Goal: Information Seeking & Learning: Learn about a topic

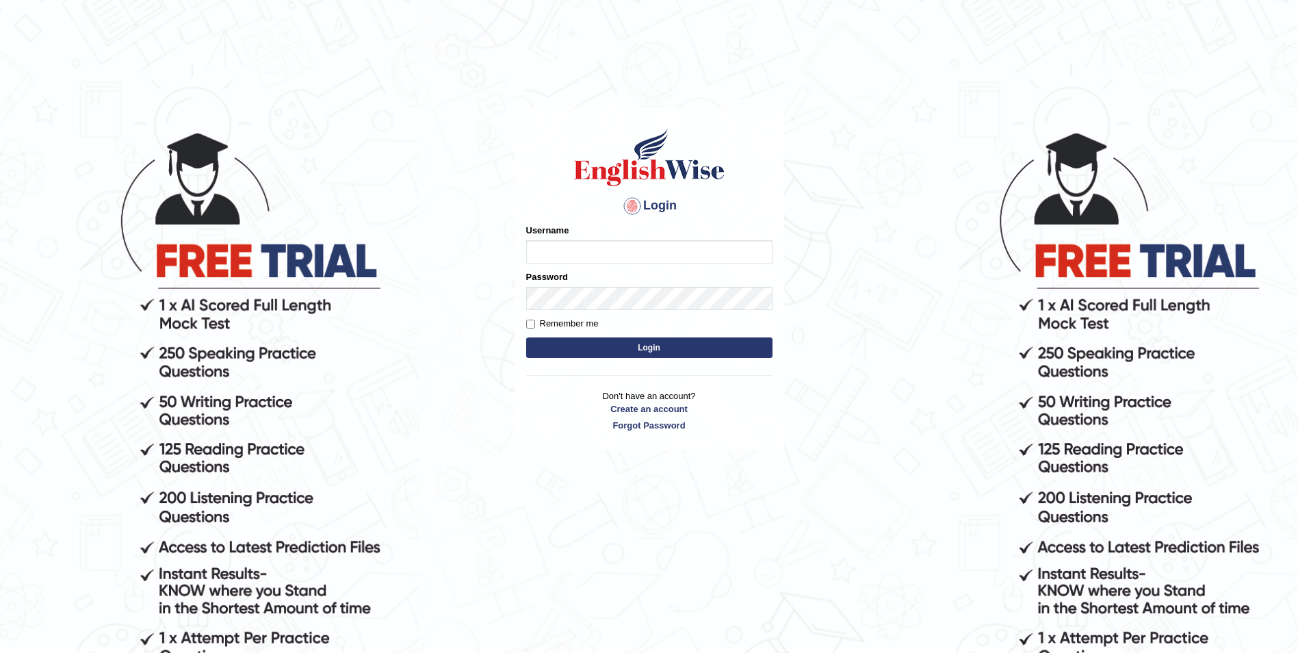
click at [600, 261] on input "Username" at bounding box center [649, 251] width 246 height 23
type input "ashwii"
click at [739, 349] on button "Login" at bounding box center [649, 347] width 246 height 21
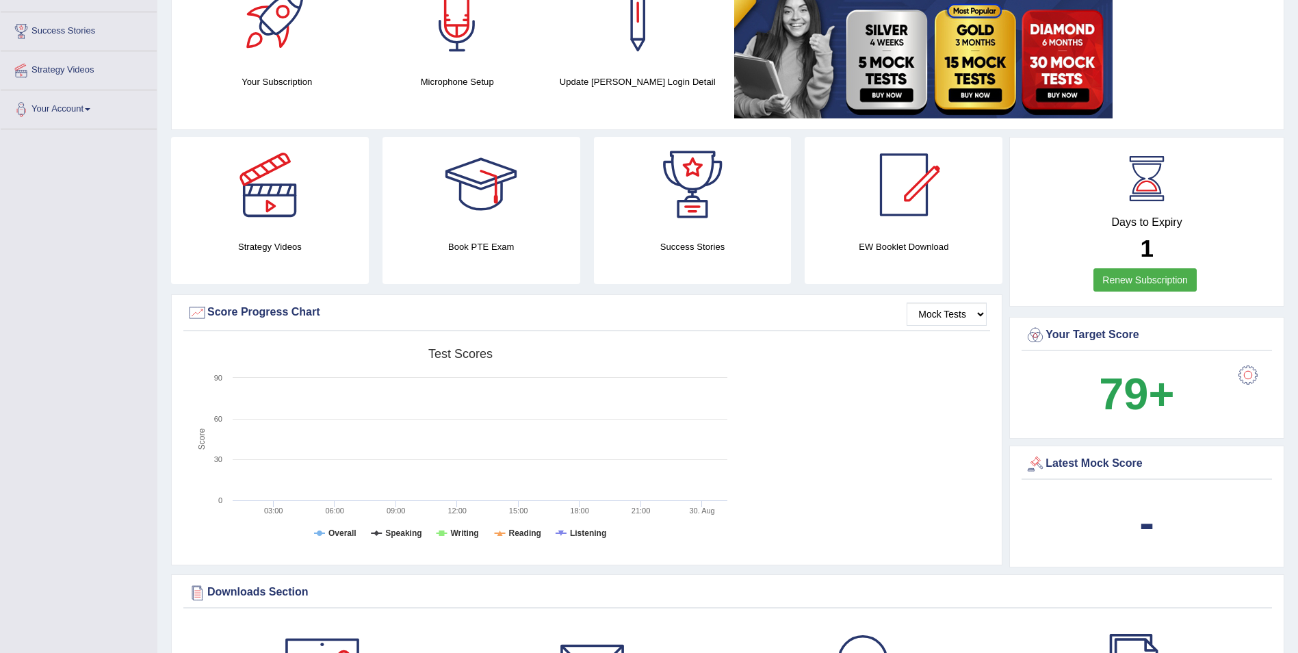
scroll to position [137, 0]
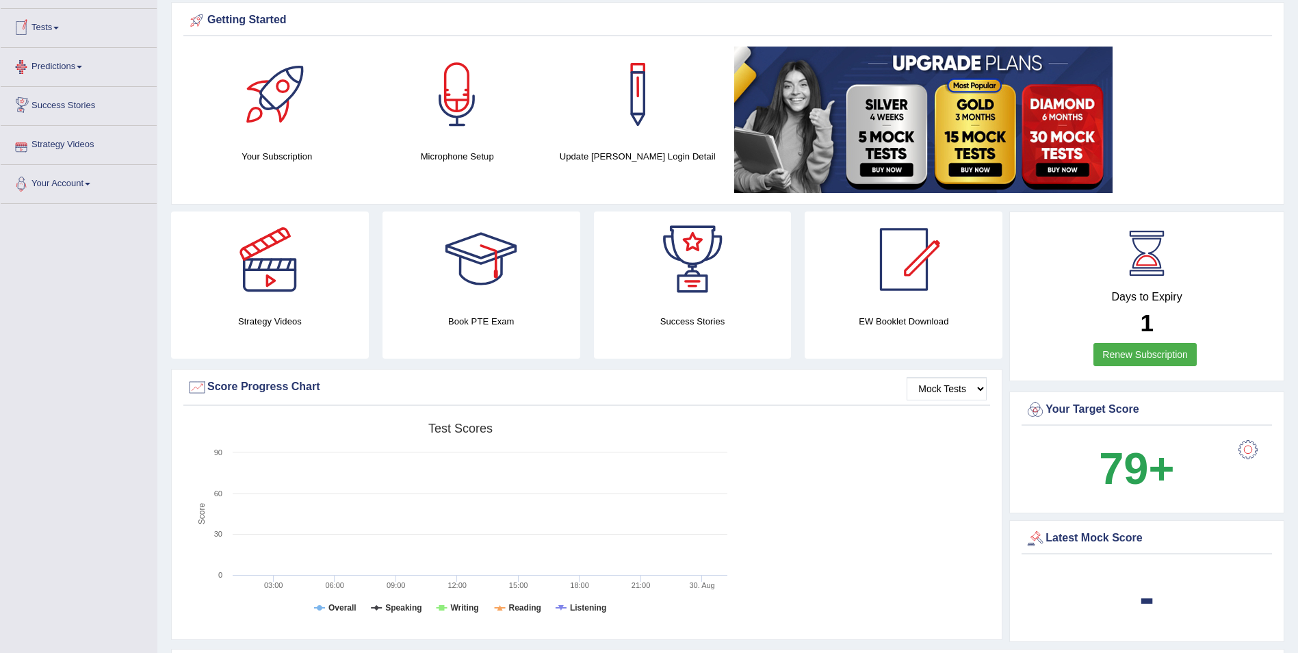
click at [61, 26] on link "Tests" at bounding box center [79, 26] width 156 height 34
click at [66, 26] on link "Tests" at bounding box center [77, 26] width 153 height 34
click at [64, 69] on link "Predictions" at bounding box center [79, 65] width 156 height 34
click at [90, 129] on link "Success Stories" at bounding box center [79, 129] width 156 height 34
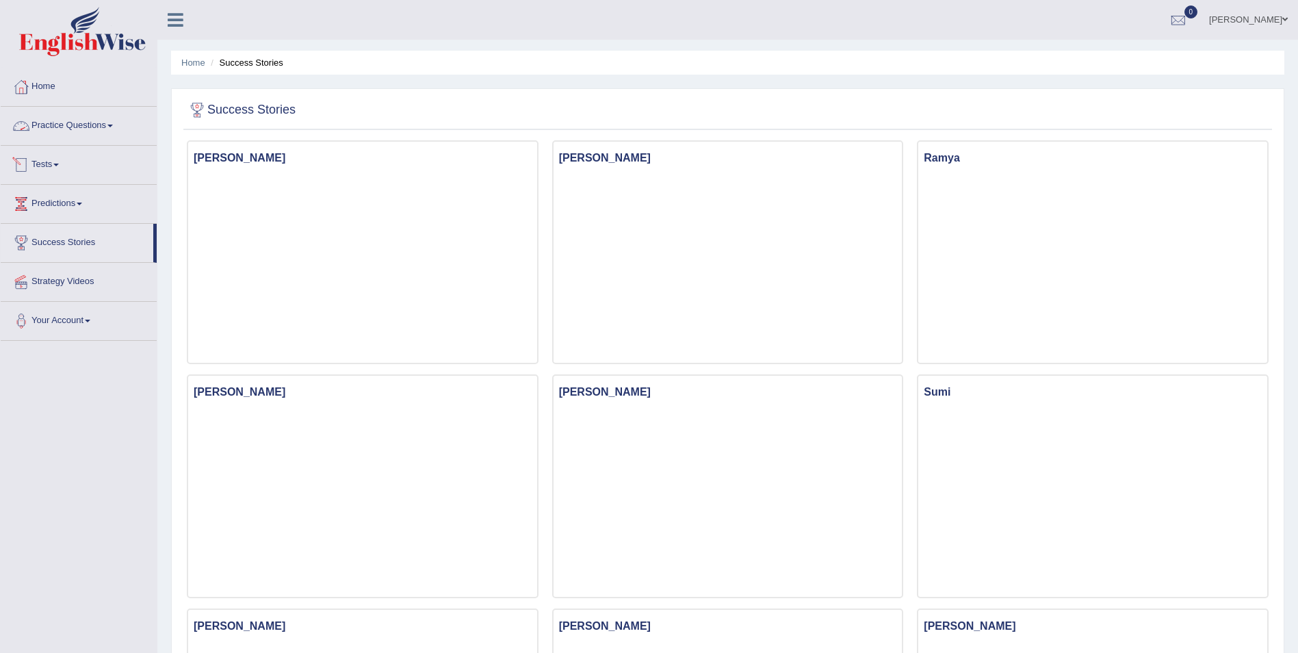
click at [120, 127] on link "Practice Questions" at bounding box center [79, 124] width 156 height 34
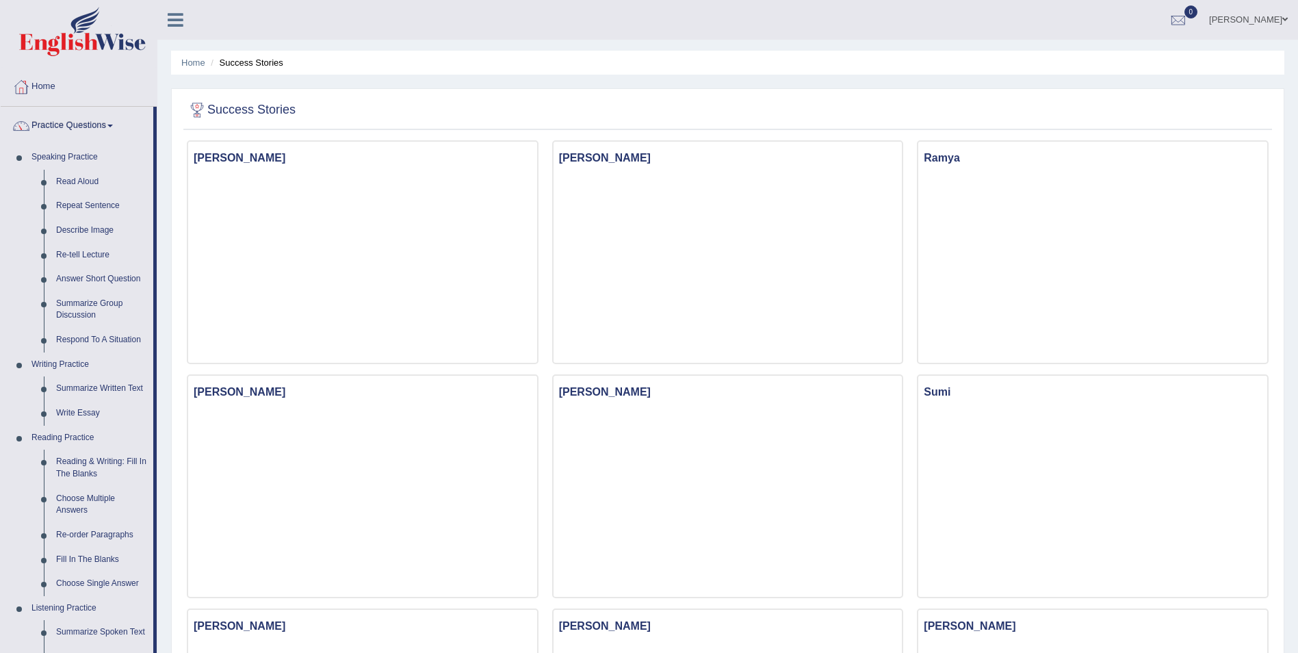
drag, startPoint x: 153, startPoint y: 143, endPoint x: 185, endPoint y: 171, distance: 42.7
drag, startPoint x: 185, startPoint y: 171, endPoint x: 467, endPoint y: 27, distance: 316.5
click at [466, 27] on div "aswin reji Toggle navigation Username: ashwii Access Type: Online Subscription:…" at bounding box center [727, 20] width 1141 height 40
drag, startPoint x: 154, startPoint y: 147, endPoint x: 138, endPoint y: 223, distance: 77.7
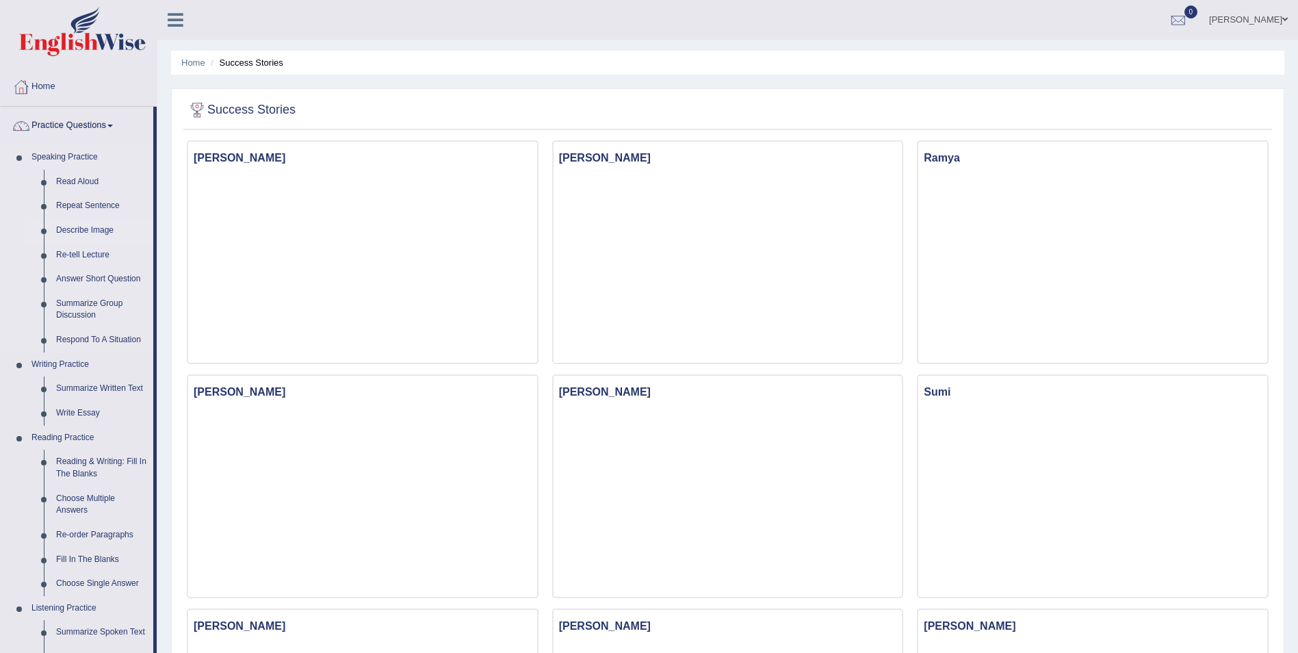
click at [138, 223] on li "Practice Questions Speaking Practice Read Aloud Repeat Sentence Describe Image …" at bounding box center [79, 492] width 156 height 770
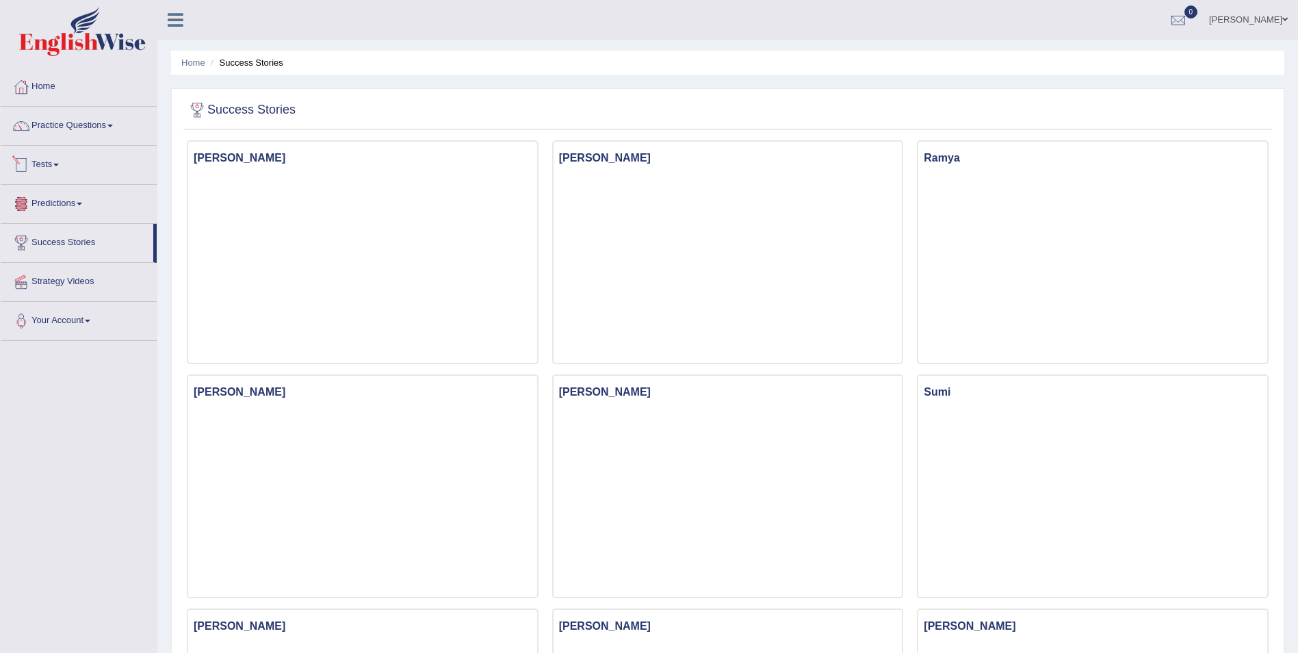
drag, startPoint x: 138, startPoint y: 223, endPoint x: 383, endPoint y: 24, distance: 315.8
click at [383, 24] on div "aswin reji Toggle navigation Username: ashwii Access Type: Online Subscription:…" at bounding box center [727, 20] width 1141 height 40
click at [94, 124] on link "Practice Questions" at bounding box center [79, 124] width 156 height 34
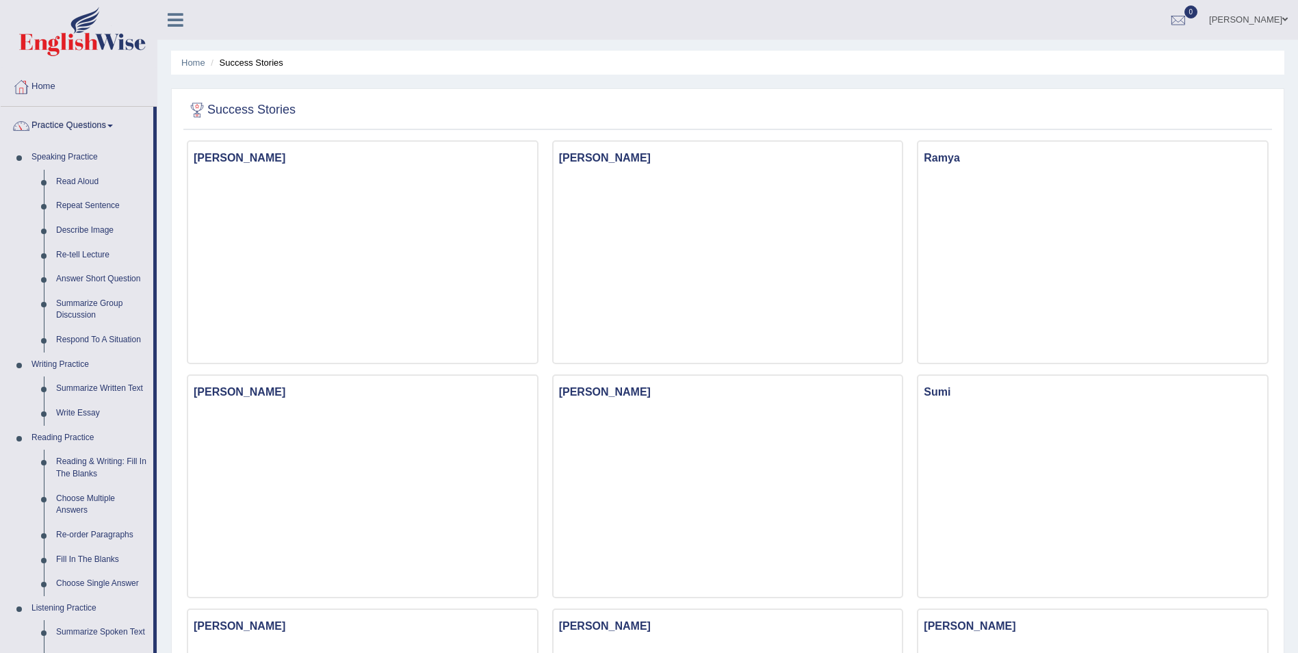
click at [87, 129] on link "Practice Questions" at bounding box center [77, 124] width 153 height 34
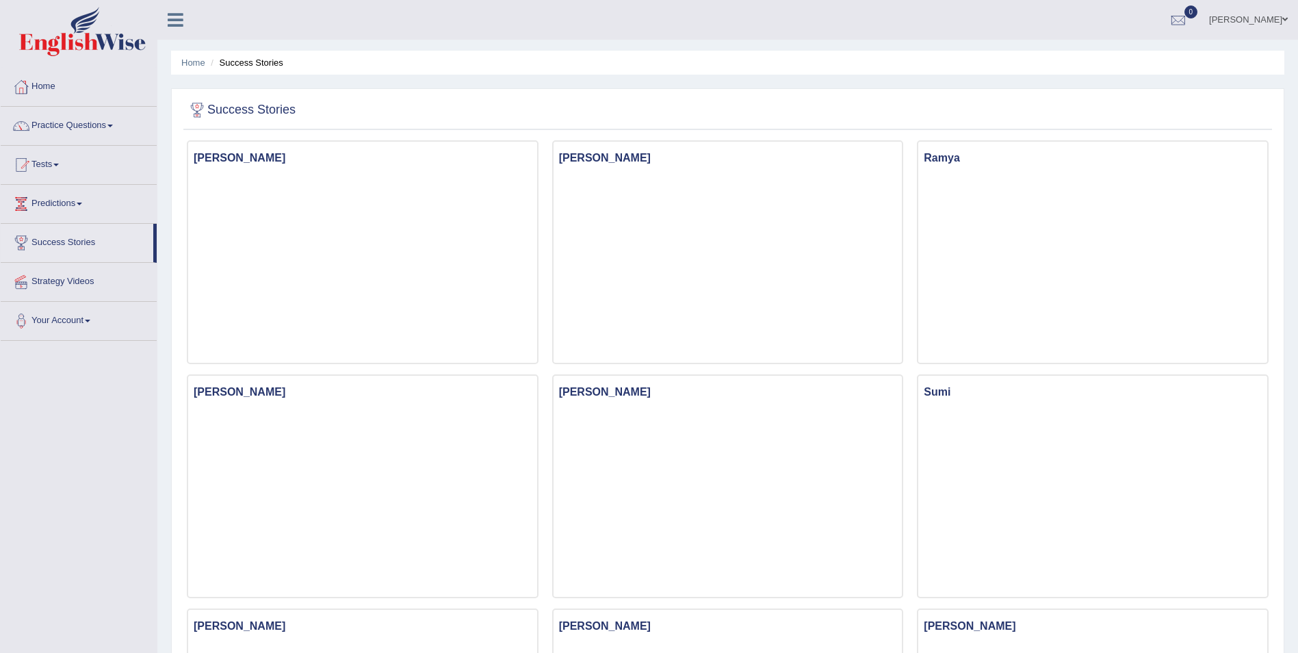
click at [97, 123] on link "Practice Questions" at bounding box center [79, 124] width 156 height 34
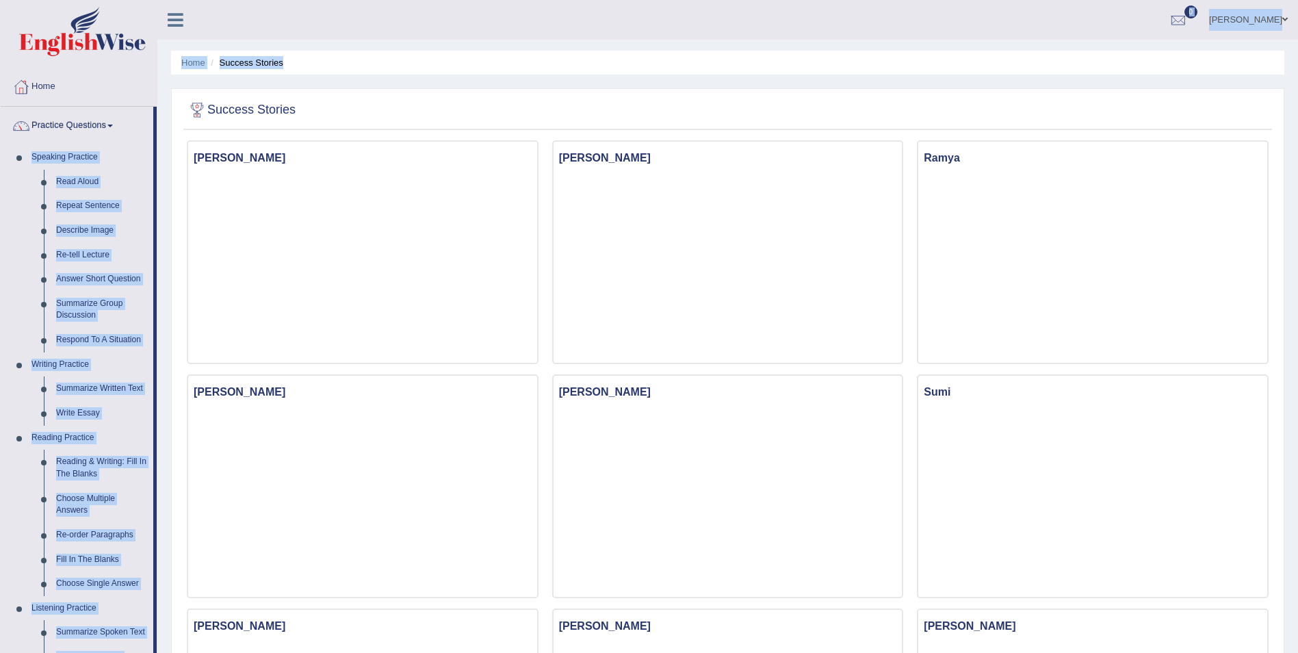
drag, startPoint x: 156, startPoint y: 139, endPoint x: 159, endPoint y: 184, distance: 45.3
drag, startPoint x: 159, startPoint y: 184, endPoint x: 385, endPoint y: 16, distance: 281.3
click at [385, 16] on div "aswin reji Toggle navigation Username: ashwii Access Type: Online Subscription:…" at bounding box center [727, 20] width 1141 height 40
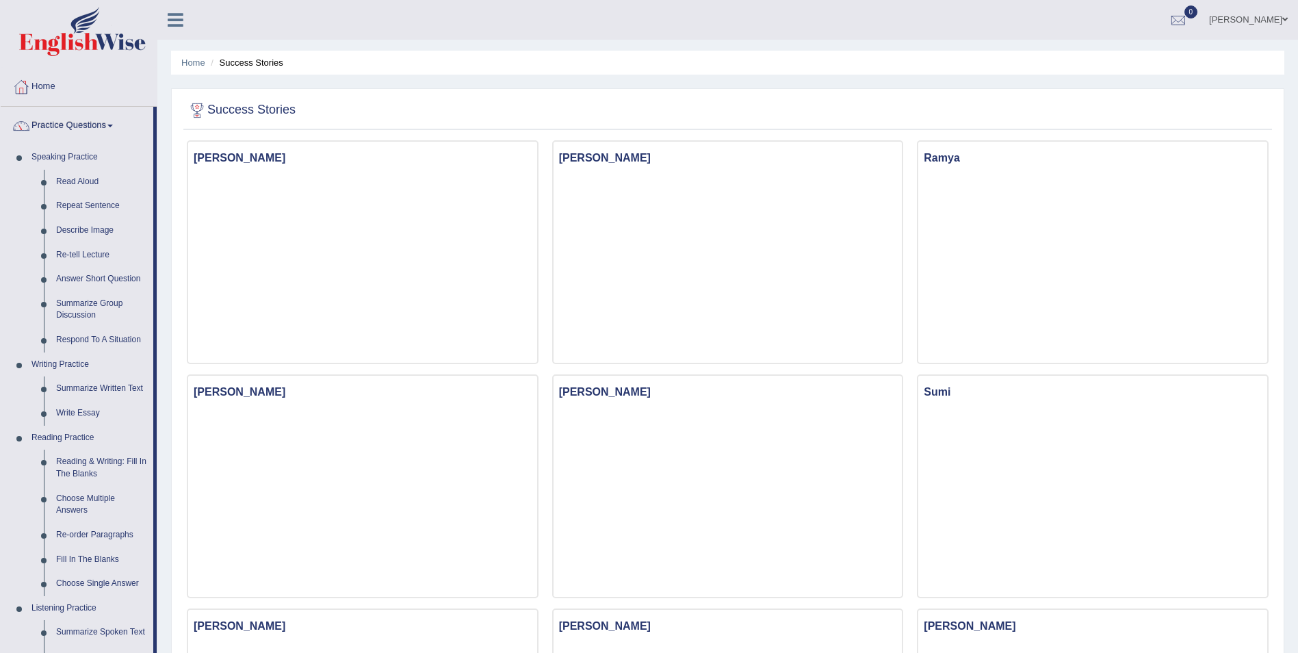
drag, startPoint x: 154, startPoint y: 123, endPoint x: 155, endPoint y: 140, distance: 16.5
click at [155, 140] on li "Practice Questions Speaking Practice Read Aloud Repeat Sentence Describe Image …" at bounding box center [79, 492] width 156 height 770
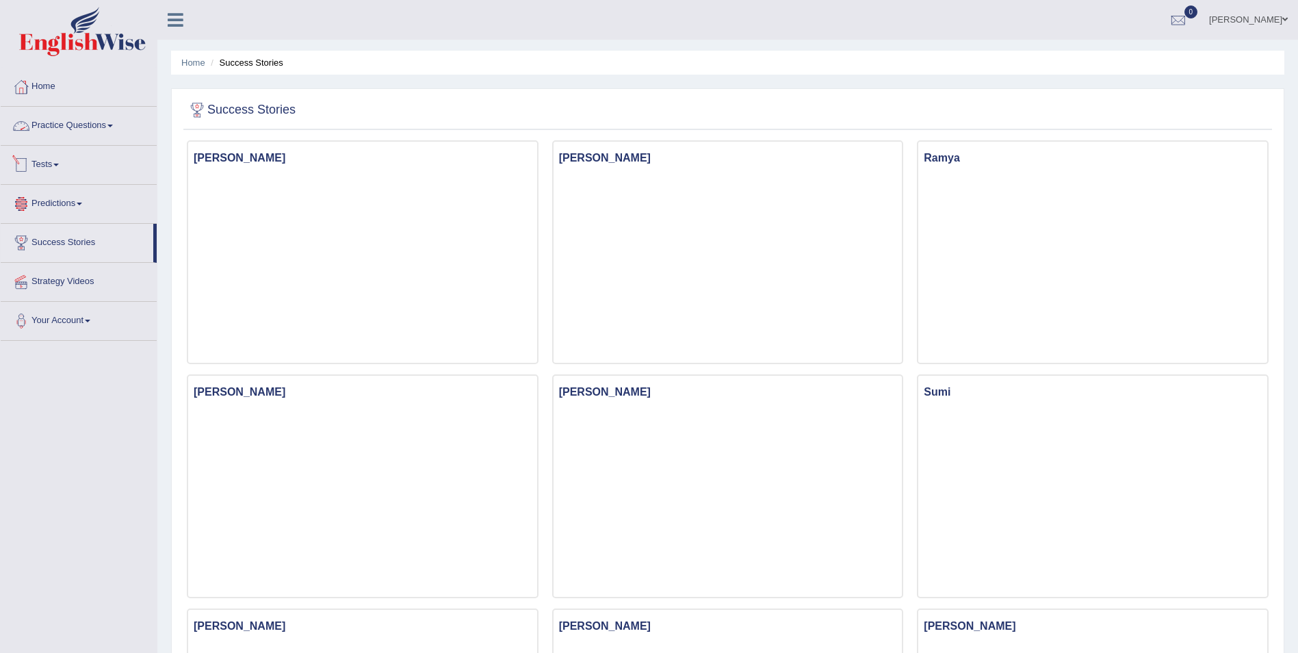
click at [124, 122] on link "Practice Questions" at bounding box center [79, 124] width 156 height 34
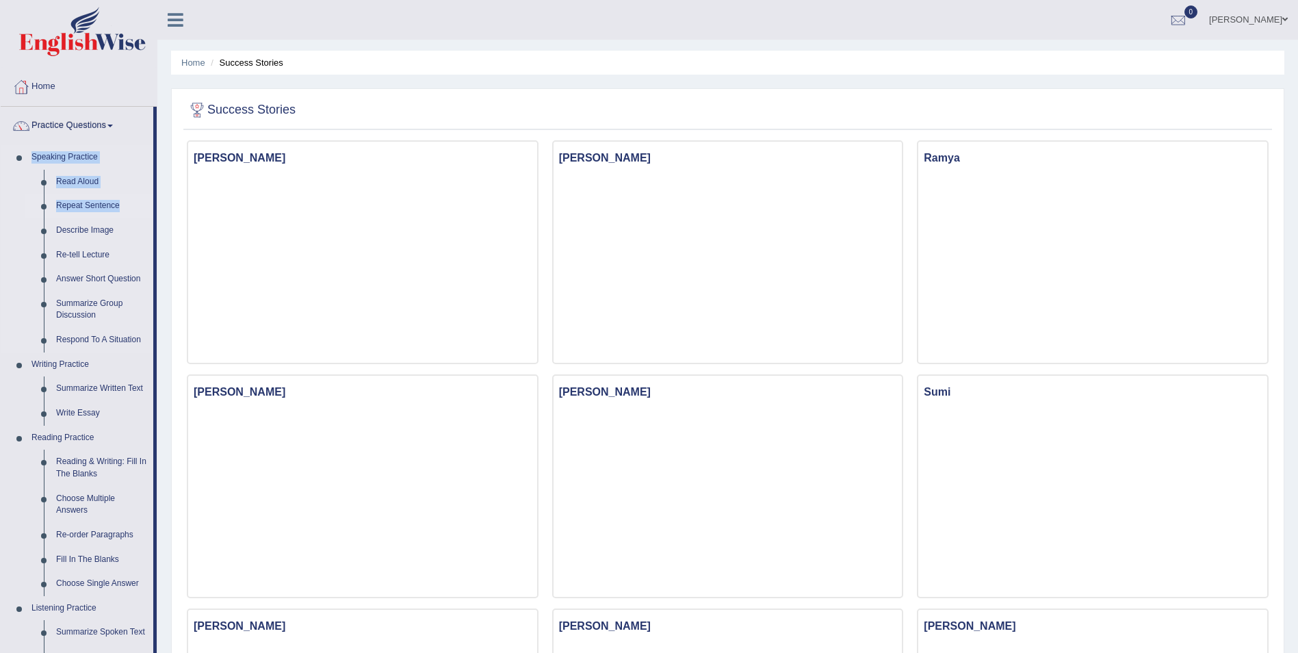
drag, startPoint x: 154, startPoint y: 140, endPoint x: 144, endPoint y: 217, distance: 77.9
click at [144, 217] on li "Practice Questions Speaking Practice Read Aloud Repeat Sentence Describe Image …" at bounding box center [79, 492] width 156 height 770
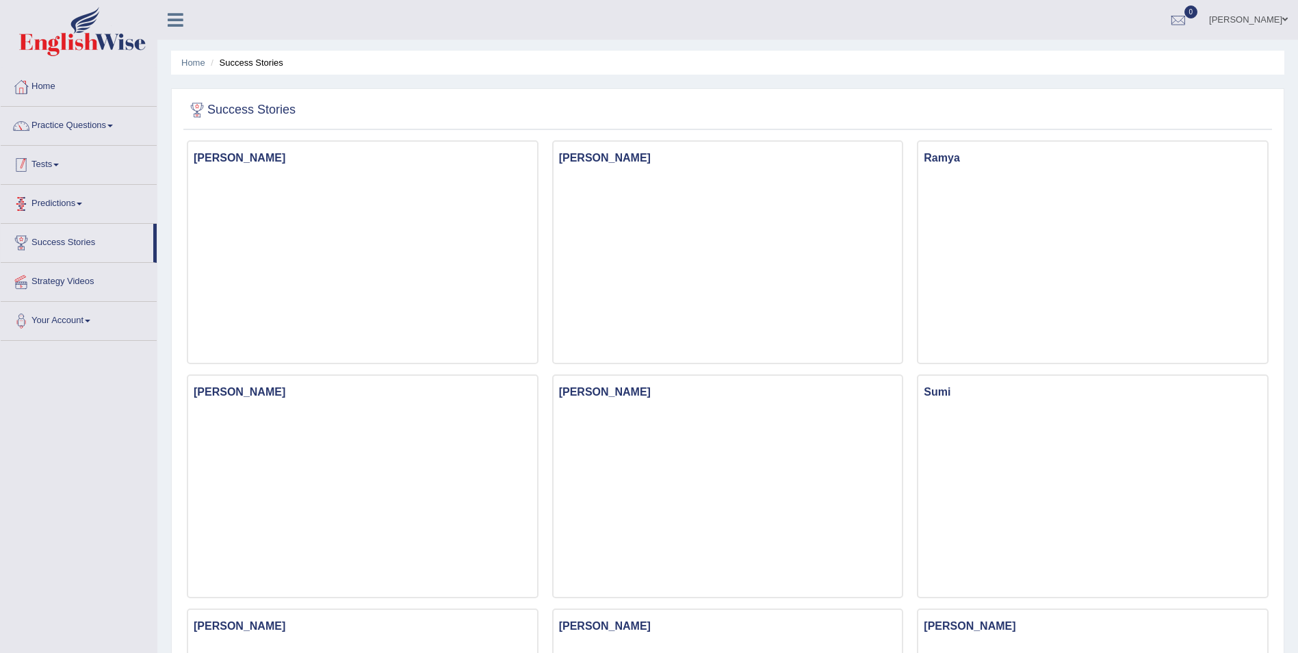
drag, startPoint x: 144, startPoint y: 217, endPoint x: 119, endPoint y: 74, distance: 145.3
click at [119, 74] on link "Home" at bounding box center [79, 85] width 156 height 34
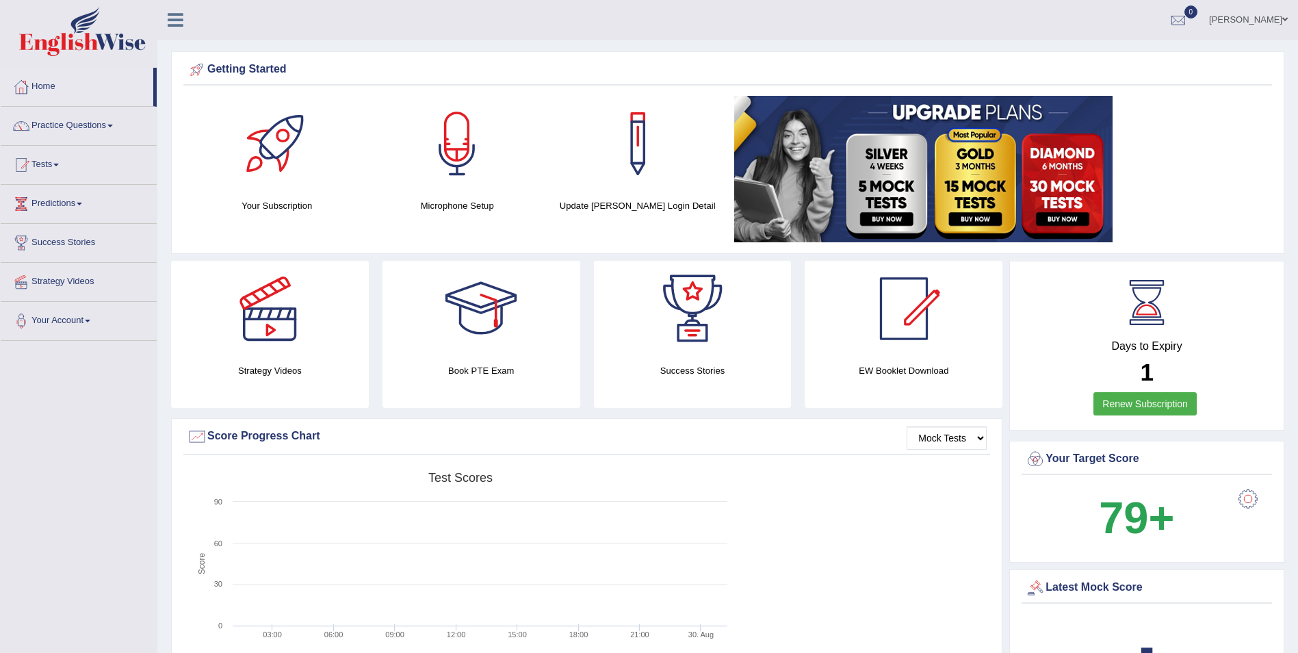
click at [105, 128] on link "Practice Questions" at bounding box center [79, 124] width 156 height 34
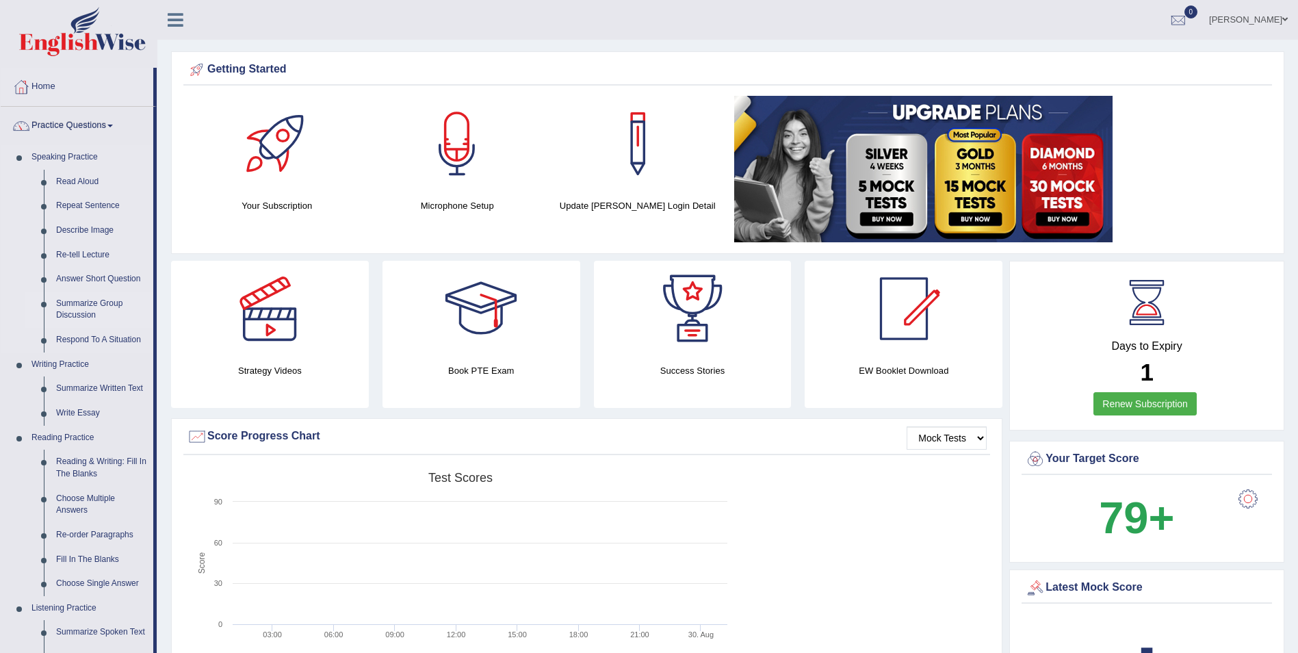
click at [87, 303] on link "Summarize Group Discussion" at bounding box center [101, 310] width 103 height 36
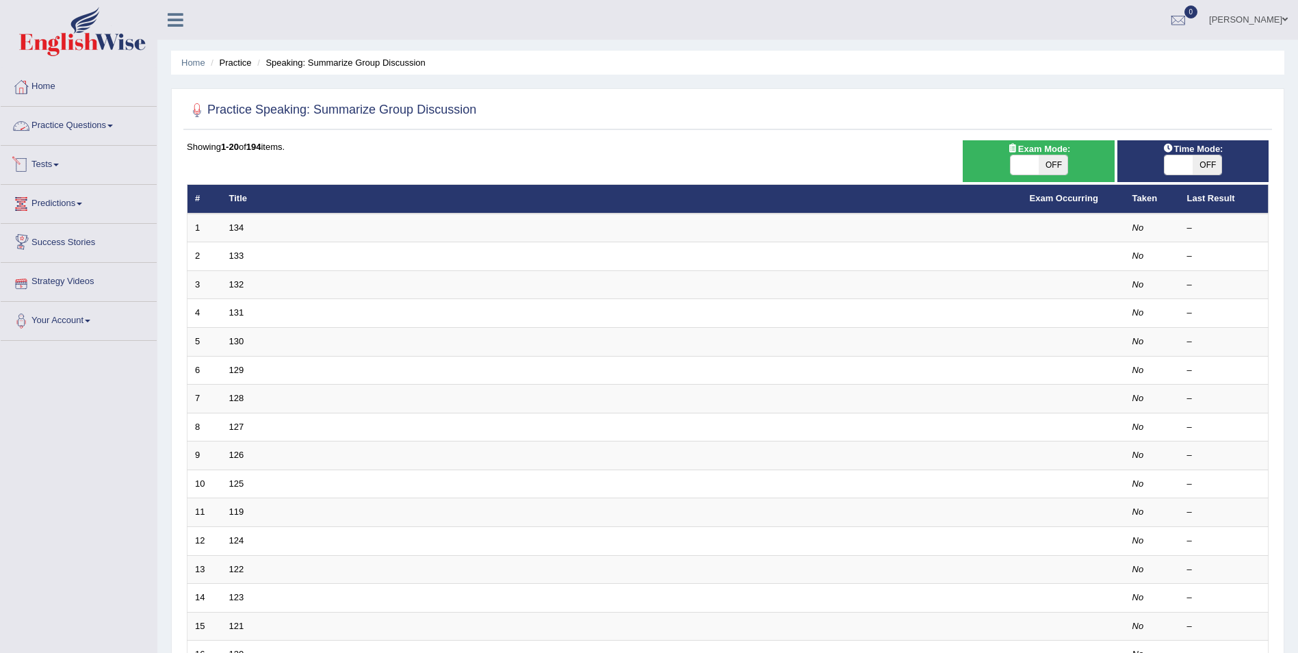
click at [70, 125] on link "Practice Questions" at bounding box center [79, 124] width 156 height 34
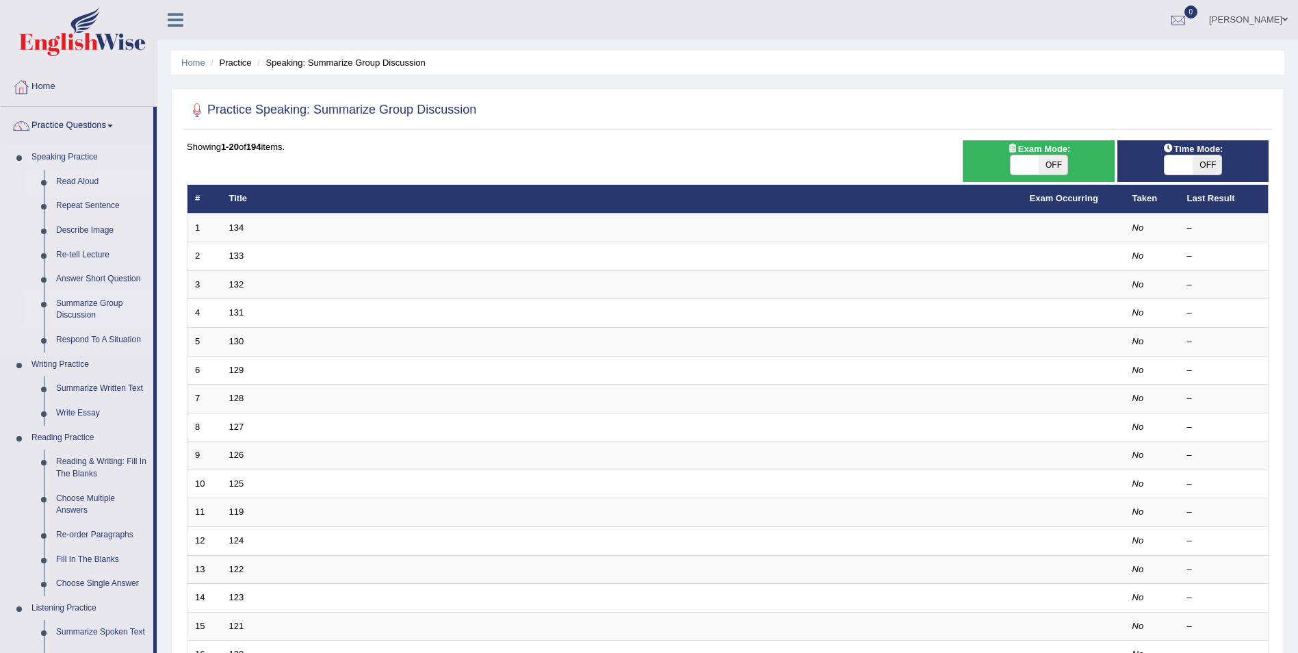
click at [86, 181] on link "Read Aloud" at bounding box center [101, 182] width 103 height 25
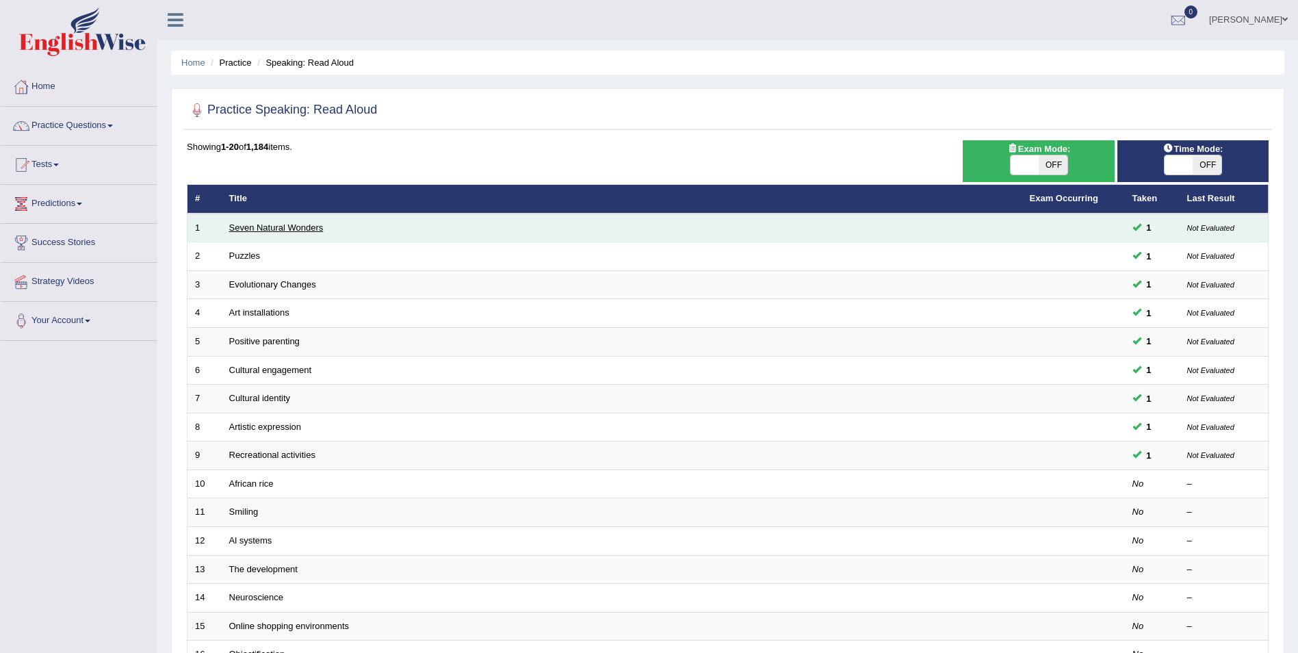
click at [259, 229] on link "Seven Natural Wonders" at bounding box center [276, 227] width 94 height 10
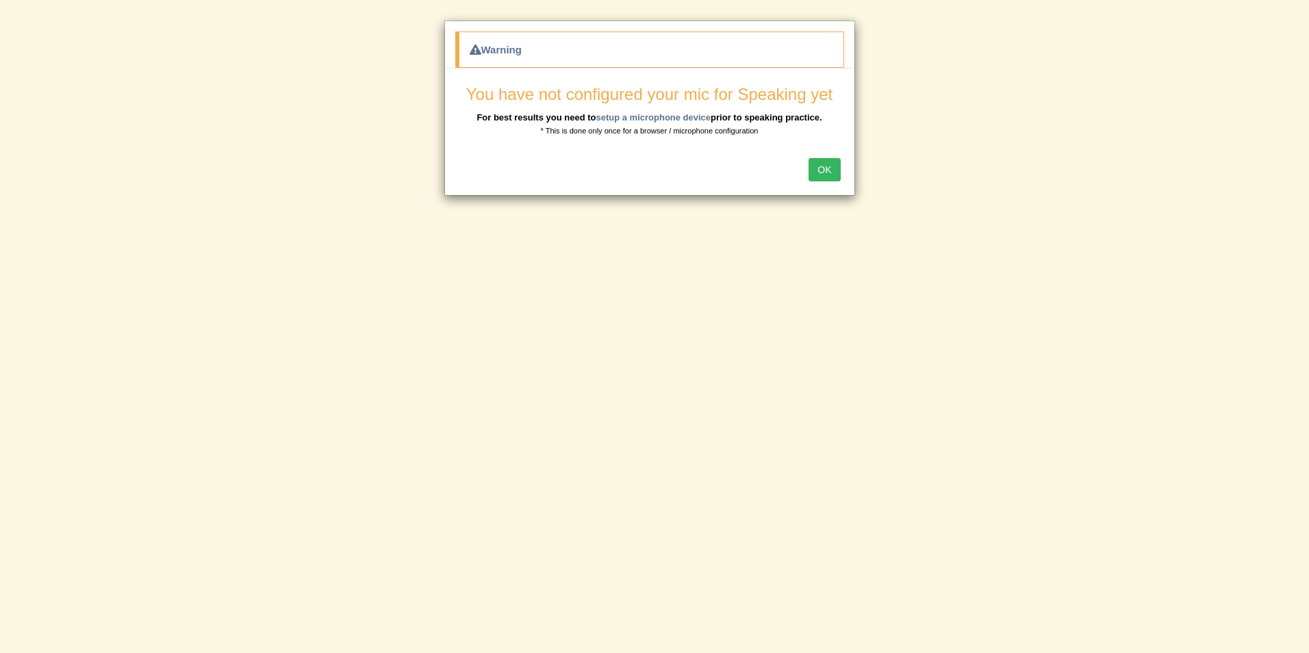
click at [834, 172] on button "OK" at bounding box center [823, 169] width 31 height 23
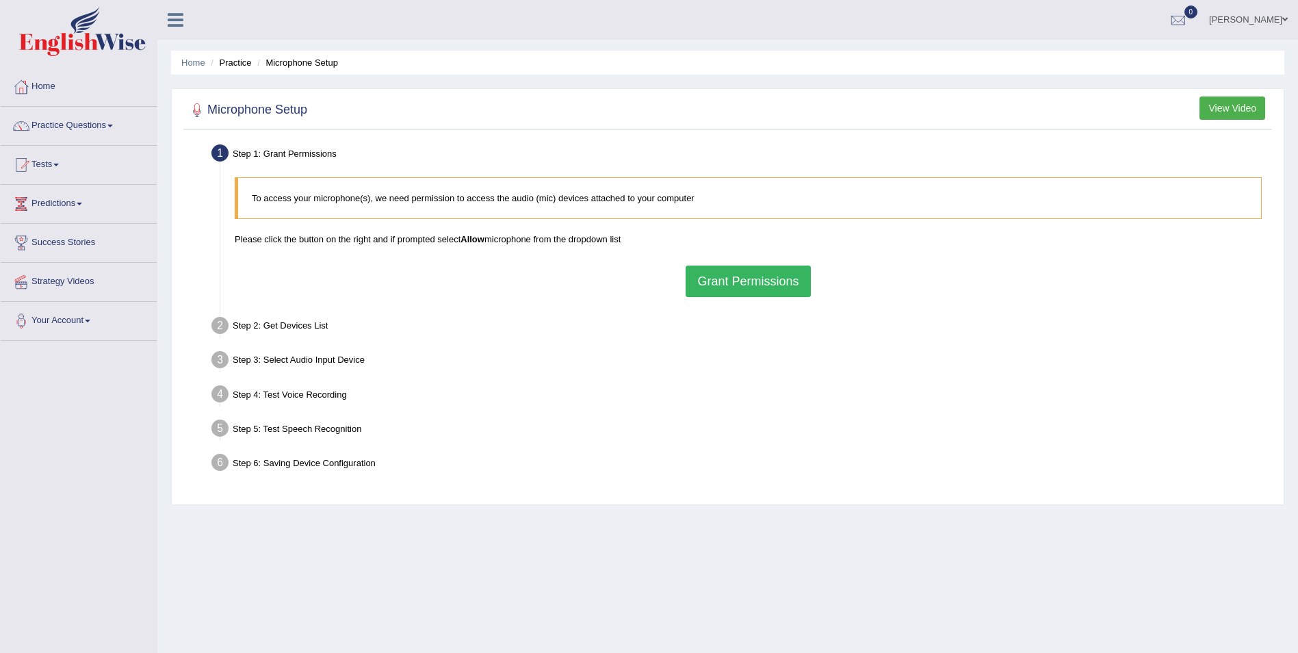
click at [723, 276] on button "Grant Permissions" at bounding box center [748, 281] width 125 height 31
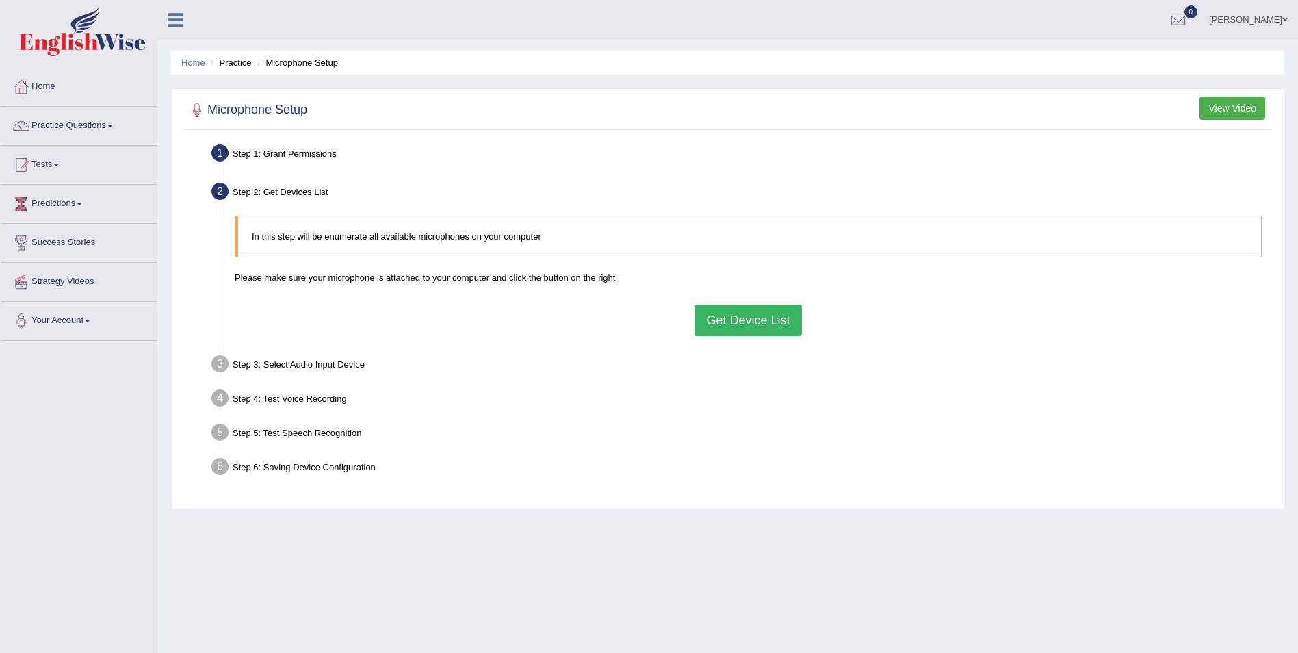
click at [738, 310] on button "Get Device List" at bounding box center [748, 320] width 107 height 31
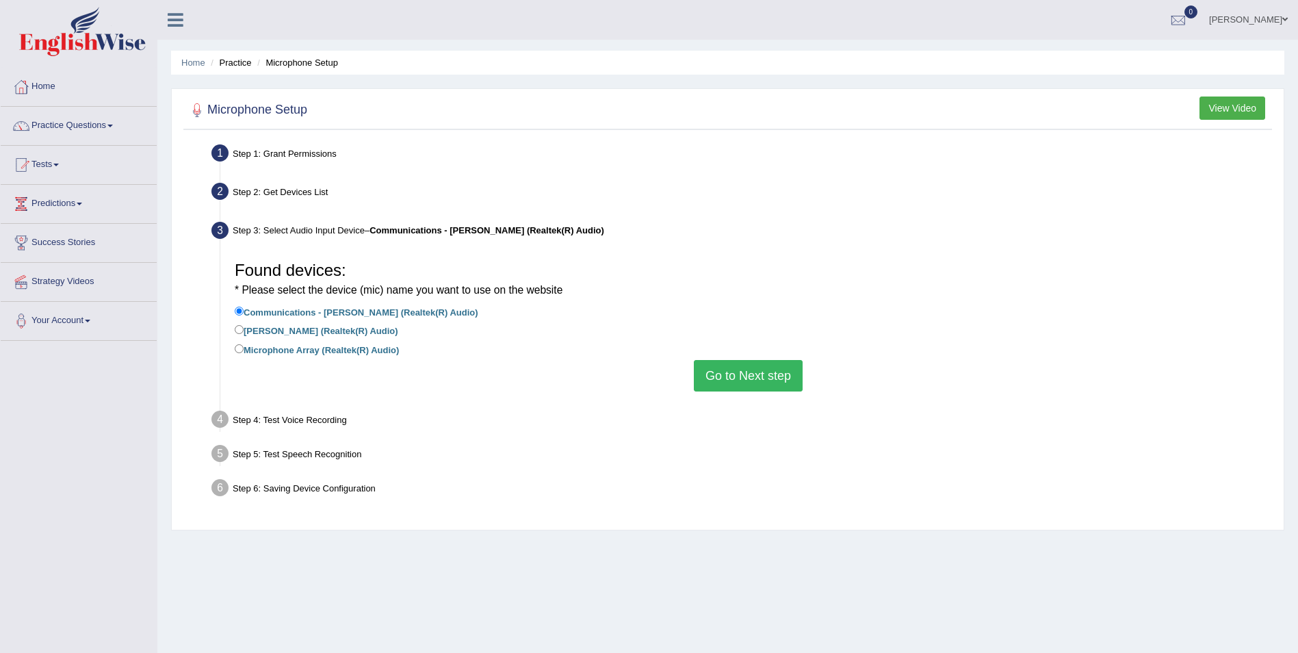
click at [330, 351] on label "Microphone Array (Realtek(R) Audio)" at bounding box center [317, 349] width 164 height 15
click at [244, 351] on input "Microphone Array (Realtek(R) Audio)" at bounding box center [239, 348] width 9 height 9
radio input "true"
click at [707, 365] on button "Go to Next step" at bounding box center [748, 375] width 109 height 31
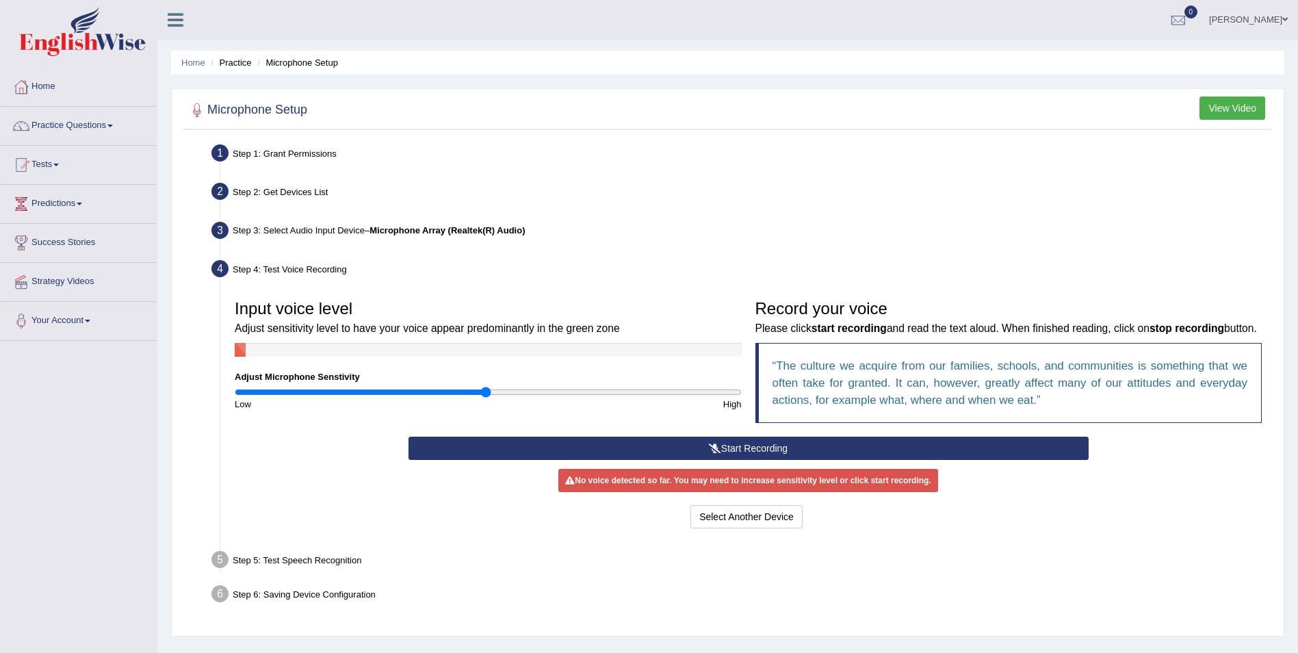
click at [729, 448] on button "Start Recording" at bounding box center [749, 448] width 680 height 23
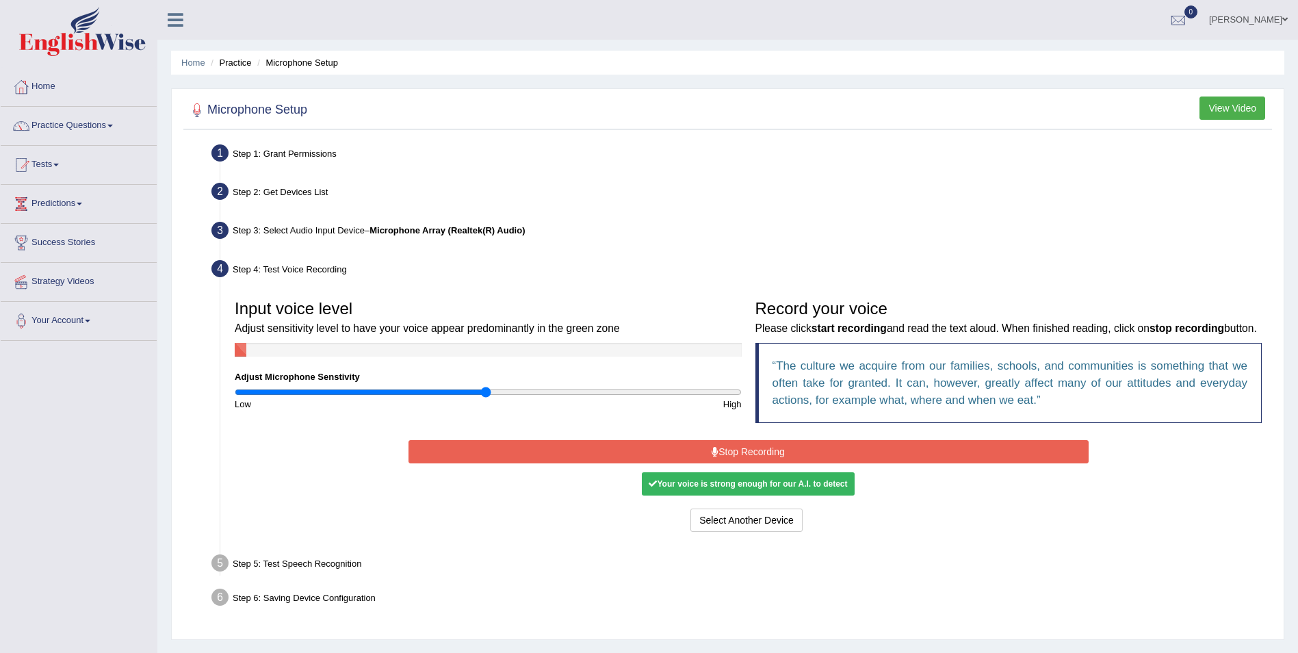
click at [747, 446] on button "Stop Recording" at bounding box center [749, 451] width 680 height 23
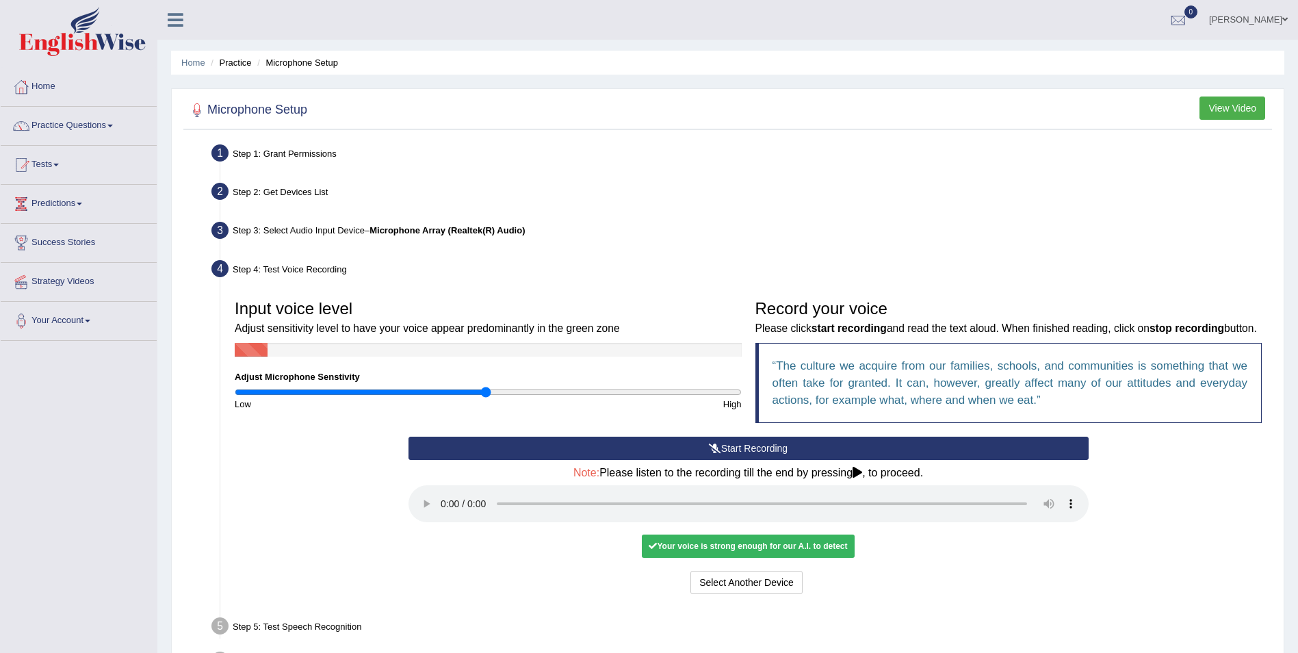
click at [799, 446] on button "Start Recording" at bounding box center [749, 448] width 680 height 23
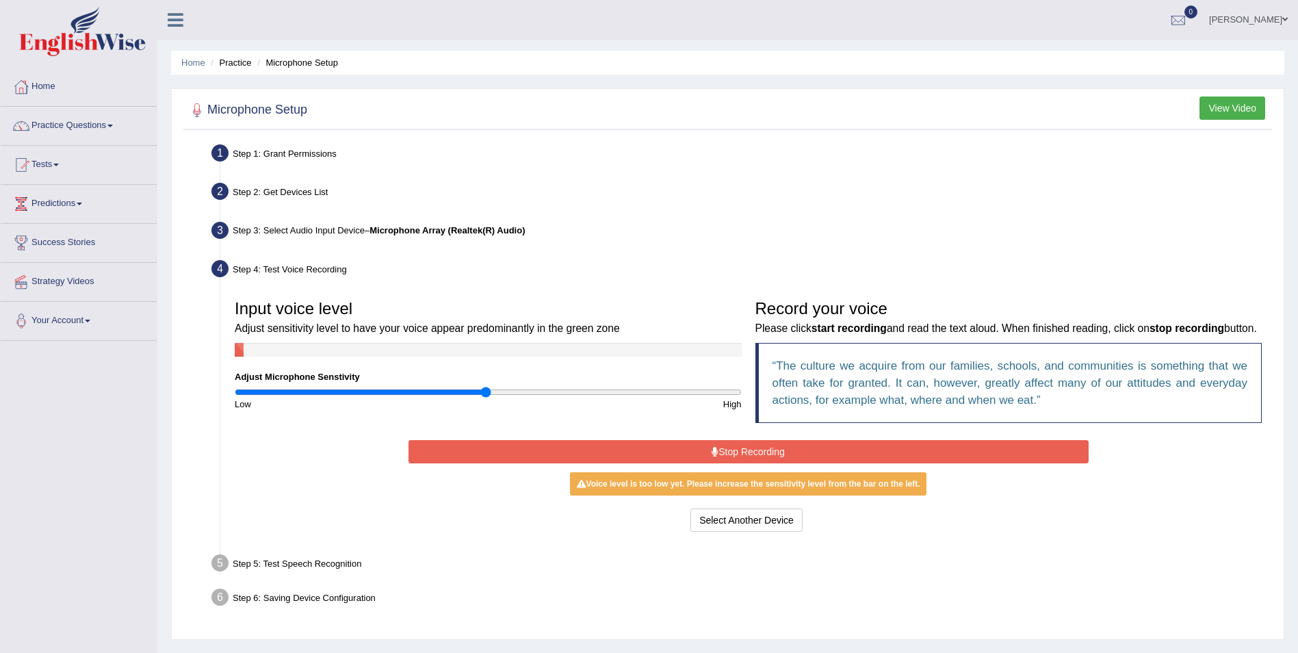
click at [799, 446] on button "Stop Recording" at bounding box center [749, 451] width 680 height 23
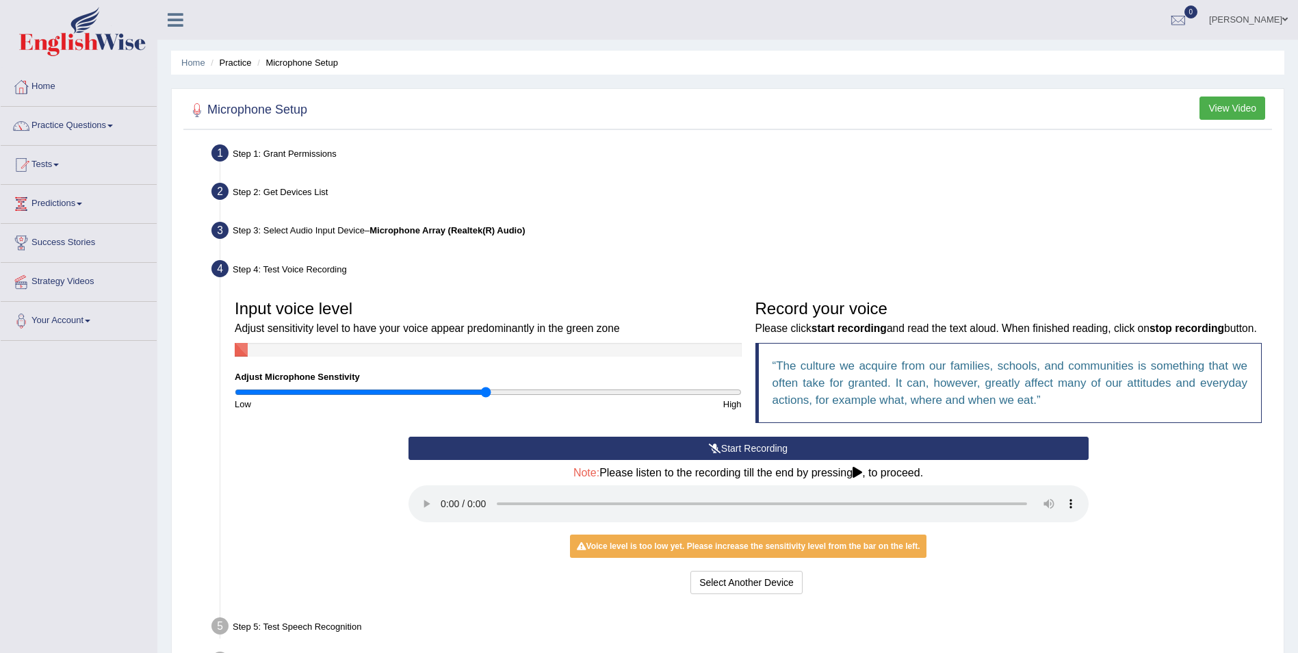
click at [811, 448] on button "Start Recording" at bounding box center [749, 448] width 680 height 23
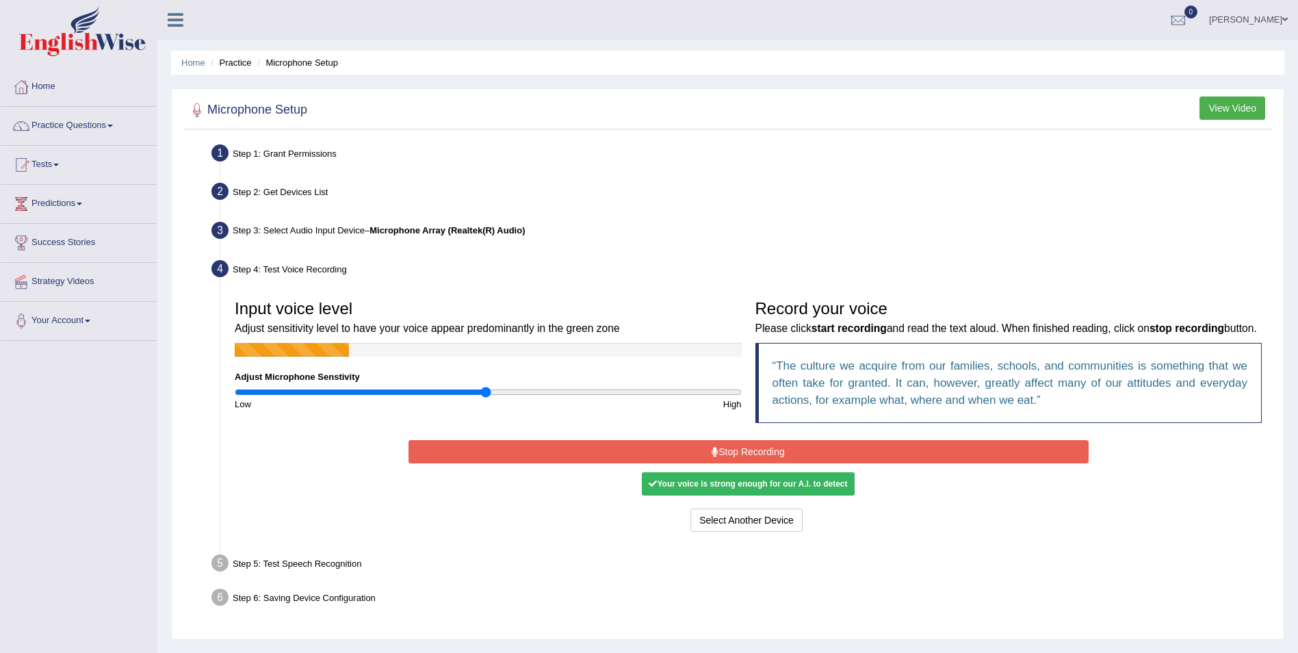
click at [797, 457] on button "Stop Recording" at bounding box center [749, 451] width 680 height 23
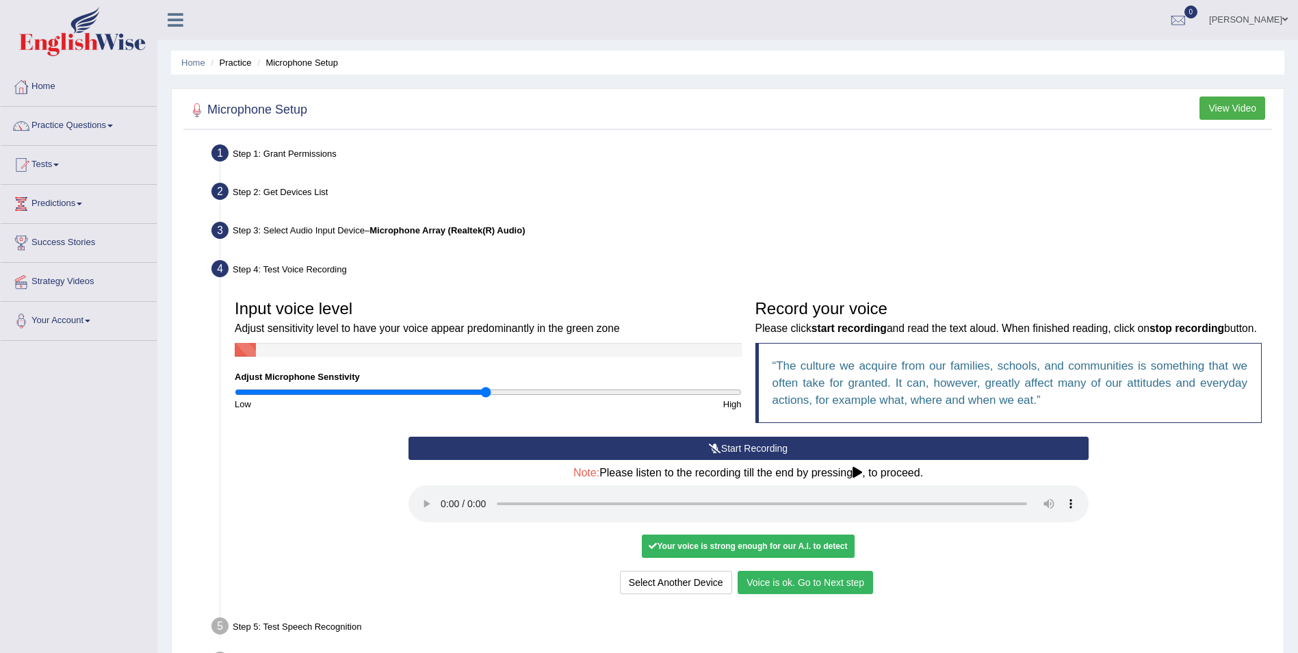
click at [802, 549] on div "Your voice is strong enough for our A.I. to detect" at bounding box center [748, 546] width 212 height 23
click at [792, 576] on button "Voice is ok. Go to Next step" at bounding box center [806, 582] width 136 height 23
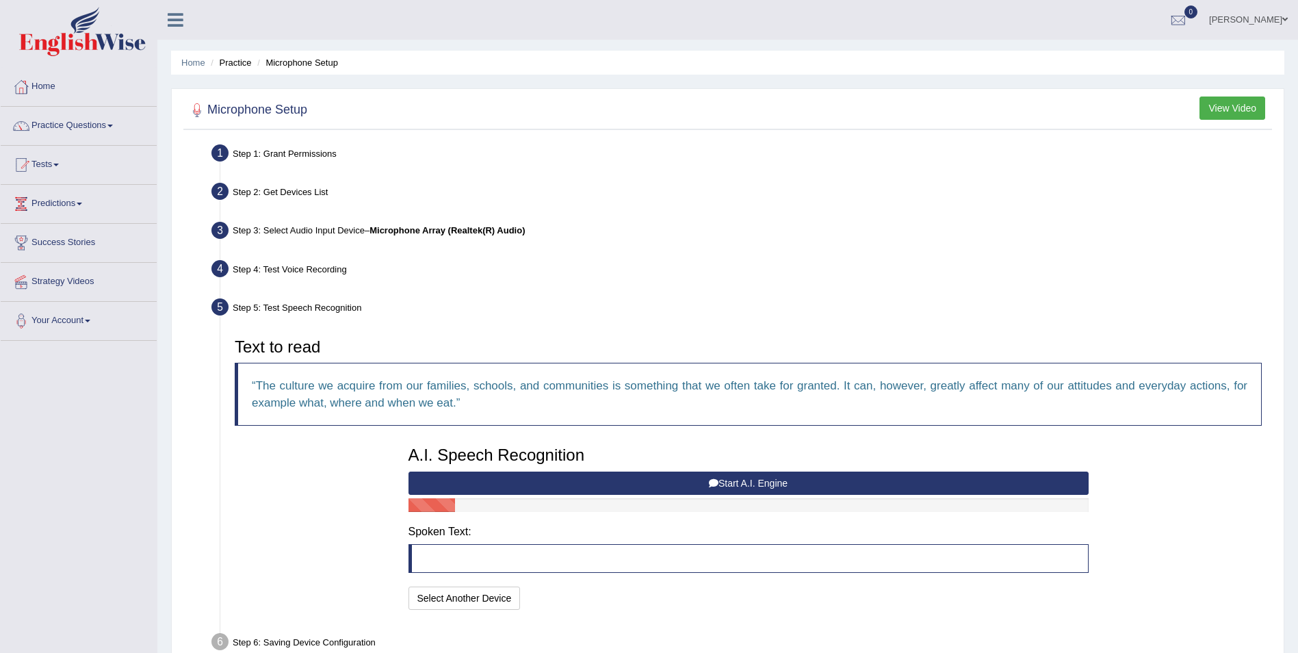
scroll to position [76, 0]
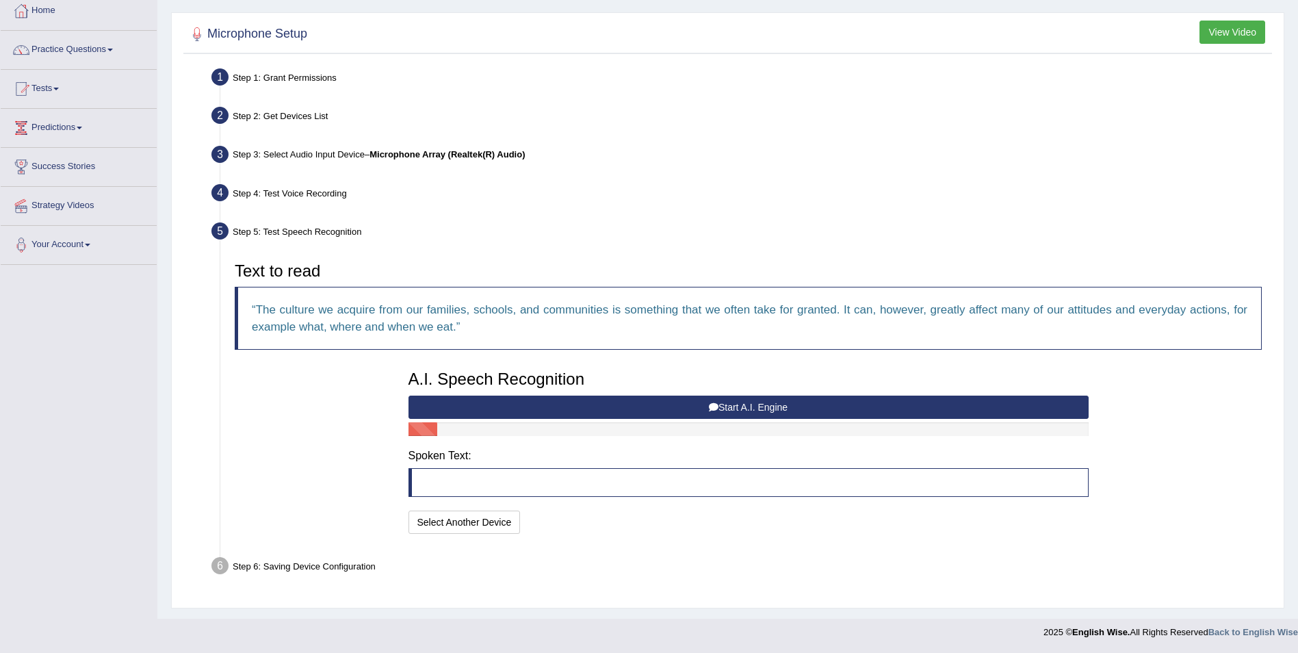
click at [708, 406] on button "Start A.I. Engine" at bounding box center [749, 407] width 680 height 23
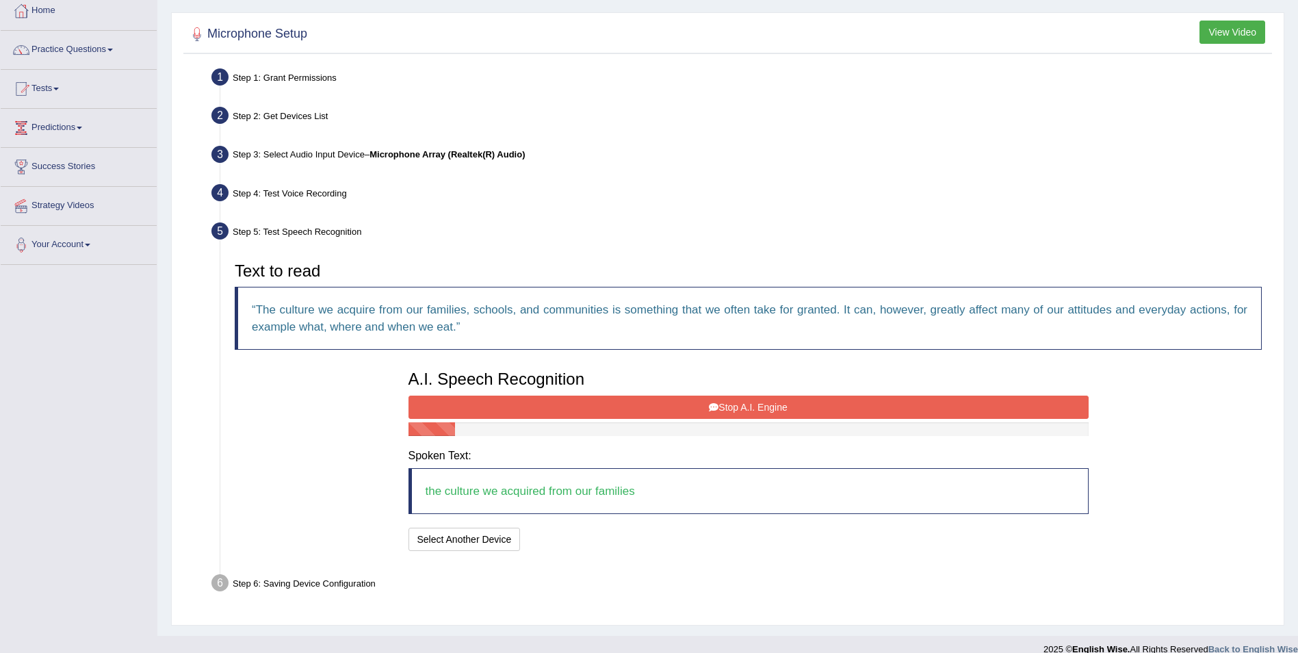
click at [708, 406] on button "Stop A.I. Engine" at bounding box center [749, 407] width 680 height 23
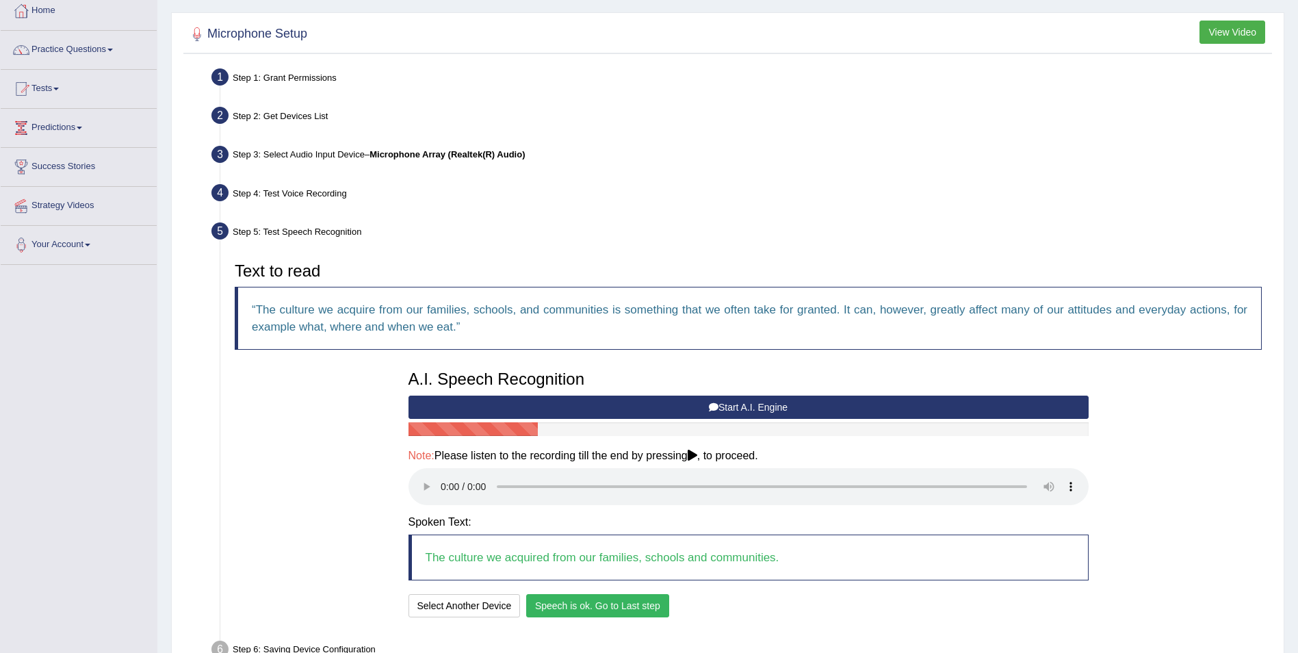
click at [641, 606] on button "Speech is ok. Go to Last step" at bounding box center [597, 605] width 143 height 23
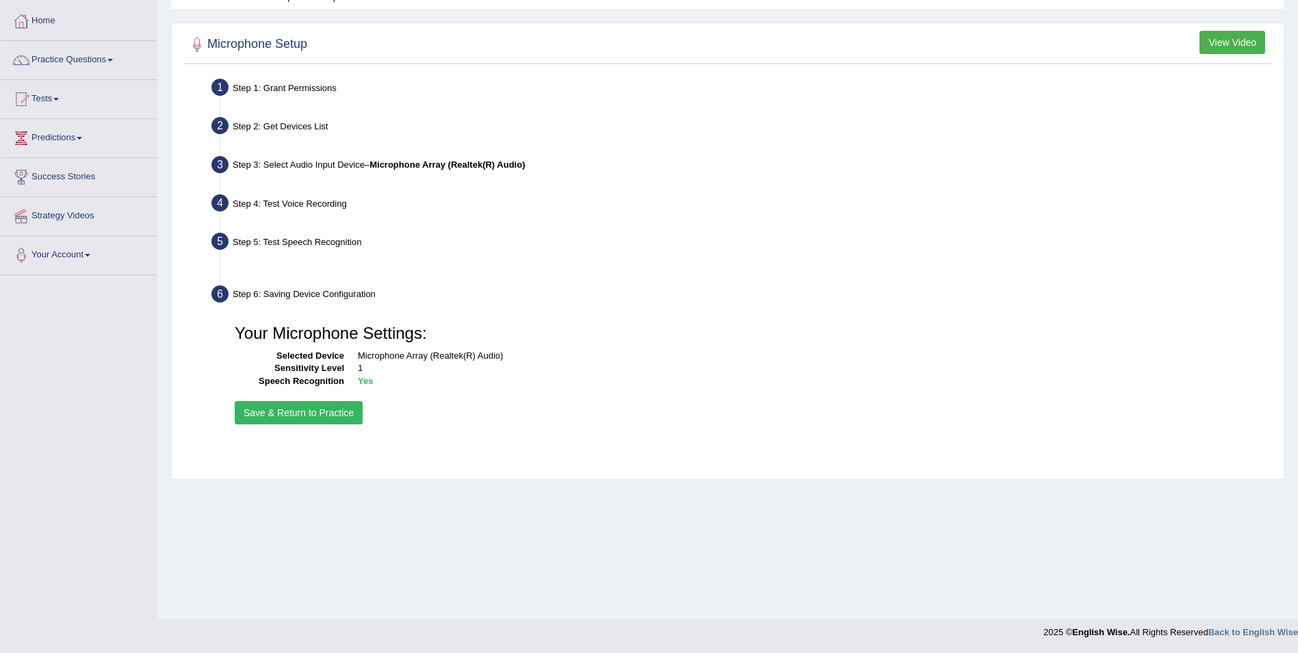
scroll to position [66, 0]
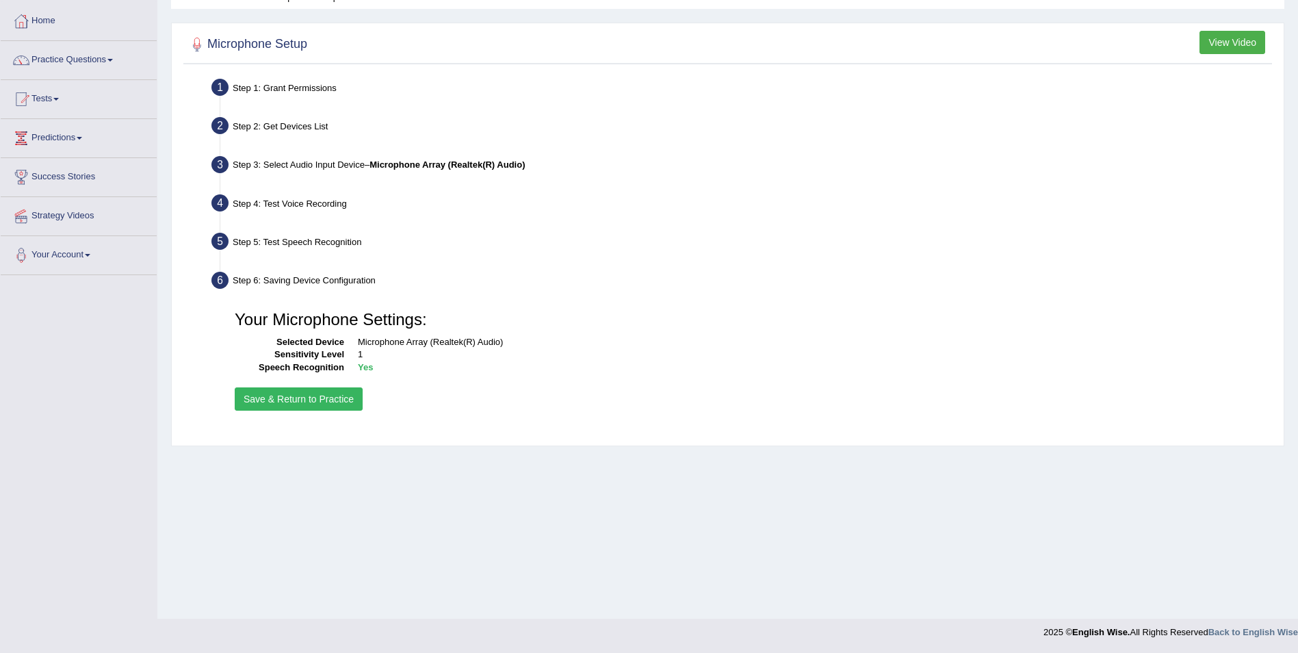
click at [330, 407] on button "Save & Return to Practice" at bounding box center [299, 398] width 128 height 23
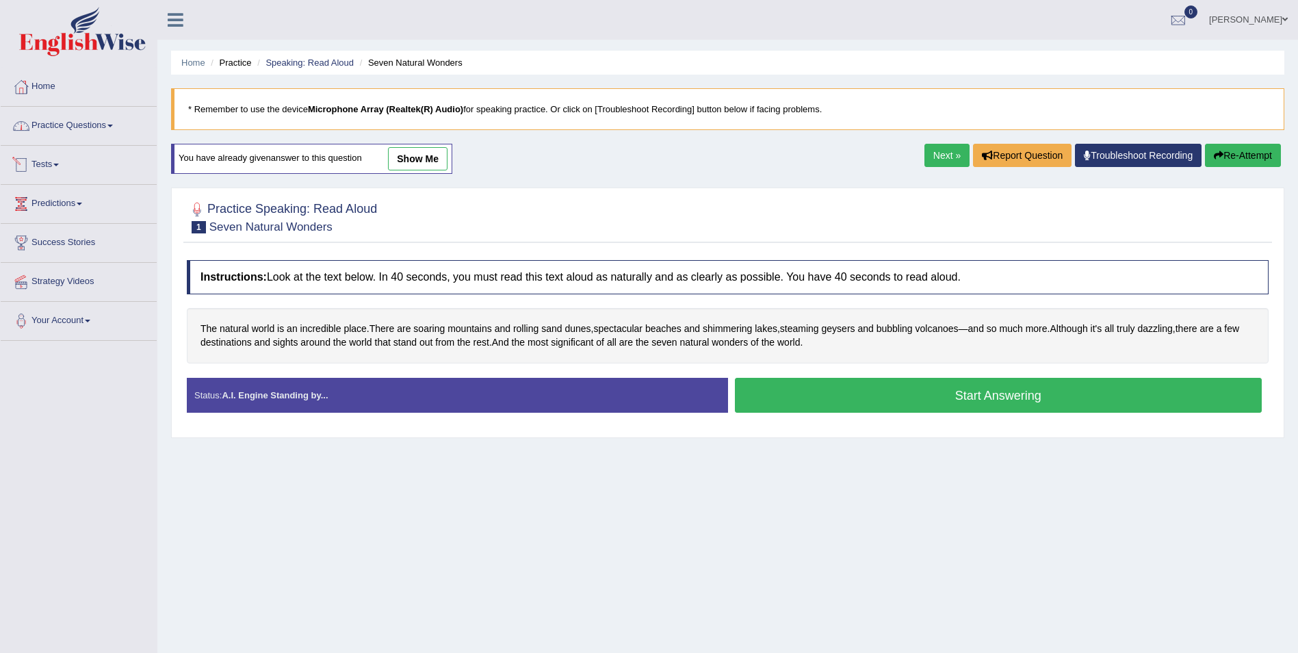
click at [104, 128] on link "Practice Questions" at bounding box center [79, 124] width 156 height 34
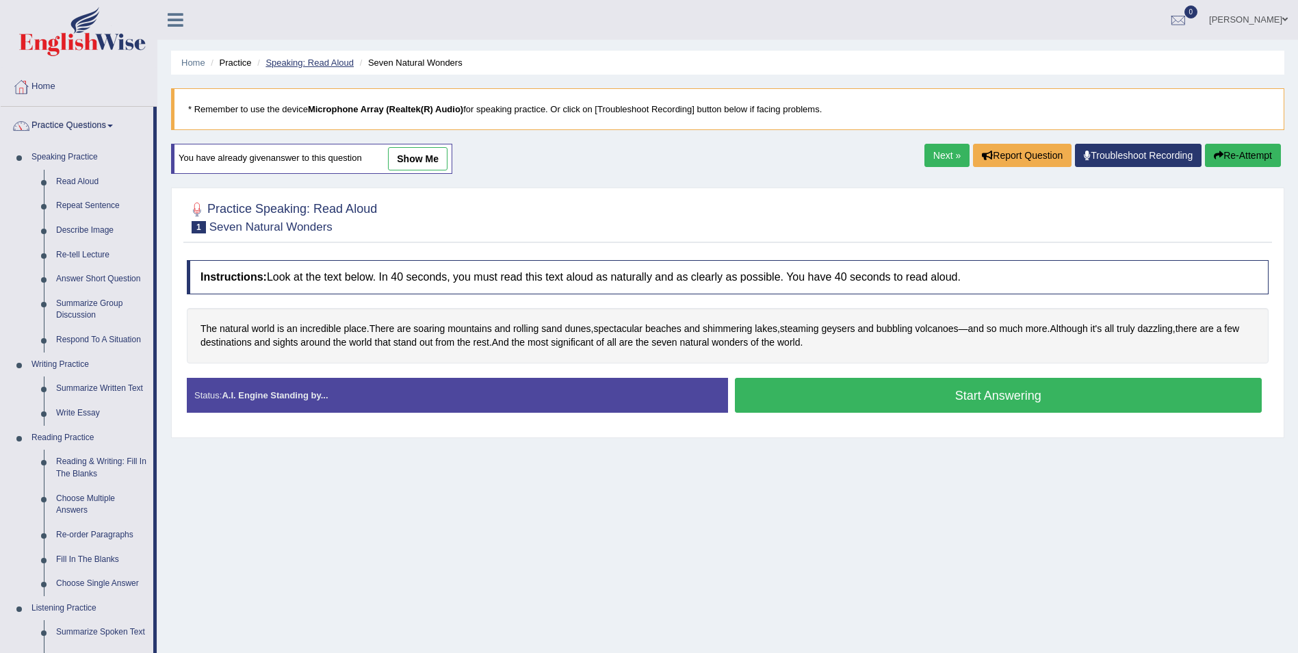
click at [335, 60] on link "Speaking: Read Aloud" at bounding box center [310, 62] width 88 height 10
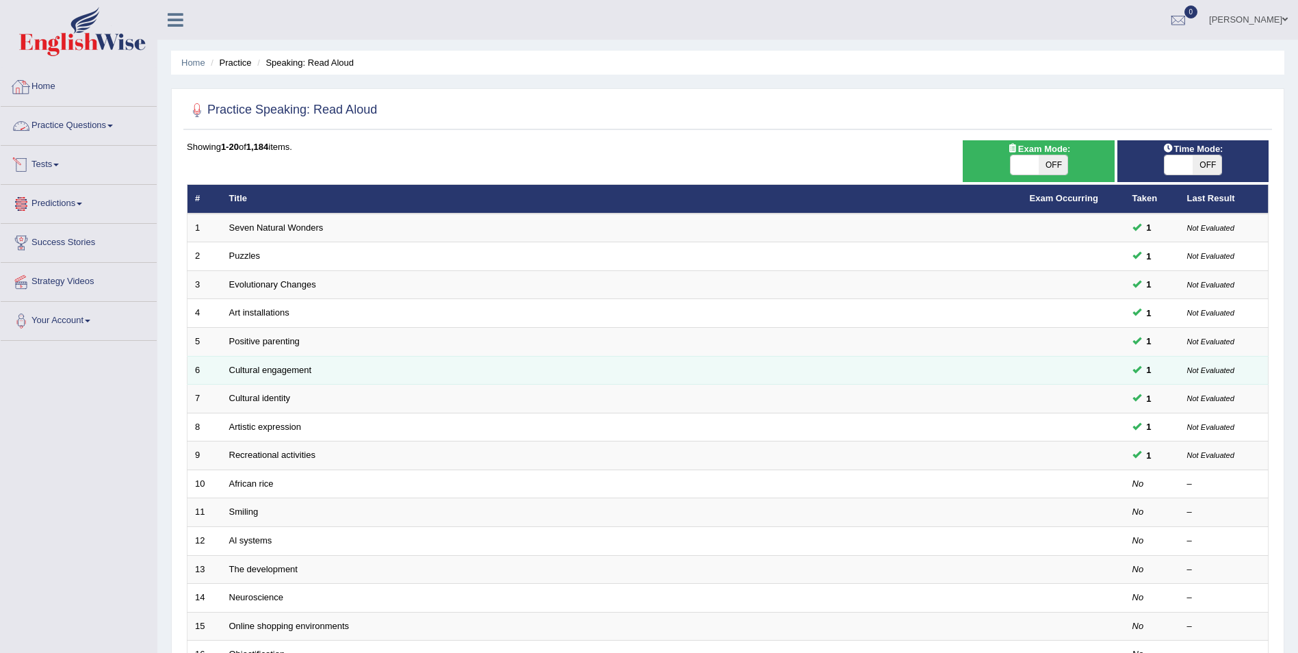
scroll to position [253, 0]
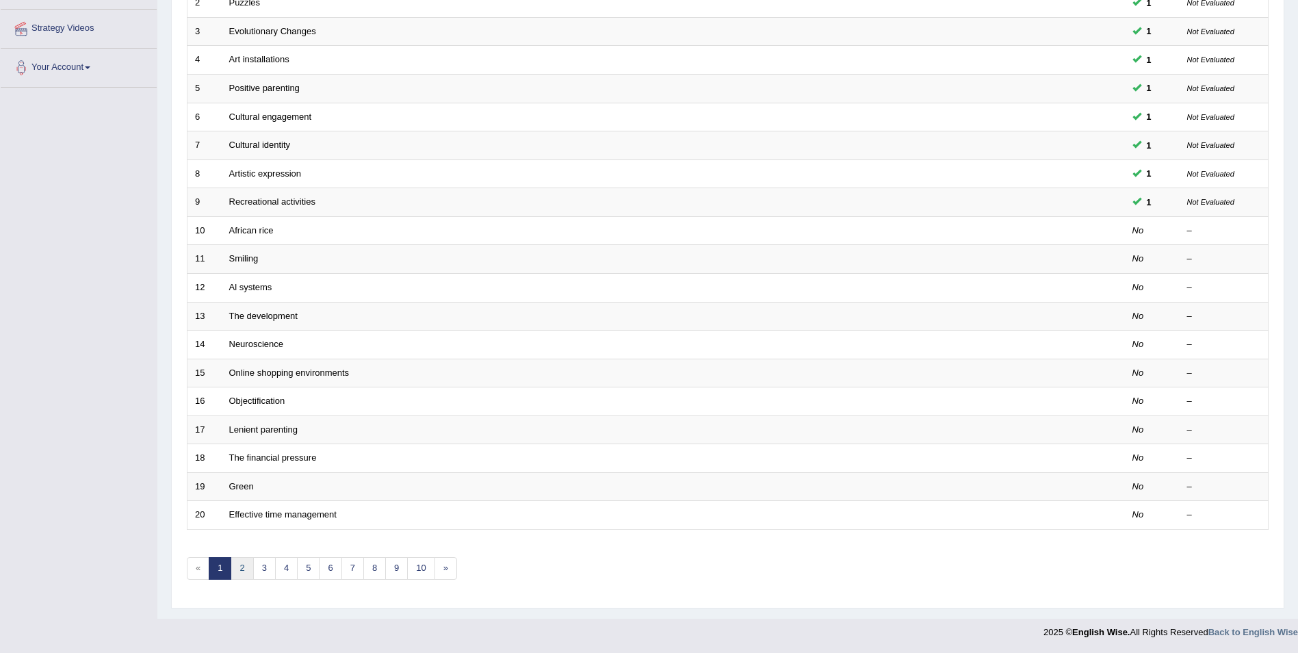
click at [243, 564] on link "2" at bounding box center [242, 568] width 23 height 23
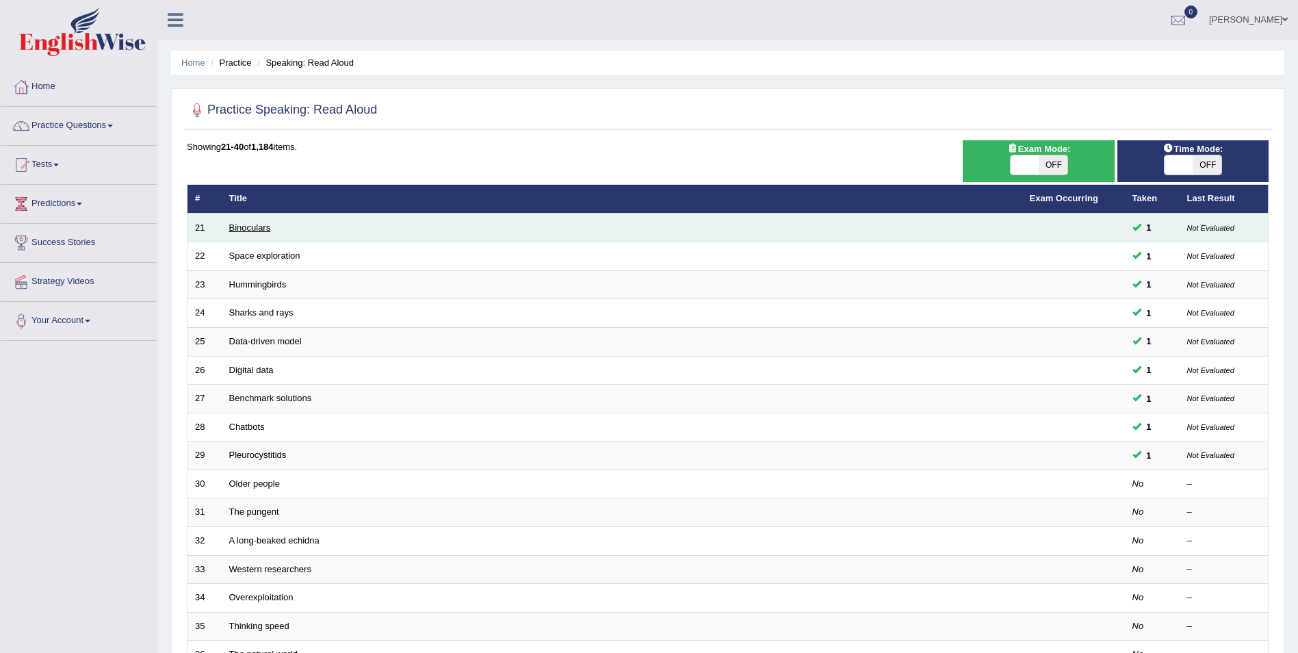
click at [255, 228] on link "Binoculars" at bounding box center [250, 227] width 42 height 10
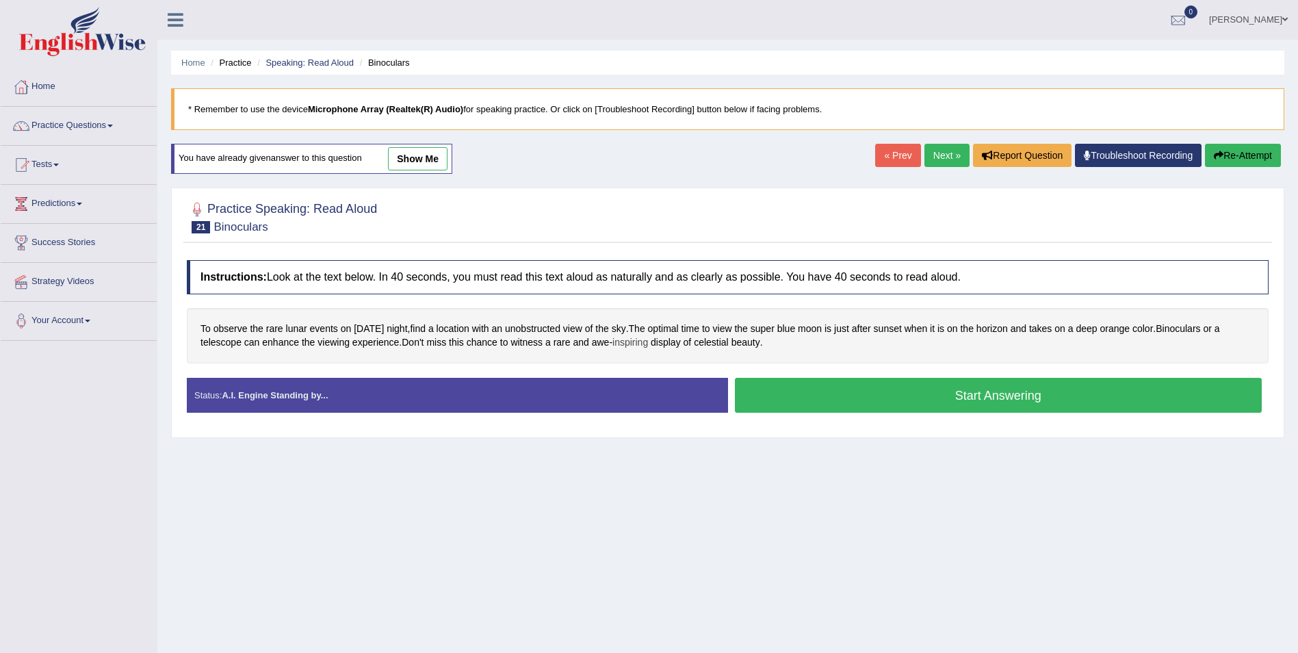
click at [613, 339] on span "inspiring" at bounding box center [631, 342] width 36 height 14
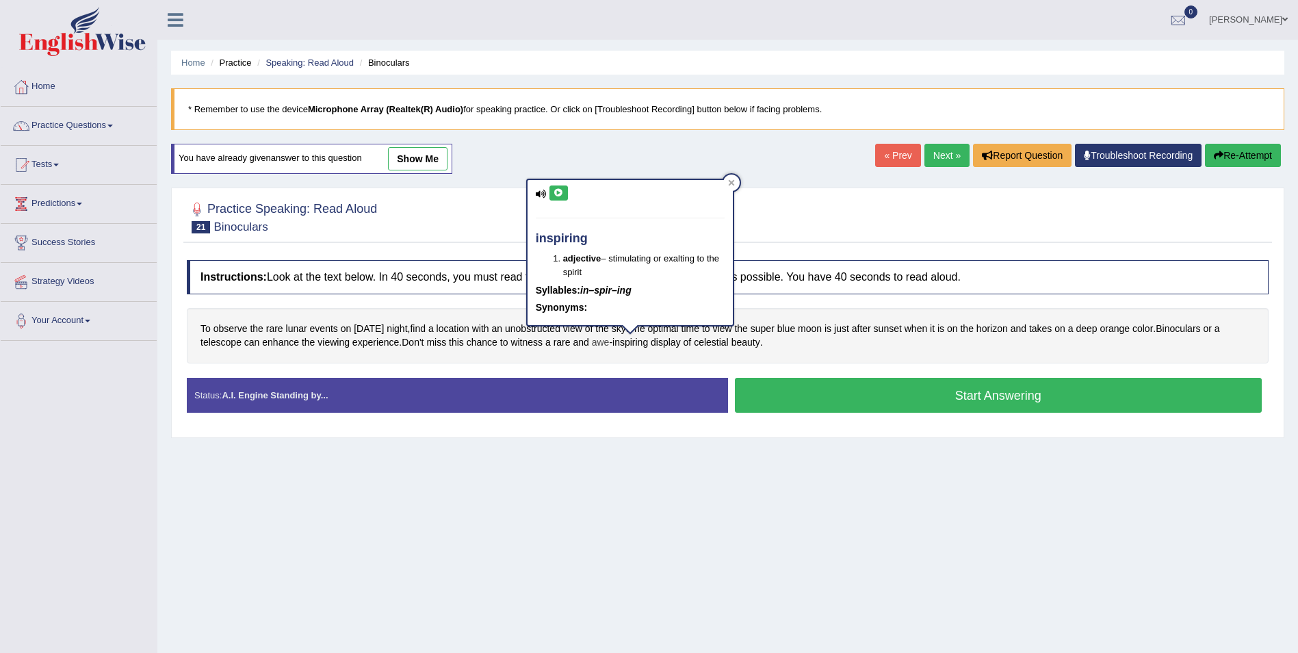
click at [602, 341] on span "awe" at bounding box center [601, 342] width 18 height 14
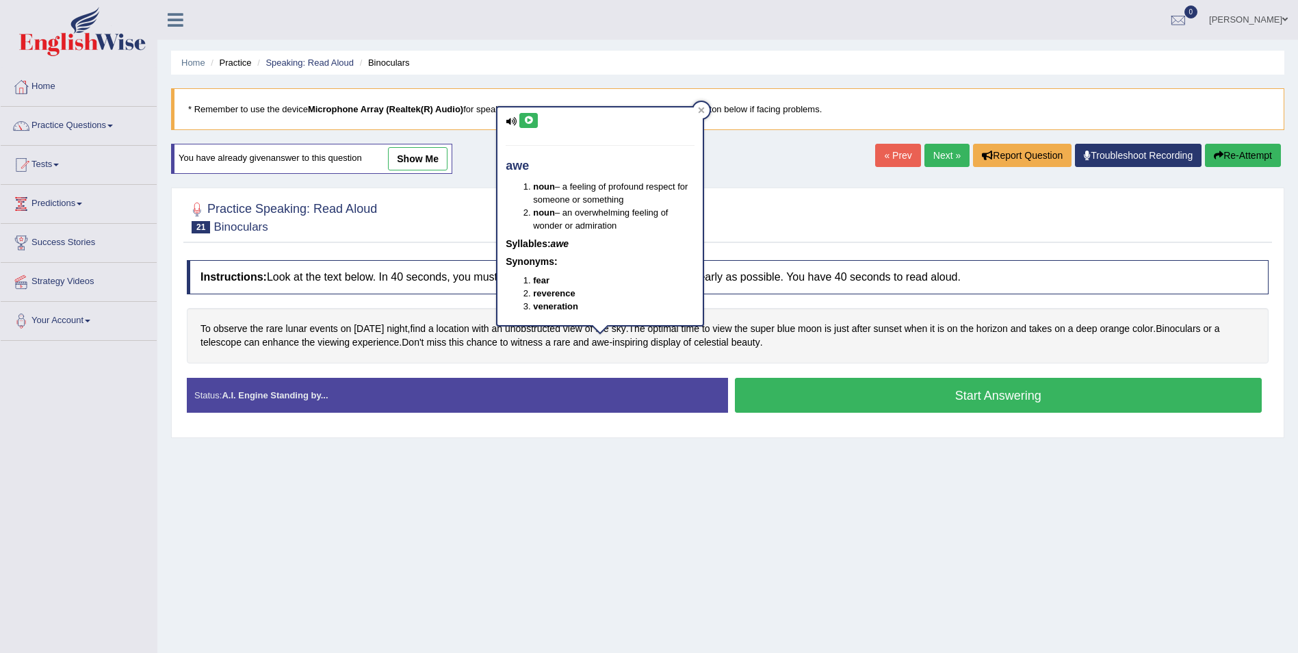
click at [515, 118] on icon at bounding box center [511, 121] width 11 height 9
click at [511, 123] on icon at bounding box center [511, 121] width 11 height 9
drag, startPoint x: 534, startPoint y: 120, endPoint x: 541, endPoint y: 120, distance: 6.9
click at [535, 120] on button at bounding box center [529, 120] width 18 height 15
click at [882, 201] on div at bounding box center [728, 217] width 1082 height 42
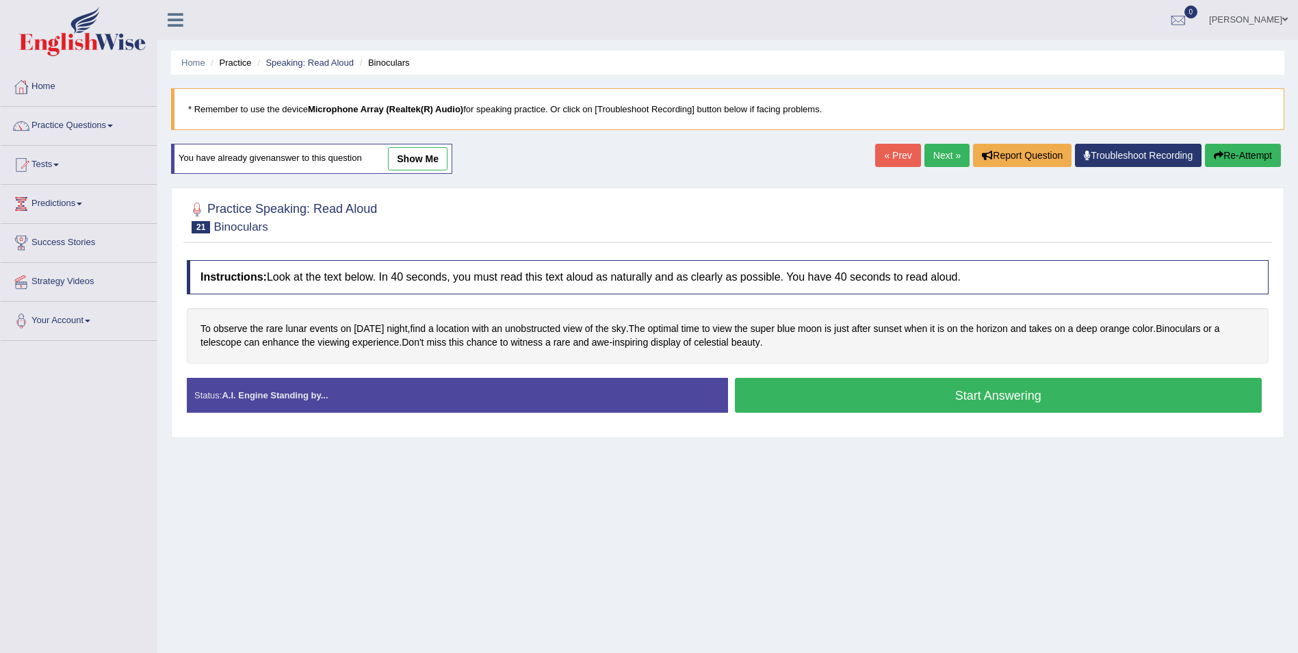
click at [902, 389] on button "Start Answering" at bounding box center [999, 395] width 528 height 35
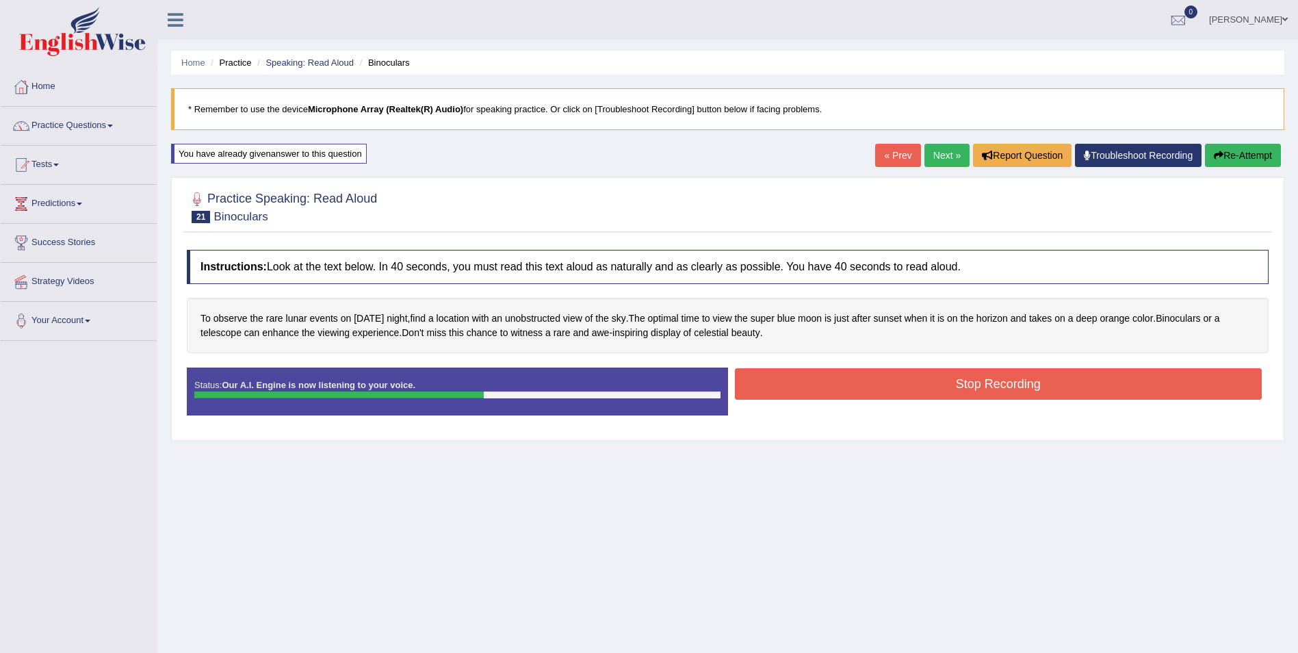
click at [916, 385] on button "Stop Recording" at bounding box center [999, 383] width 528 height 31
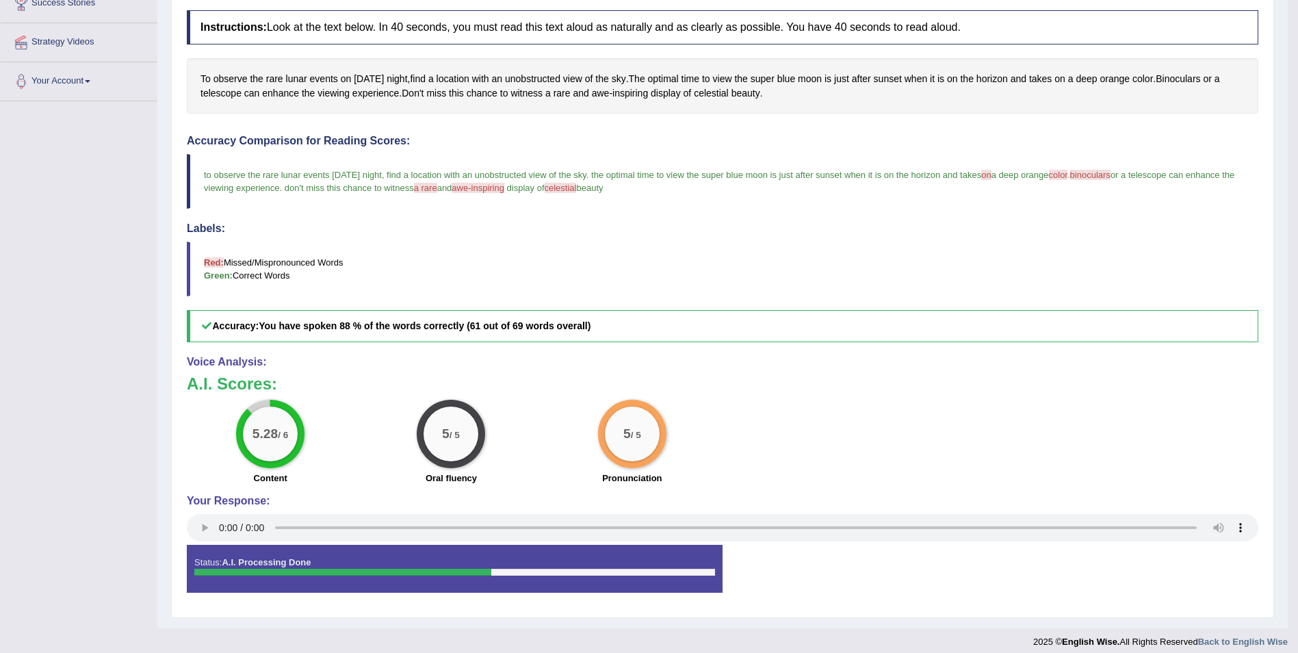
scroll to position [249, 0]
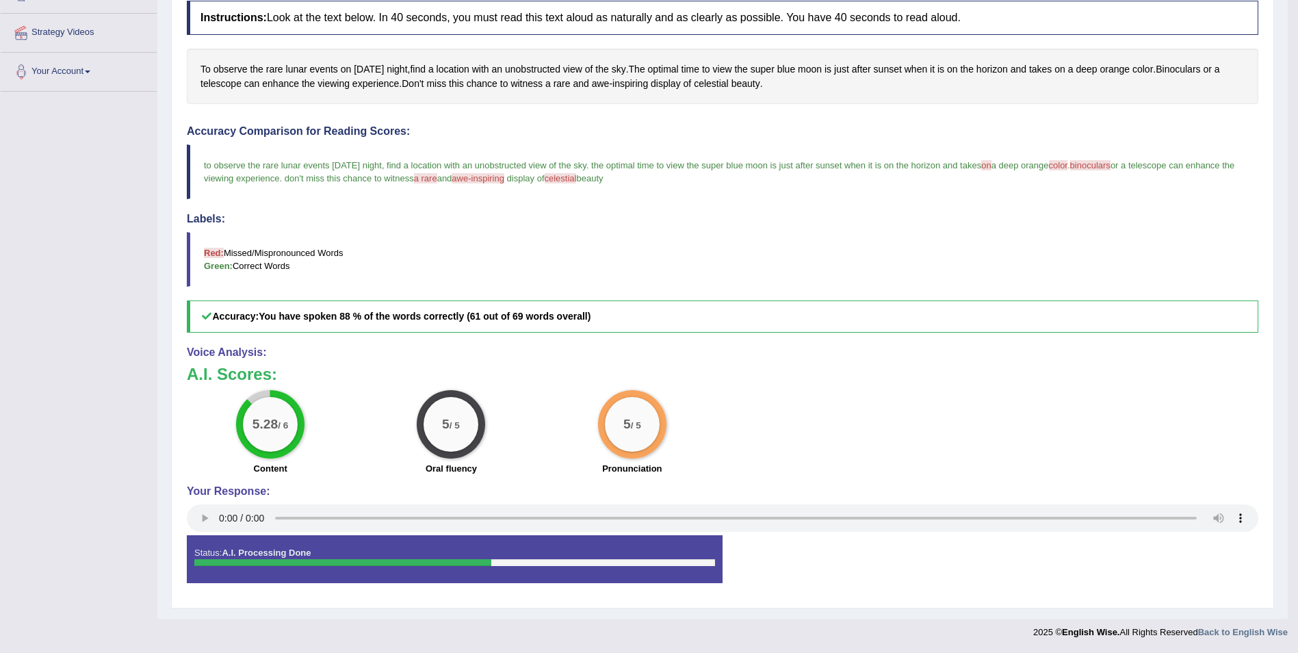
click at [577, 179] on span "celestial" at bounding box center [561, 178] width 32 height 10
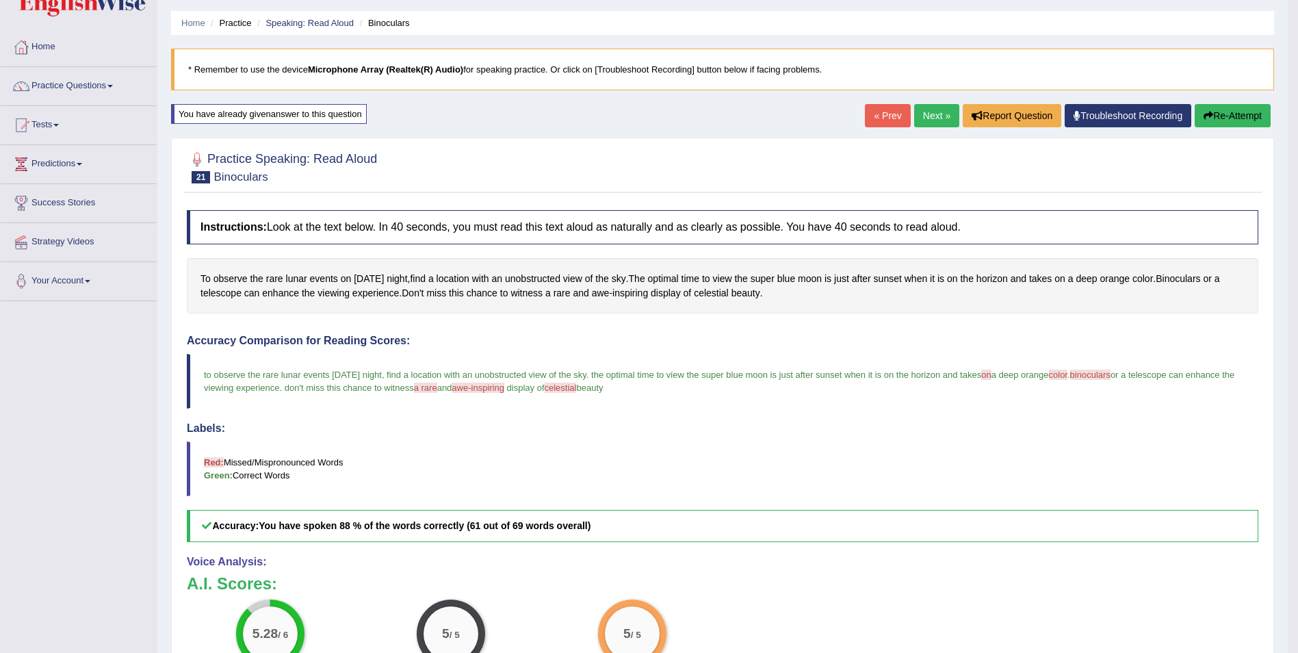
scroll to position [0, 0]
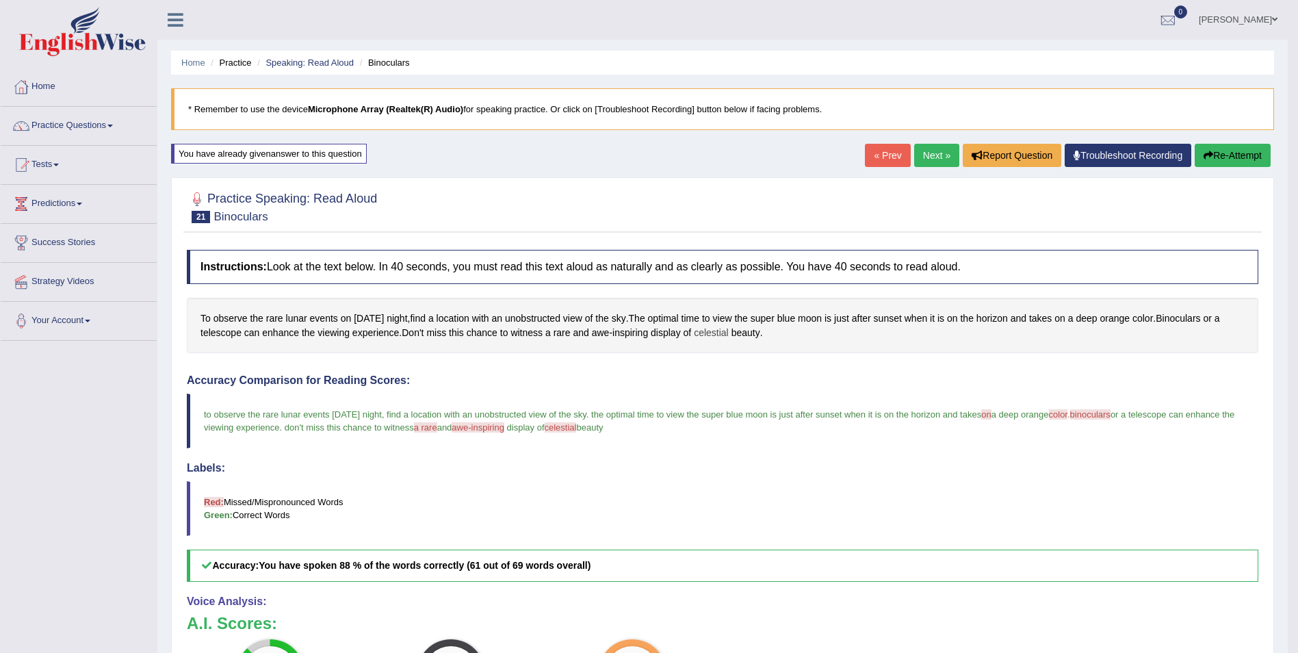
click at [710, 331] on span "celestial" at bounding box center [711, 333] width 35 height 14
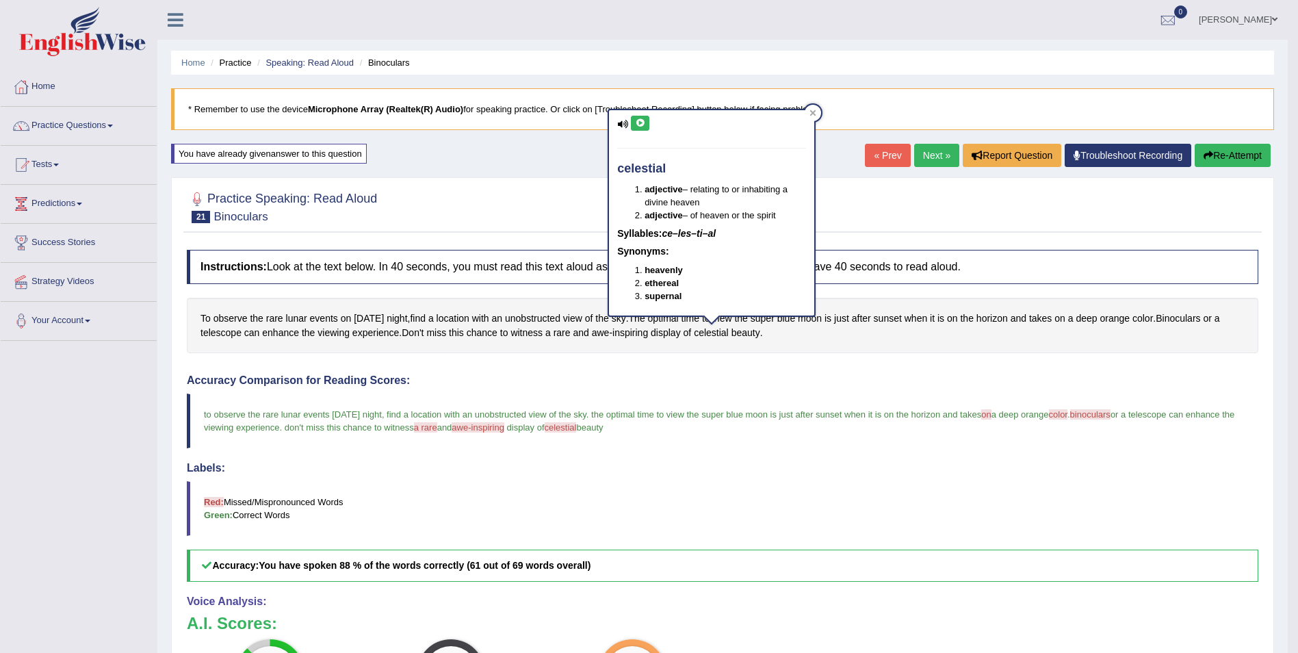
click at [641, 124] on icon at bounding box center [640, 123] width 10 height 8
click at [504, 428] on span "awe-inspiring" at bounding box center [478, 427] width 53 height 10
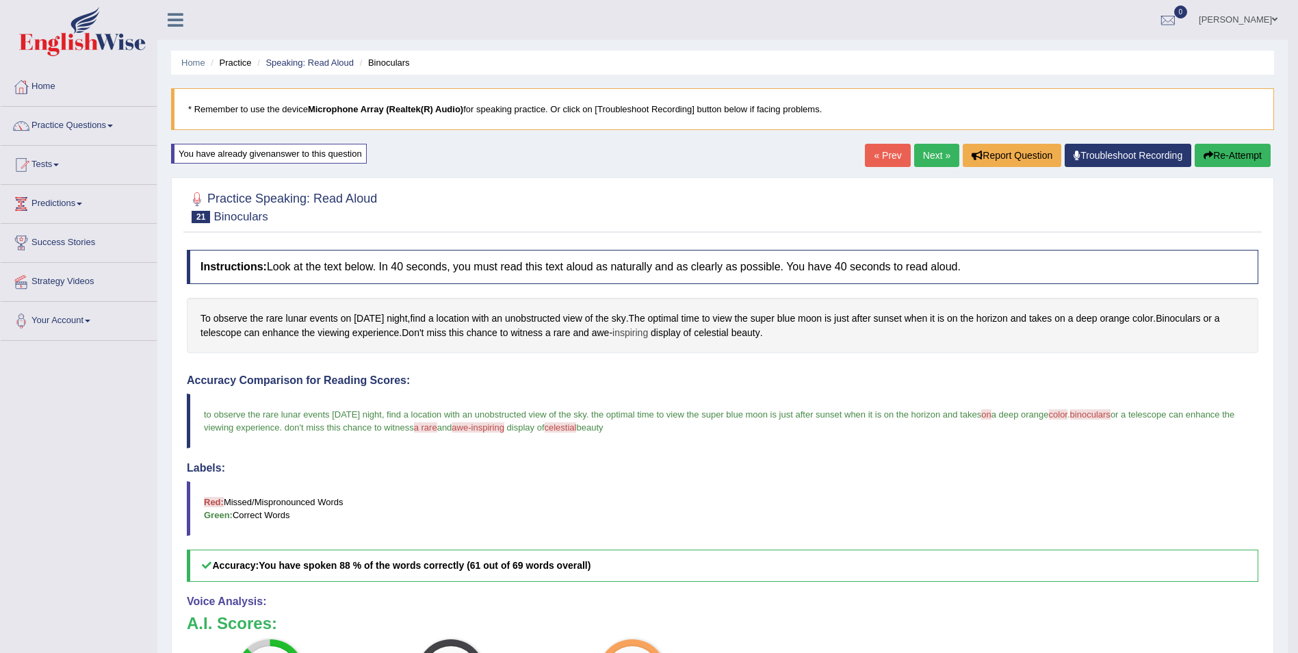
click at [617, 332] on span "inspiring" at bounding box center [631, 333] width 36 height 14
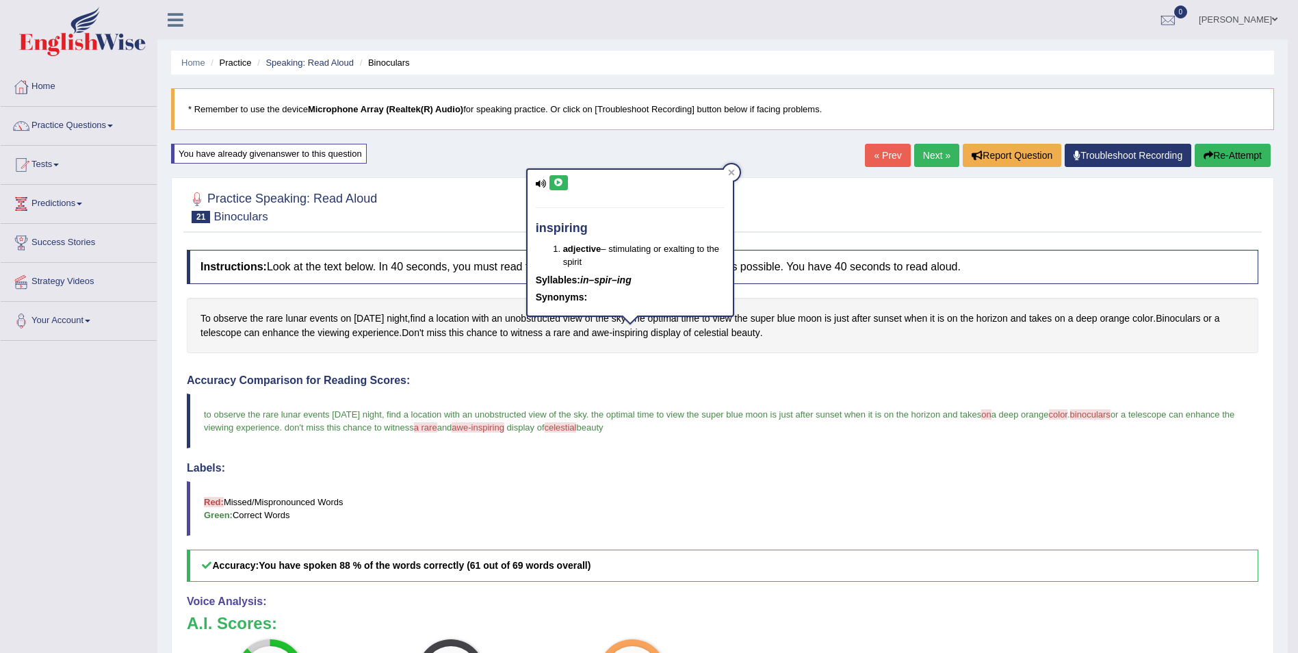
click at [561, 184] on icon at bounding box center [559, 183] width 10 height 8
click at [600, 332] on span "awe" at bounding box center [601, 333] width 18 height 14
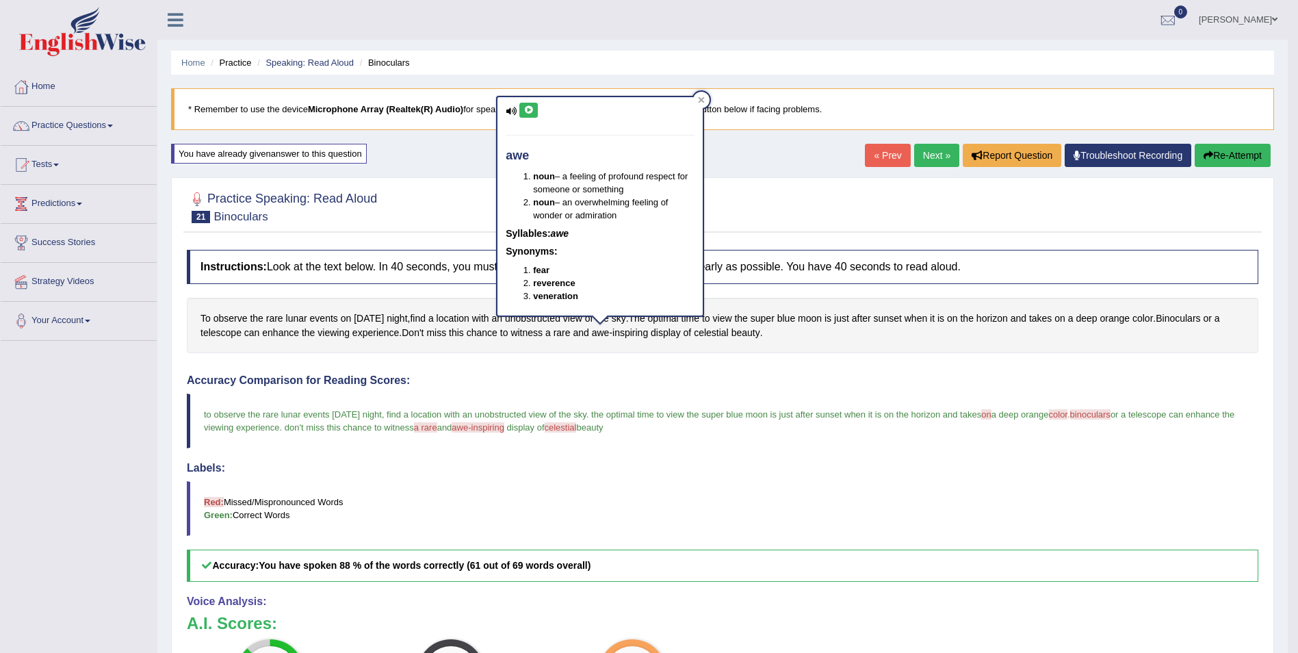
click at [526, 114] on icon at bounding box center [529, 110] width 10 height 8
click at [932, 155] on link "Next »" at bounding box center [936, 155] width 45 height 23
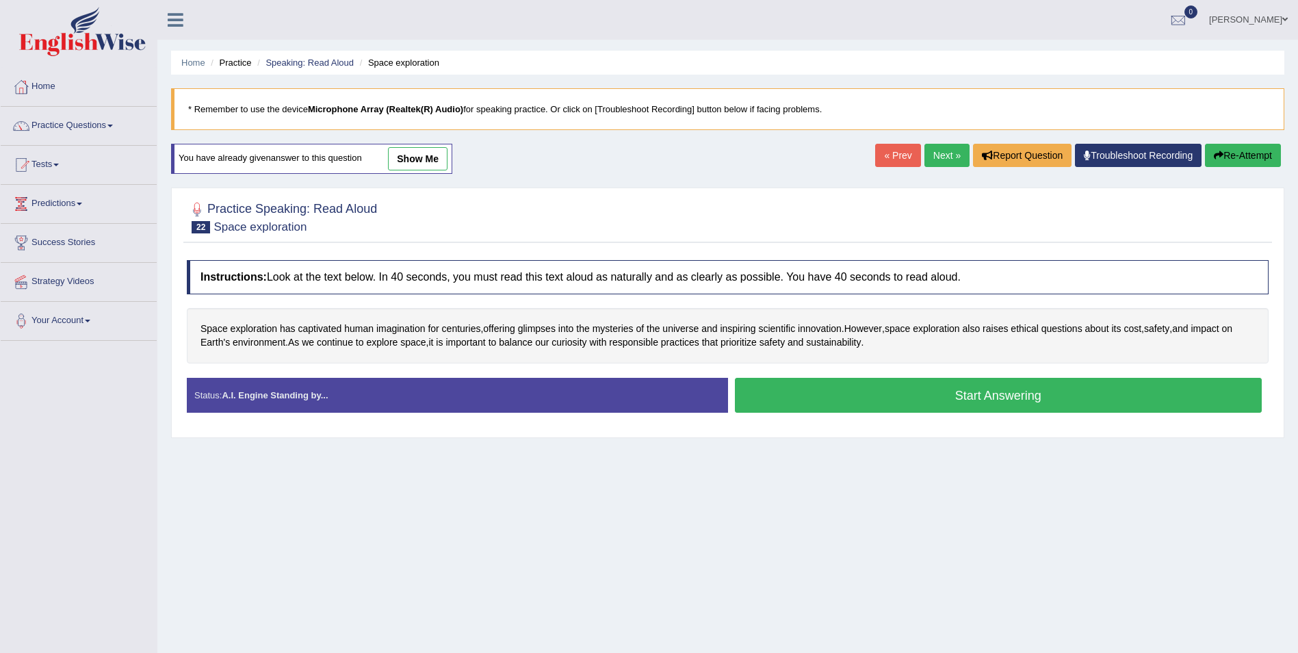
click at [908, 405] on button "Start Answering" at bounding box center [999, 395] width 528 height 35
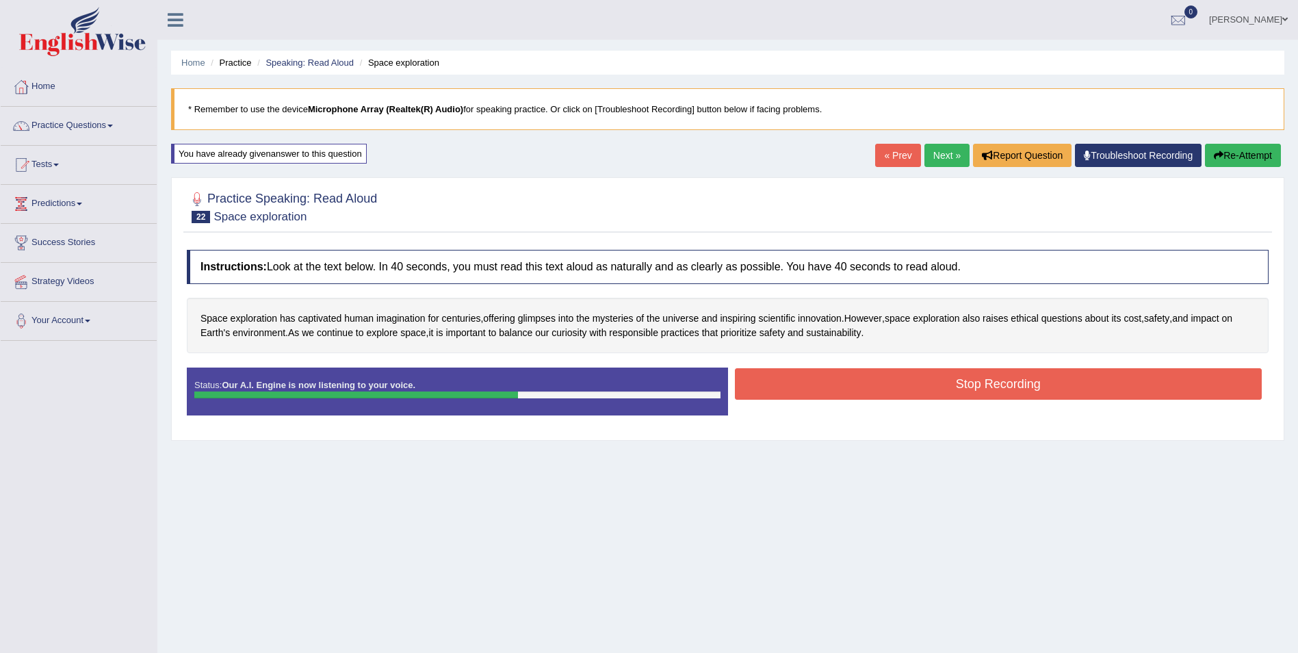
click at [808, 394] on button "Stop Recording" at bounding box center [999, 383] width 528 height 31
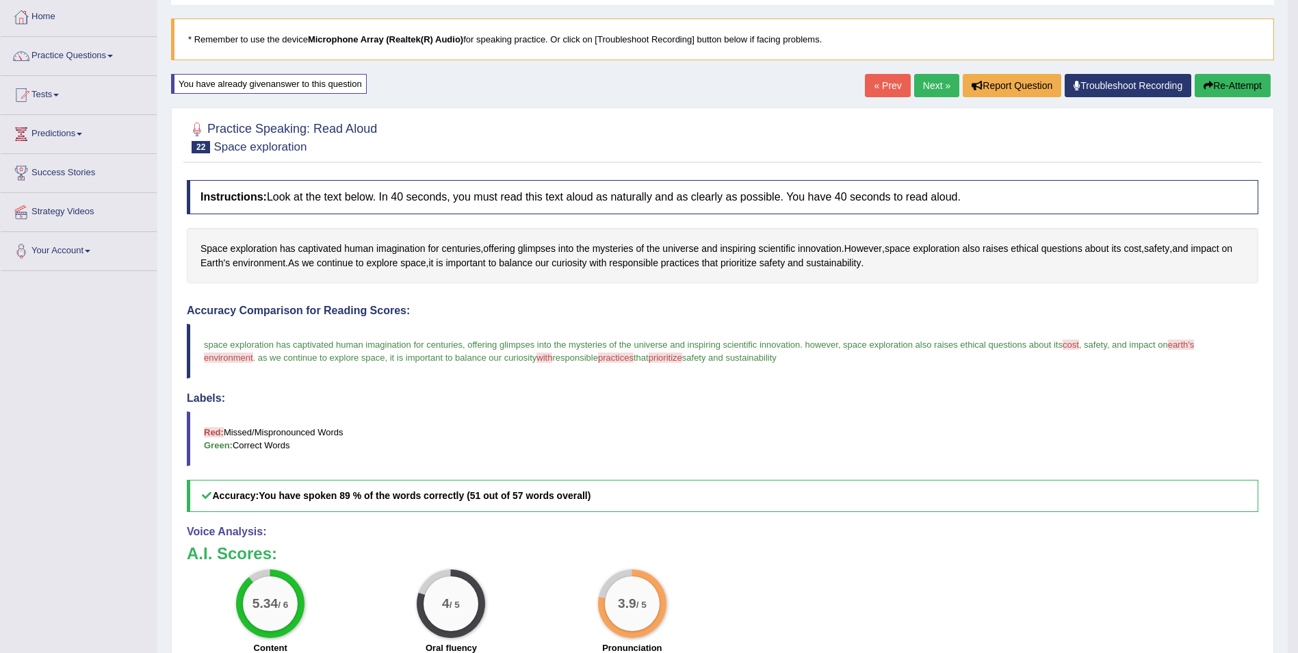
scroll to position [137, 0]
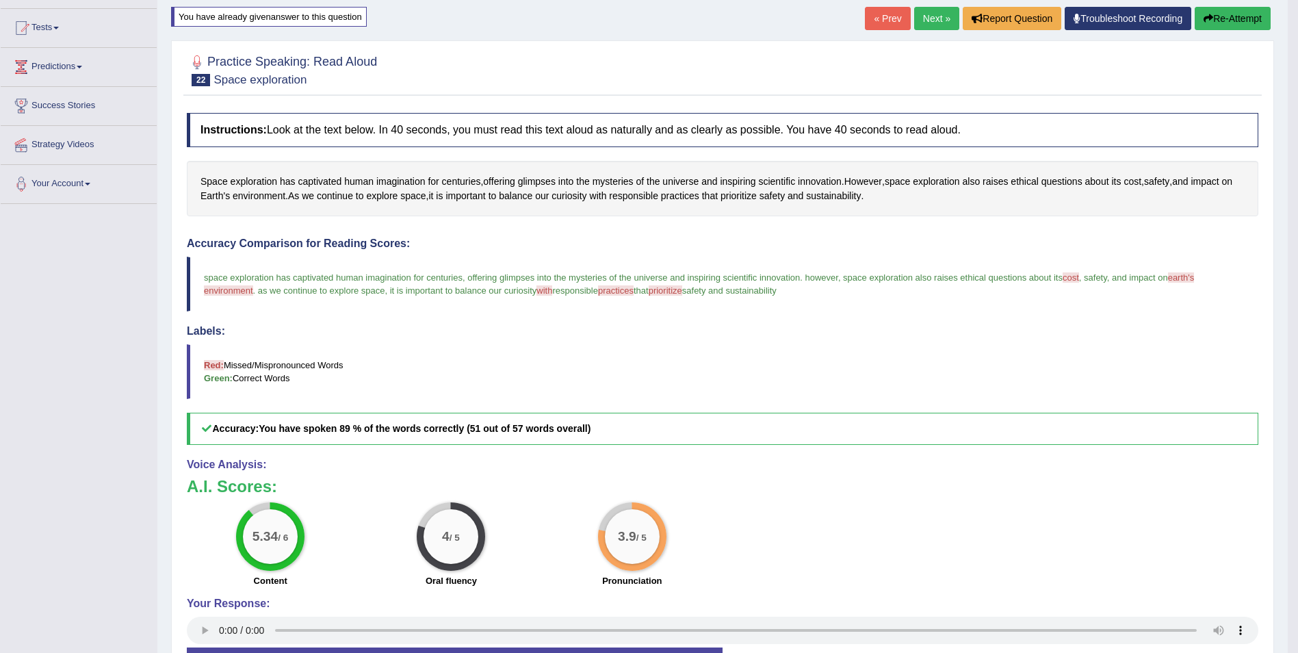
click at [930, 12] on link "Next »" at bounding box center [936, 18] width 45 height 23
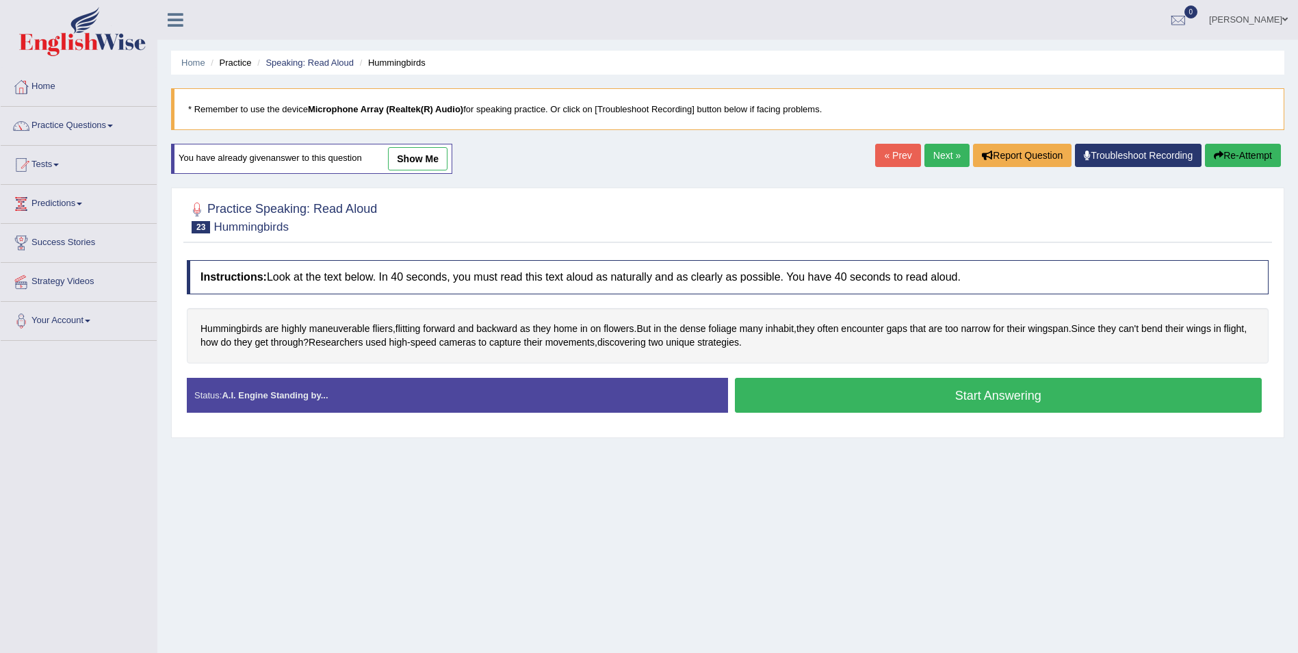
click at [949, 154] on link "Next »" at bounding box center [947, 155] width 45 height 23
click at [951, 153] on link "Next »" at bounding box center [947, 155] width 45 height 23
click at [952, 153] on link "Next »" at bounding box center [947, 155] width 45 height 23
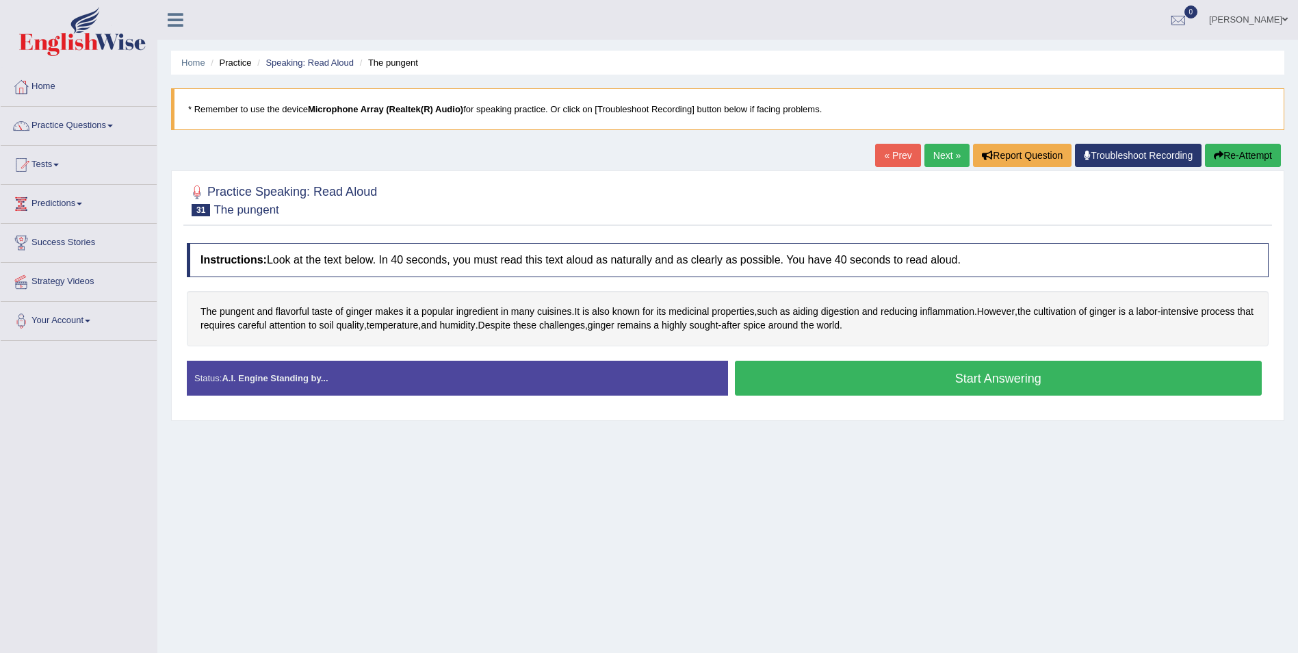
click at [952, 153] on link "Next »" at bounding box center [947, 155] width 45 height 23
click at [417, 325] on span "impedes" at bounding box center [414, 325] width 36 height 14
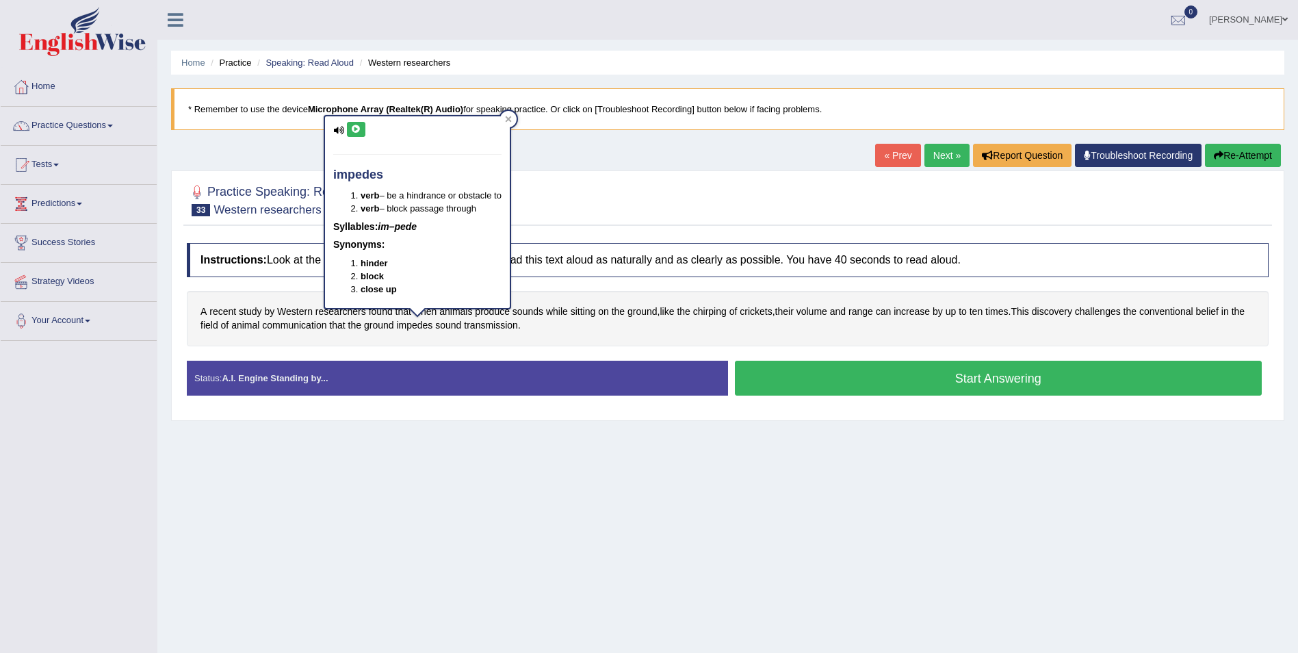
click at [357, 131] on icon at bounding box center [356, 129] width 10 height 8
click at [509, 120] on icon at bounding box center [509, 119] width 6 height 6
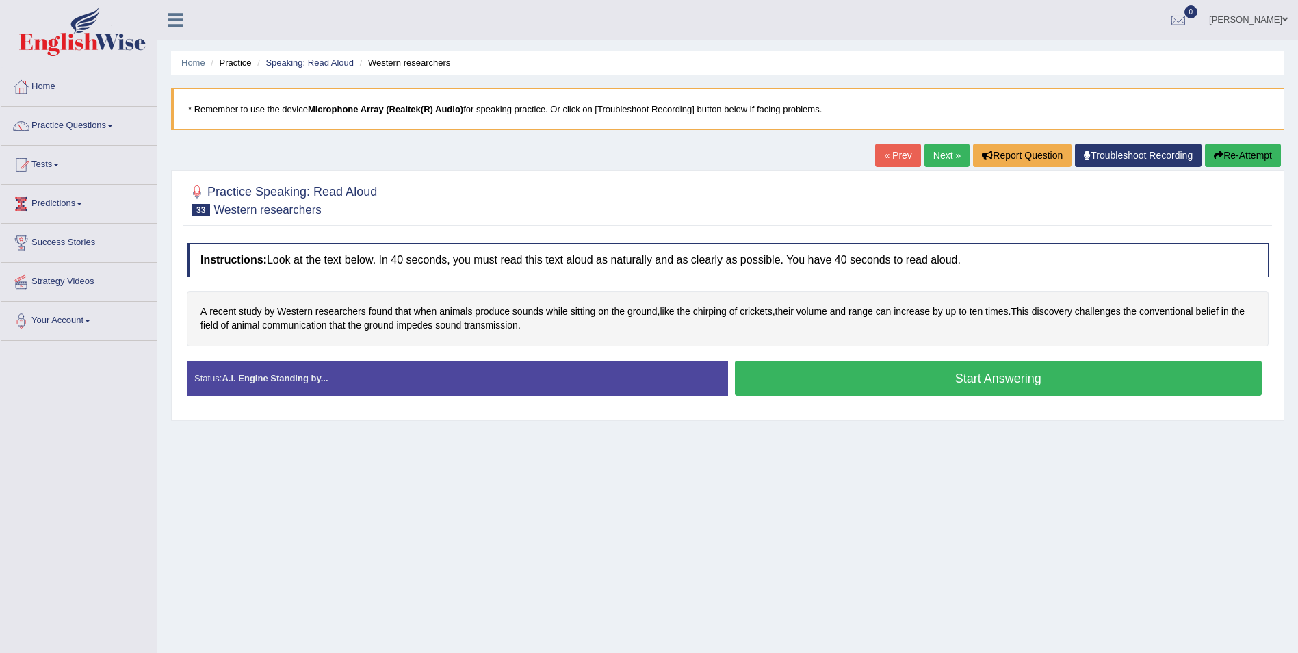
click at [938, 381] on button "Start Answering" at bounding box center [999, 378] width 528 height 35
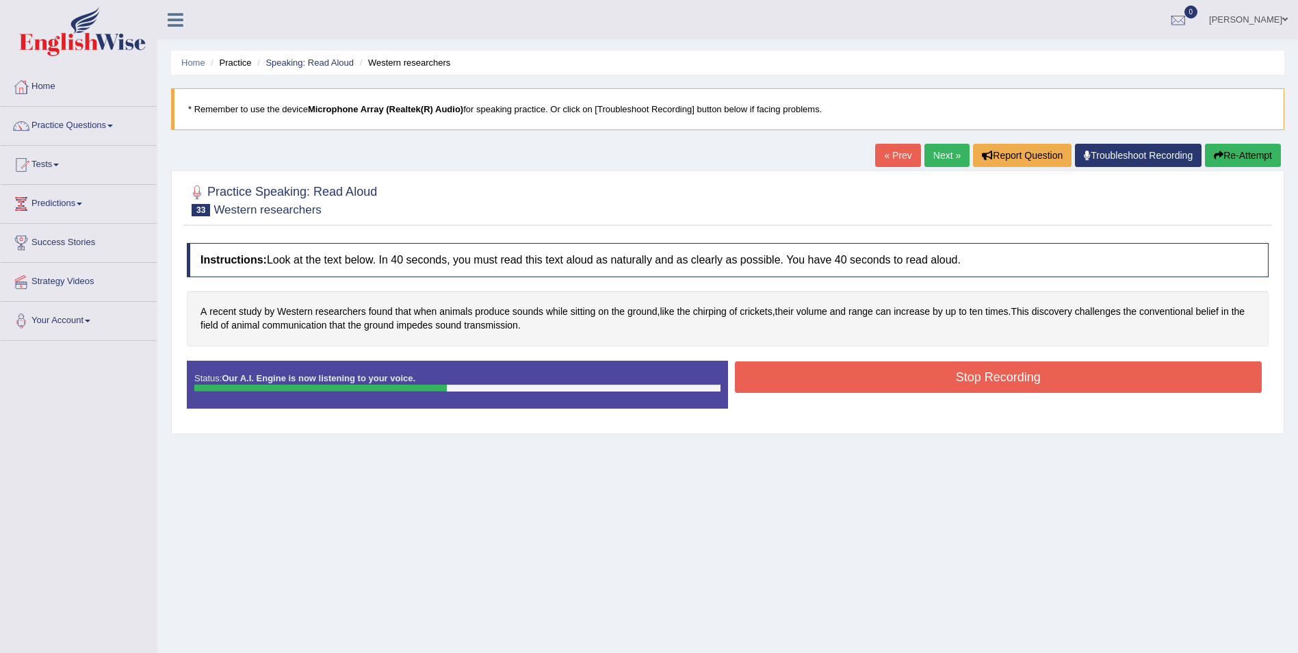
click at [947, 372] on button "Stop Recording" at bounding box center [999, 376] width 528 height 31
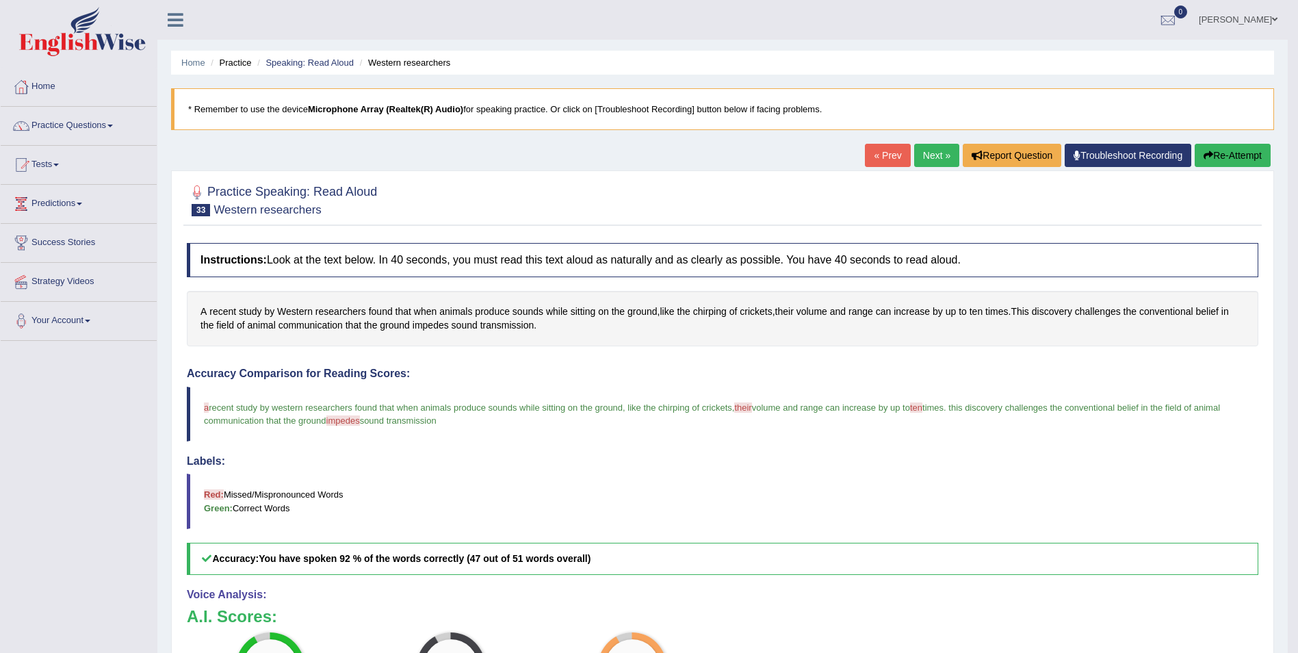
click at [947, 164] on link "Next »" at bounding box center [936, 155] width 45 height 23
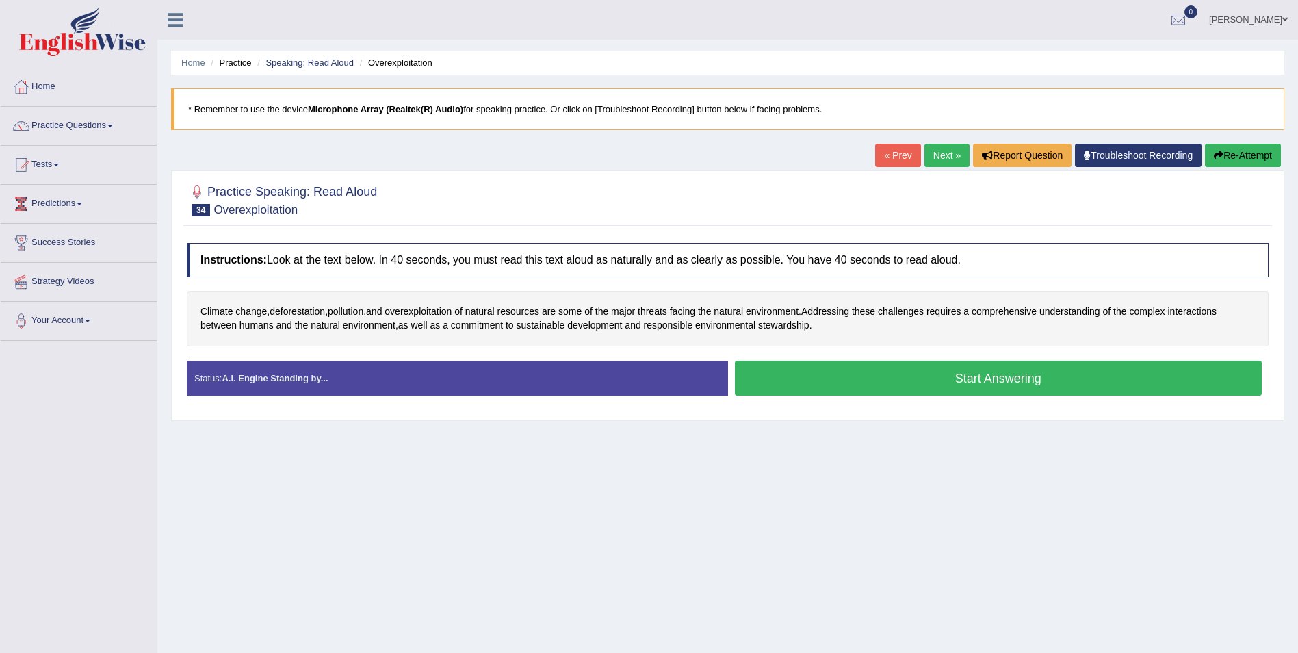
click at [906, 374] on button "Start Answering" at bounding box center [999, 378] width 528 height 35
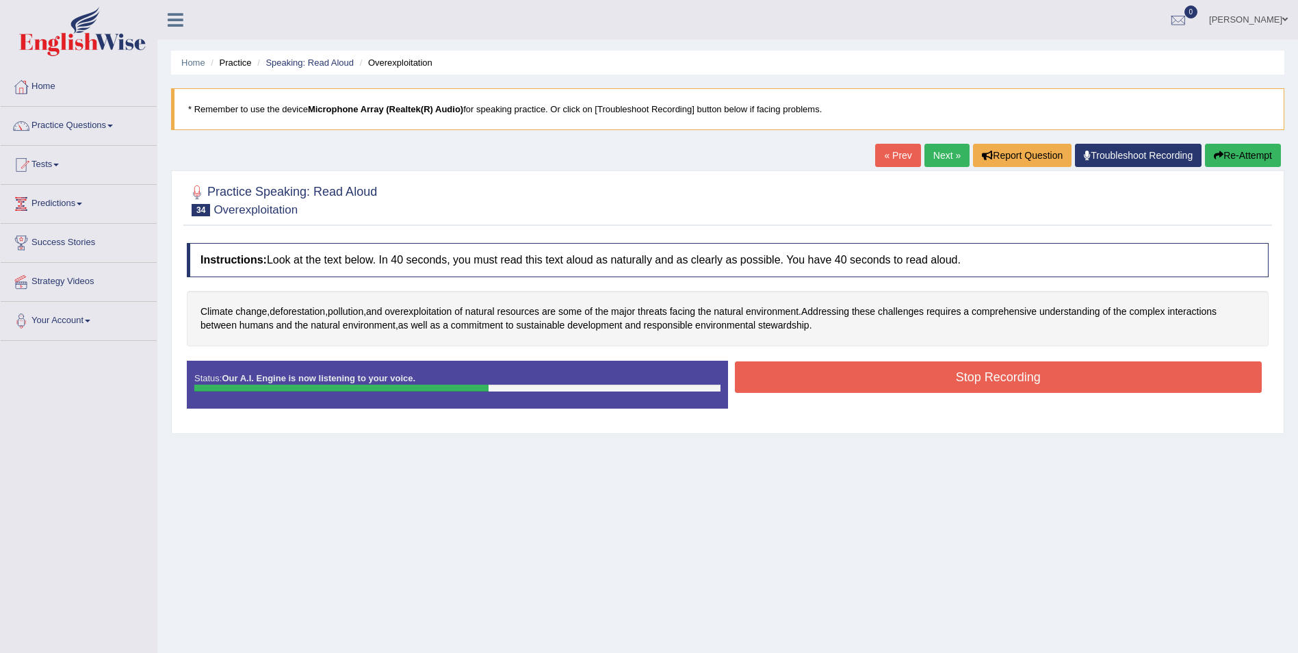
click at [986, 376] on button "Stop Recording" at bounding box center [999, 376] width 528 height 31
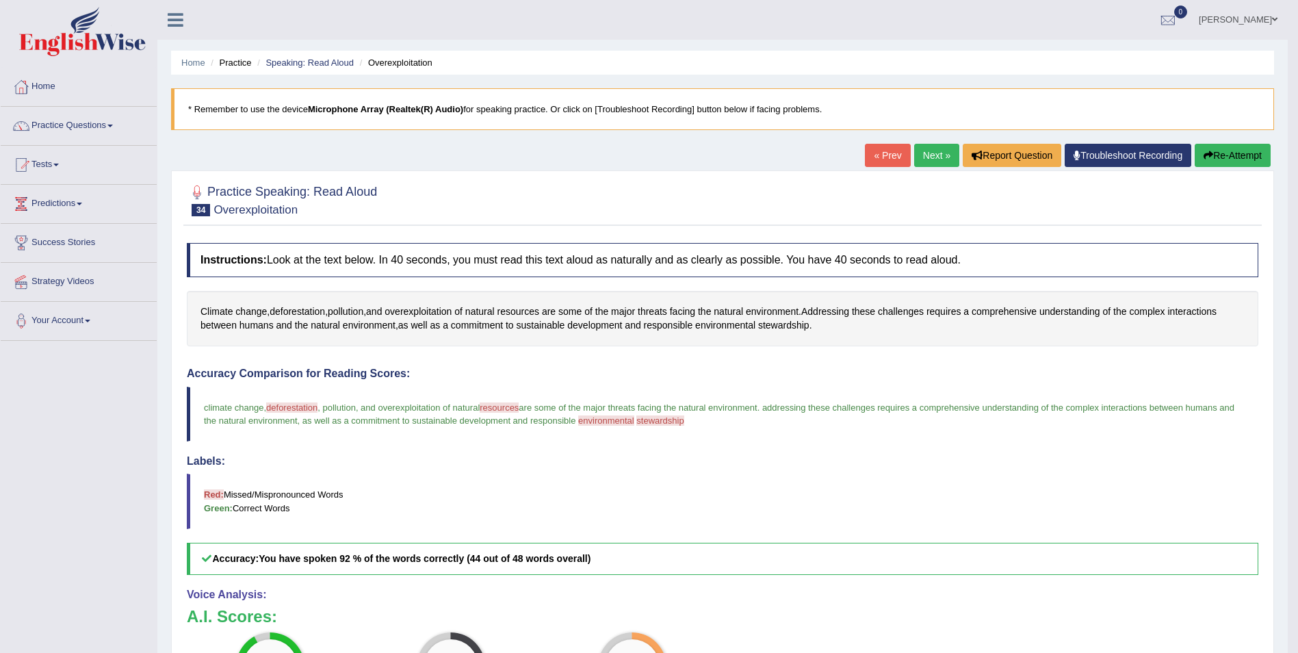
click at [927, 155] on link "Next »" at bounding box center [936, 155] width 45 height 23
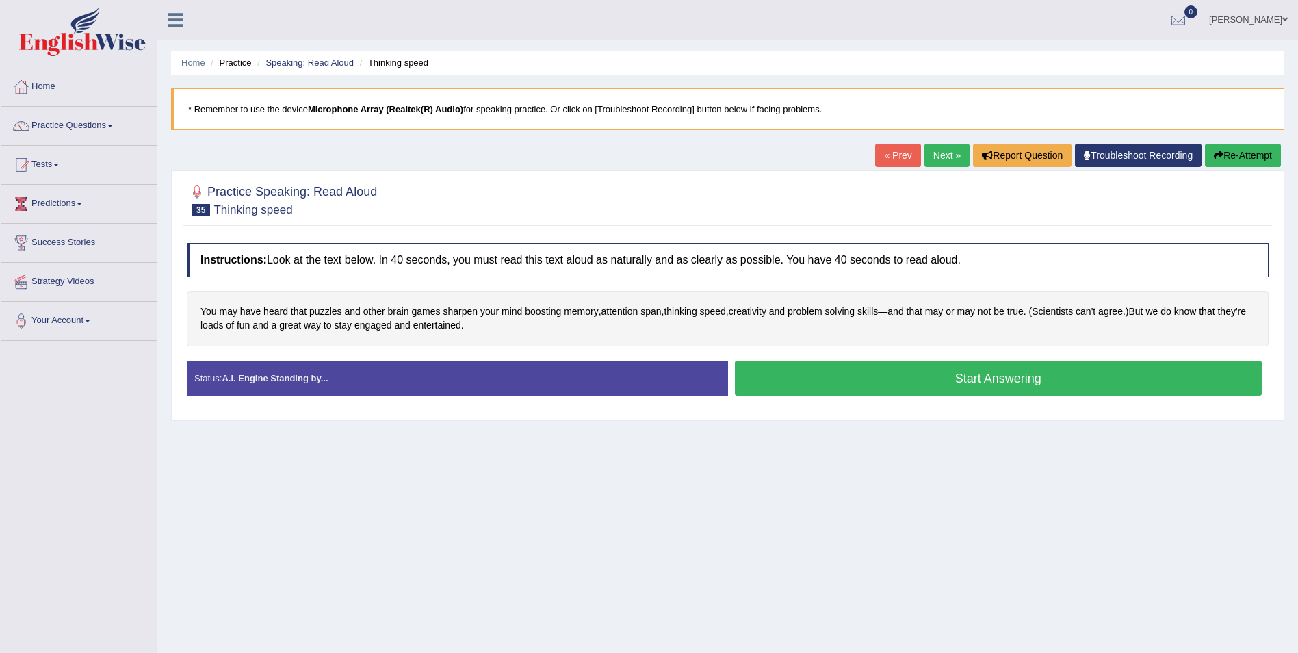
click at [1014, 383] on button "Start Answering" at bounding box center [999, 378] width 528 height 35
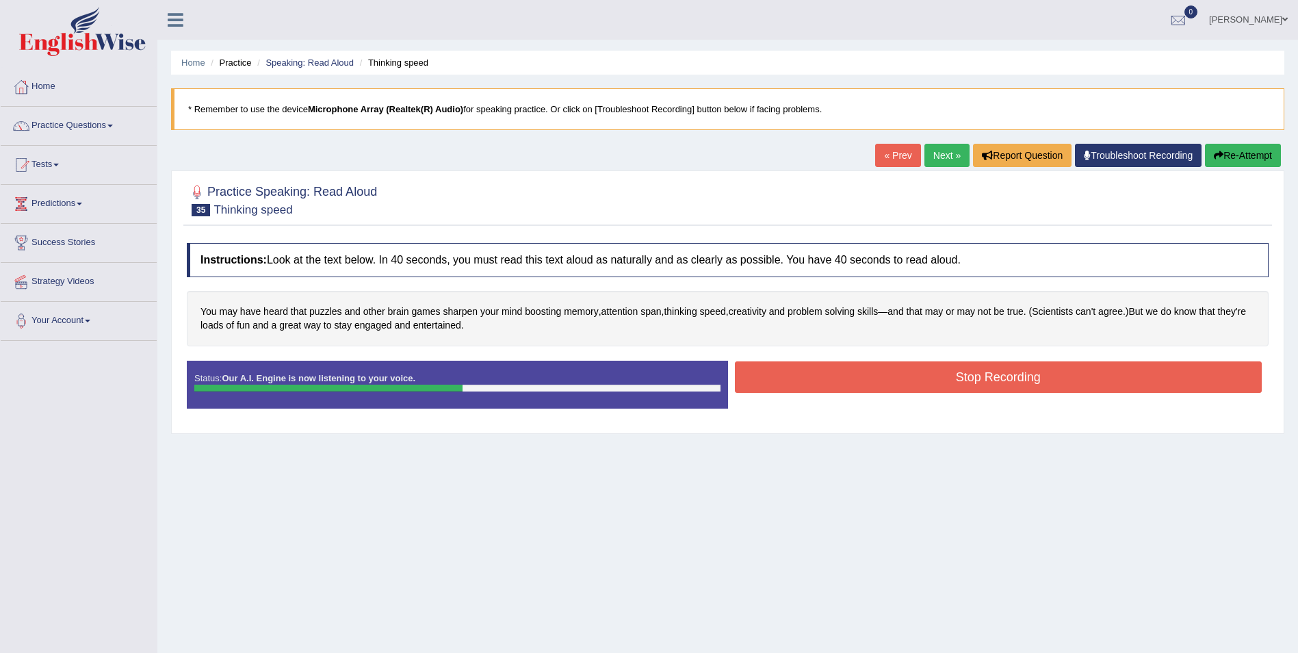
click at [927, 376] on button "Stop Recording" at bounding box center [999, 376] width 528 height 31
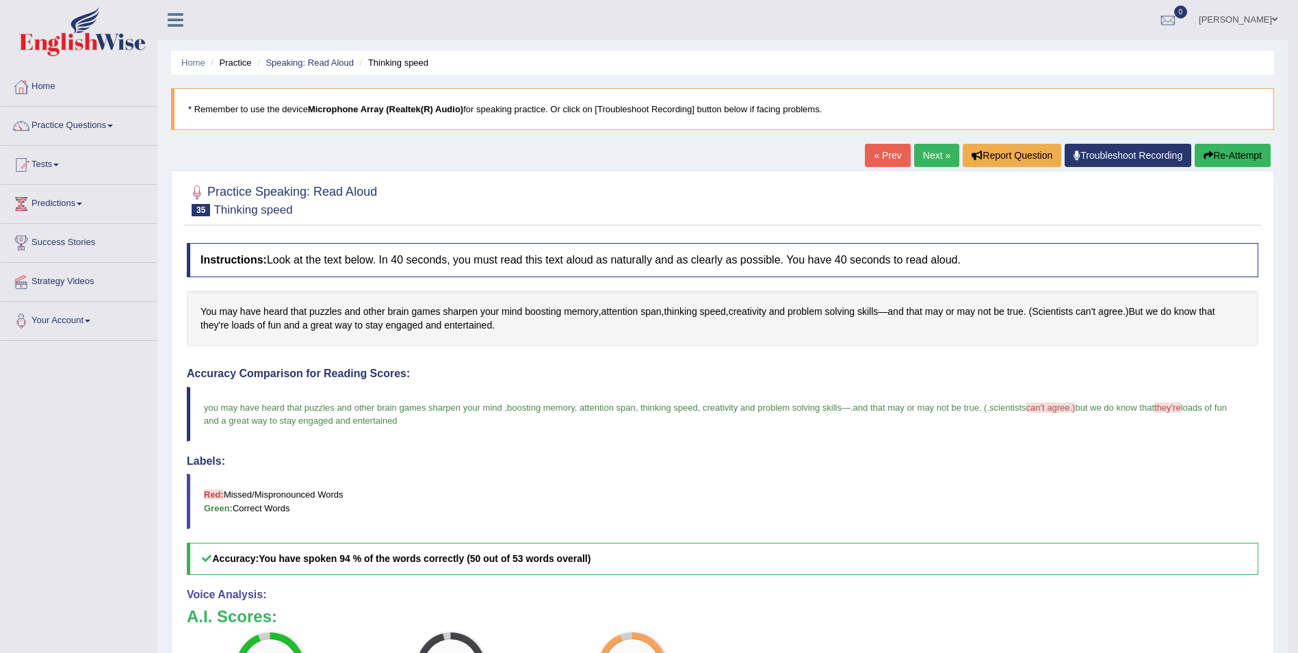
click at [934, 155] on link "Next »" at bounding box center [936, 155] width 45 height 23
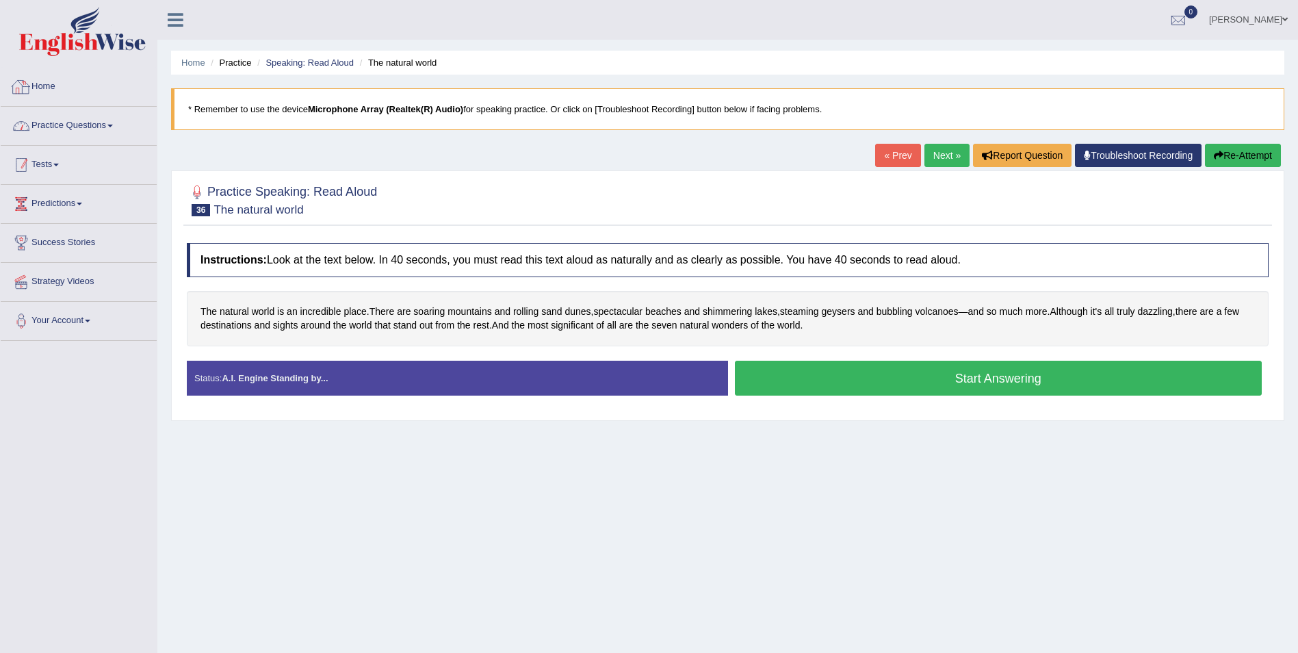
click at [114, 134] on link "Practice Questions" at bounding box center [79, 124] width 156 height 34
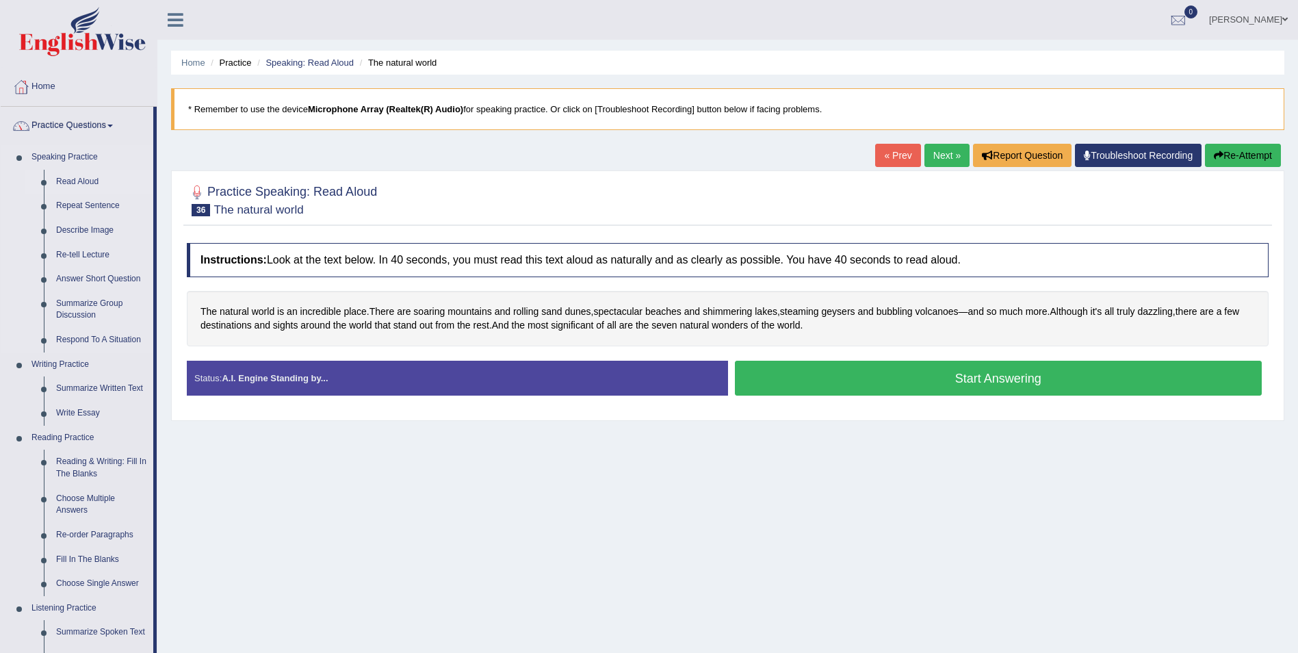
click at [88, 183] on link "Read Aloud" at bounding box center [101, 182] width 103 height 25
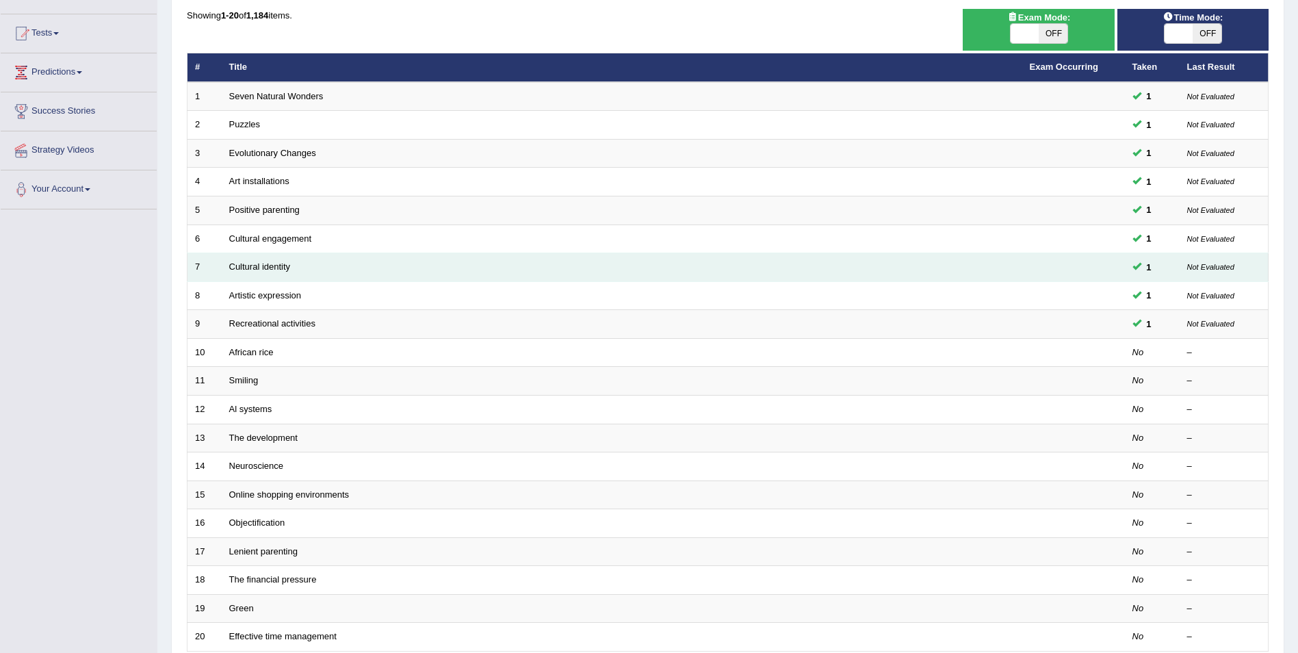
scroll to position [253, 0]
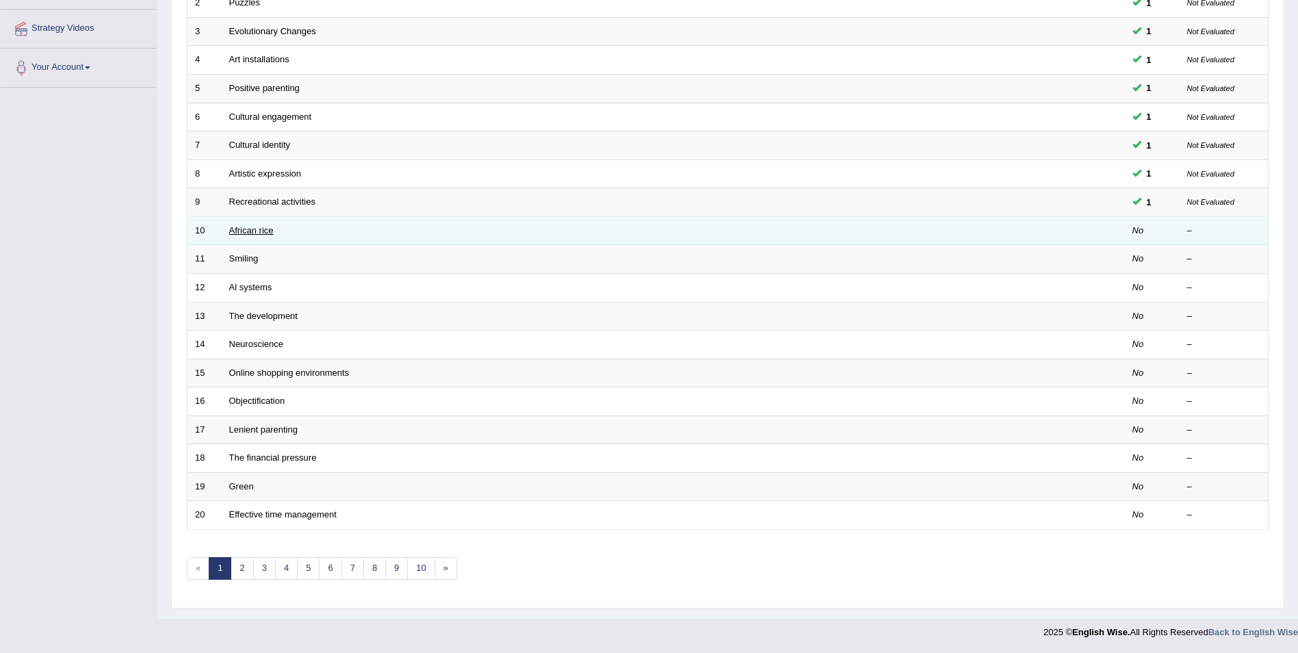
click at [261, 231] on link "African rice" at bounding box center [251, 230] width 44 height 10
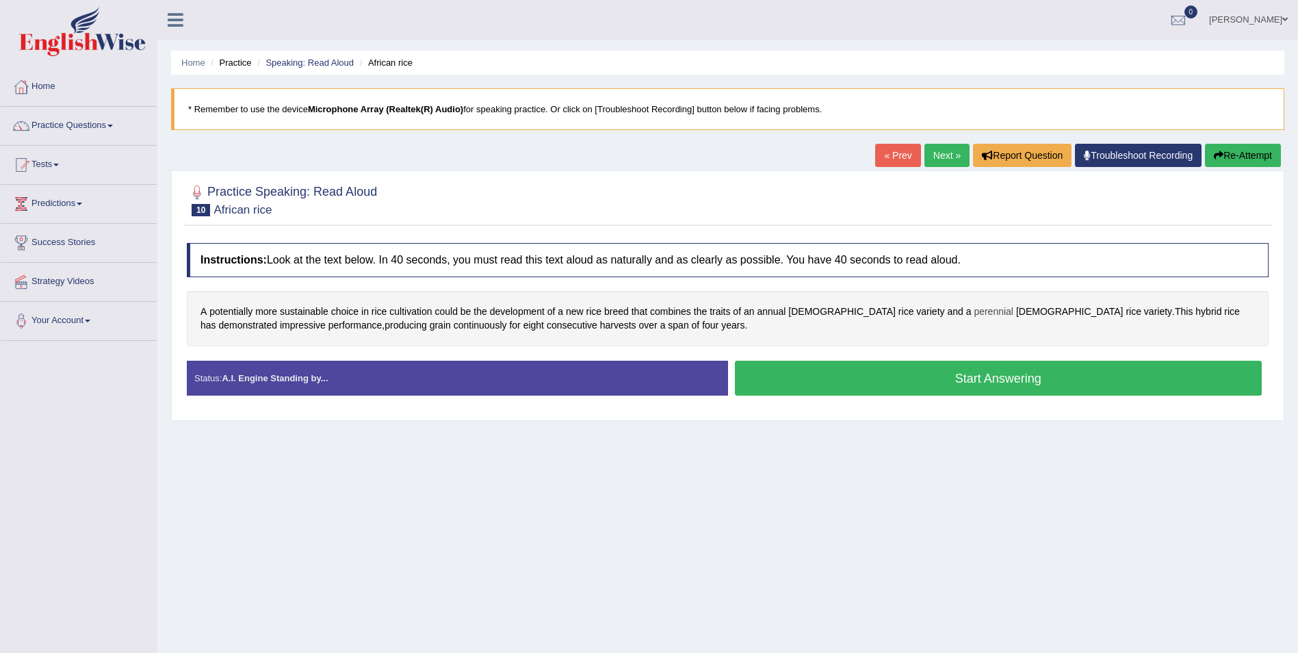
click at [974, 307] on span "perennial" at bounding box center [994, 312] width 40 height 14
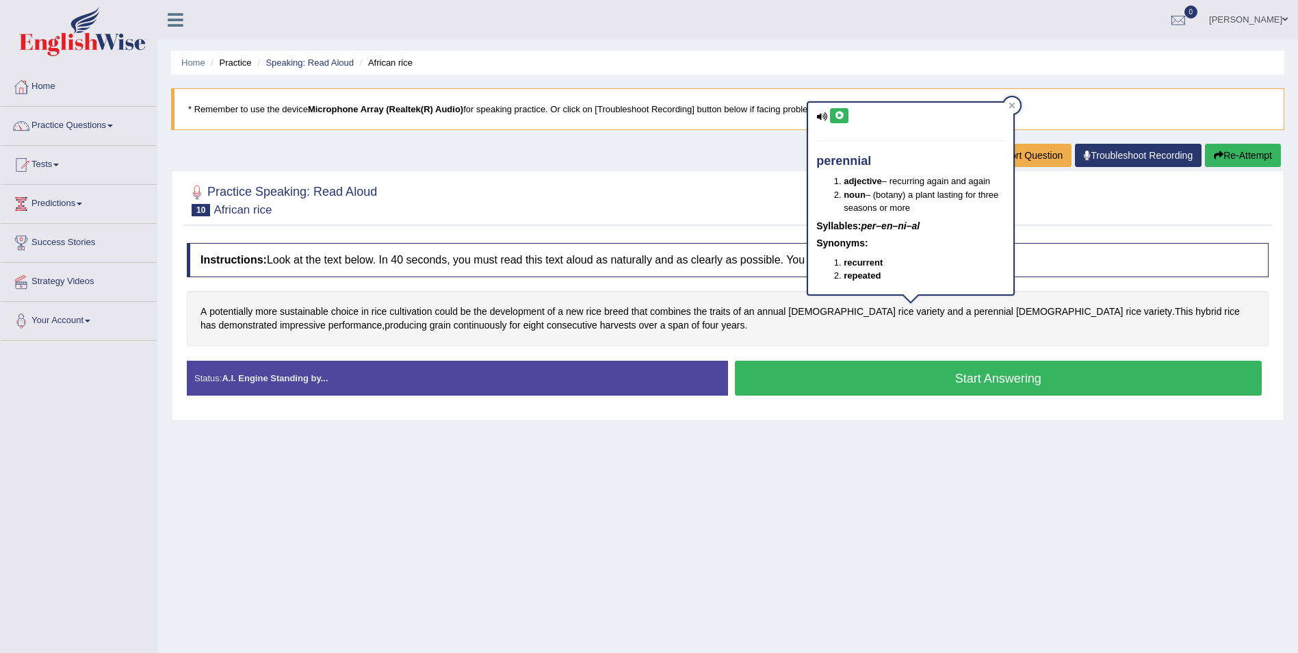
click at [842, 119] on icon at bounding box center [839, 116] width 10 height 8
click at [1010, 377] on button "Start Answering" at bounding box center [999, 378] width 528 height 35
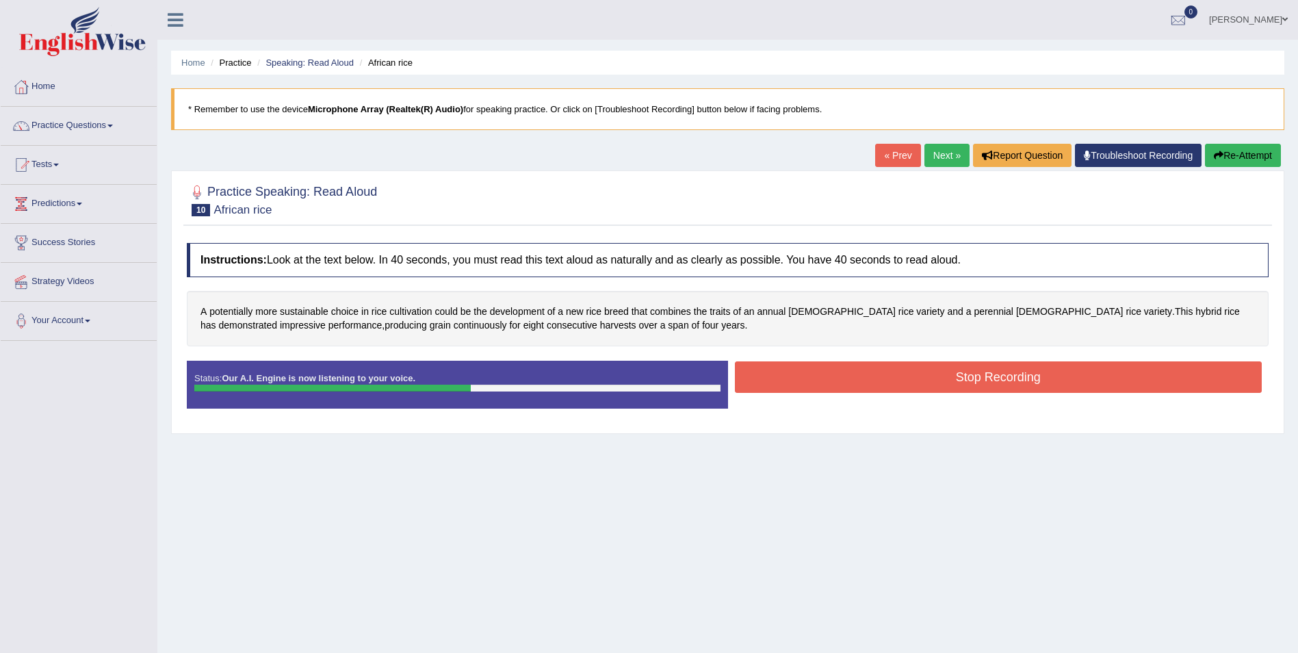
click at [1001, 377] on button "Stop Recording" at bounding box center [999, 376] width 528 height 31
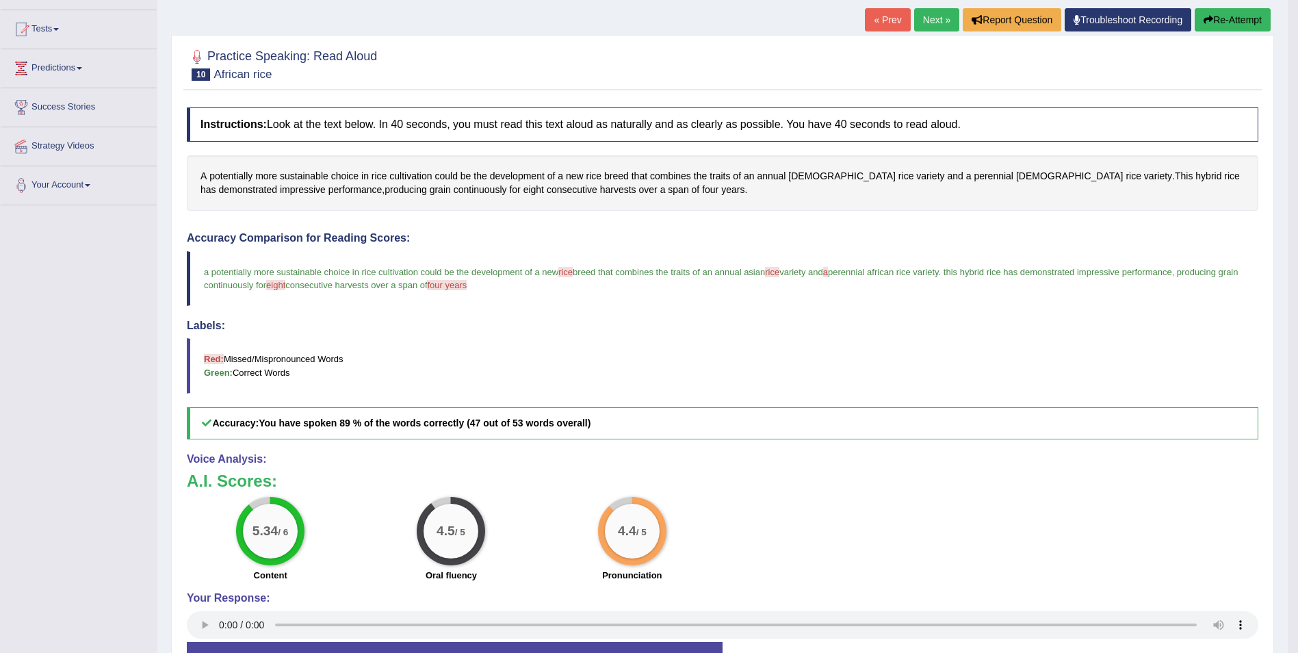
scroll to position [137, 0]
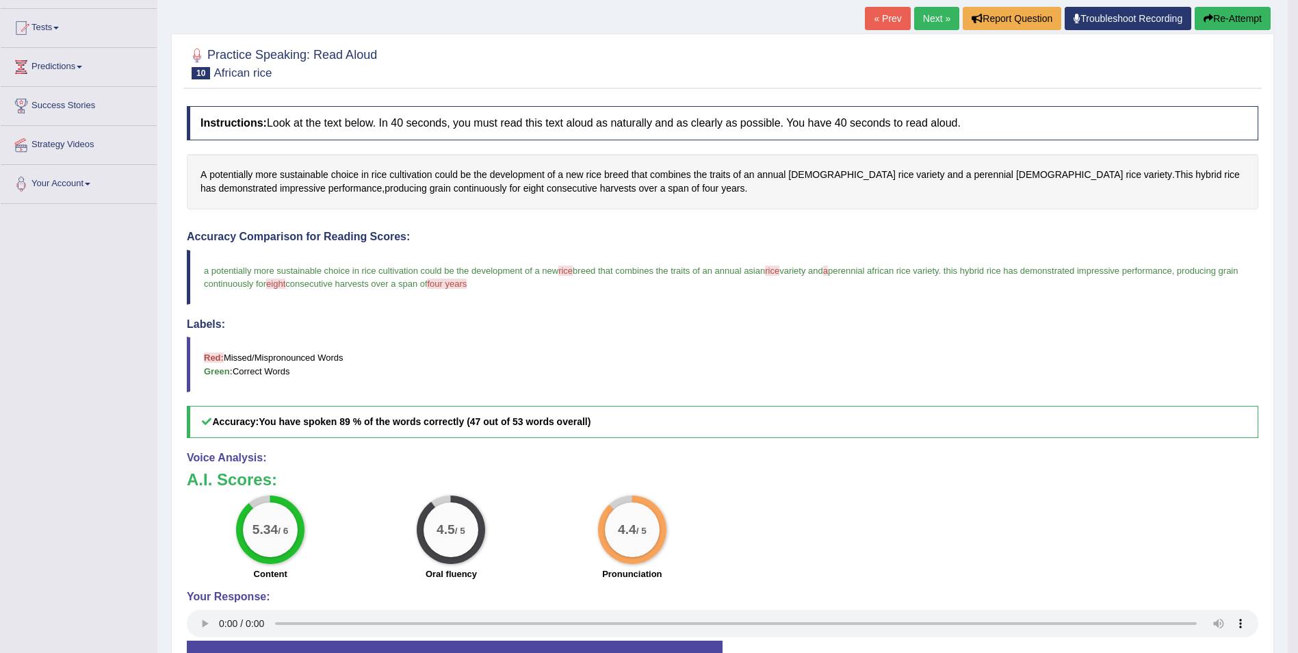
click at [943, 23] on link "Next »" at bounding box center [936, 18] width 45 height 23
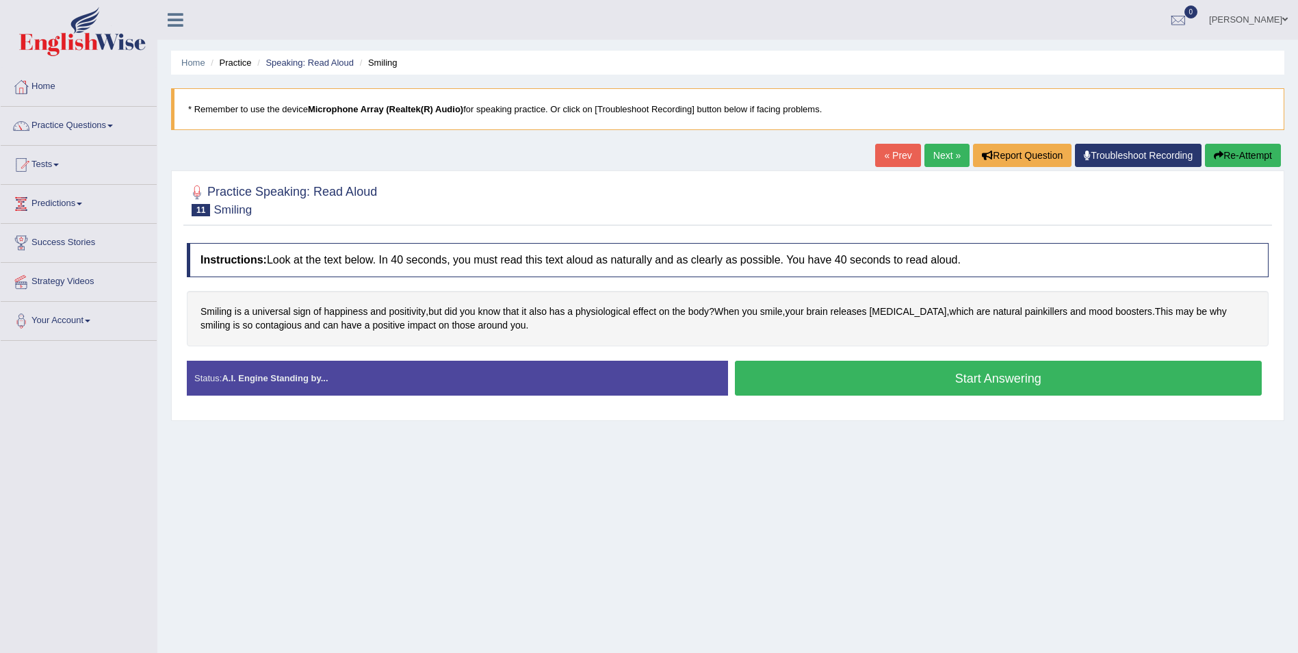
click at [1064, 370] on button "Start Answering" at bounding box center [999, 378] width 528 height 35
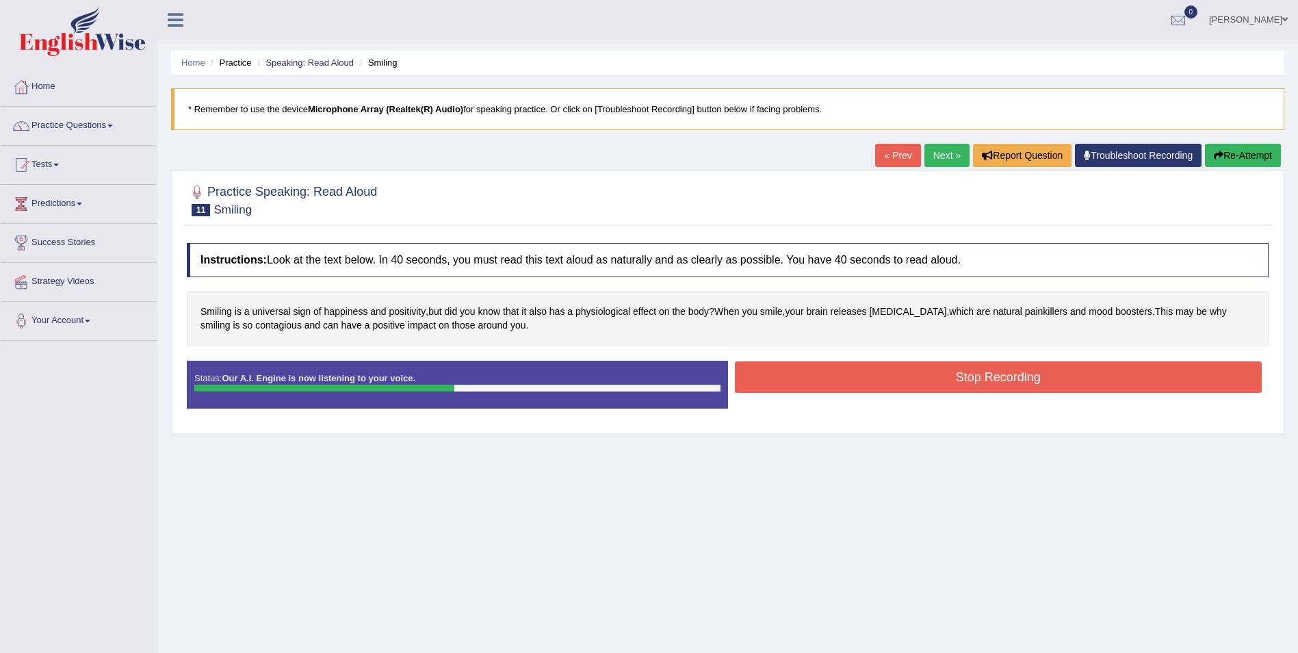
click at [940, 374] on button "Stop Recording" at bounding box center [999, 376] width 528 height 31
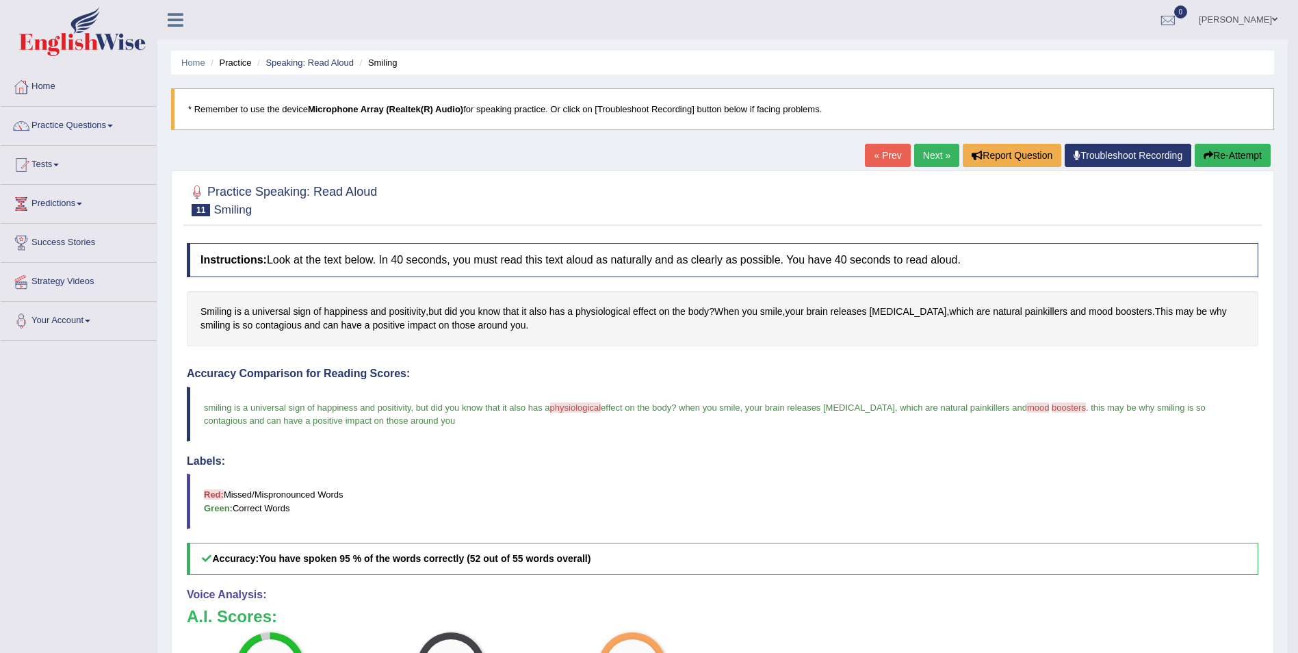
click at [941, 164] on link "Next »" at bounding box center [936, 155] width 45 height 23
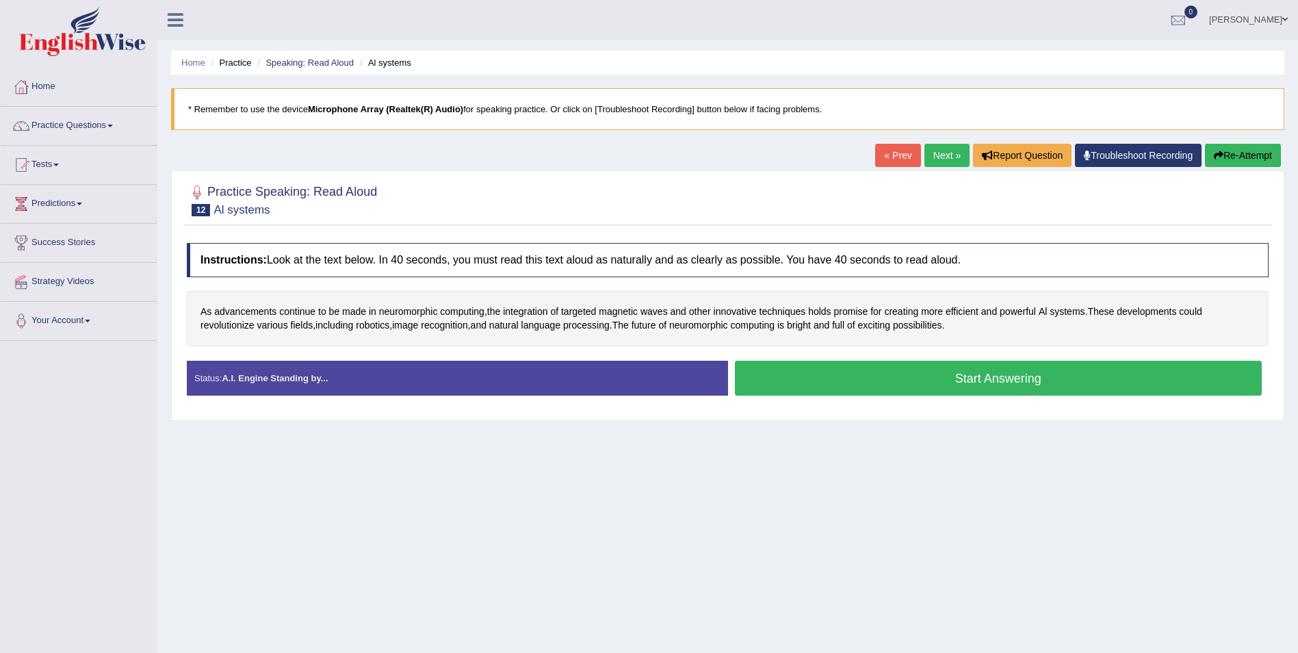
click at [995, 383] on button "Start Answering" at bounding box center [999, 378] width 528 height 35
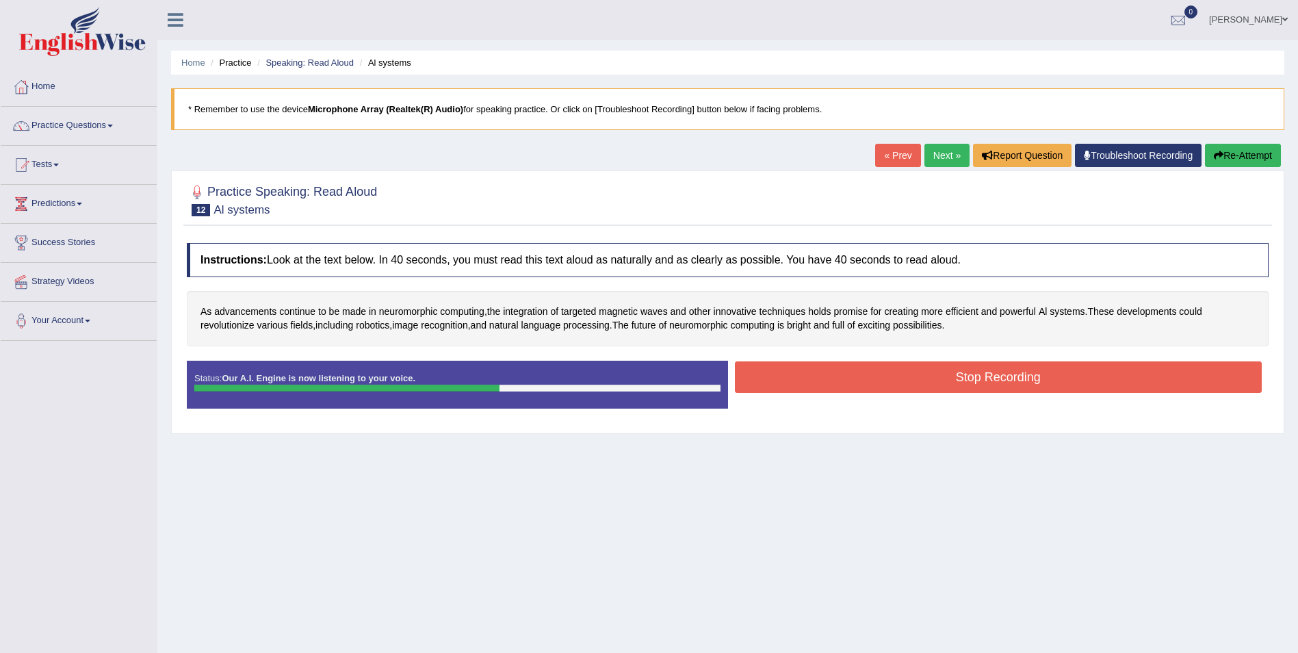
click at [956, 377] on button "Stop Recording" at bounding box center [999, 376] width 528 height 31
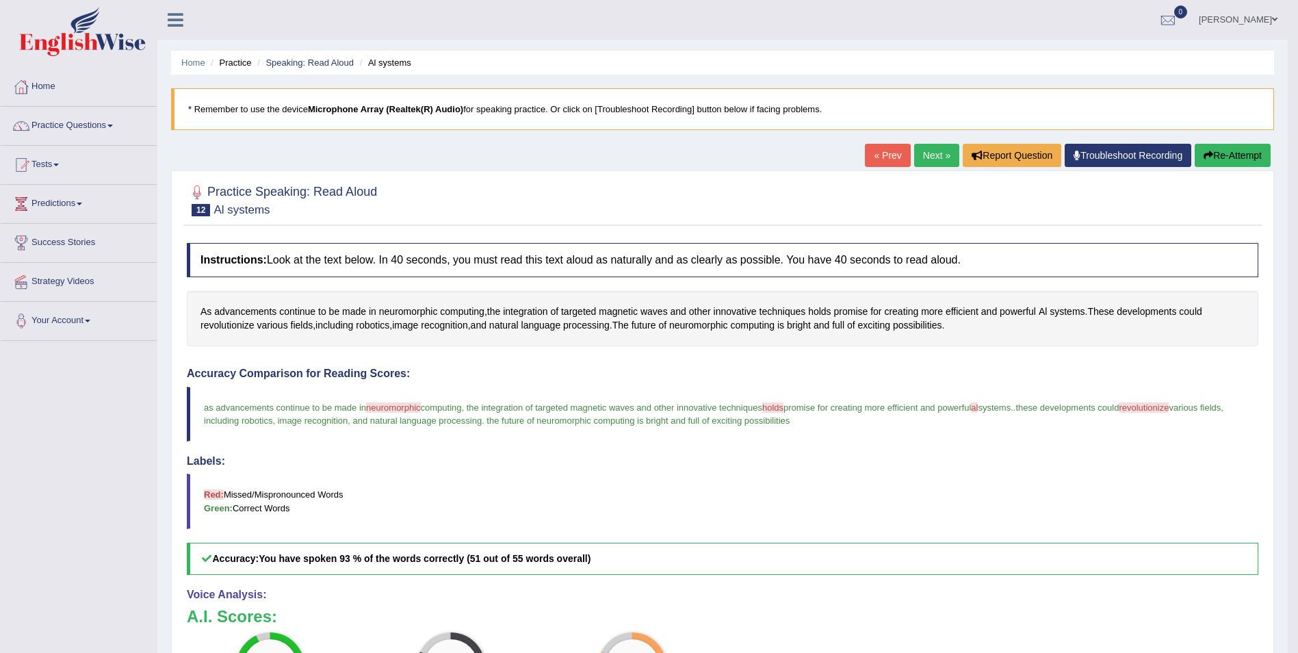
click at [927, 157] on link "Next »" at bounding box center [936, 155] width 45 height 23
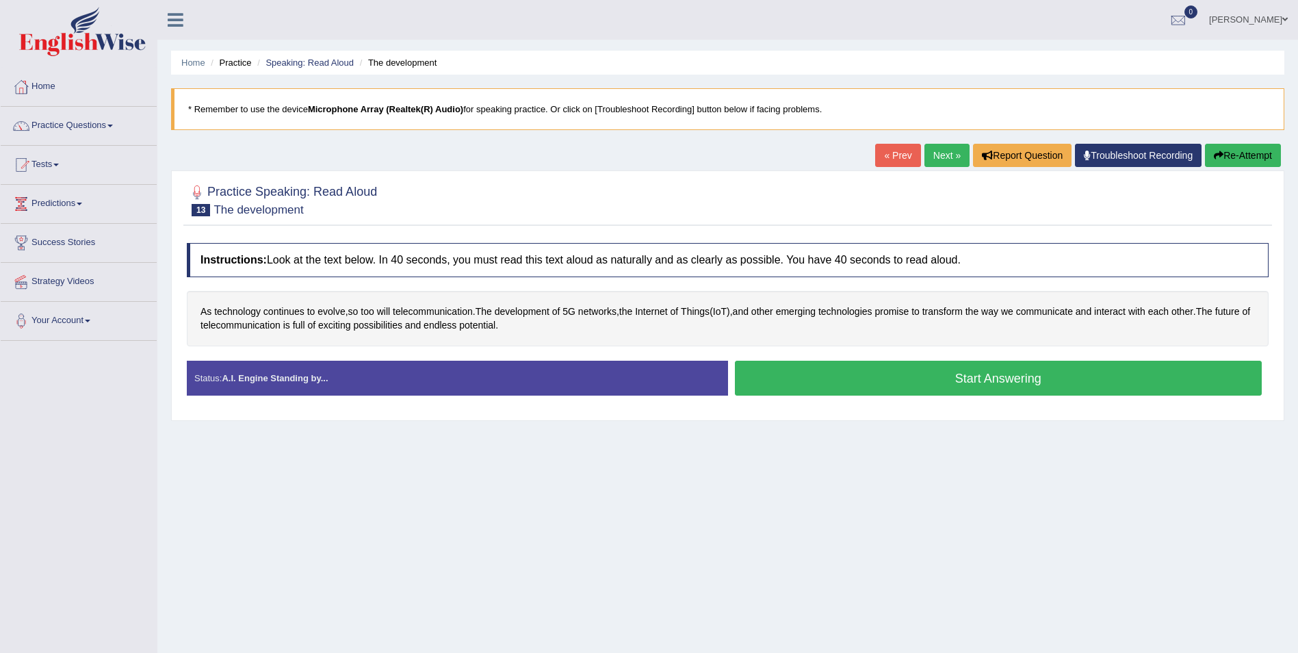
click at [943, 385] on button "Start Answering" at bounding box center [999, 378] width 528 height 35
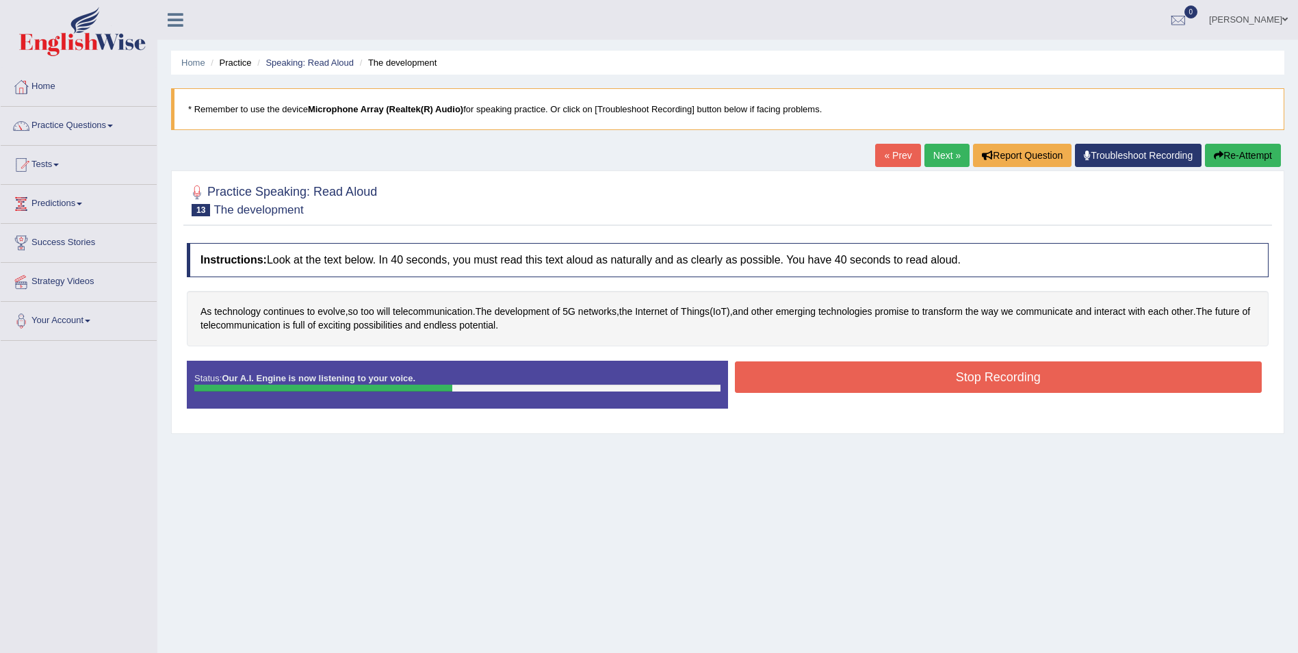
click at [795, 378] on button "Stop Recording" at bounding box center [999, 376] width 528 height 31
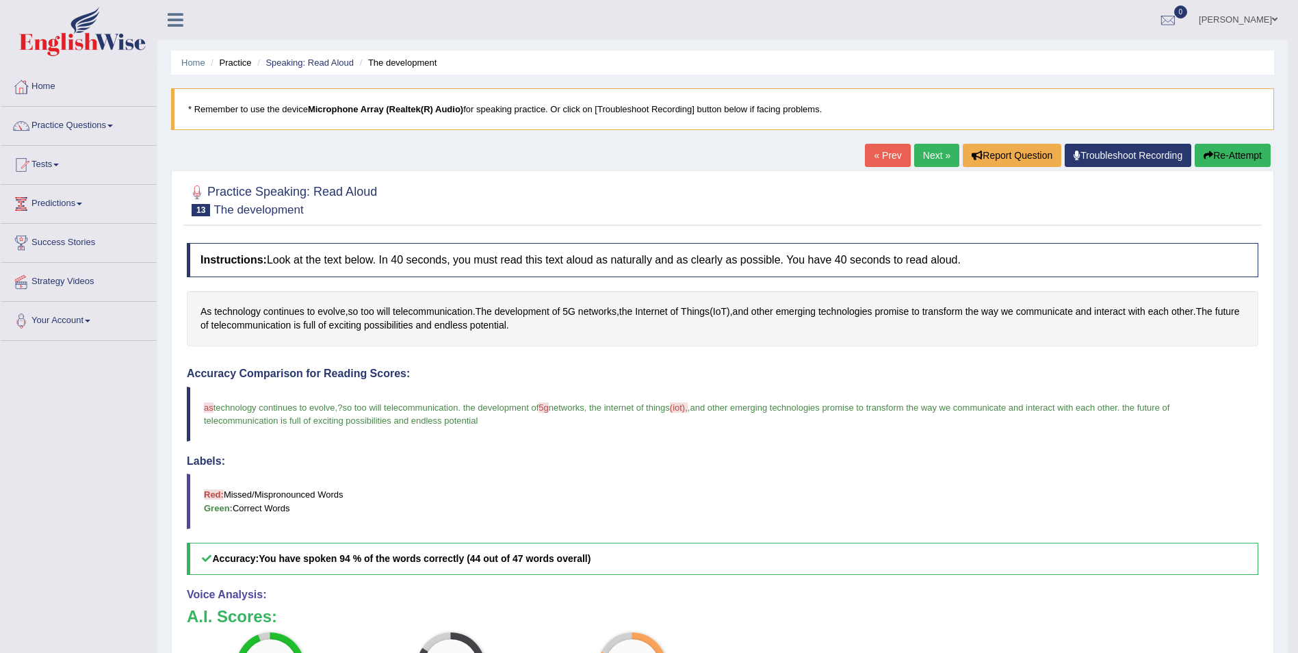
click at [927, 148] on link "Next »" at bounding box center [936, 155] width 45 height 23
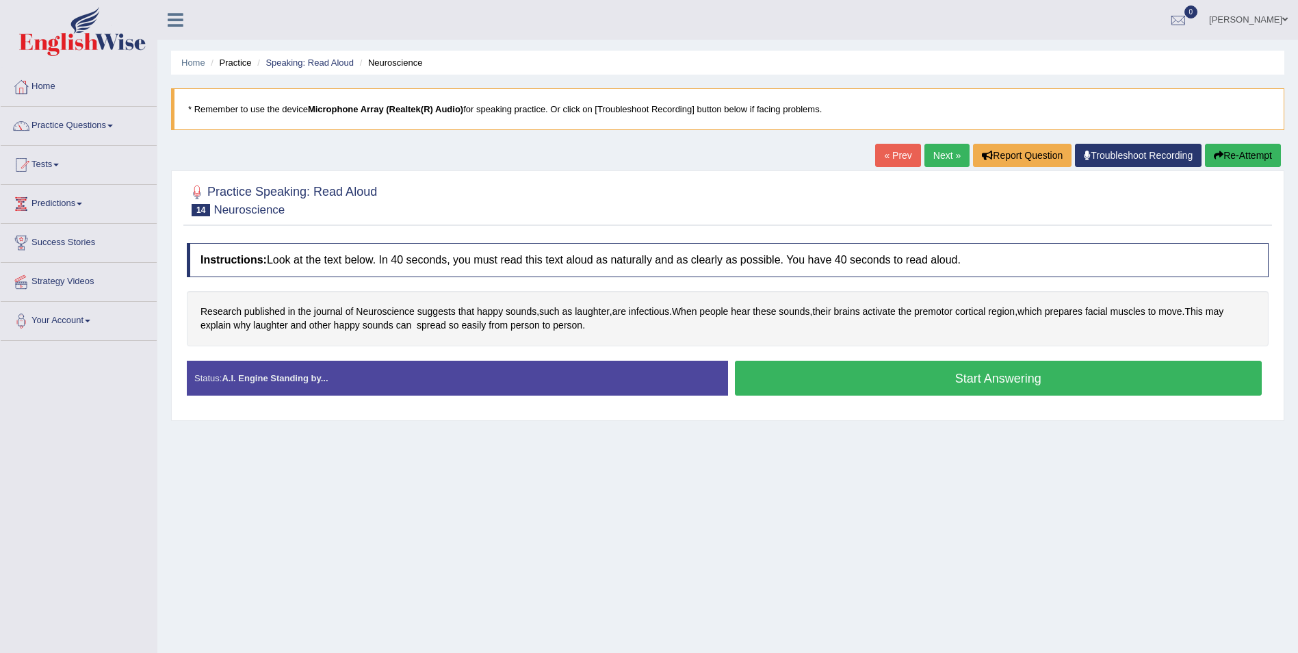
click at [881, 381] on button "Start Answering" at bounding box center [999, 378] width 528 height 35
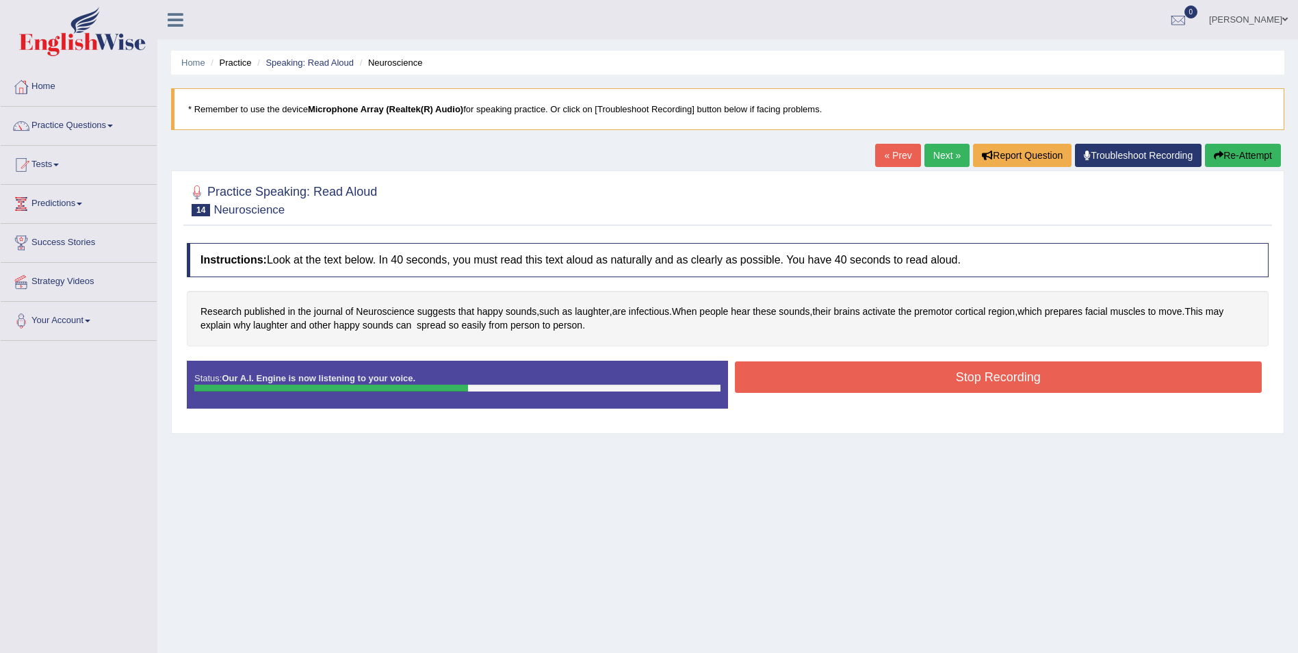
click at [971, 374] on button "Stop Recording" at bounding box center [999, 376] width 528 height 31
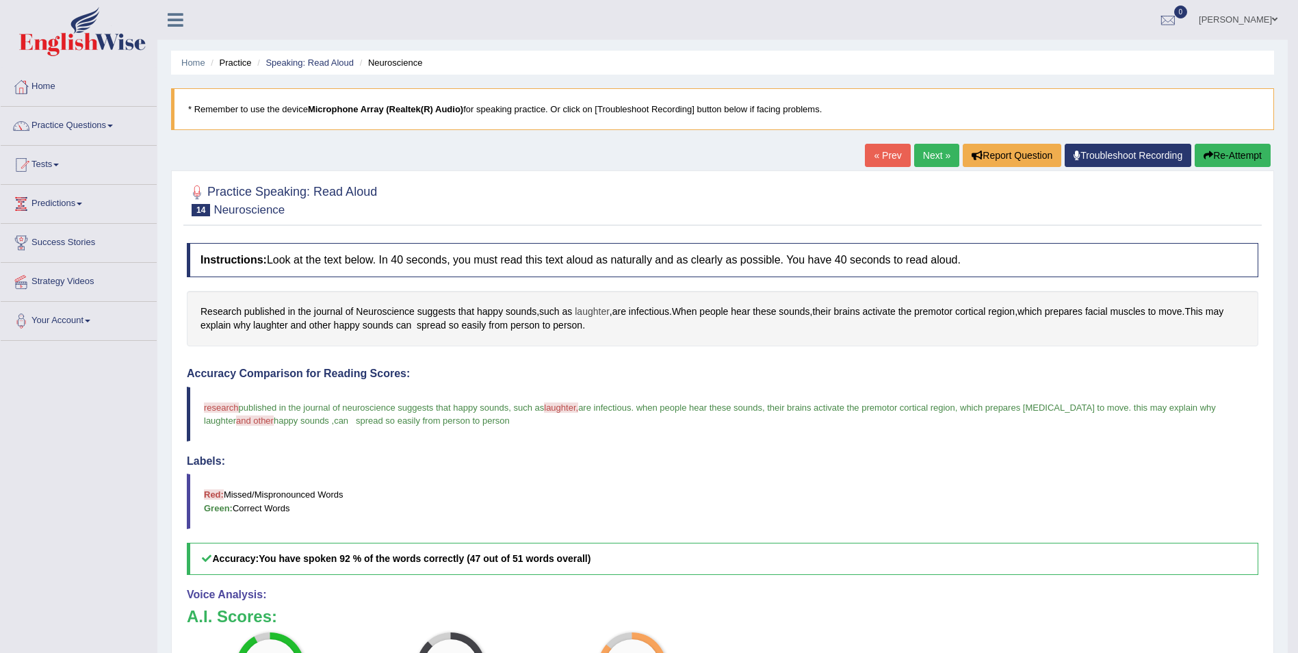
click at [596, 311] on span "laughter" at bounding box center [592, 312] width 35 height 14
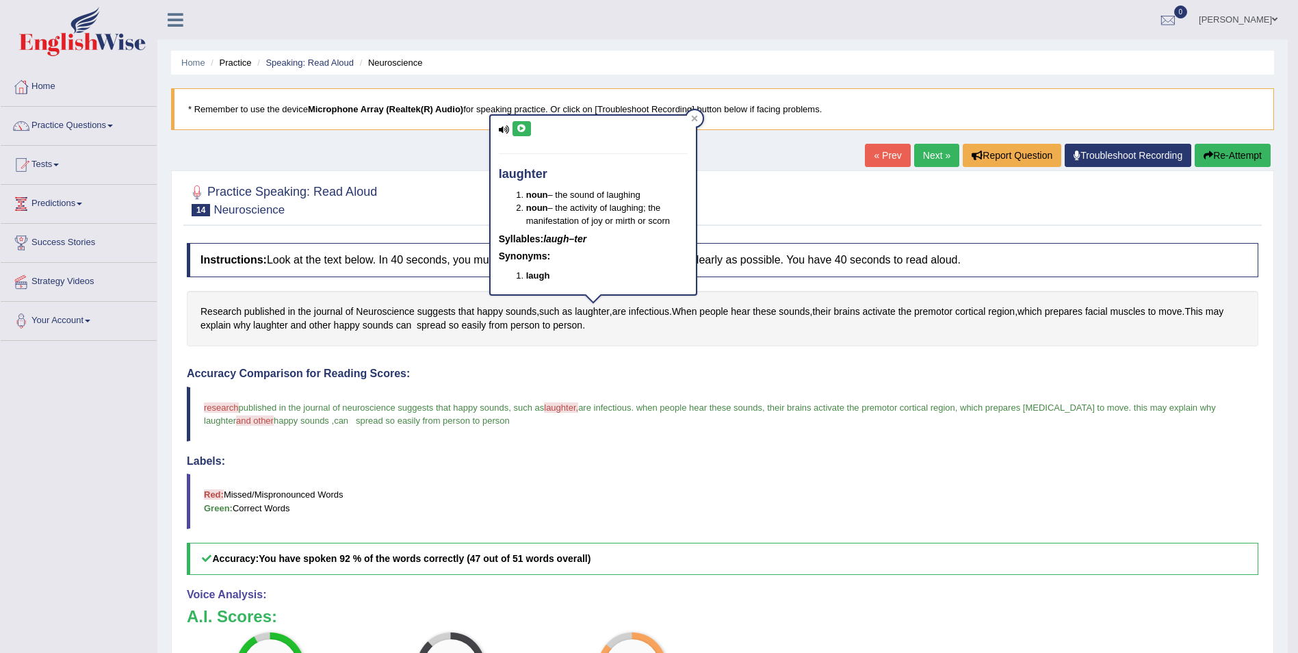
click at [531, 129] on div "laughter noun – the sound of laughing noun – the activity of laughing; the mani…" at bounding box center [593, 205] width 205 height 179
click at [517, 129] on icon at bounding box center [522, 129] width 10 height 8
click at [932, 196] on div at bounding box center [723, 200] width 1072 height 42
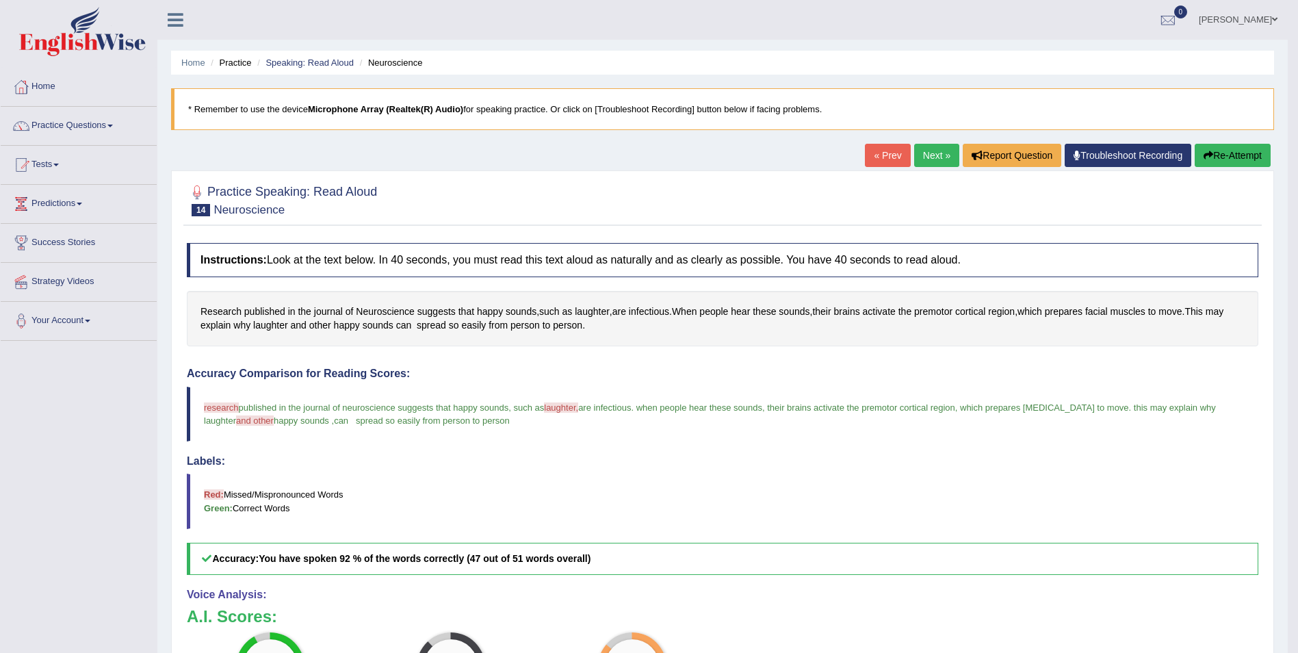
click at [934, 157] on link "Next »" at bounding box center [936, 155] width 45 height 23
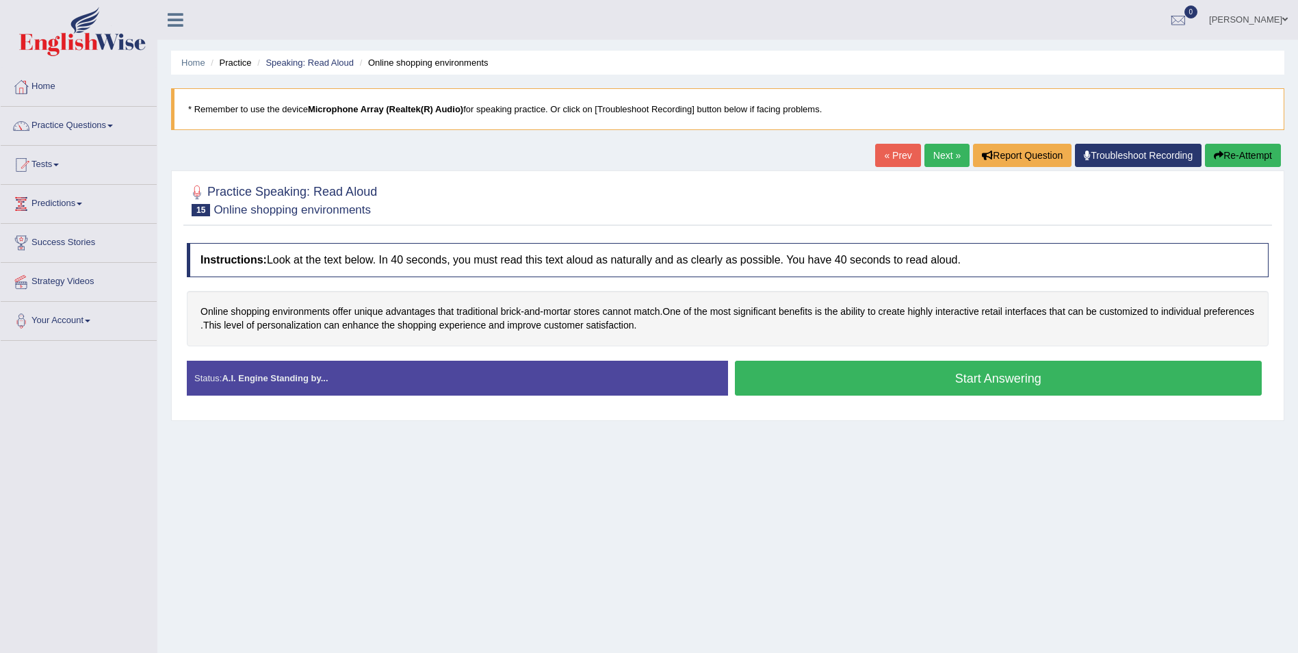
click at [1162, 373] on button "Start Answering" at bounding box center [999, 378] width 528 height 35
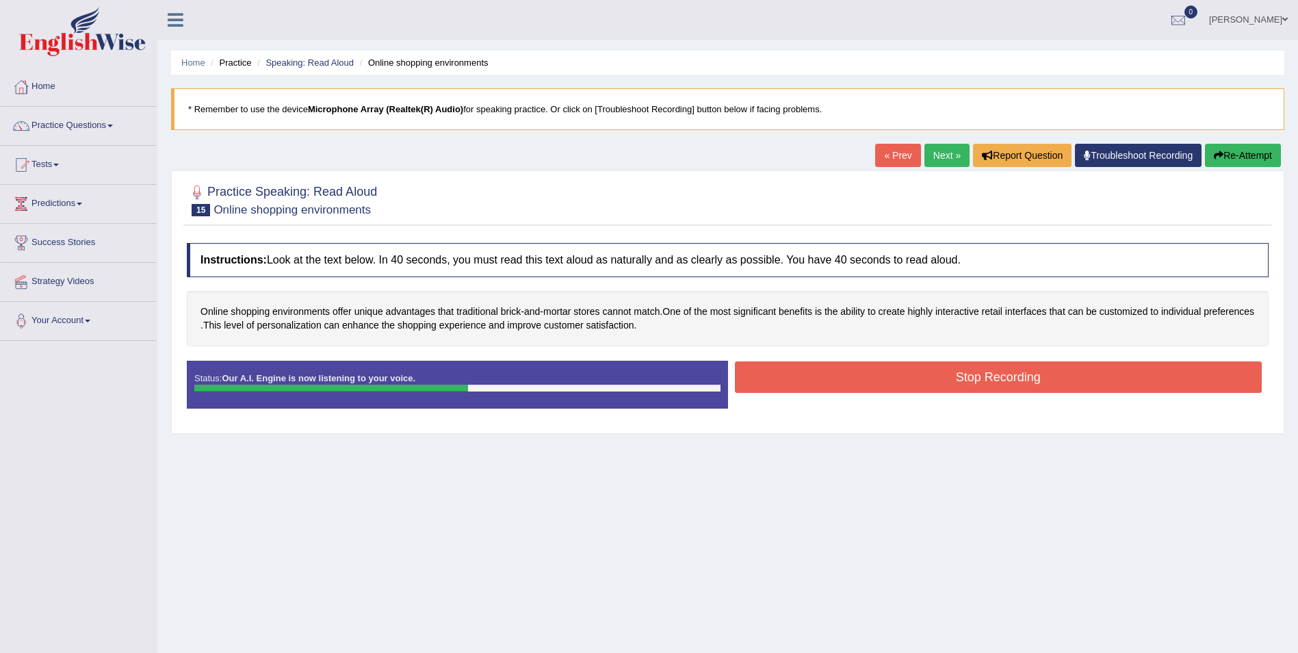
click at [1009, 371] on button "Stop Recording" at bounding box center [999, 376] width 528 height 31
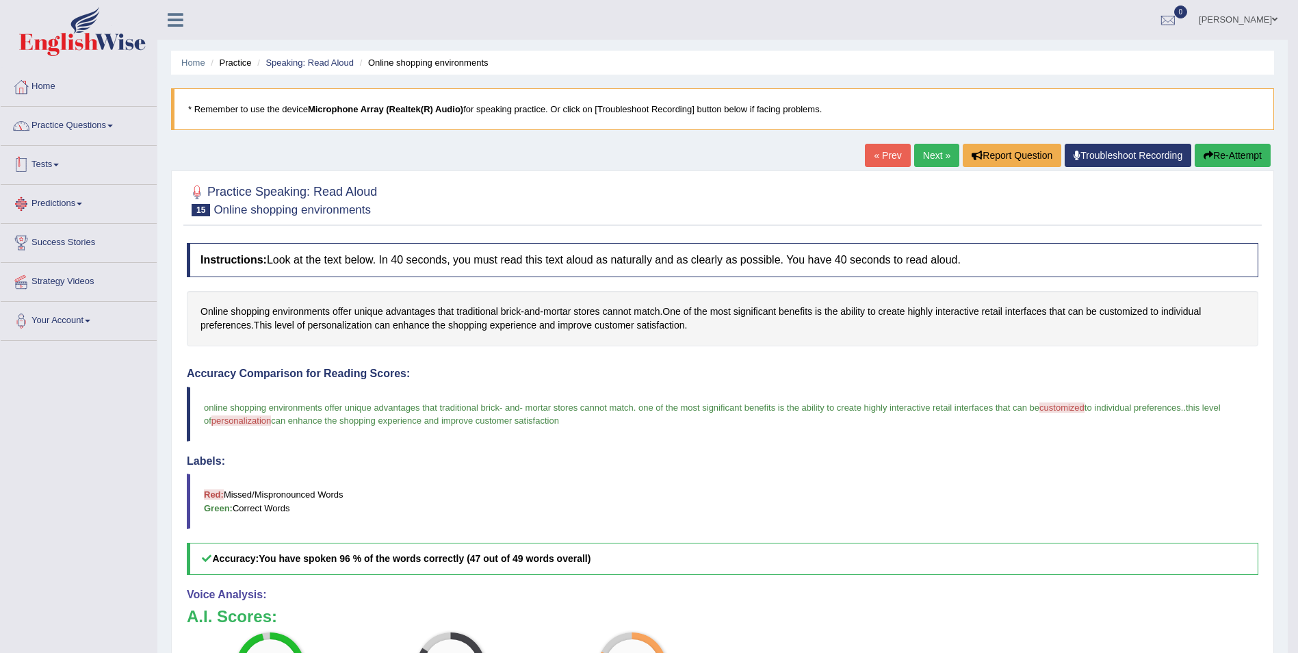
click at [110, 118] on link "Practice Questions" at bounding box center [79, 124] width 156 height 34
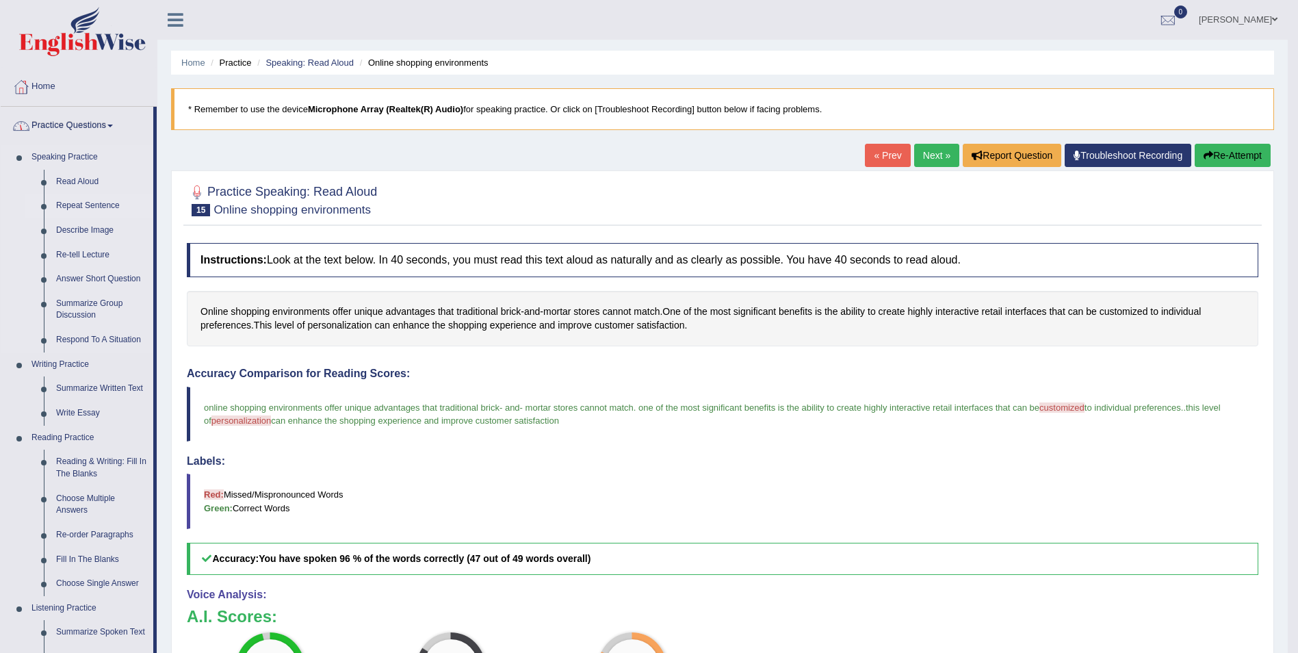
click at [82, 209] on link "Repeat Sentence" at bounding box center [101, 206] width 103 height 25
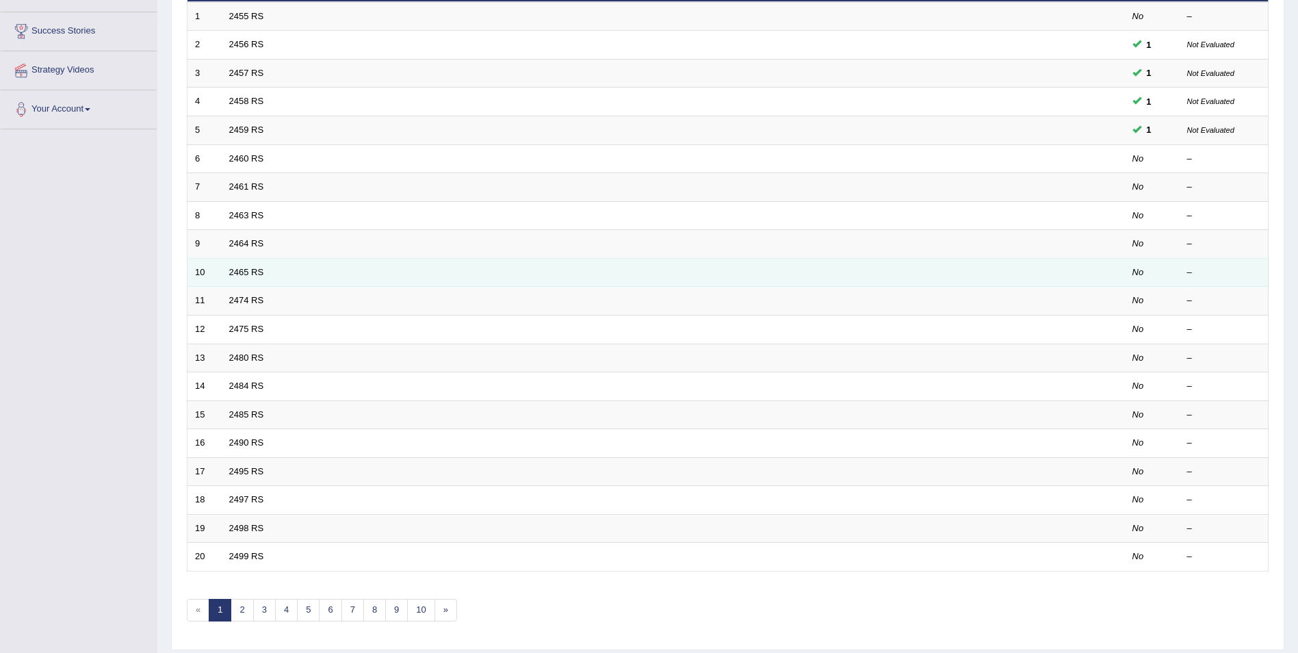
scroll to position [253, 0]
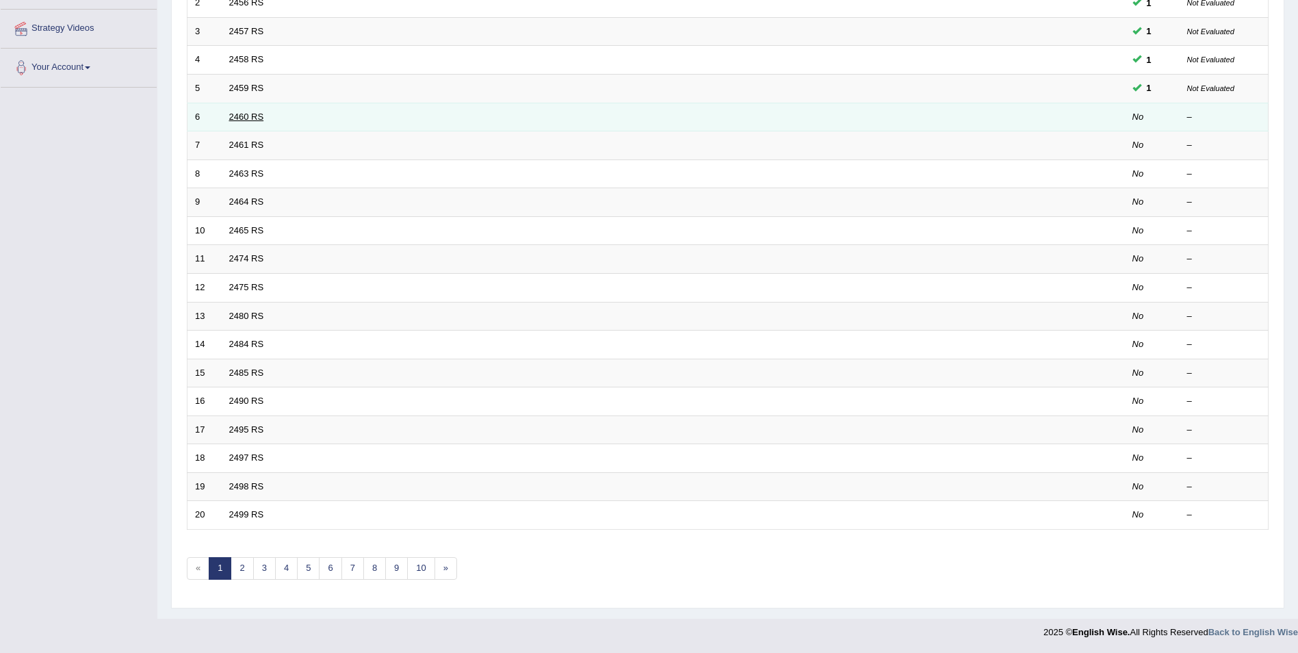
click at [255, 115] on link "2460 RS" at bounding box center [246, 117] width 35 height 10
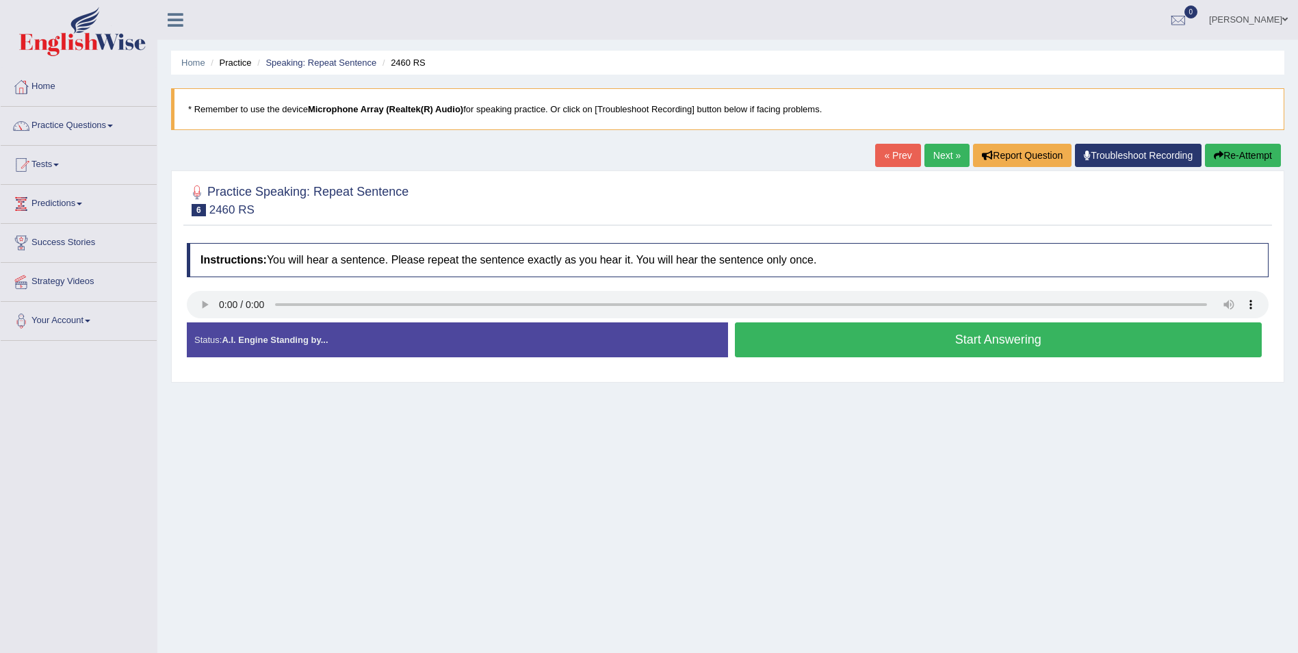
click at [918, 344] on button "Start Answering" at bounding box center [999, 339] width 528 height 35
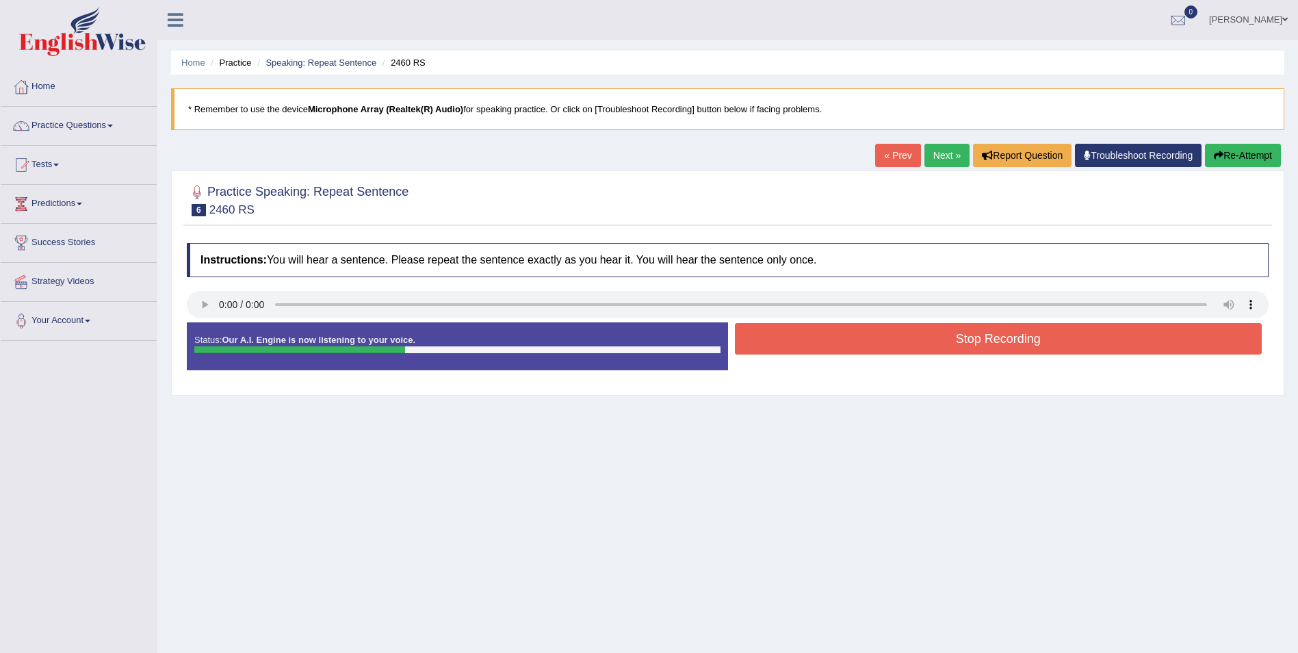
click at [925, 331] on button "Stop Recording" at bounding box center [999, 338] width 528 height 31
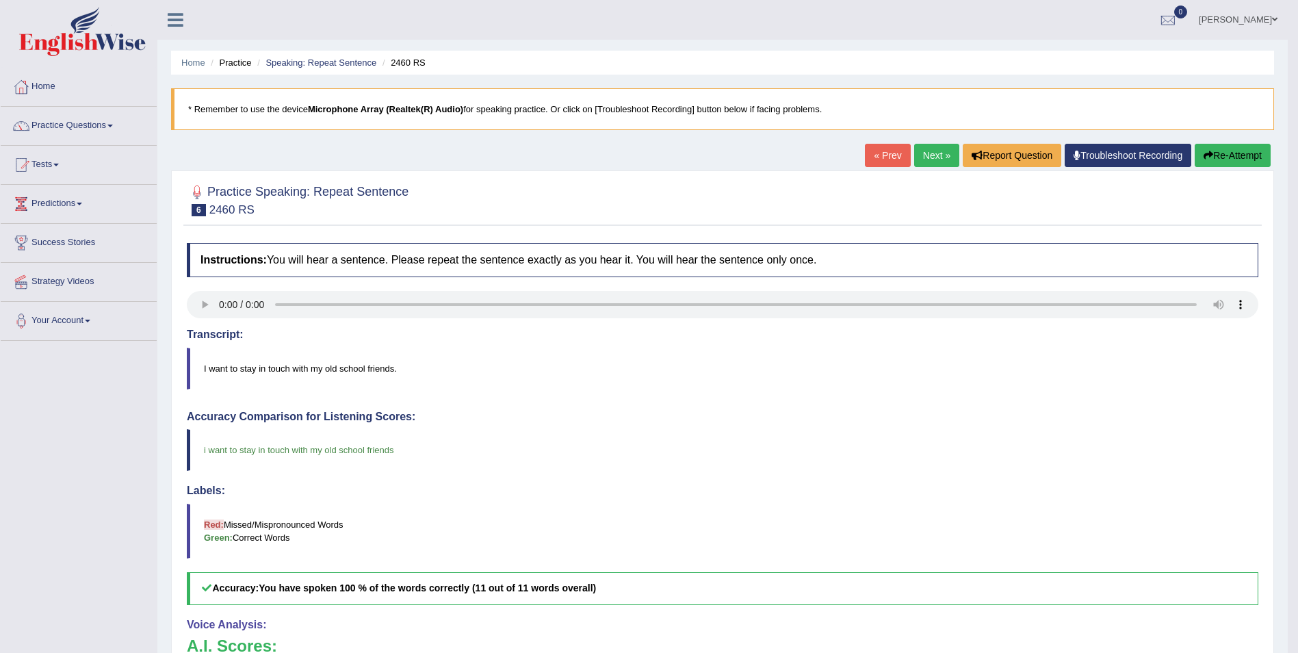
click at [927, 162] on link "Next »" at bounding box center [936, 155] width 45 height 23
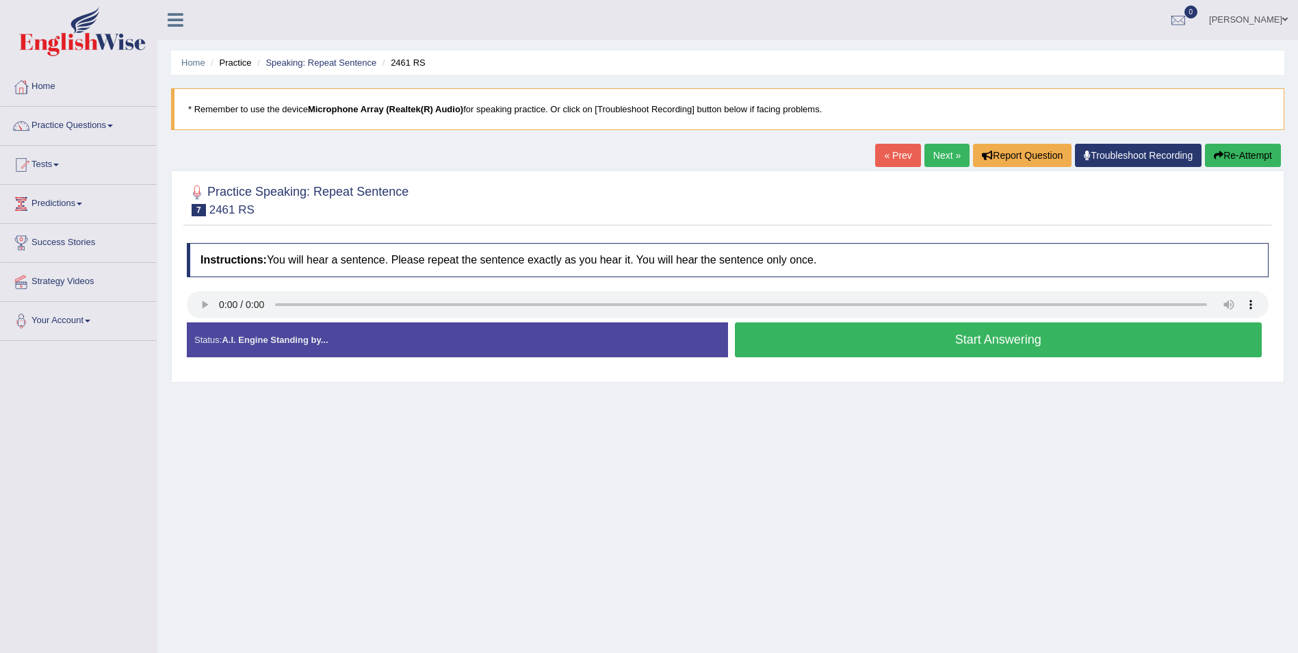
click at [880, 337] on button "Start Answering" at bounding box center [999, 339] width 528 height 35
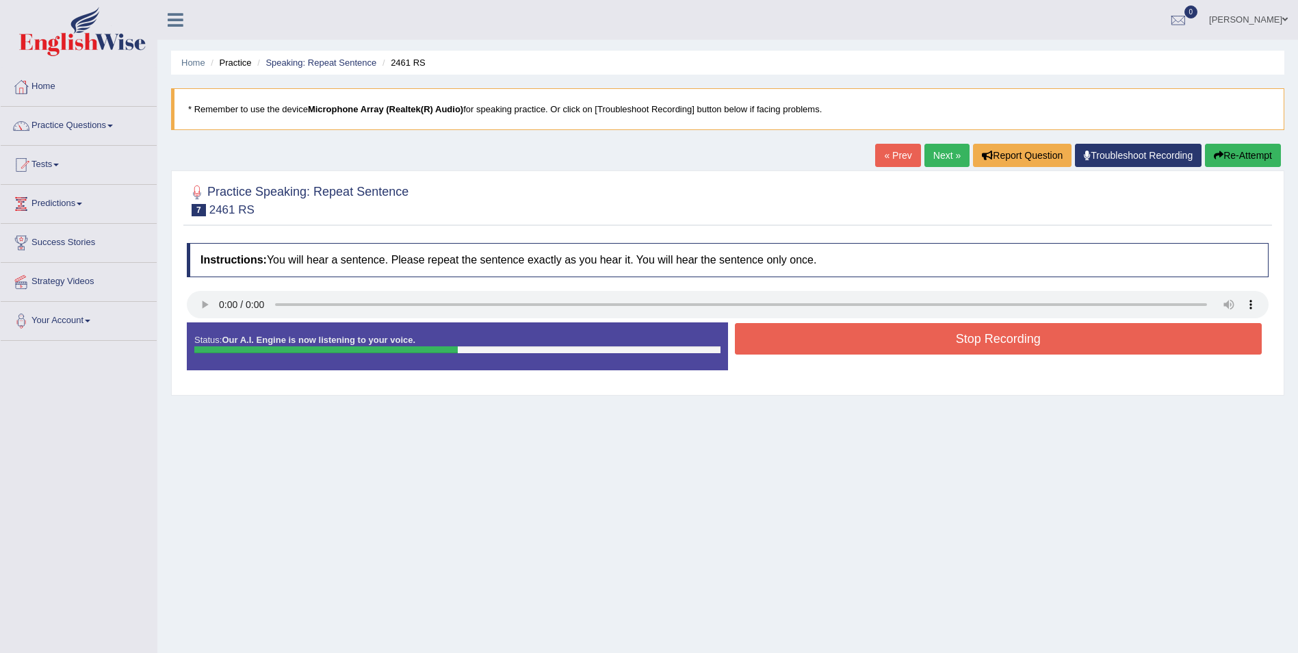
click at [877, 338] on button "Stop Recording" at bounding box center [999, 338] width 528 height 31
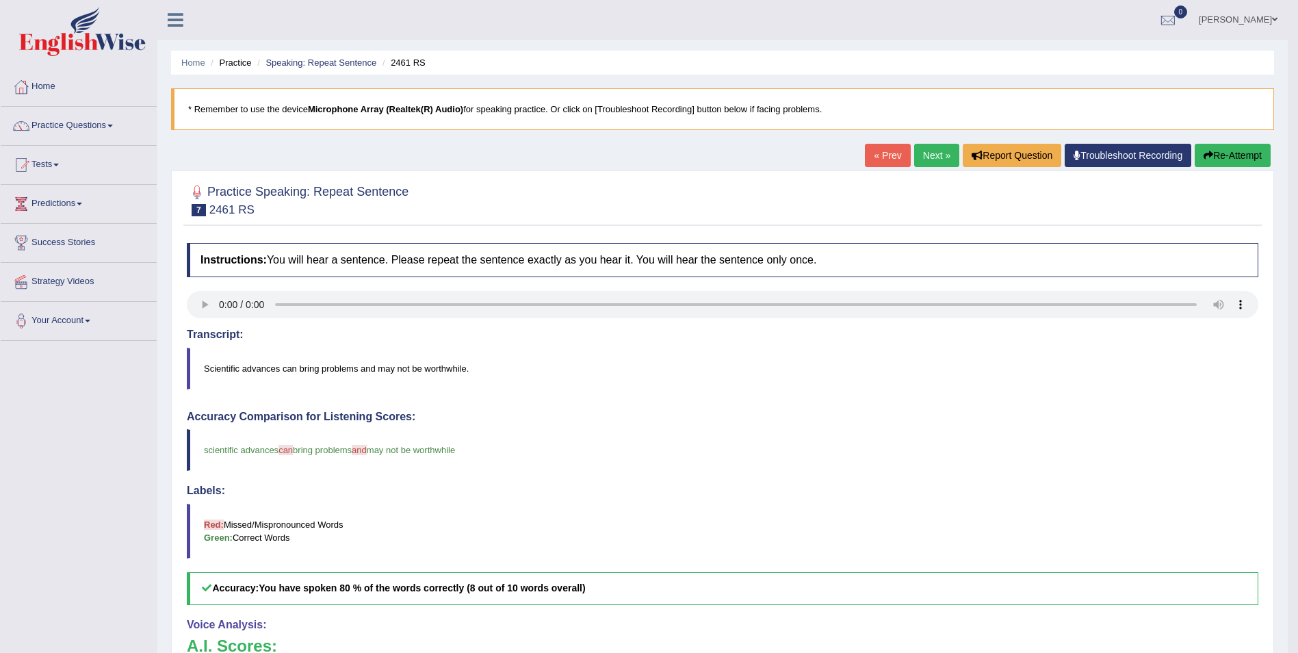
click at [932, 153] on link "Next »" at bounding box center [936, 155] width 45 height 23
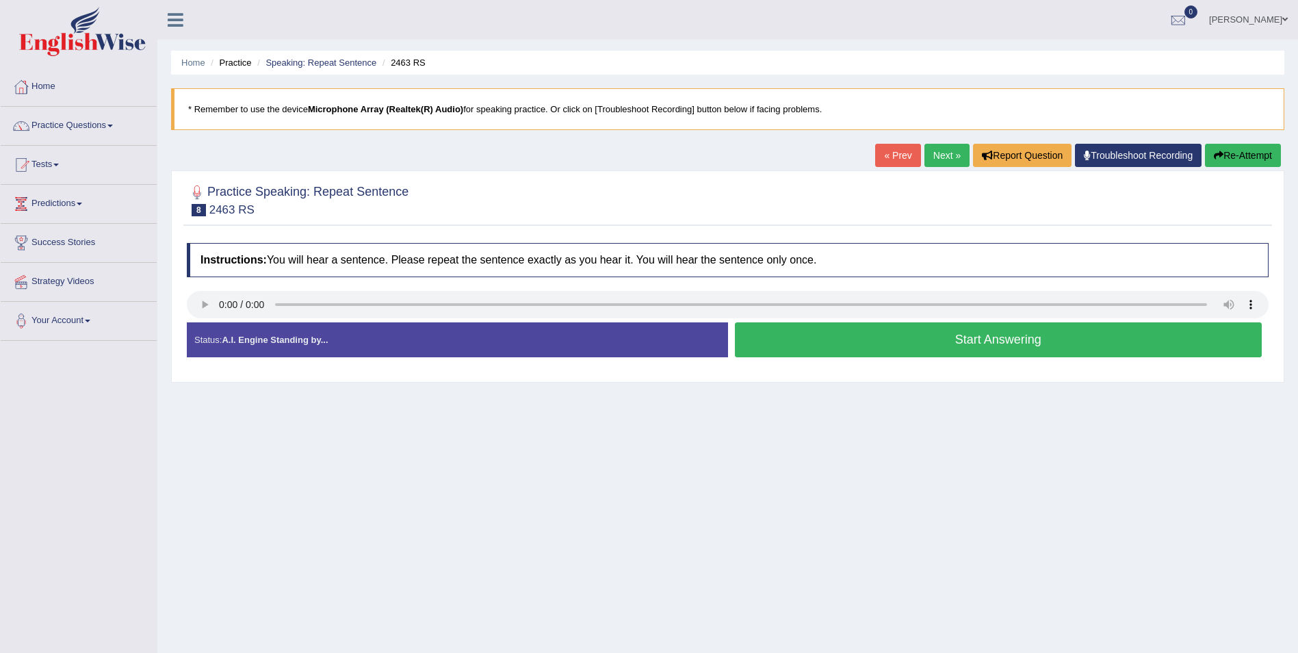
click at [920, 346] on button "Start Answering" at bounding box center [999, 339] width 528 height 35
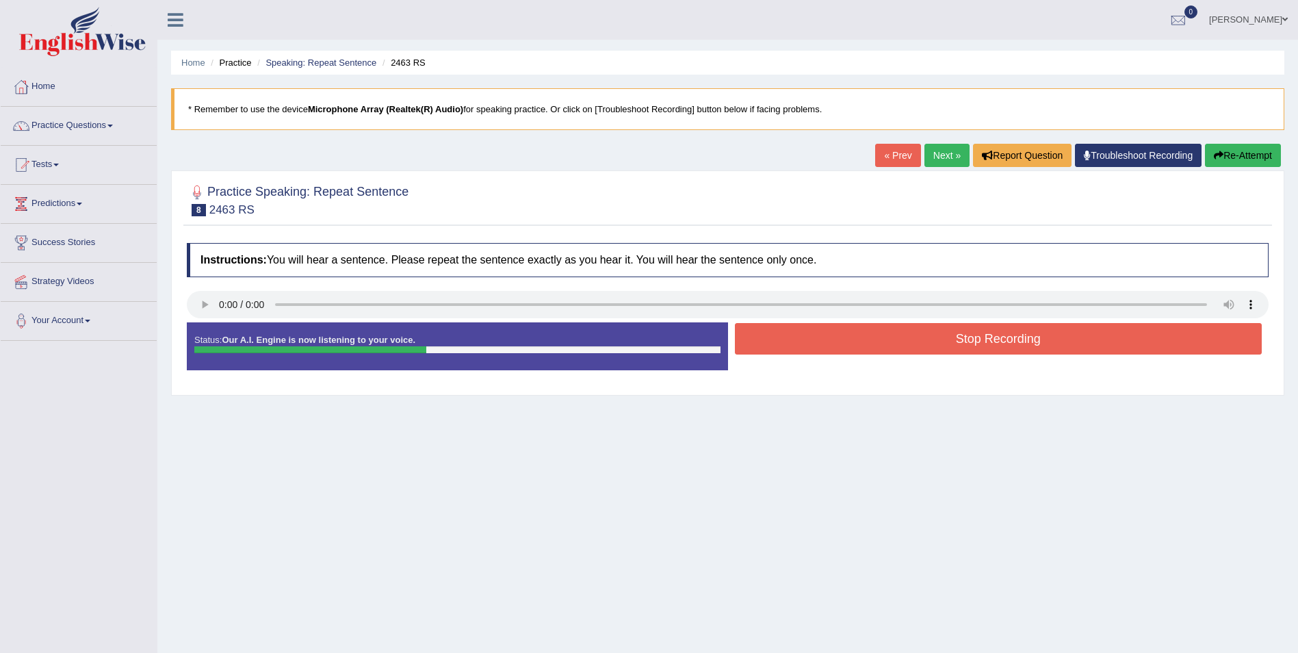
click at [963, 338] on button "Stop Recording" at bounding box center [999, 338] width 528 height 31
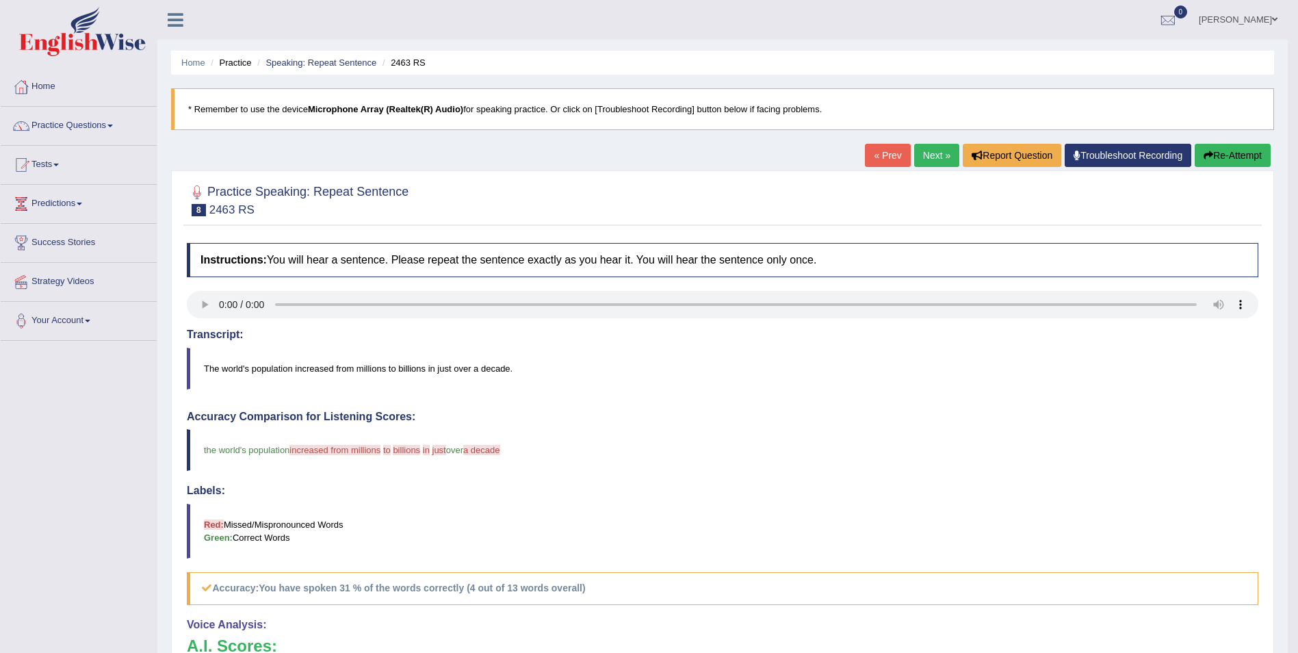
click at [926, 156] on link "Next »" at bounding box center [936, 155] width 45 height 23
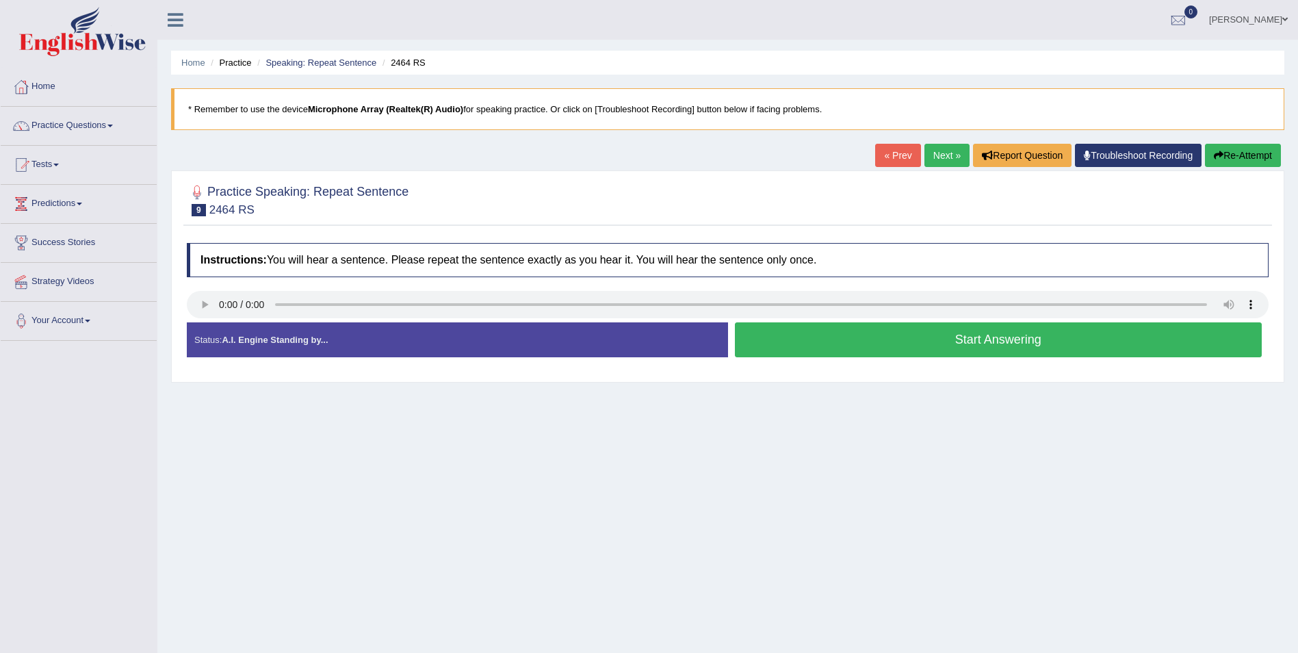
click at [908, 337] on button "Start Answering" at bounding box center [999, 339] width 528 height 35
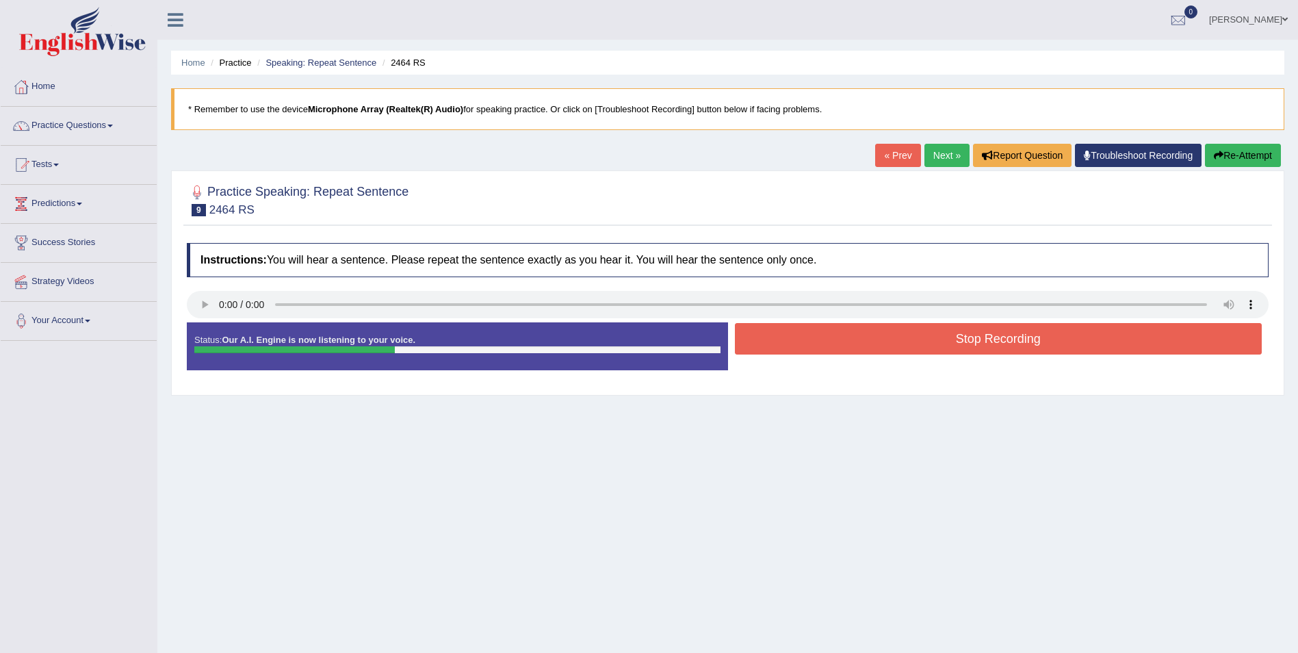
click at [945, 339] on button "Stop Recording" at bounding box center [999, 338] width 528 height 31
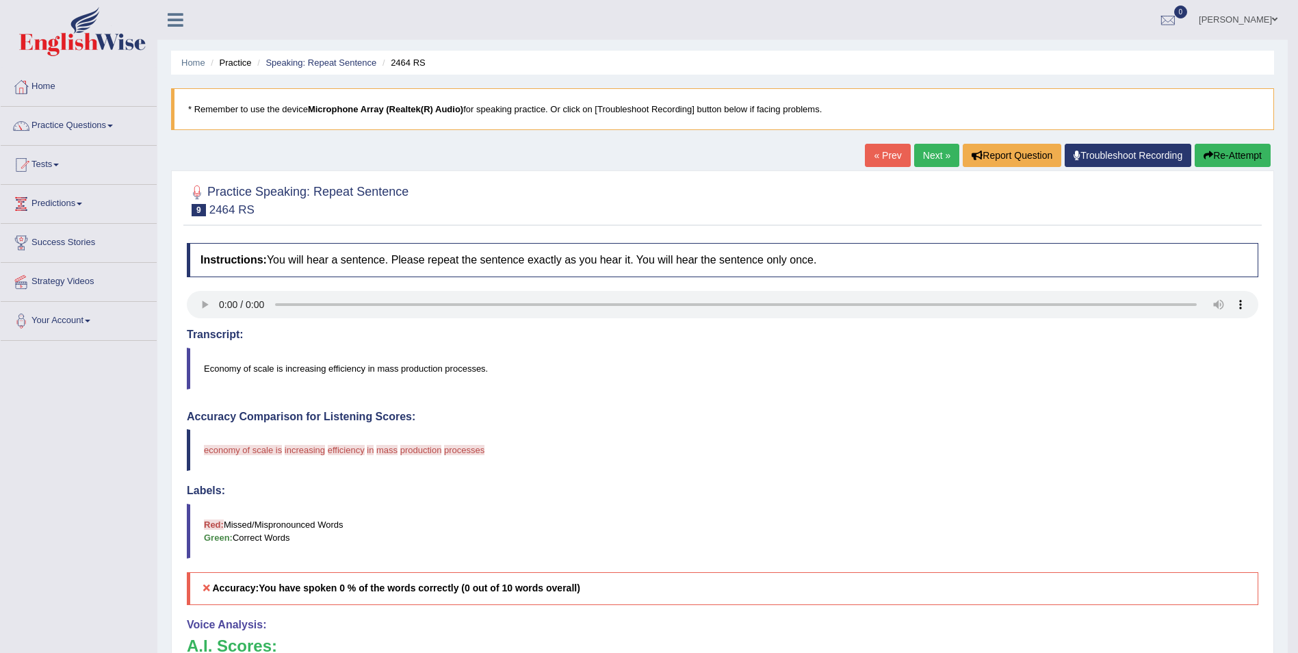
click at [938, 164] on link "Next »" at bounding box center [936, 155] width 45 height 23
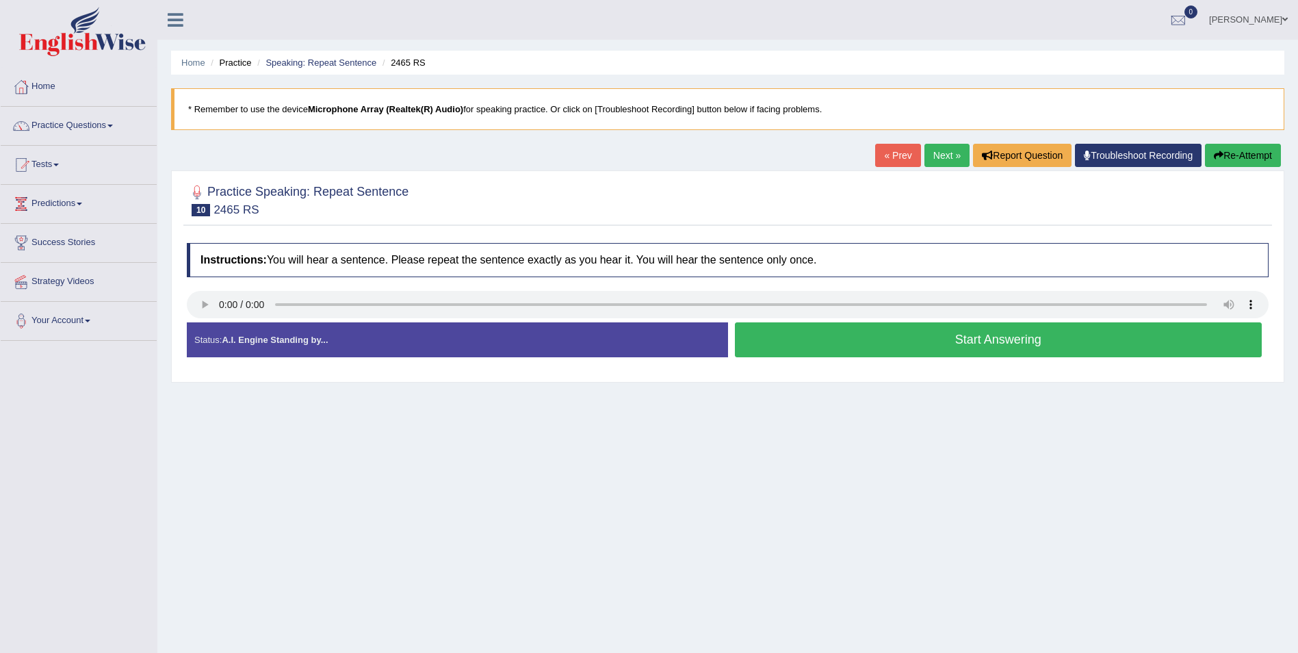
click at [981, 348] on button "Start Answering" at bounding box center [999, 339] width 528 height 35
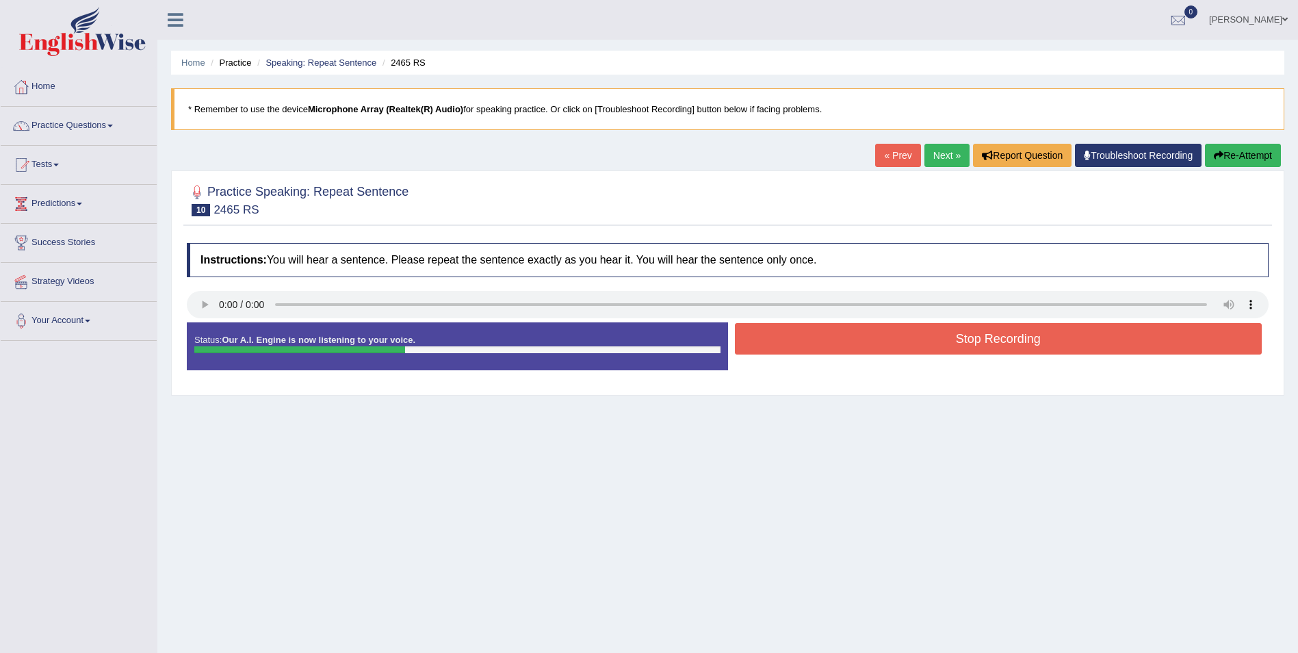
click at [978, 350] on button "Stop Recording" at bounding box center [999, 338] width 528 height 31
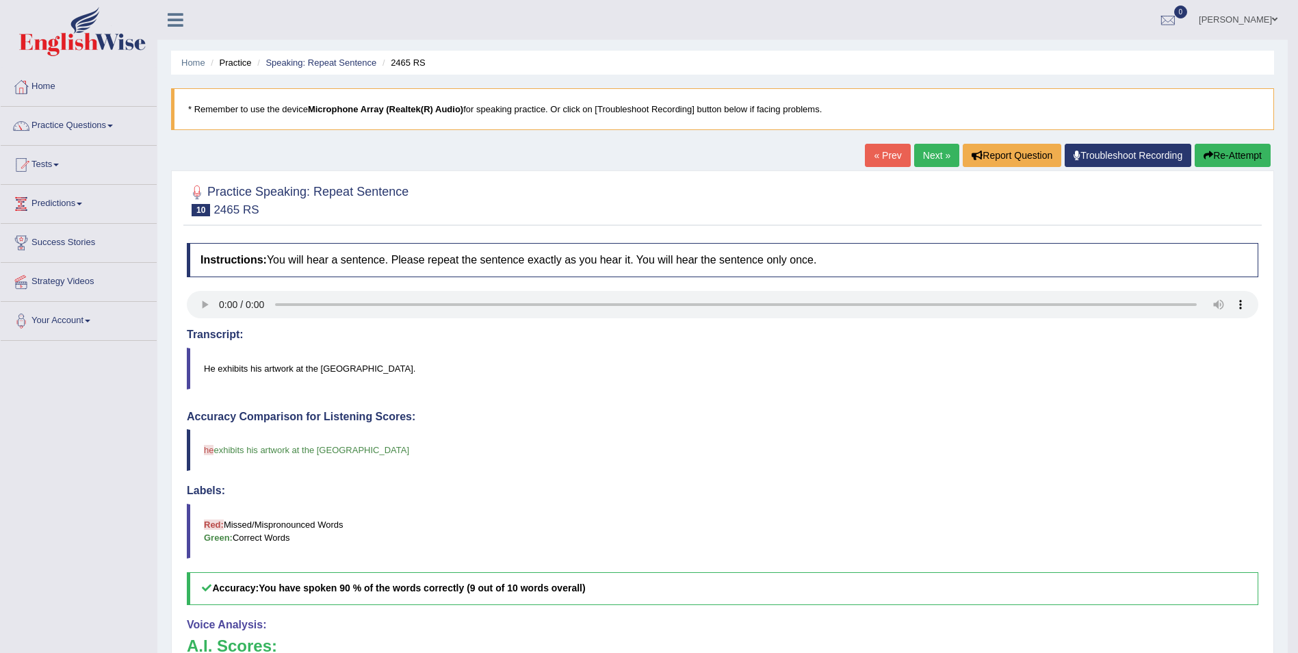
click at [931, 157] on link "Next »" at bounding box center [936, 155] width 45 height 23
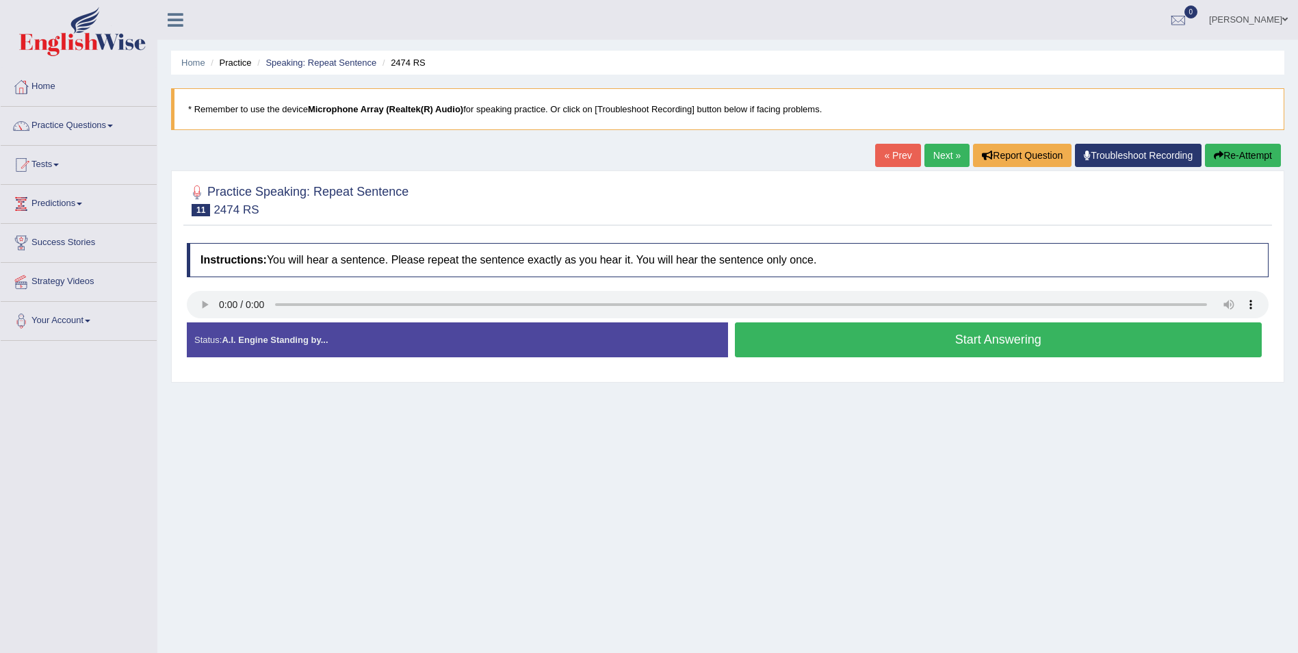
click at [916, 339] on button "Start Answering" at bounding box center [999, 339] width 528 height 35
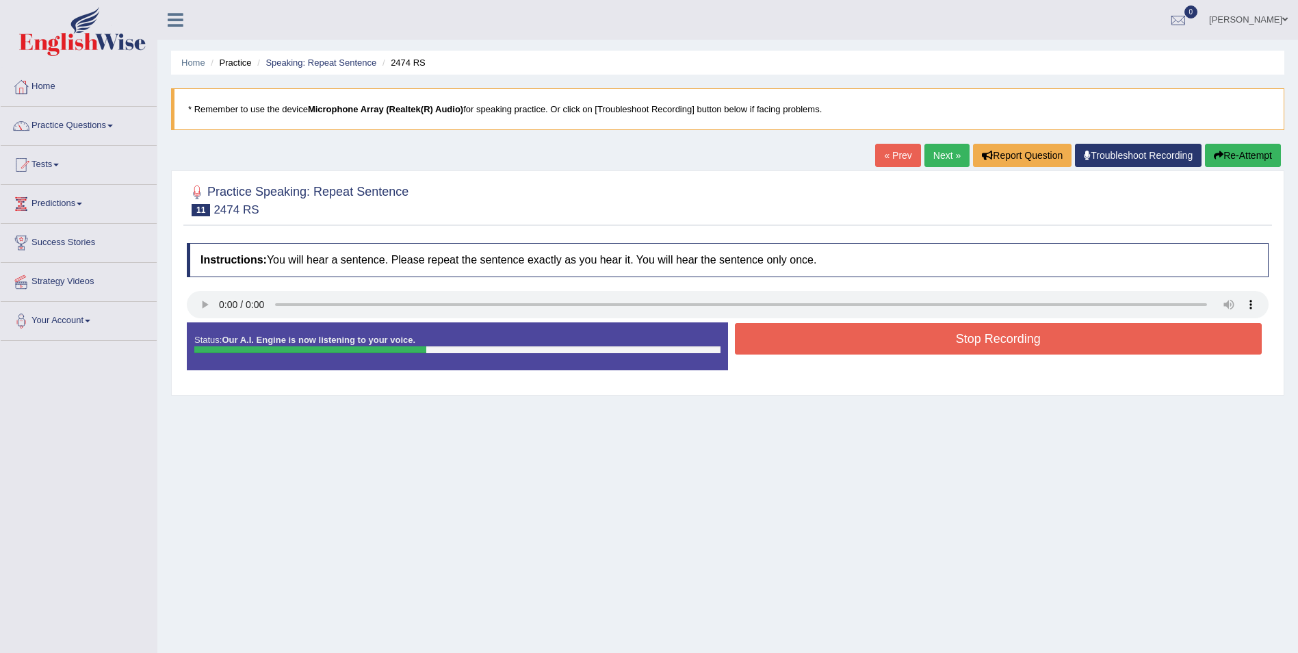
click at [914, 340] on button "Stop Recording" at bounding box center [999, 338] width 528 height 31
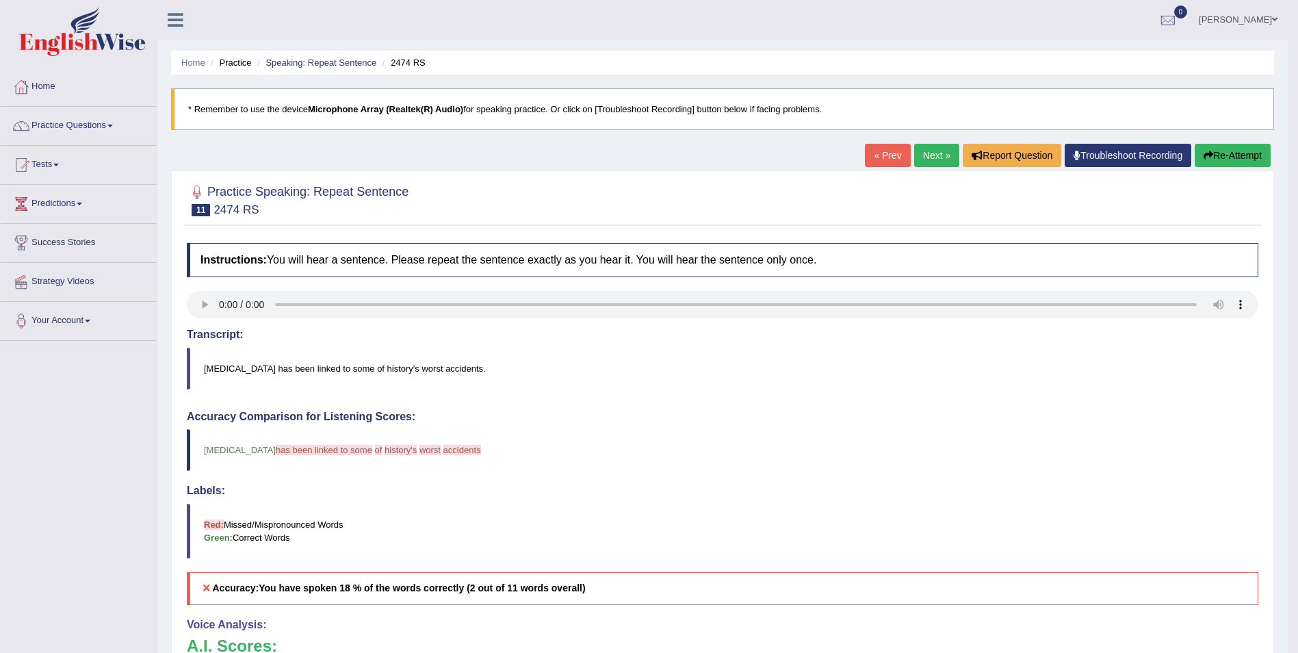
click at [937, 160] on link "Next »" at bounding box center [936, 155] width 45 height 23
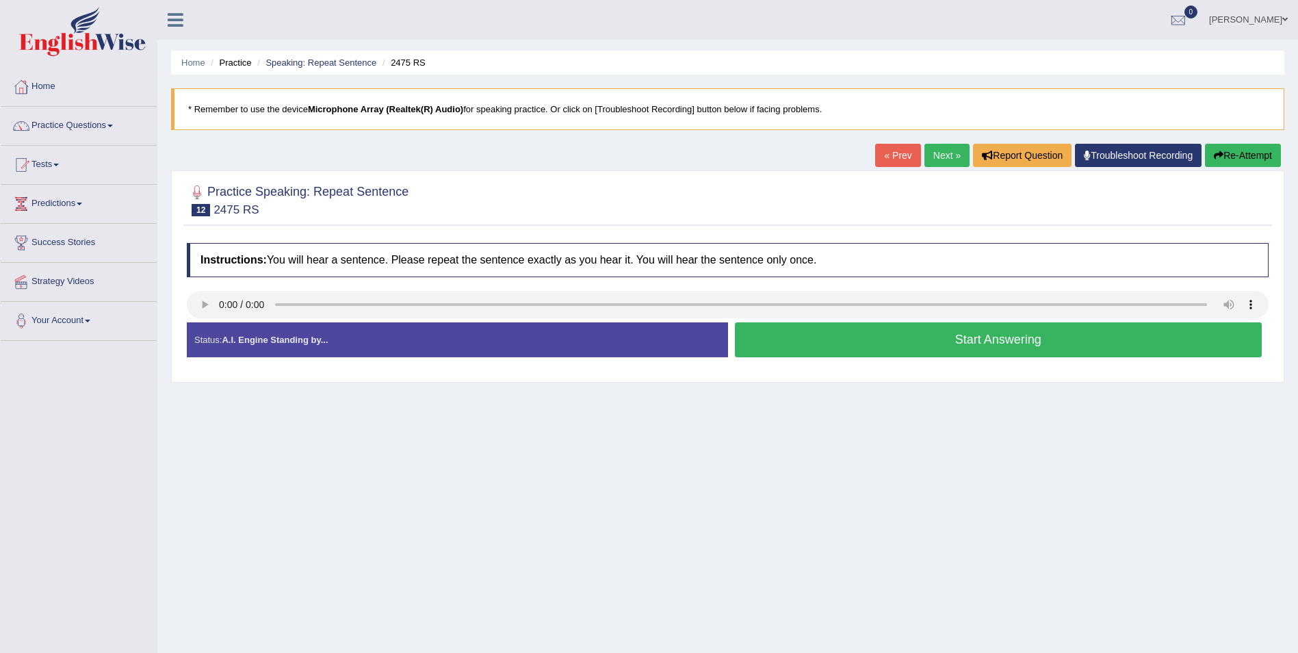
click at [1022, 346] on button "Start Answering" at bounding box center [999, 339] width 528 height 35
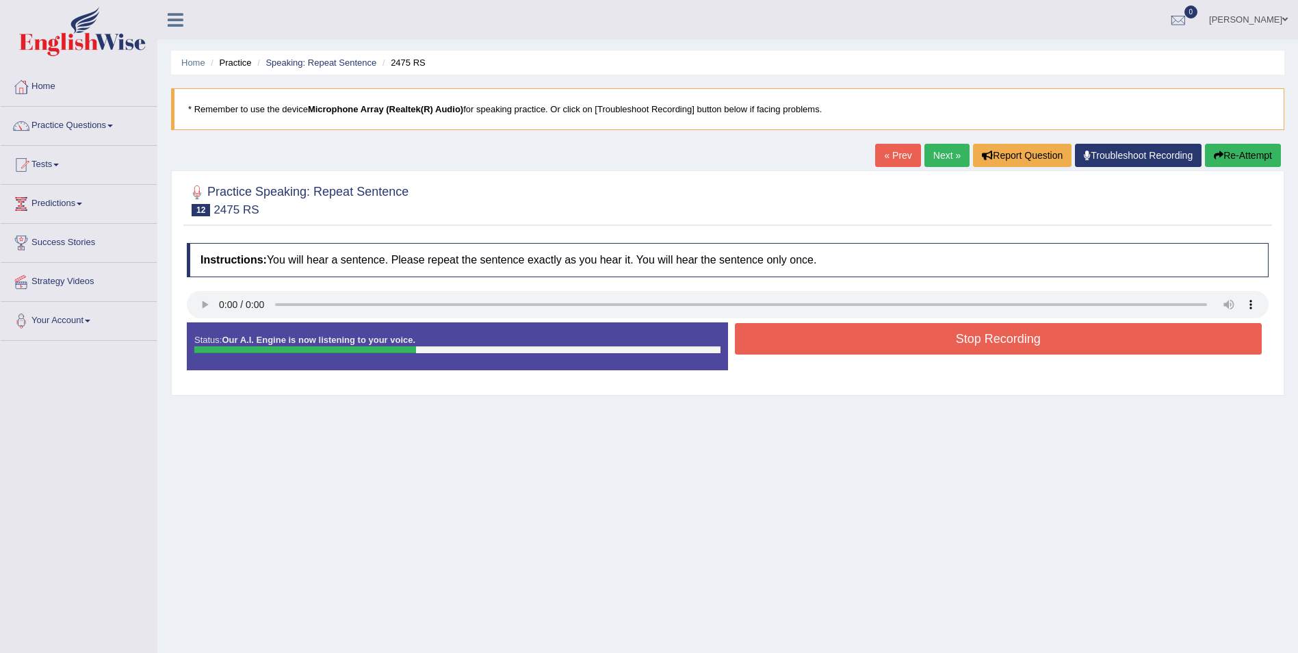
click at [1022, 346] on button "Stop Recording" at bounding box center [999, 338] width 528 height 31
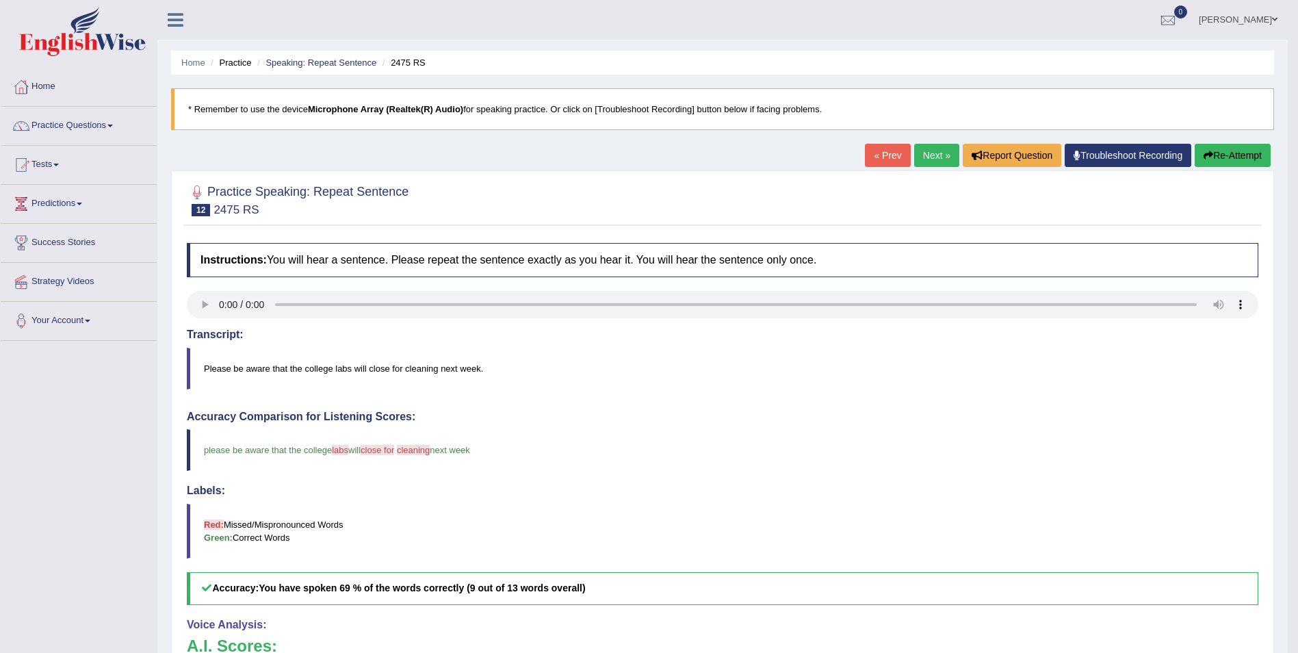
click at [939, 162] on link "Next »" at bounding box center [936, 155] width 45 height 23
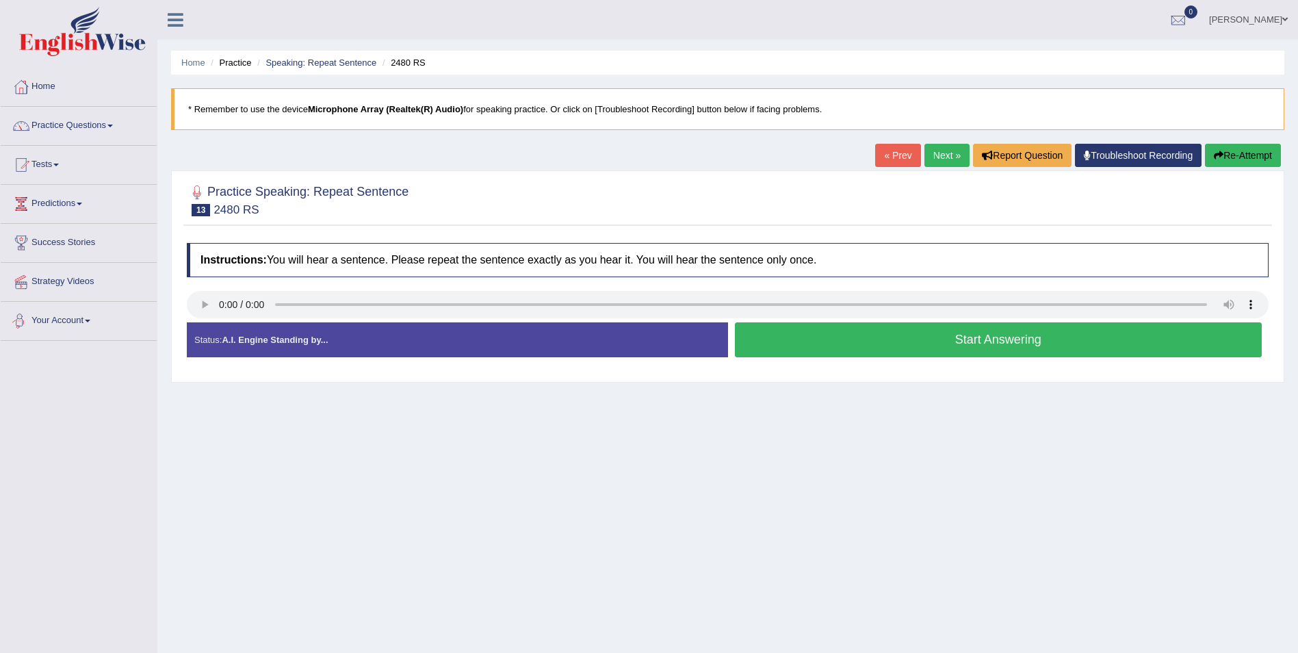
click at [834, 335] on button "Start Answering" at bounding box center [999, 339] width 528 height 35
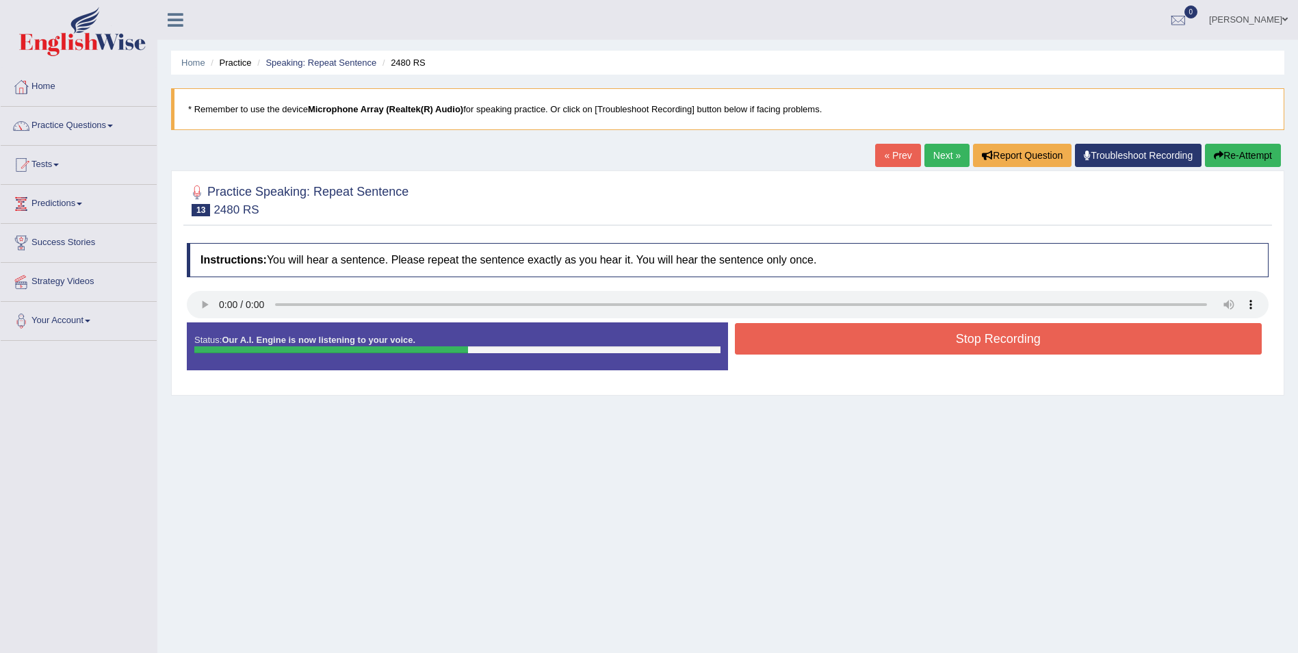
click at [943, 337] on button "Stop Recording" at bounding box center [999, 338] width 528 height 31
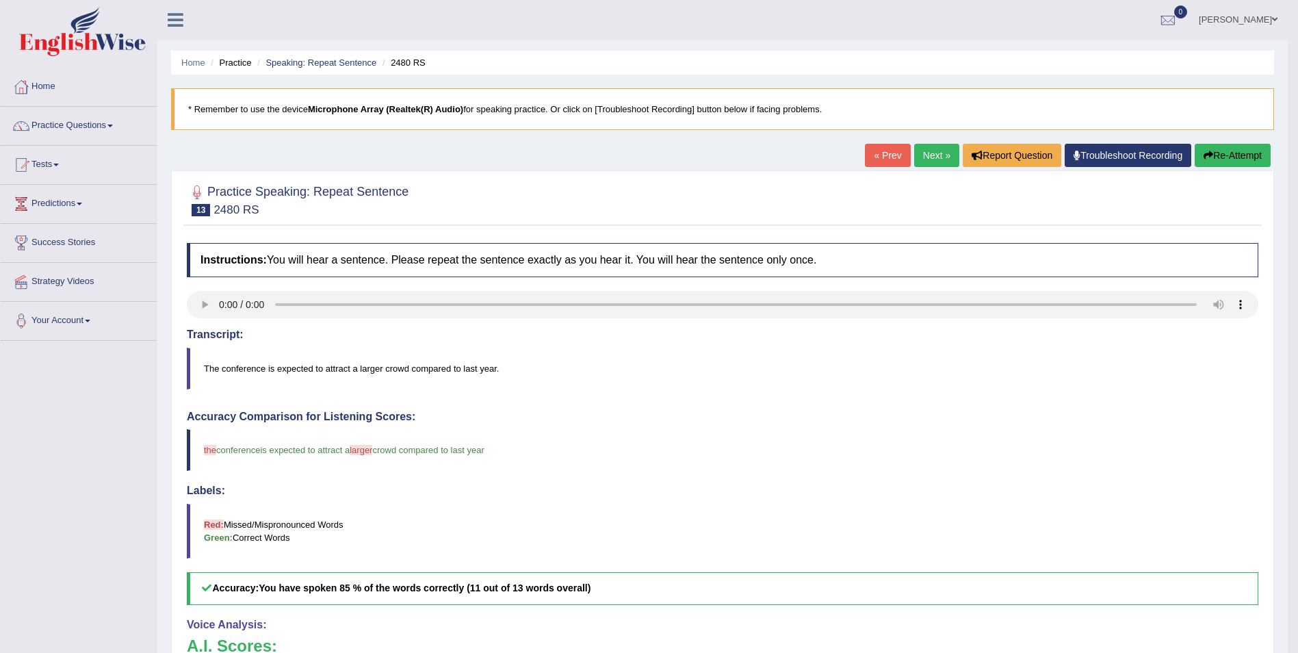
click at [939, 163] on link "Next »" at bounding box center [936, 155] width 45 height 23
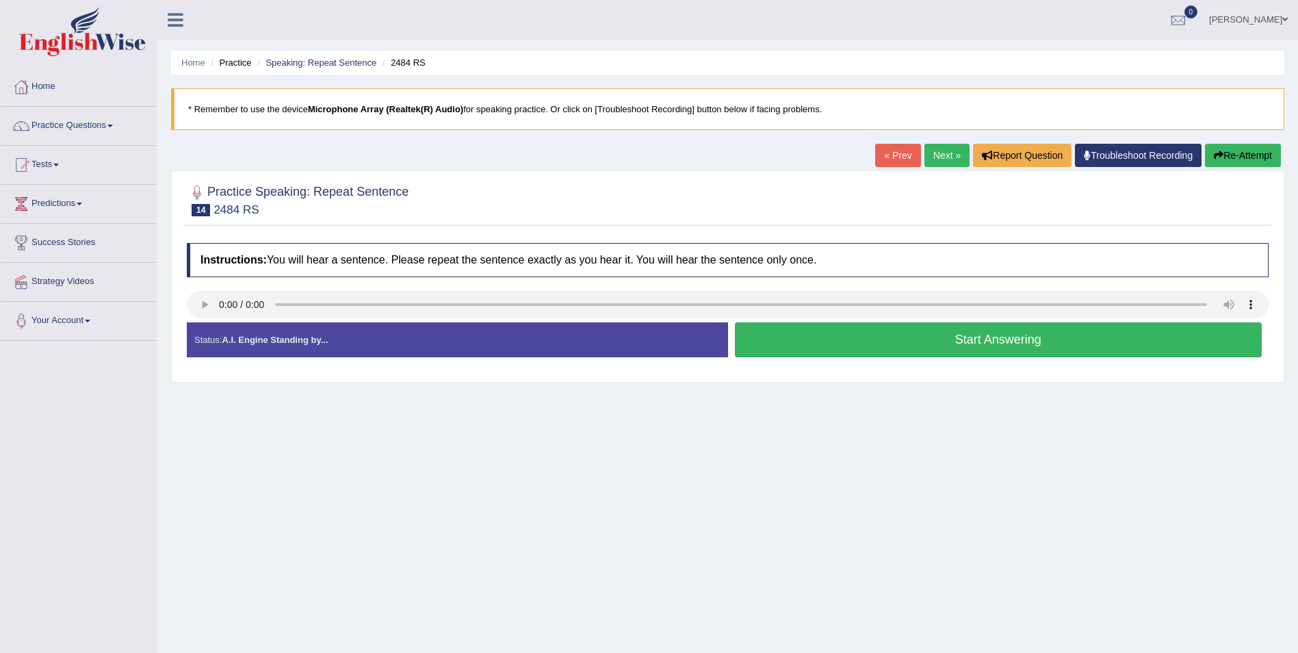
click at [1005, 349] on button "Start Answering" at bounding box center [999, 339] width 528 height 35
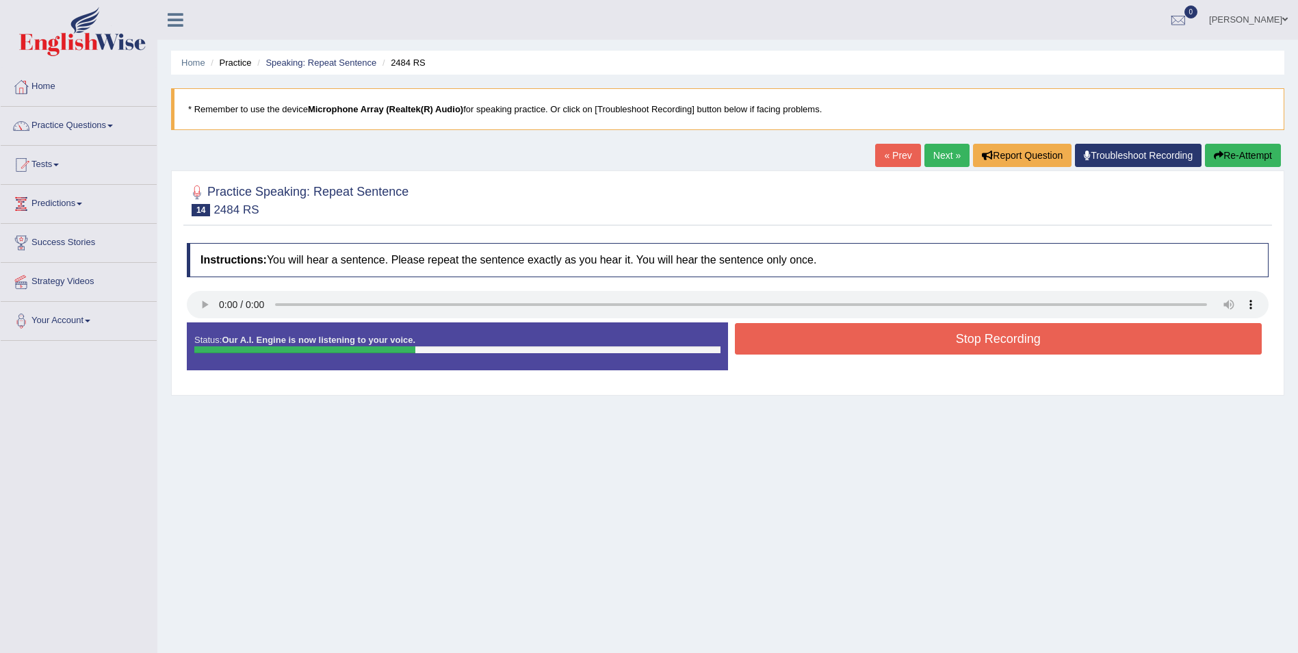
click at [1003, 350] on button "Stop Recording" at bounding box center [999, 338] width 528 height 31
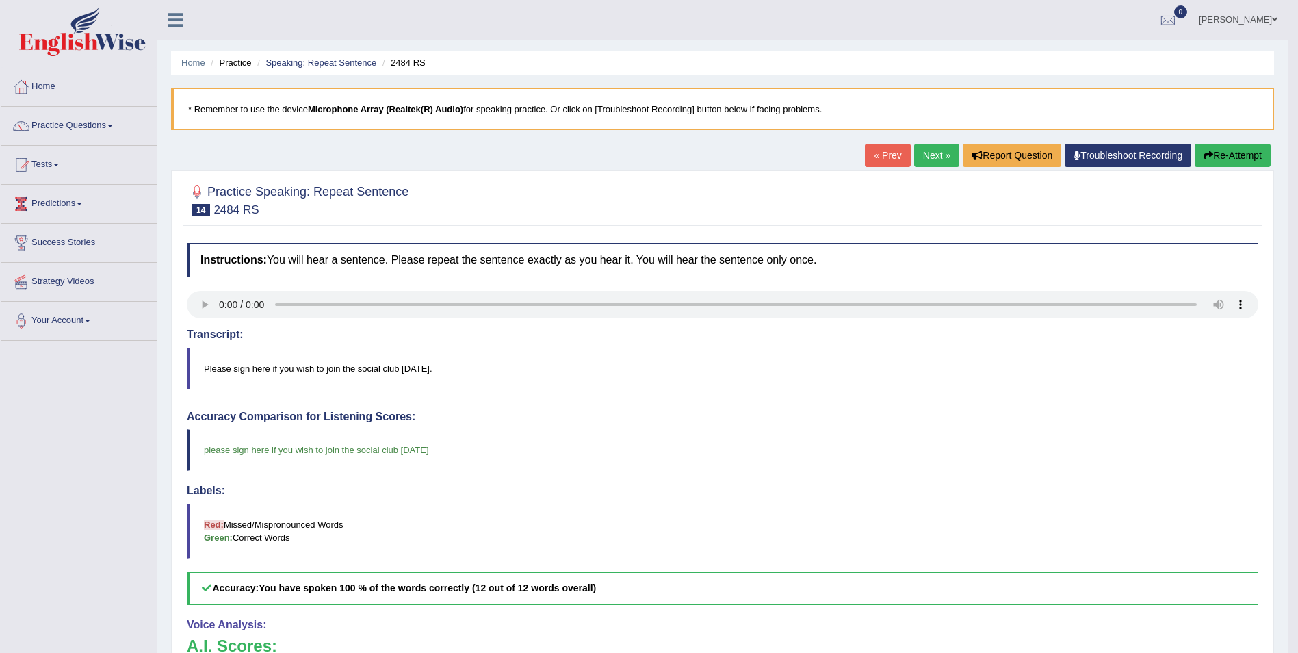
drag, startPoint x: 933, startPoint y: 160, endPoint x: 929, endPoint y: 168, distance: 8.9
click at [934, 159] on link "Next »" at bounding box center [936, 155] width 45 height 23
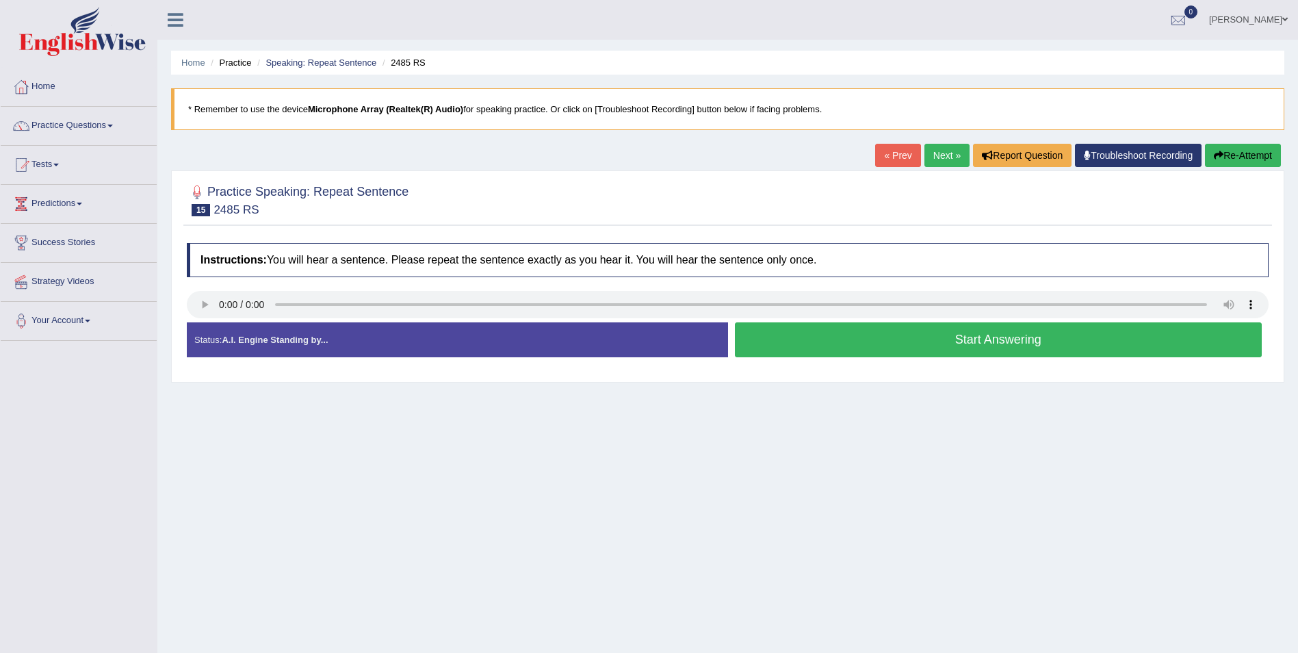
click at [986, 337] on button "Start Answering" at bounding box center [999, 339] width 528 height 35
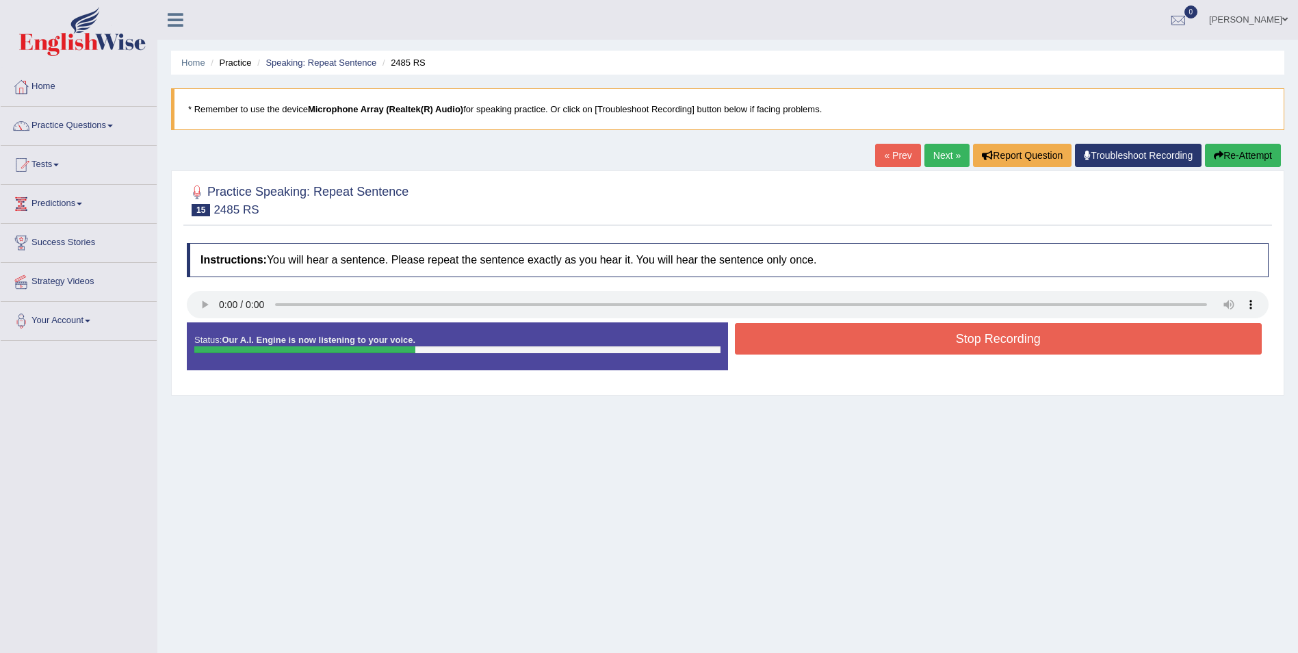
click at [896, 335] on button "Stop Recording" at bounding box center [999, 338] width 528 height 31
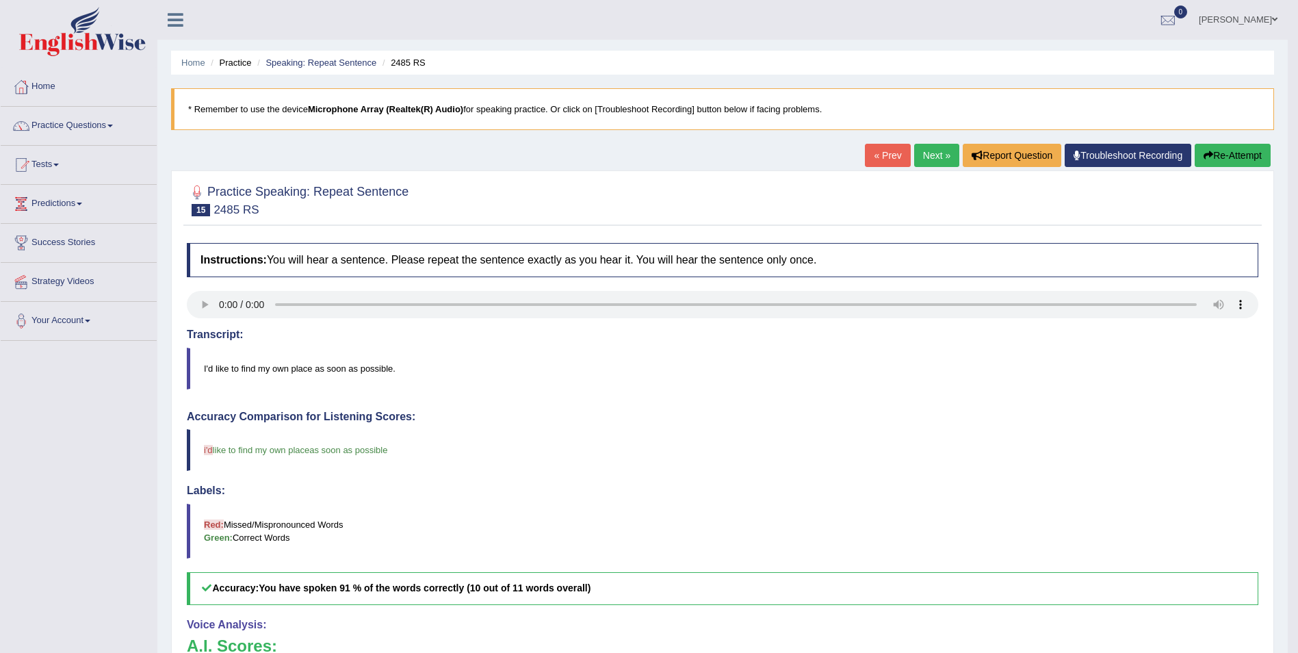
click at [931, 155] on link "Next »" at bounding box center [936, 155] width 45 height 23
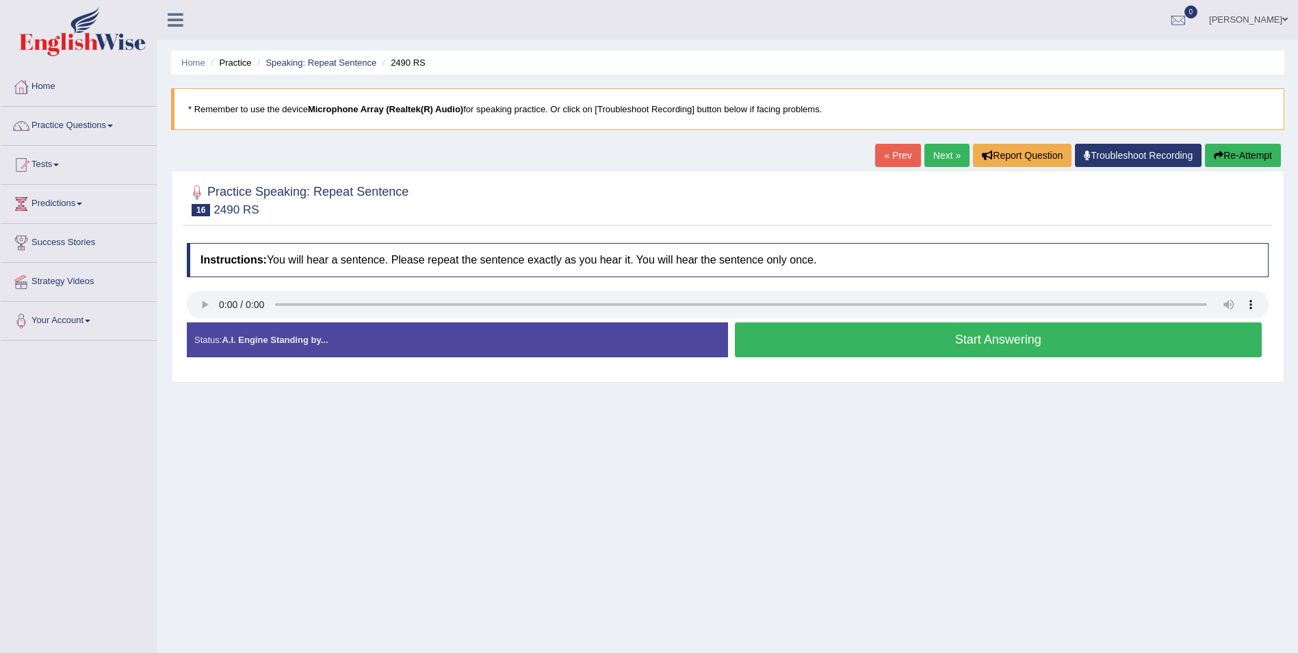
click at [880, 345] on button "Start Answering" at bounding box center [999, 339] width 528 height 35
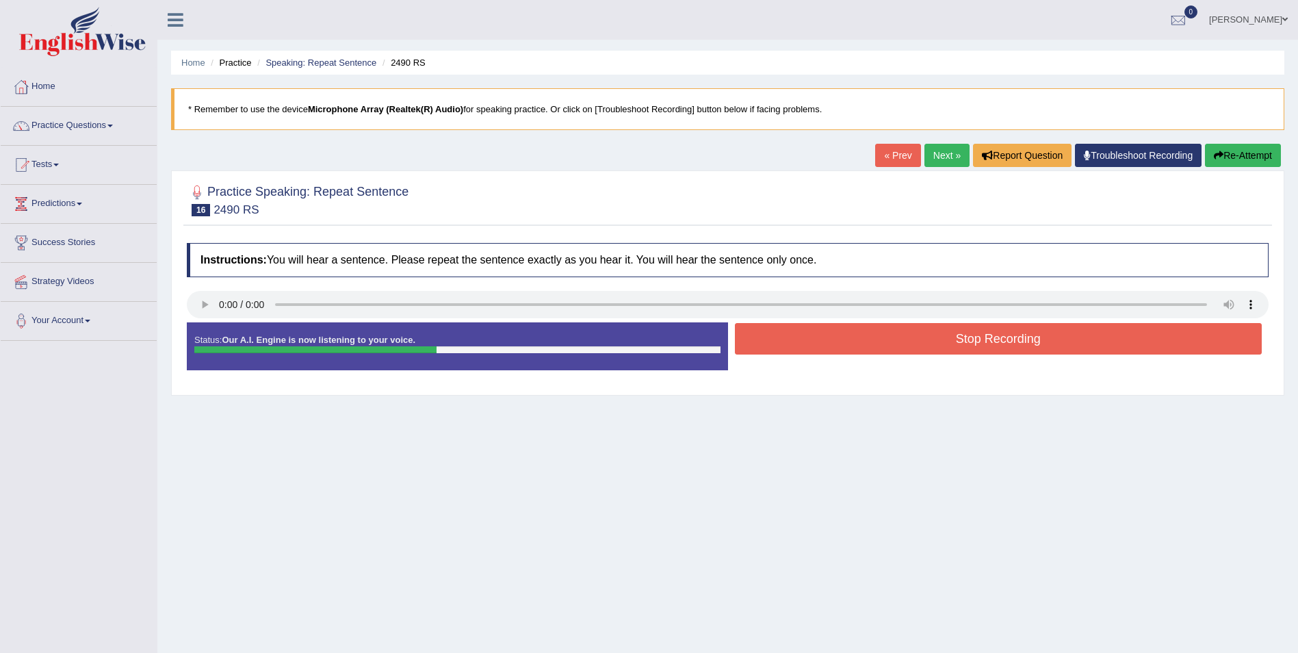
click at [859, 340] on button "Stop Recording" at bounding box center [999, 338] width 528 height 31
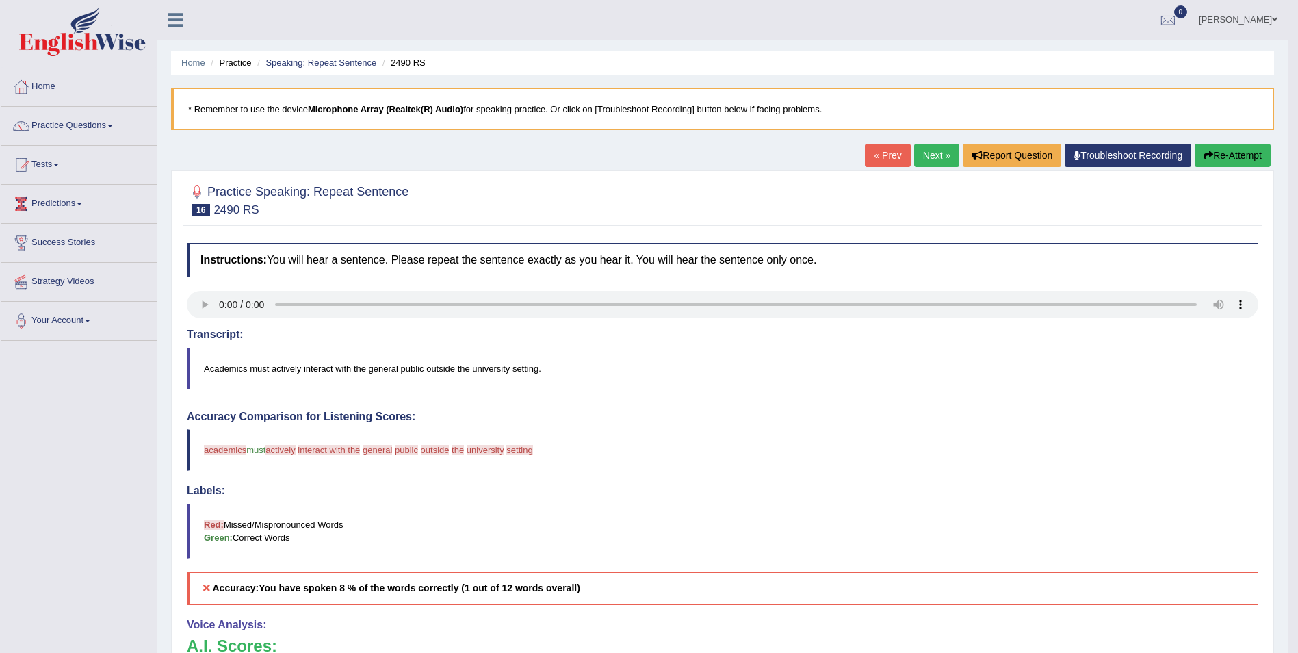
click at [931, 158] on link "Next »" at bounding box center [936, 155] width 45 height 23
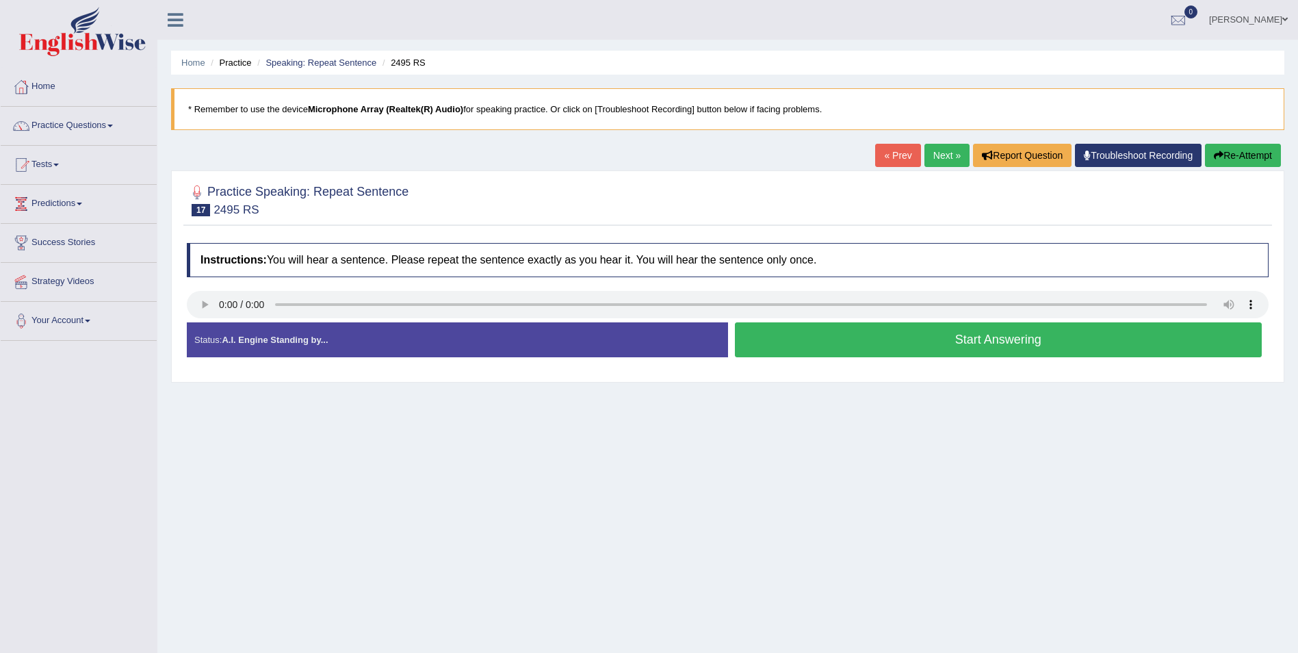
click at [901, 351] on button "Start Answering" at bounding box center [999, 339] width 528 height 35
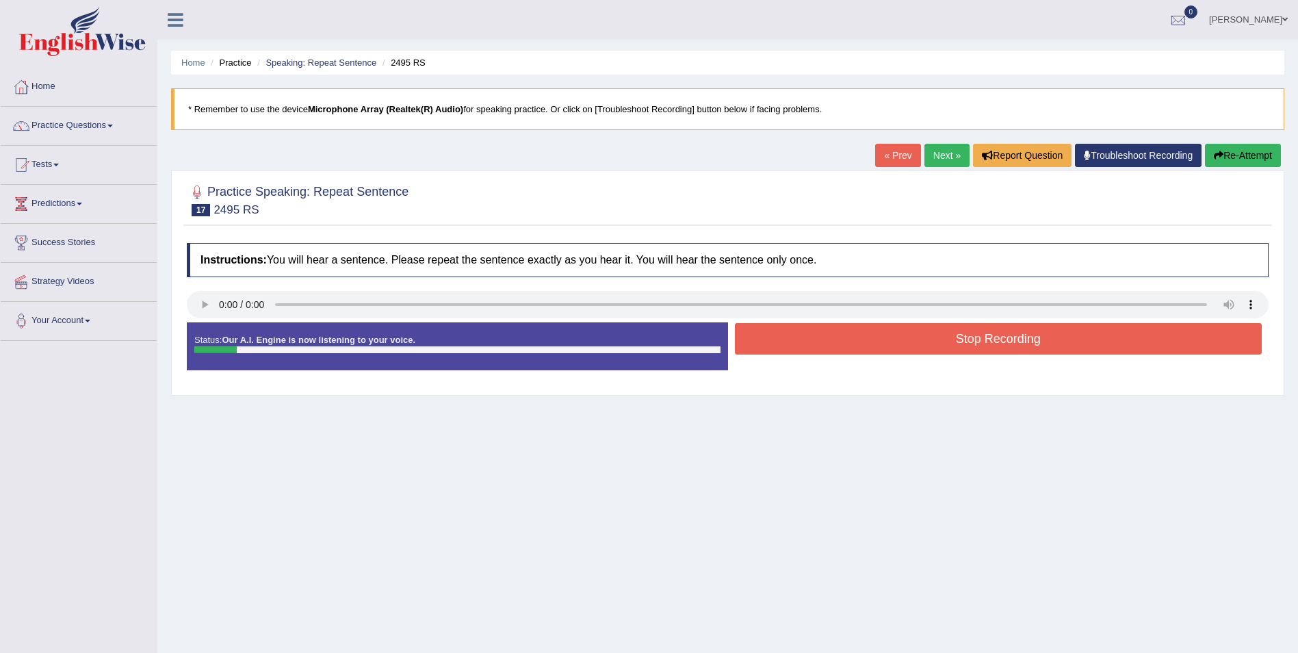
click at [940, 159] on link "Next »" at bounding box center [947, 155] width 45 height 23
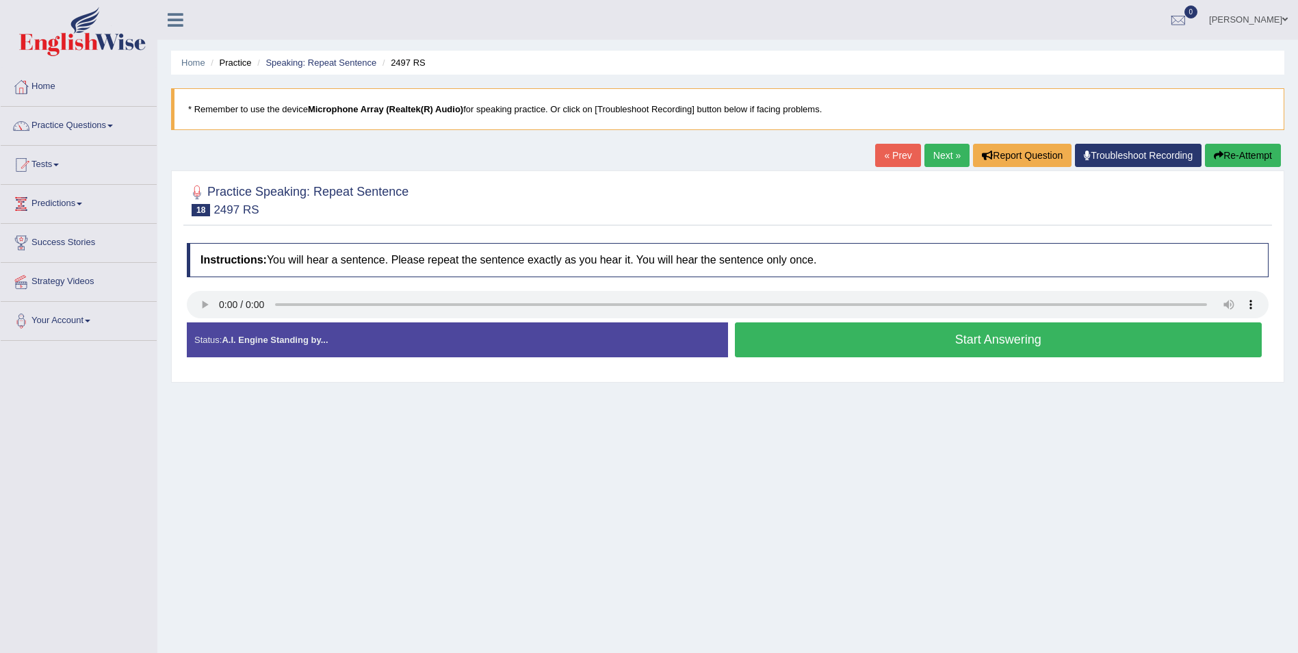
click at [947, 339] on button "Start Answering" at bounding box center [999, 339] width 528 height 35
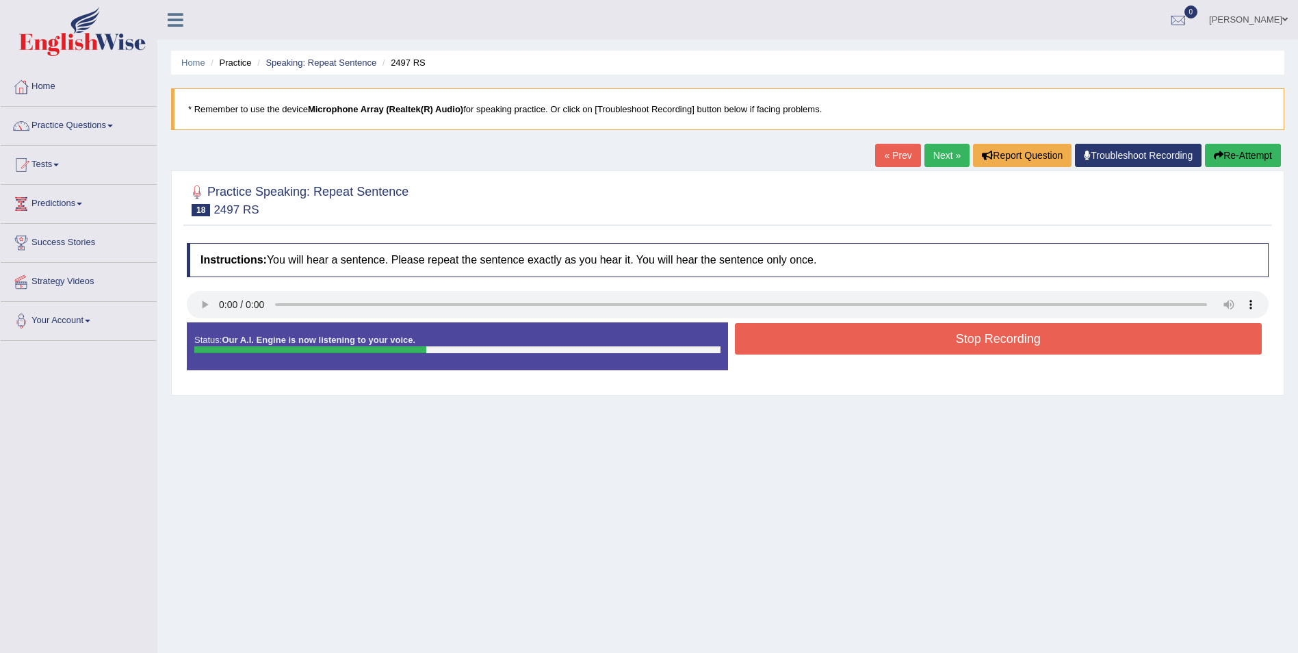
click at [984, 338] on button "Stop Recording" at bounding box center [999, 338] width 528 height 31
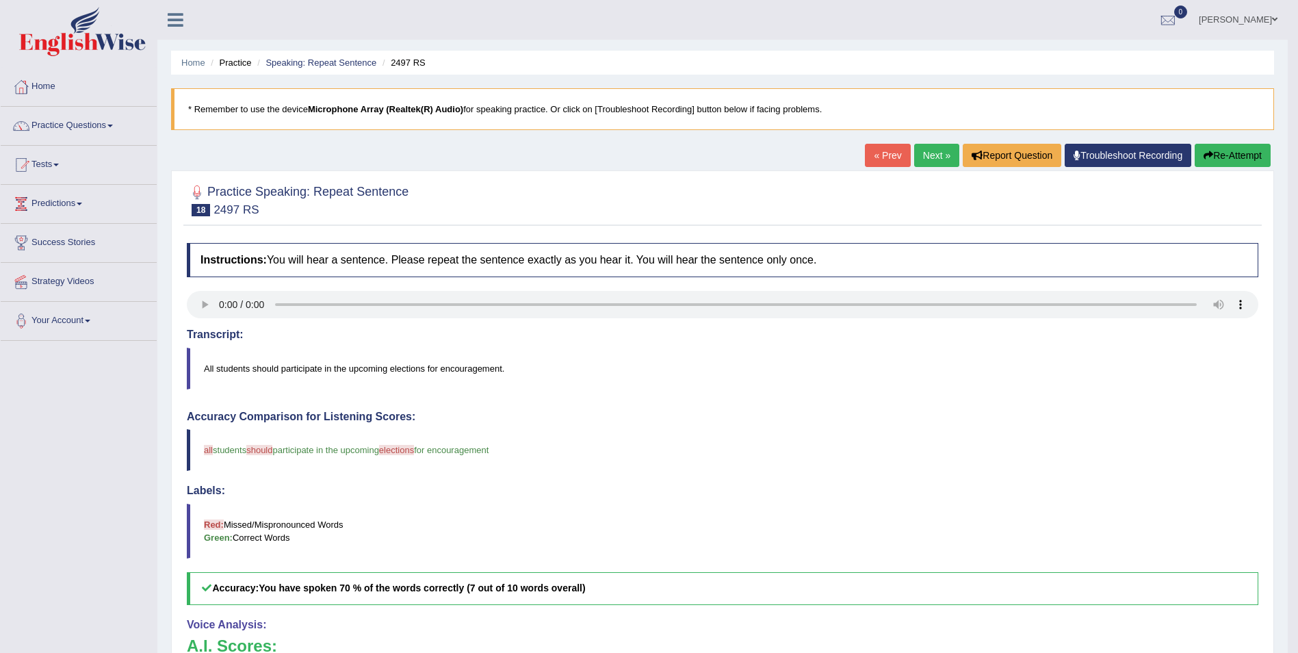
click at [923, 155] on link "Next »" at bounding box center [936, 155] width 45 height 23
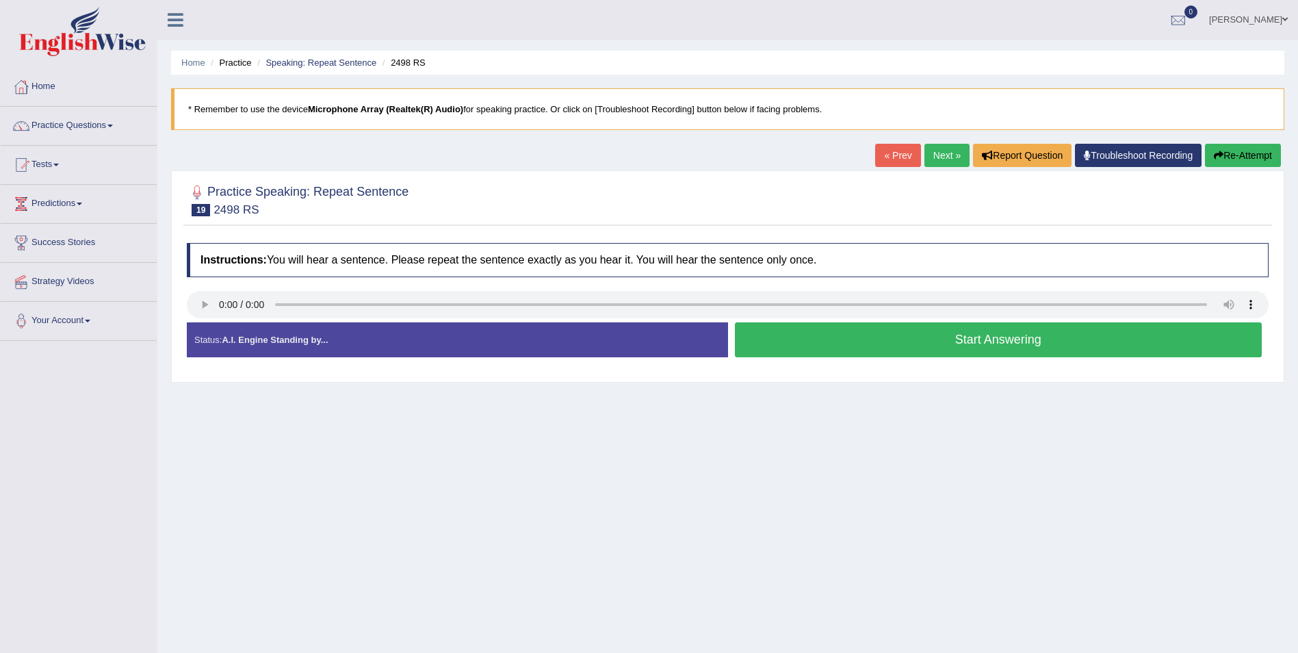
click at [956, 346] on button "Start Answering" at bounding box center [999, 339] width 528 height 35
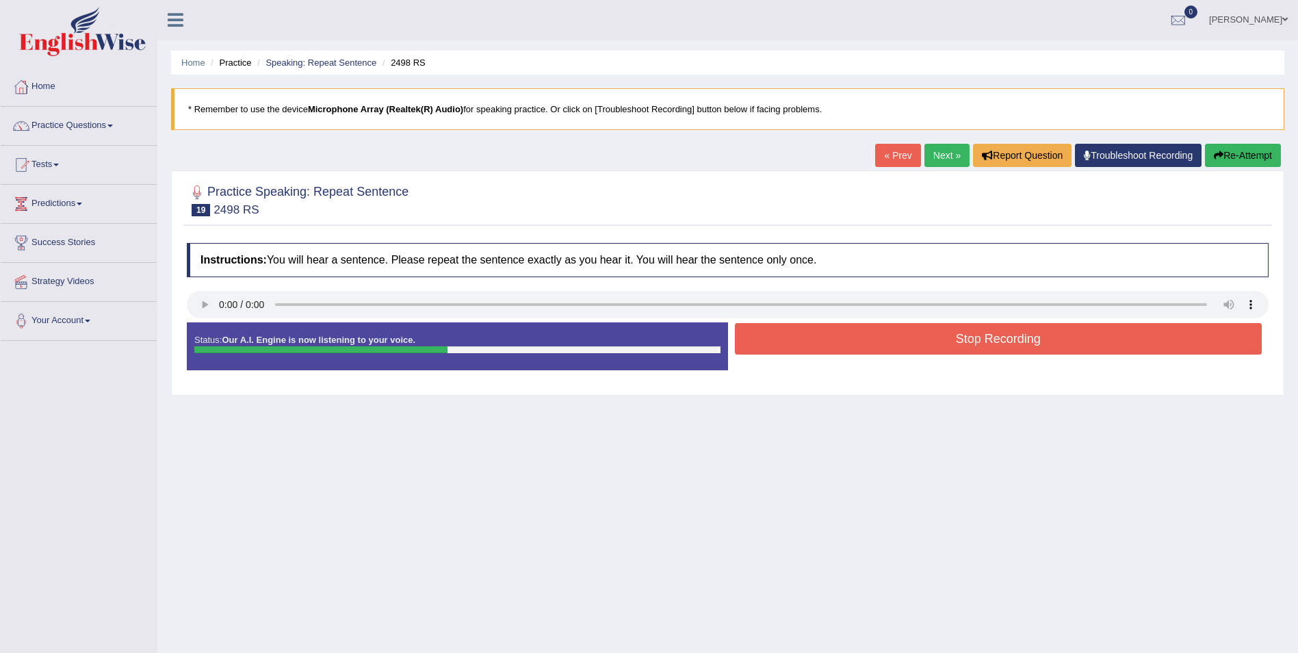
click at [843, 335] on button "Stop Recording" at bounding box center [999, 338] width 528 height 31
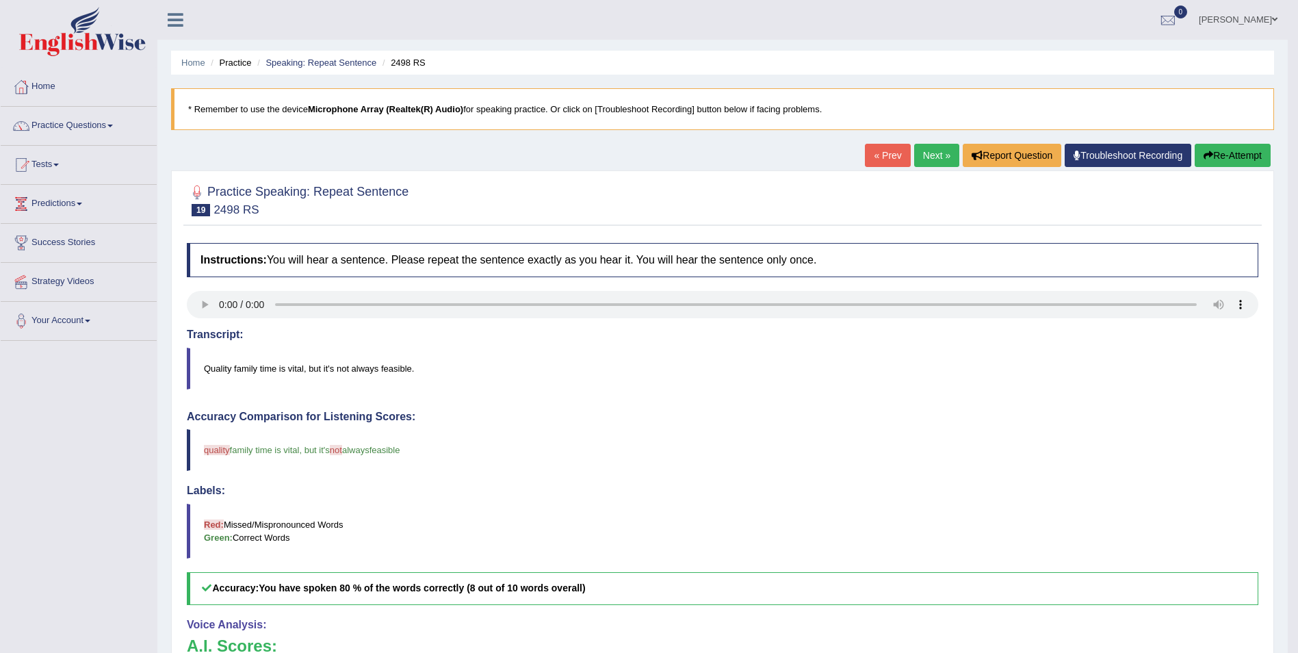
click at [939, 151] on link "Next »" at bounding box center [936, 155] width 45 height 23
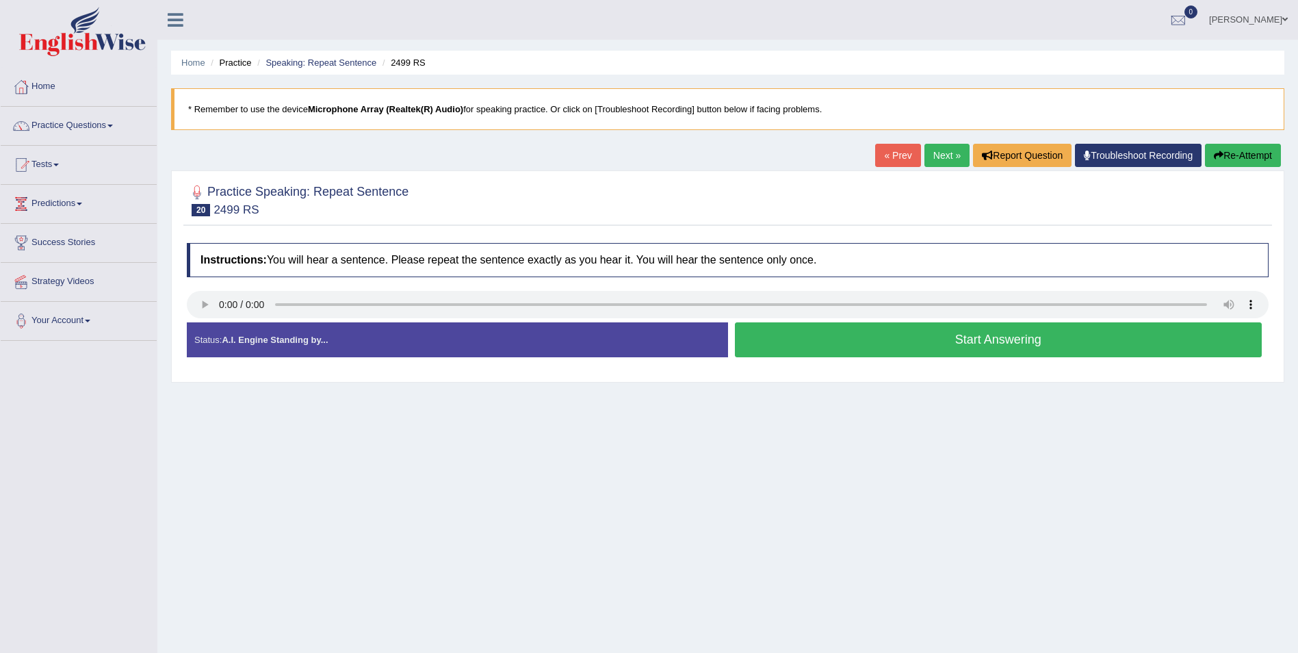
click at [910, 344] on button "Start Answering" at bounding box center [999, 339] width 528 height 35
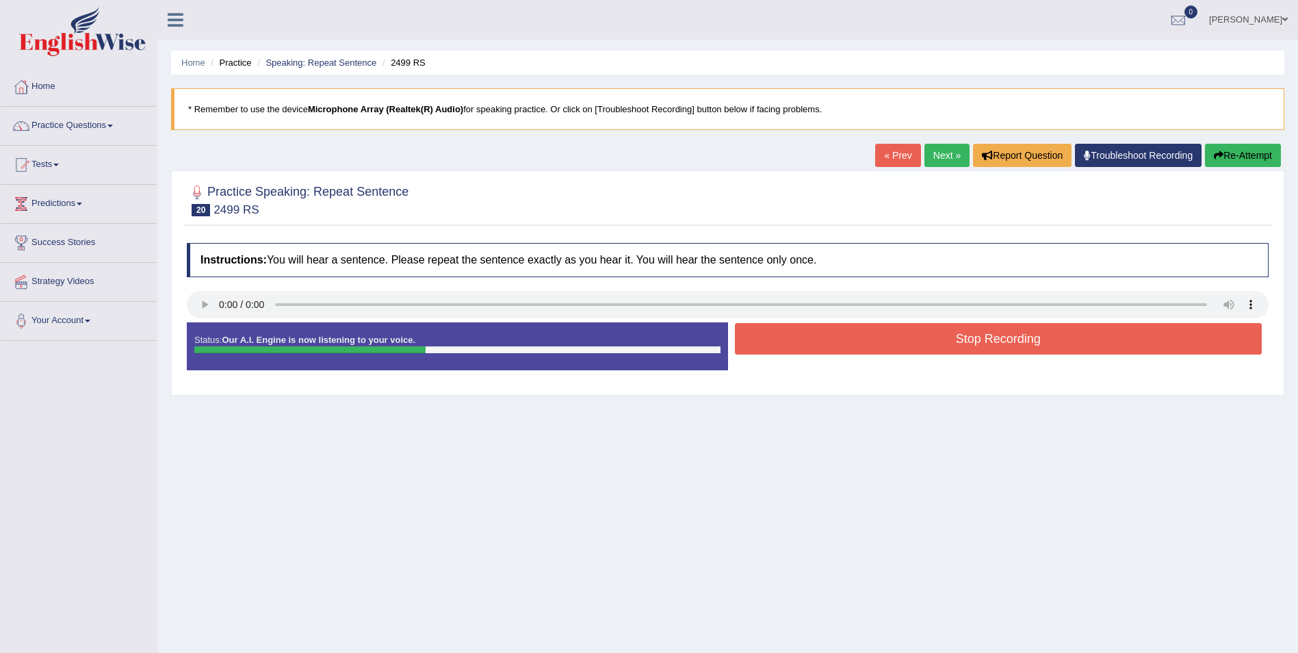
click at [868, 345] on button "Stop Recording" at bounding box center [999, 338] width 528 height 31
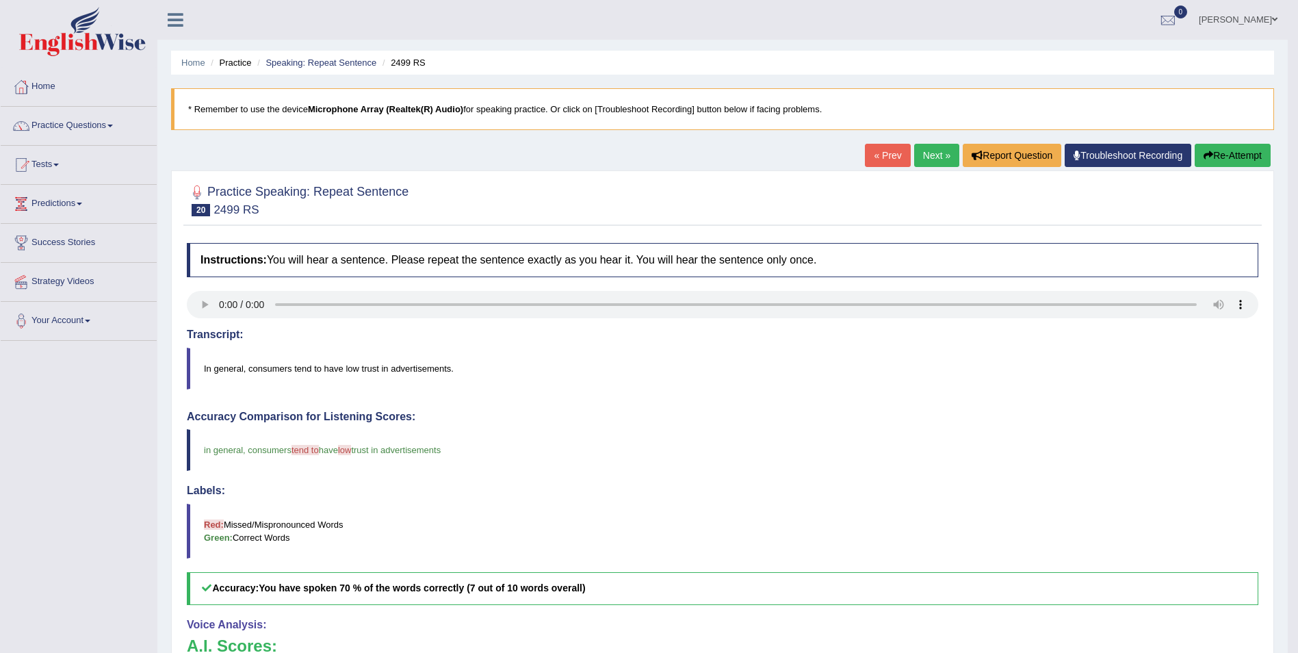
click at [930, 157] on link "Next »" at bounding box center [936, 155] width 45 height 23
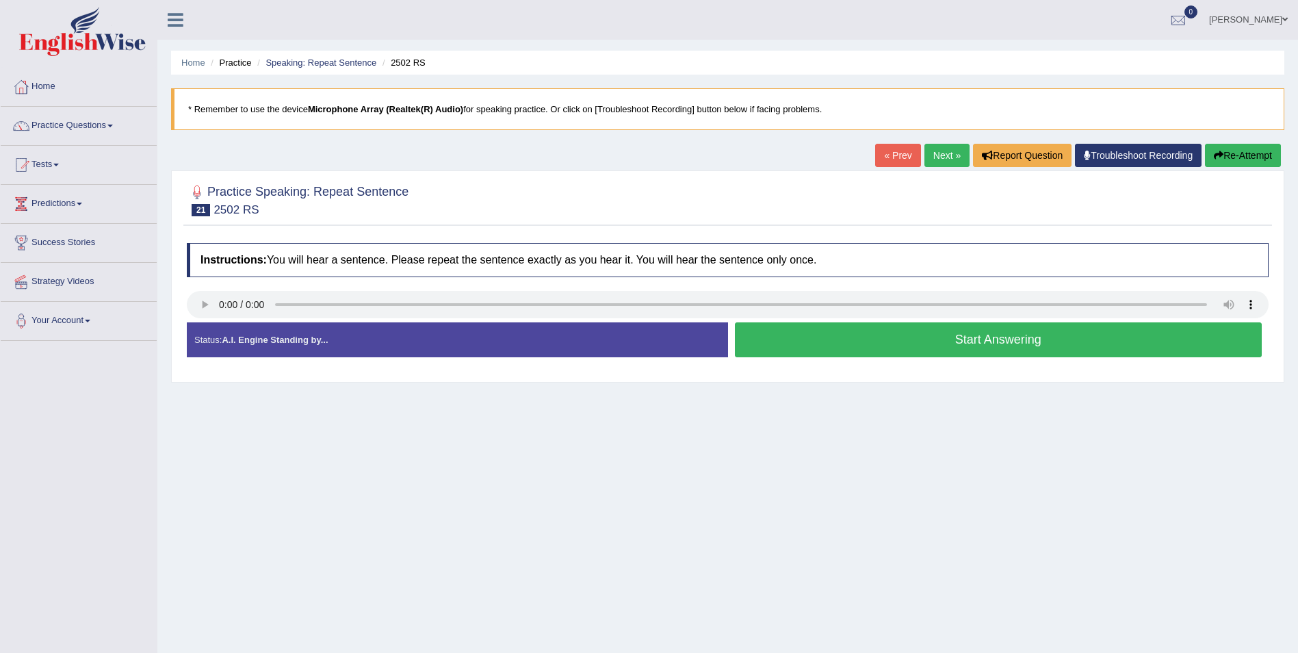
click at [1026, 342] on button "Start Answering" at bounding box center [999, 339] width 528 height 35
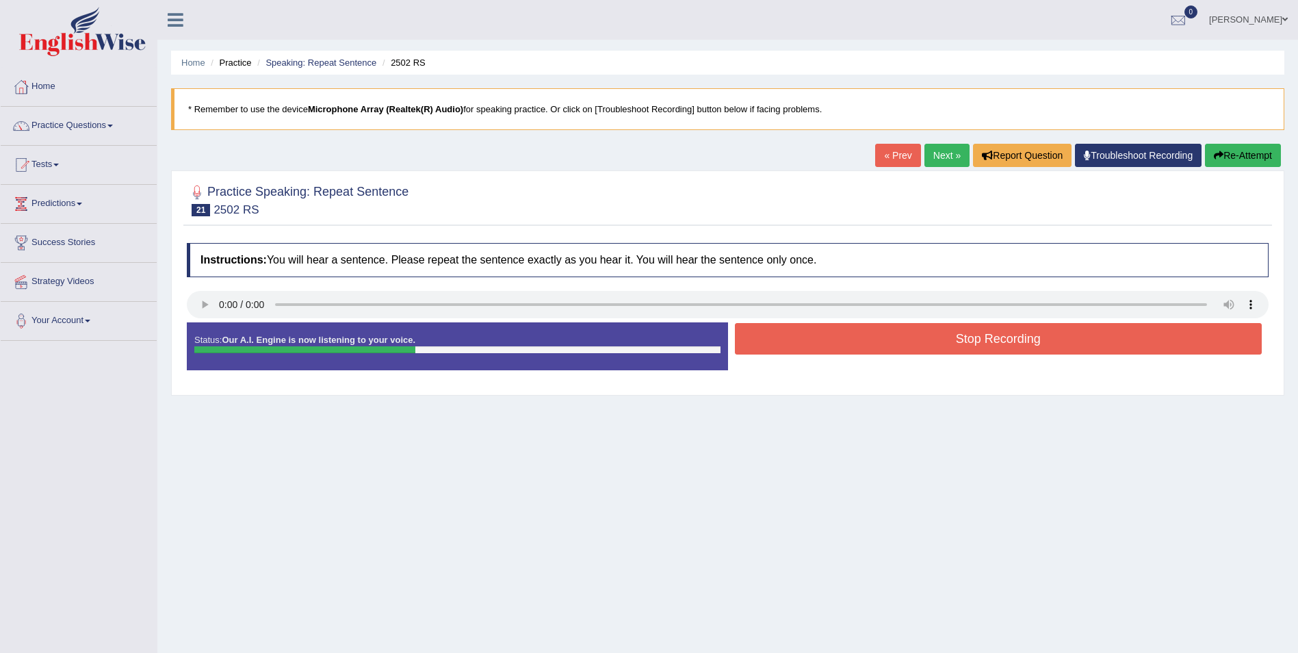
click at [906, 341] on button "Stop Recording" at bounding box center [999, 338] width 528 height 31
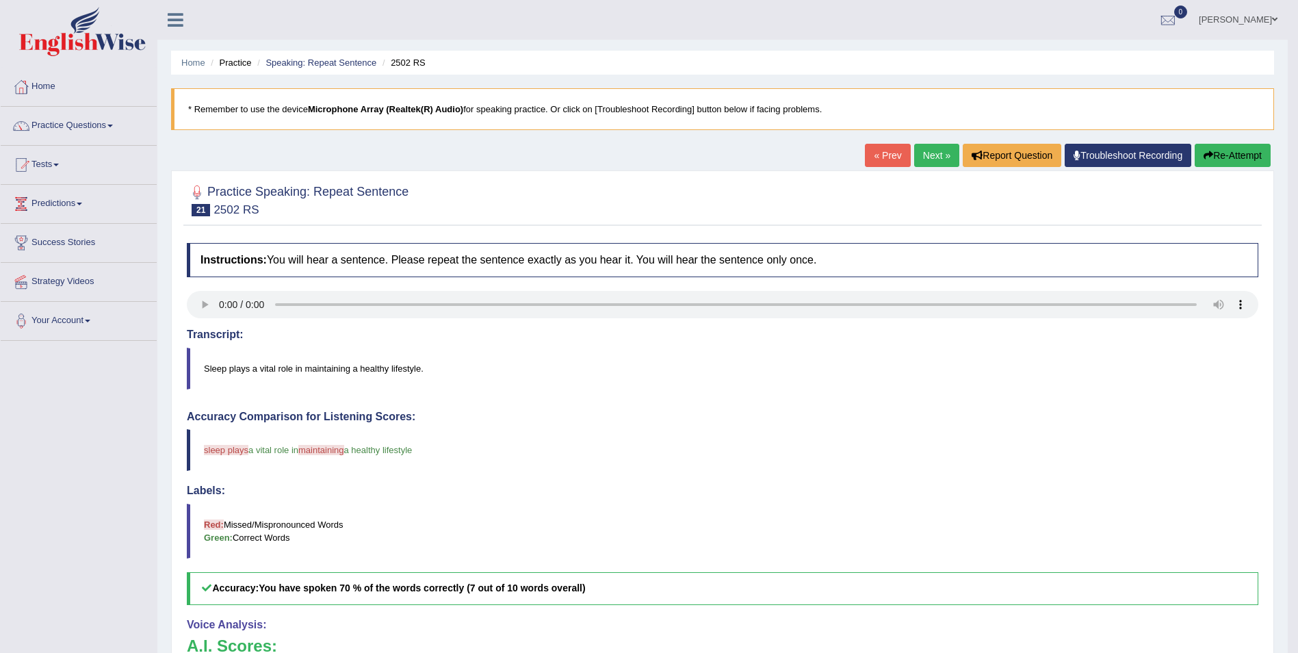
click at [928, 151] on link "Next »" at bounding box center [936, 155] width 45 height 23
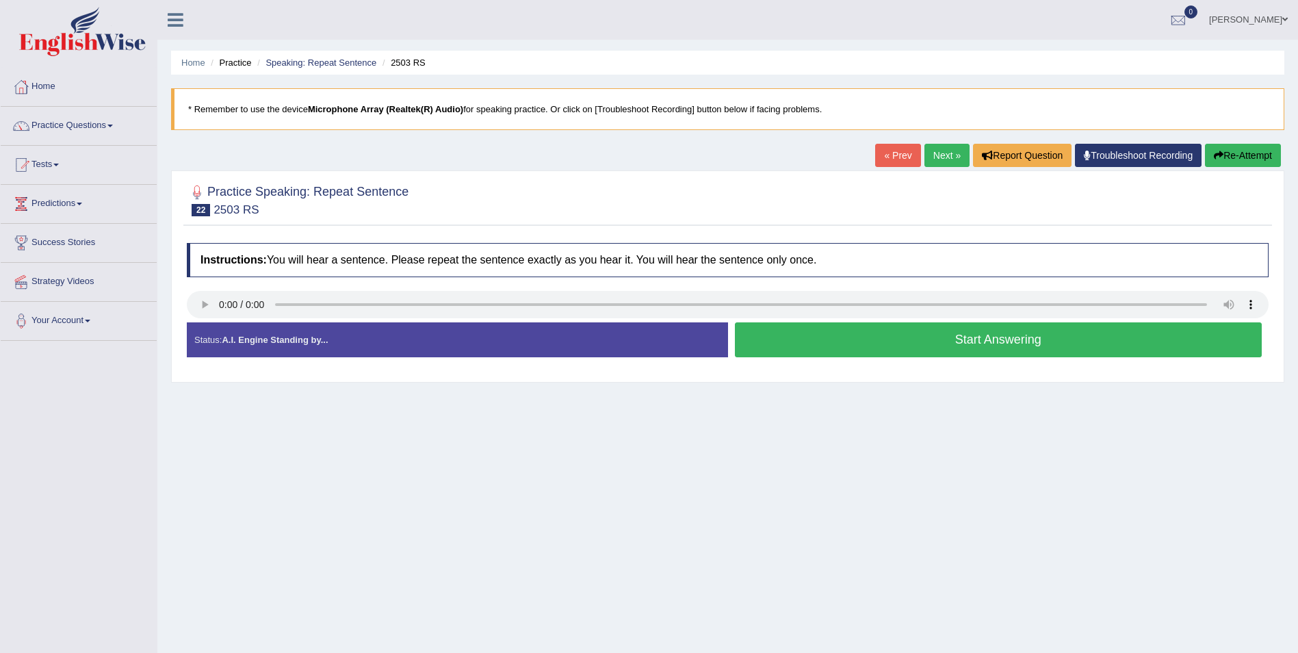
click at [877, 344] on button "Start Answering" at bounding box center [999, 339] width 528 height 35
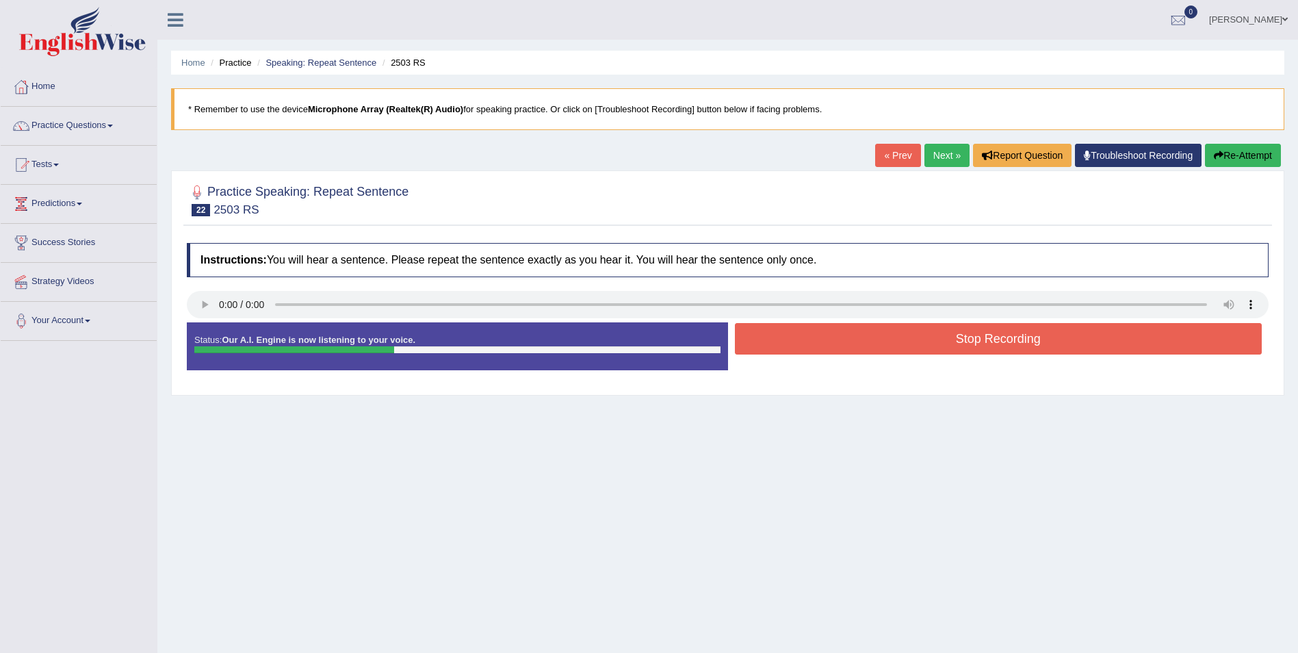
click at [787, 346] on button "Stop Recording" at bounding box center [999, 338] width 528 height 31
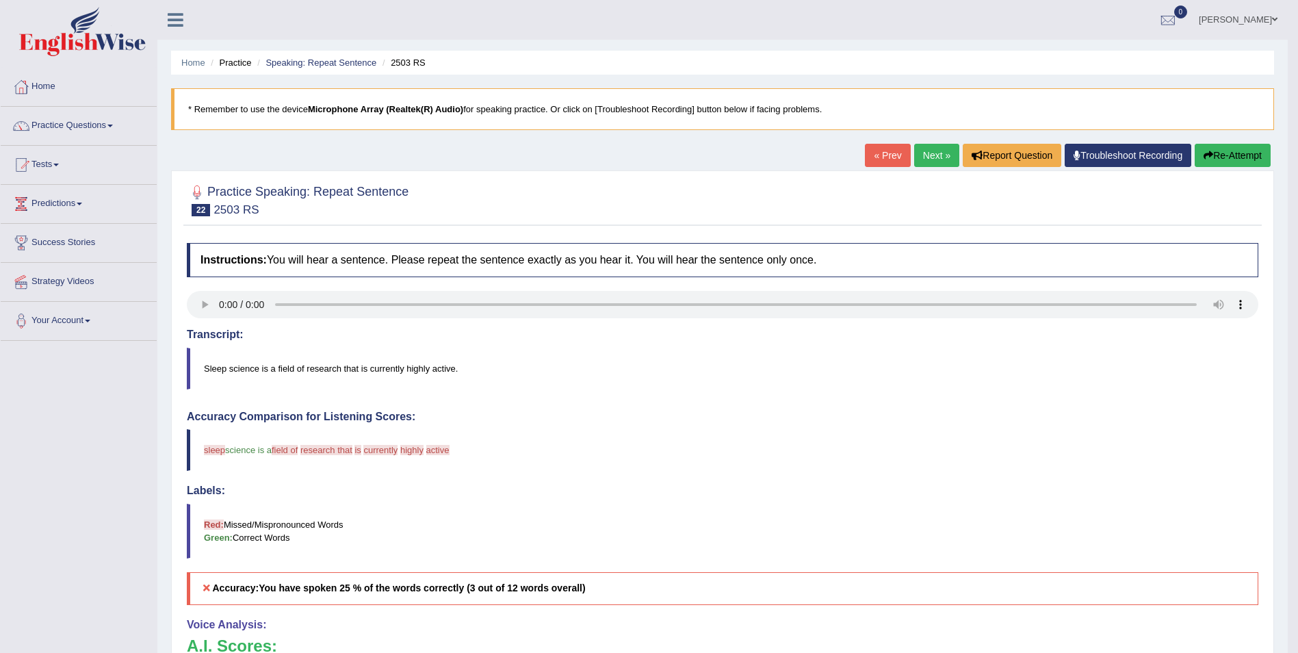
click at [937, 163] on link "Next »" at bounding box center [936, 155] width 45 height 23
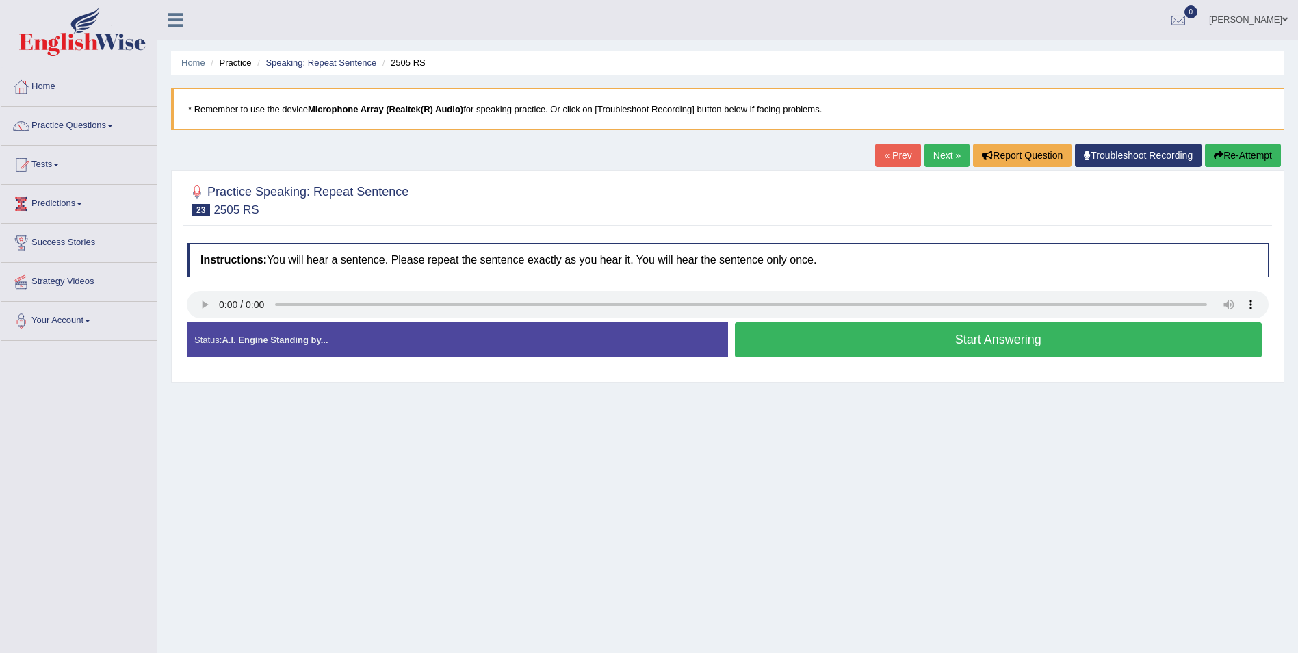
click at [862, 333] on button "Start Answering" at bounding box center [999, 339] width 528 height 35
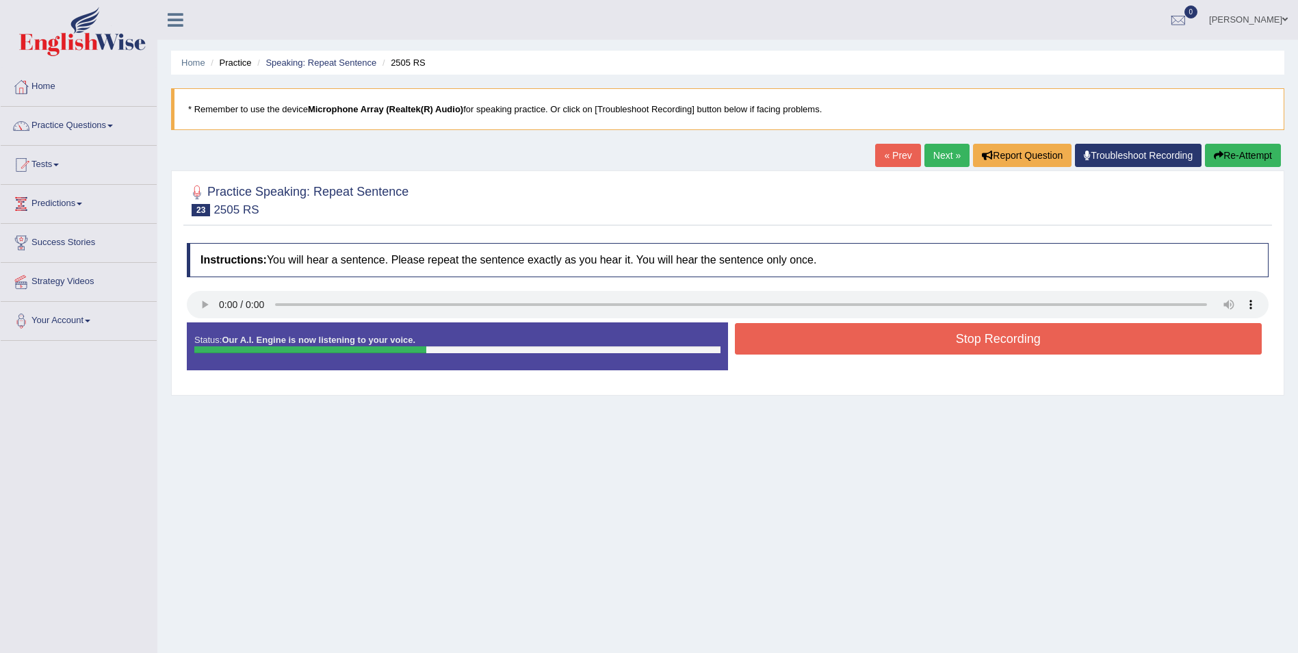
click at [964, 344] on button "Stop Recording" at bounding box center [999, 338] width 528 height 31
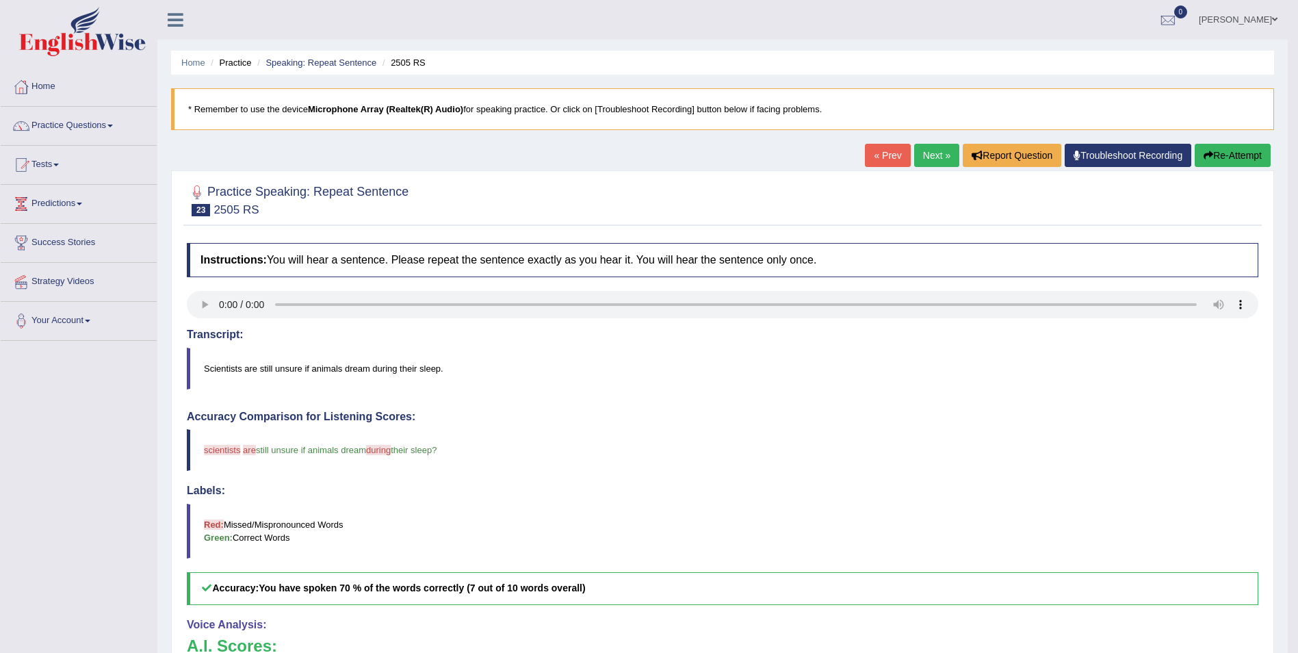
click at [941, 159] on link "Next »" at bounding box center [936, 155] width 45 height 23
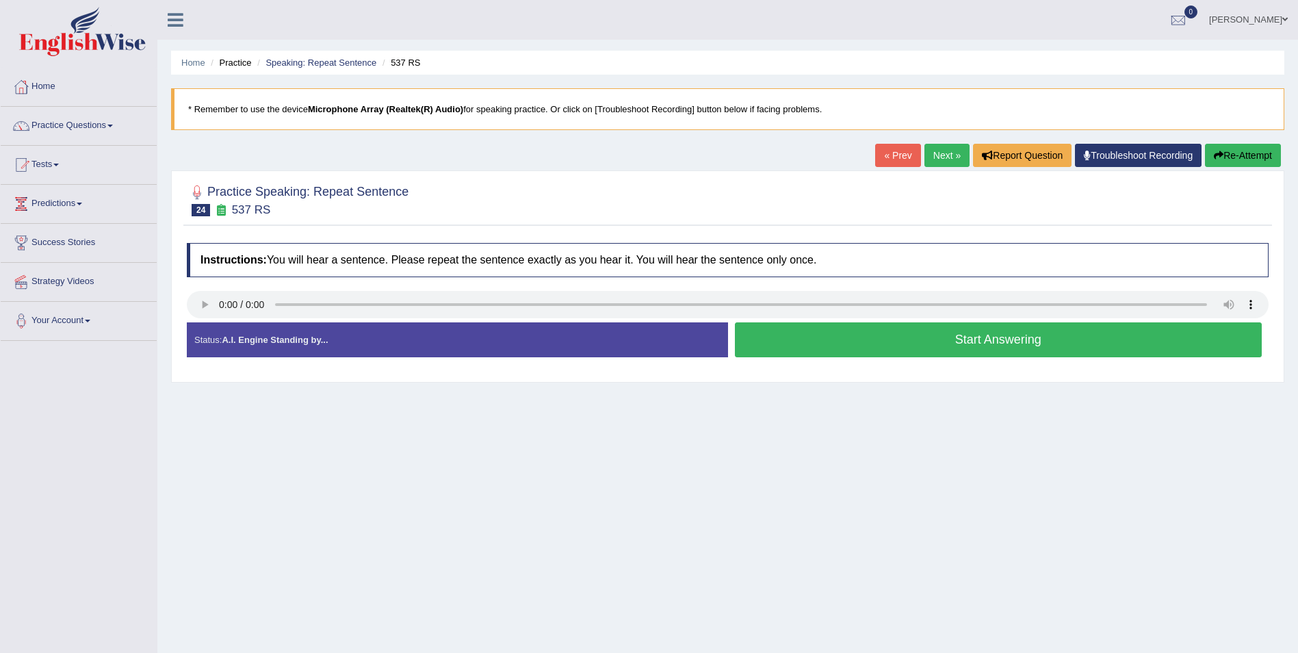
click at [900, 342] on button "Start Answering" at bounding box center [999, 339] width 528 height 35
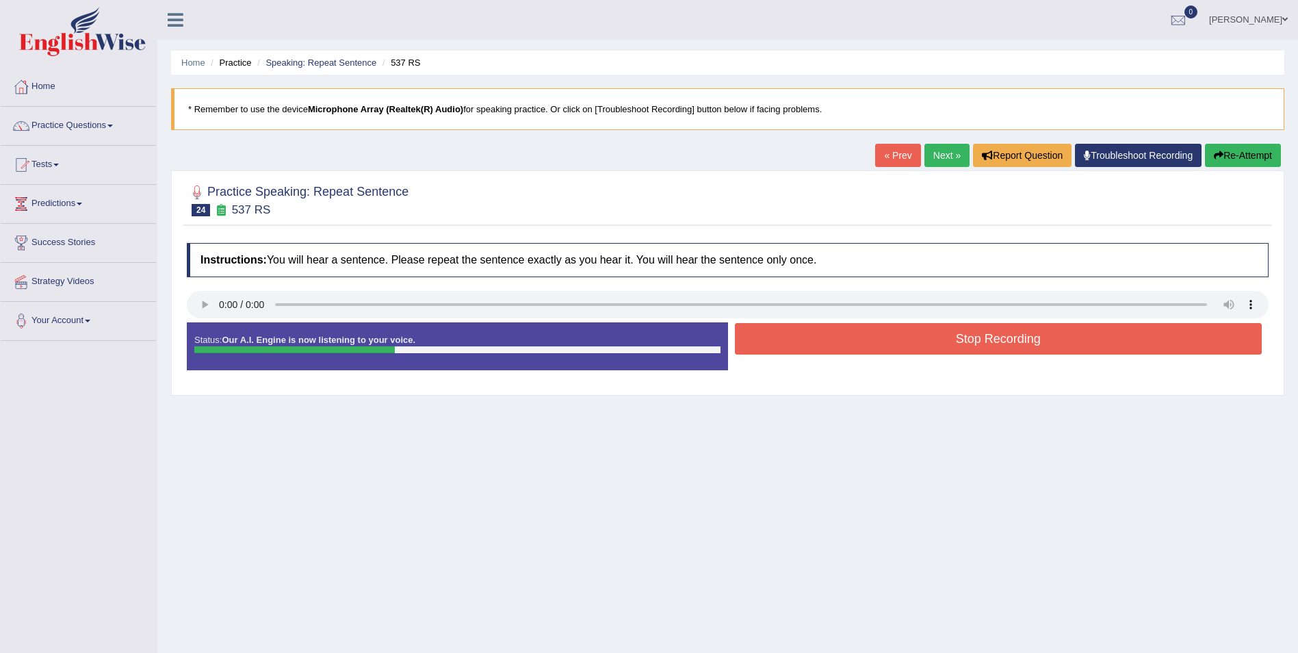
click at [914, 344] on button "Stop Recording" at bounding box center [999, 338] width 528 height 31
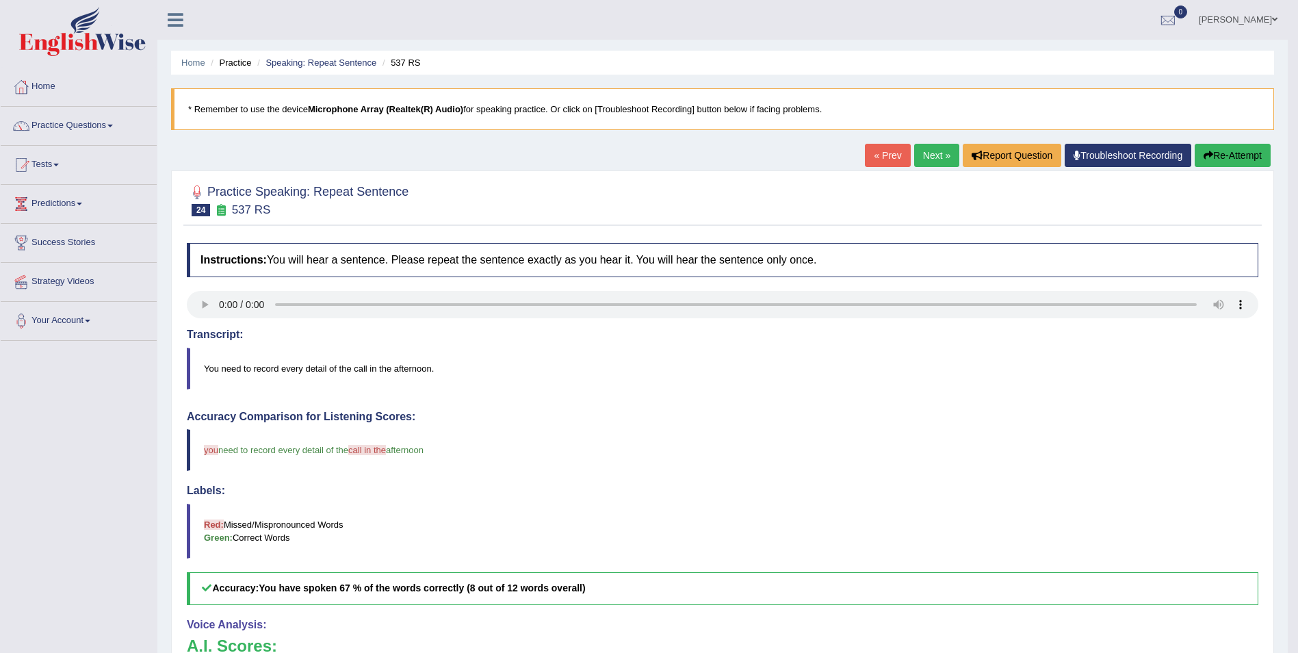
click at [919, 162] on link "Next »" at bounding box center [936, 155] width 45 height 23
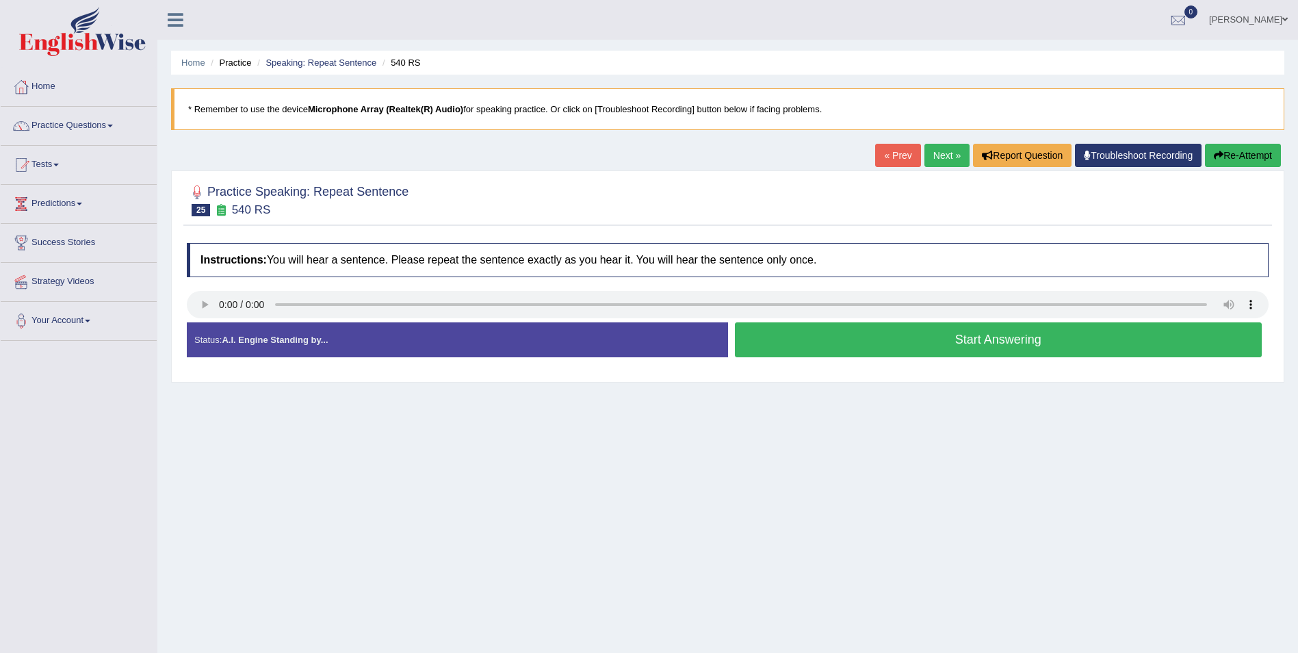
click at [1069, 352] on button "Start Answering" at bounding box center [999, 339] width 528 height 35
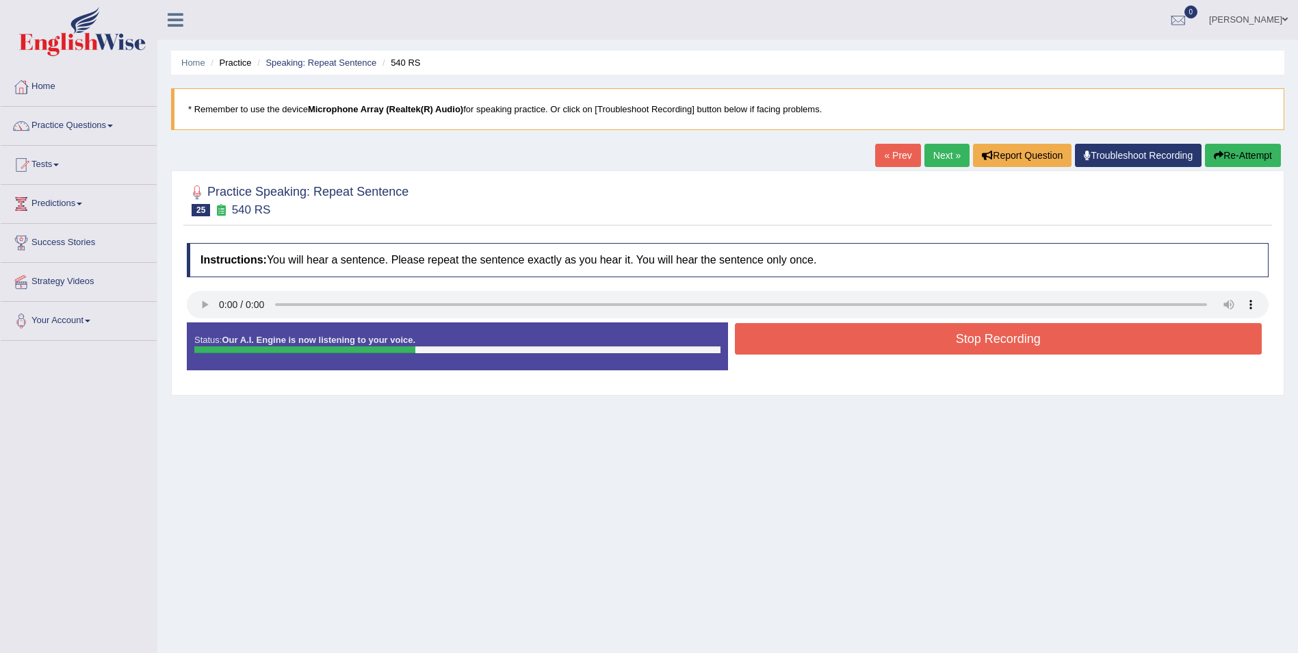
click at [908, 344] on button "Stop Recording" at bounding box center [999, 338] width 528 height 31
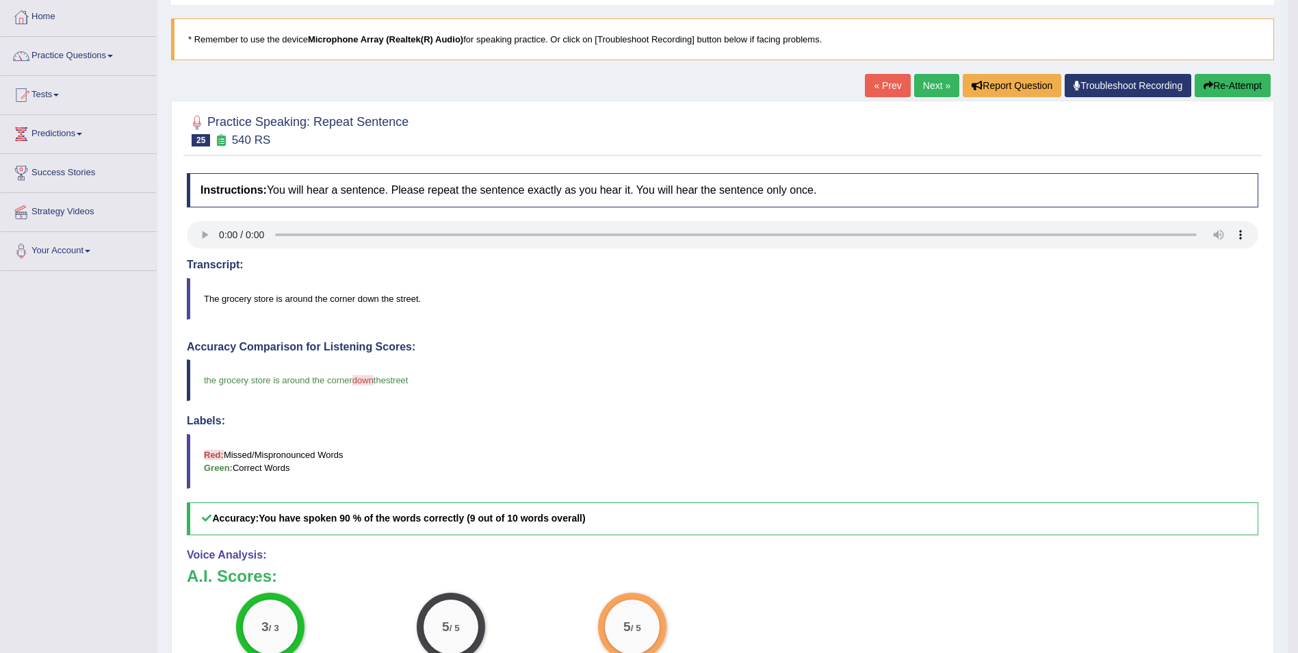
scroll to position [67, 0]
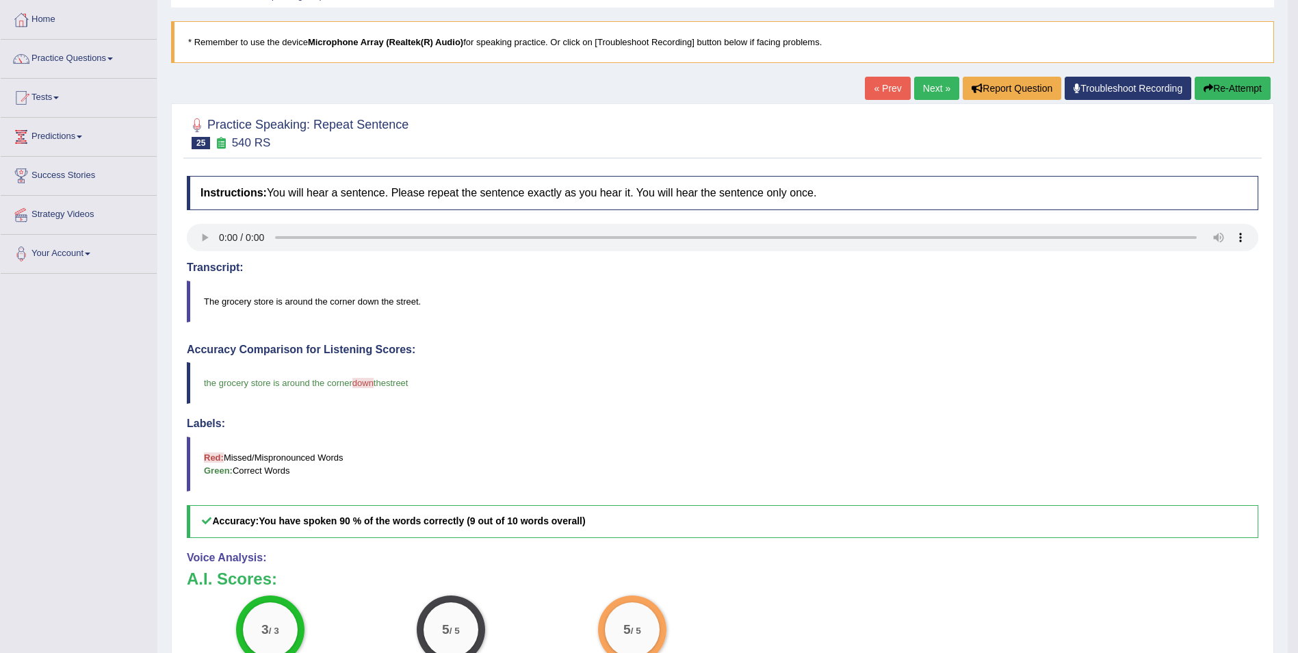
click at [927, 95] on link "Next »" at bounding box center [936, 88] width 45 height 23
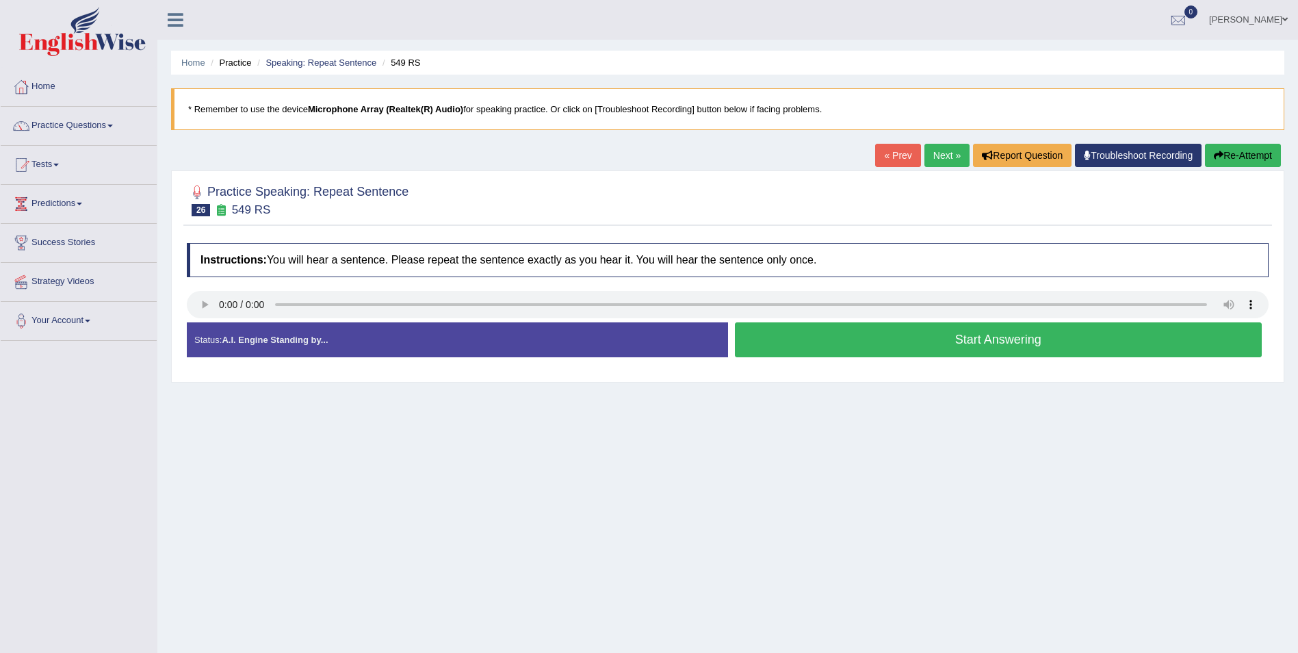
click at [947, 339] on button "Start Answering" at bounding box center [999, 339] width 528 height 35
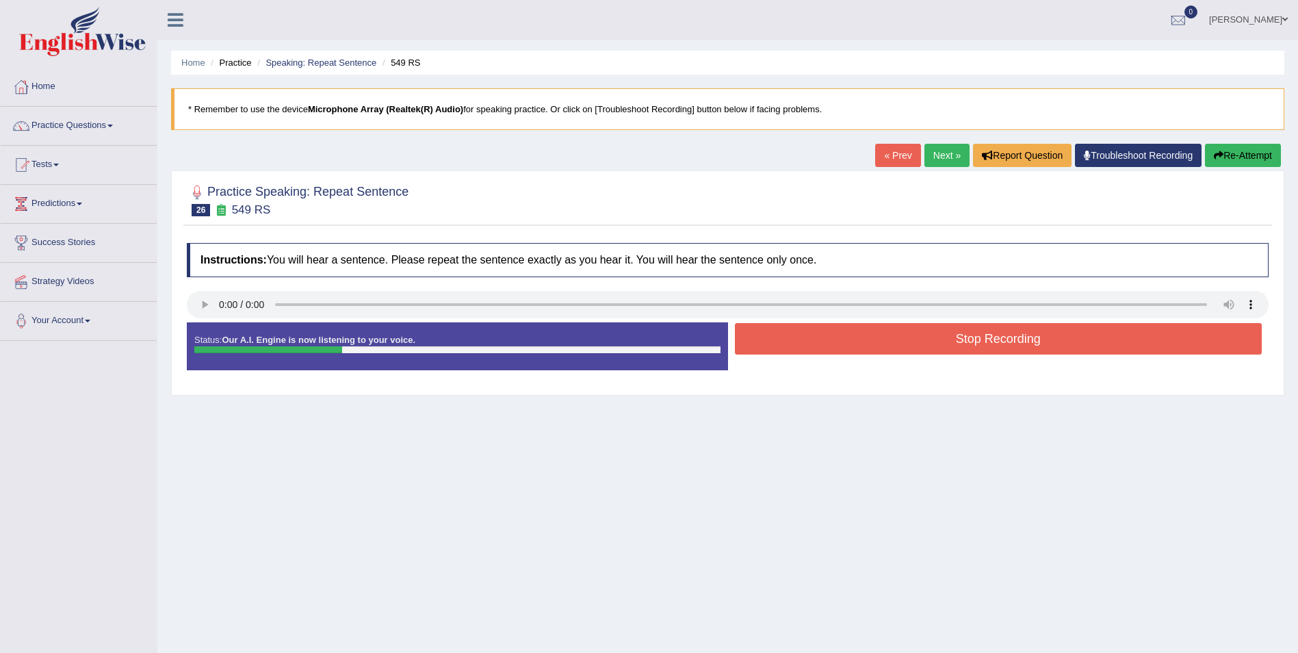
click at [968, 339] on button "Stop Recording" at bounding box center [999, 338] width 528 height 31
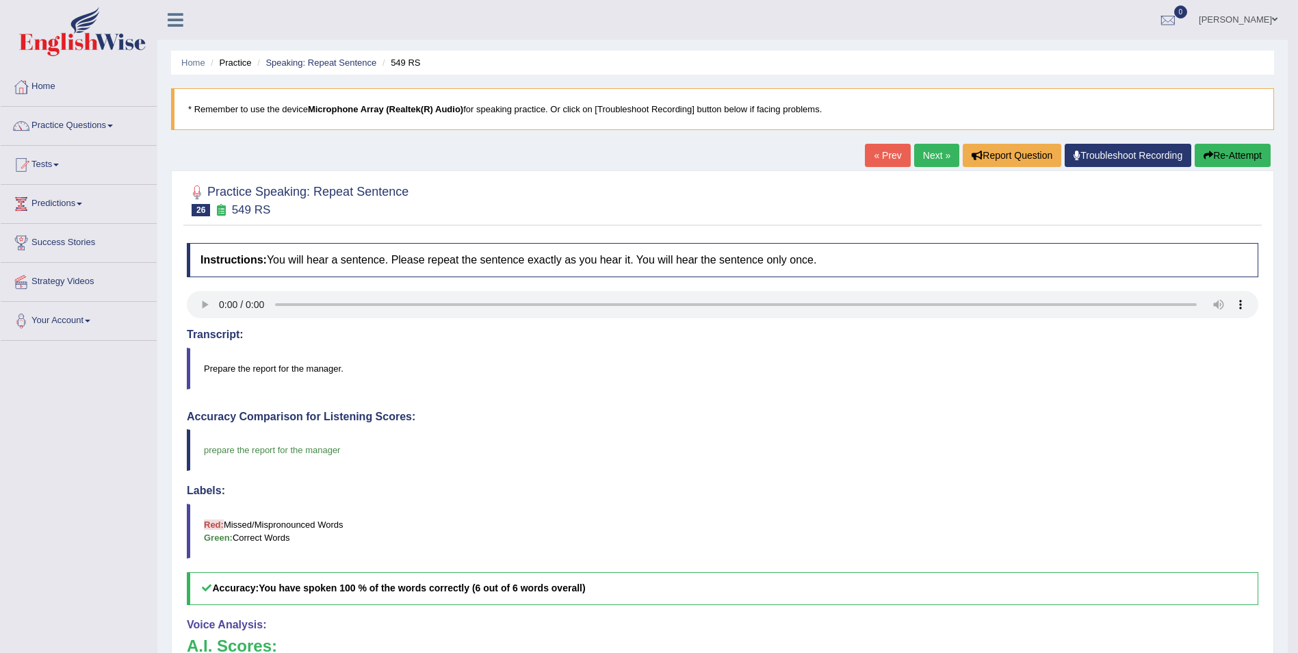
click at [933, 157] on link "Next »" at bounding box center [936, 155] width 45 height 23
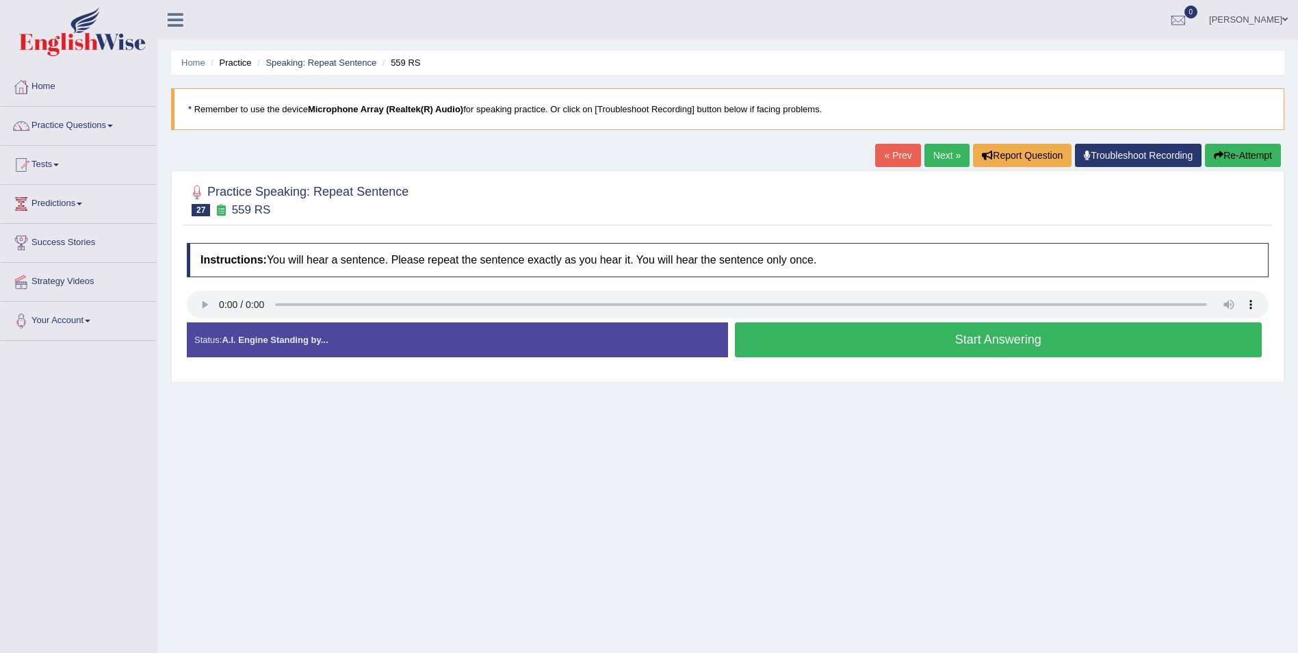
click at [903, 338] on button "Start Answering" at bounding box center [999, 339] width 528 height 35
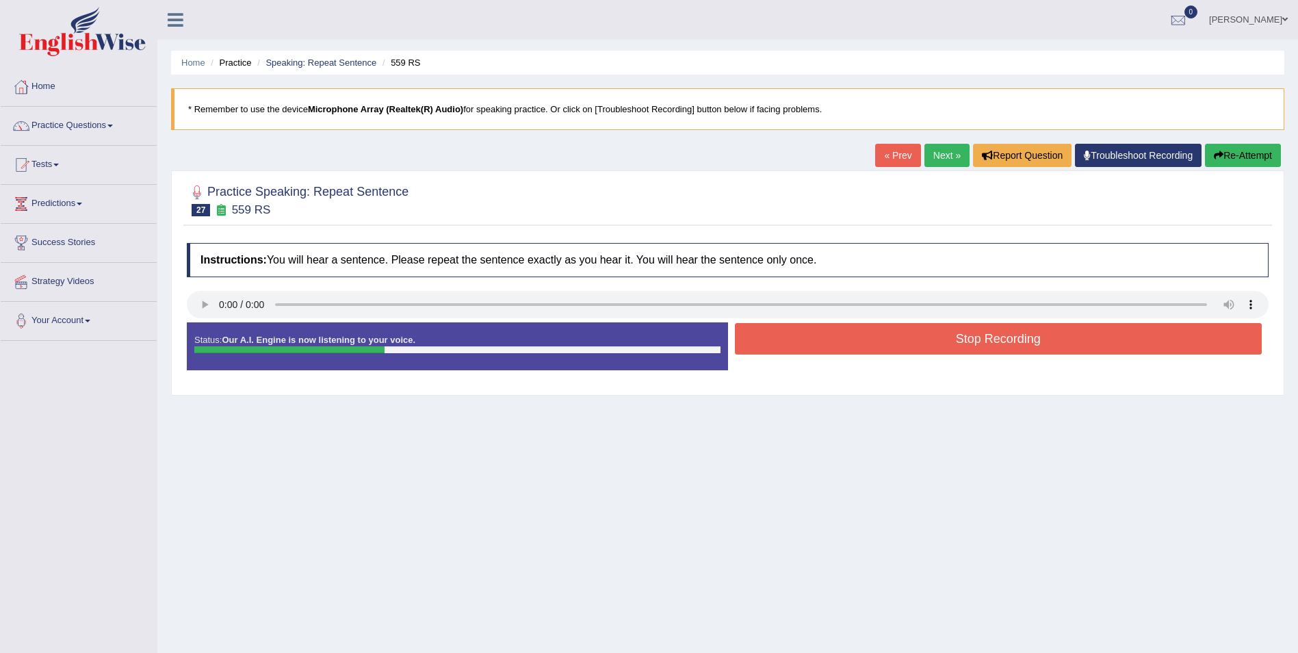
click at [1016, 346] on button "Stop Recording" at bounding box center [999, 338] width 528 height 31
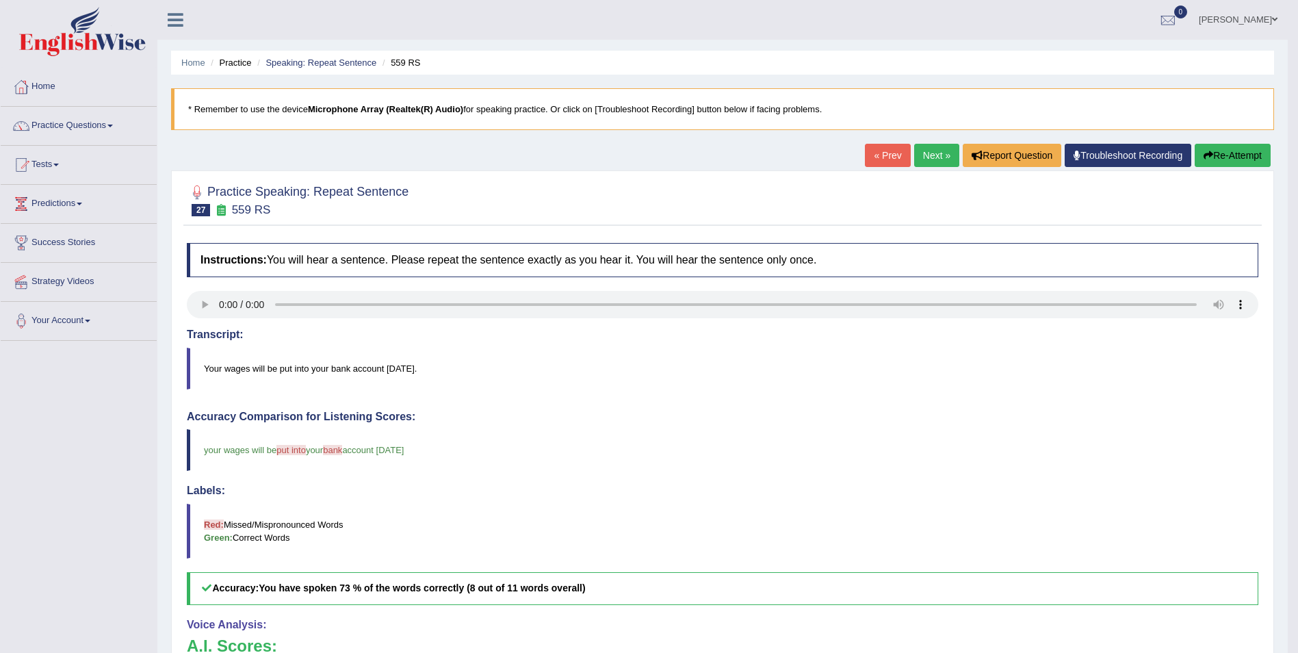
click at [936, 167] on link "Next »" at bounding box center [936, 155] width 45 height 23
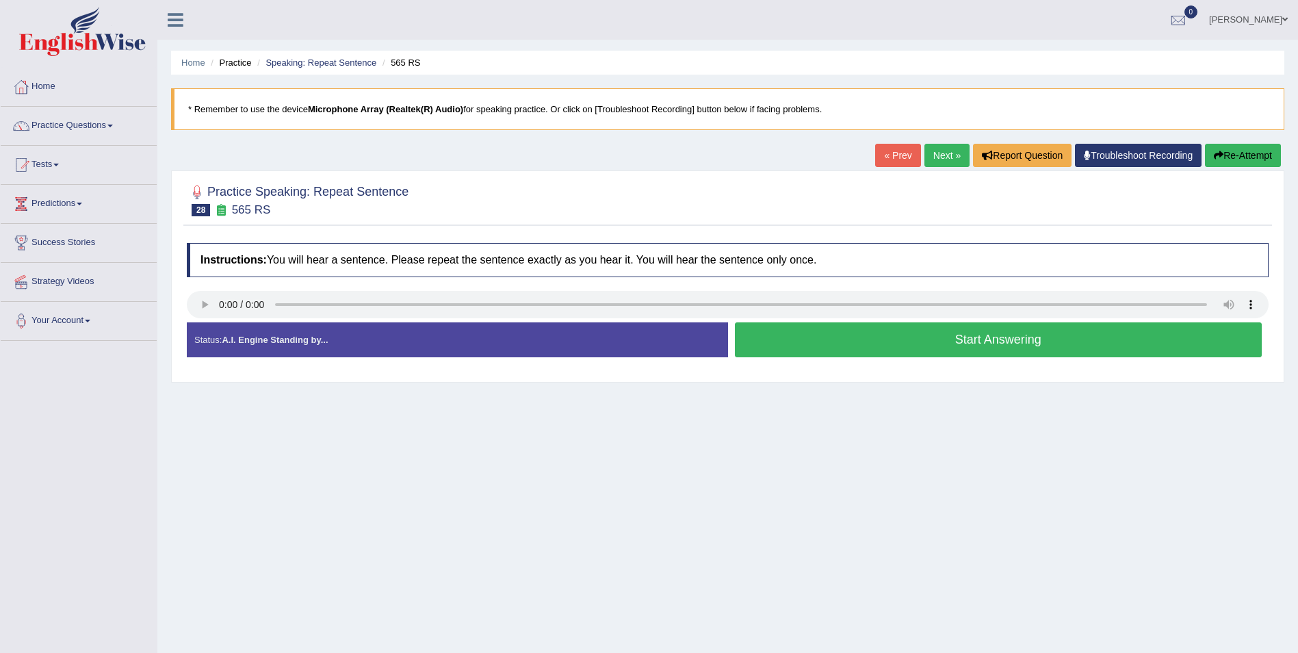
click at [983, 345] on button "Start Answering" at bounding box center [999, 339] width 528 height 35
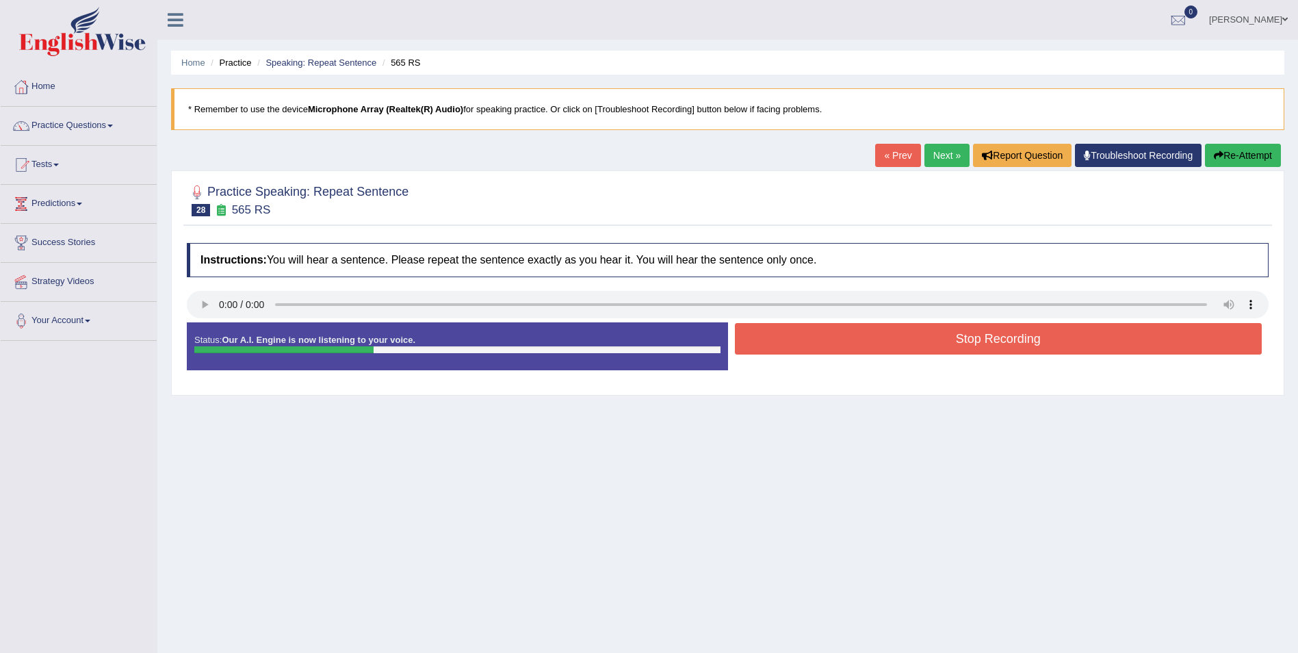
click at [933, 332] on button "Stop Recording" at bounding box center [999, 338] width 528 height 31
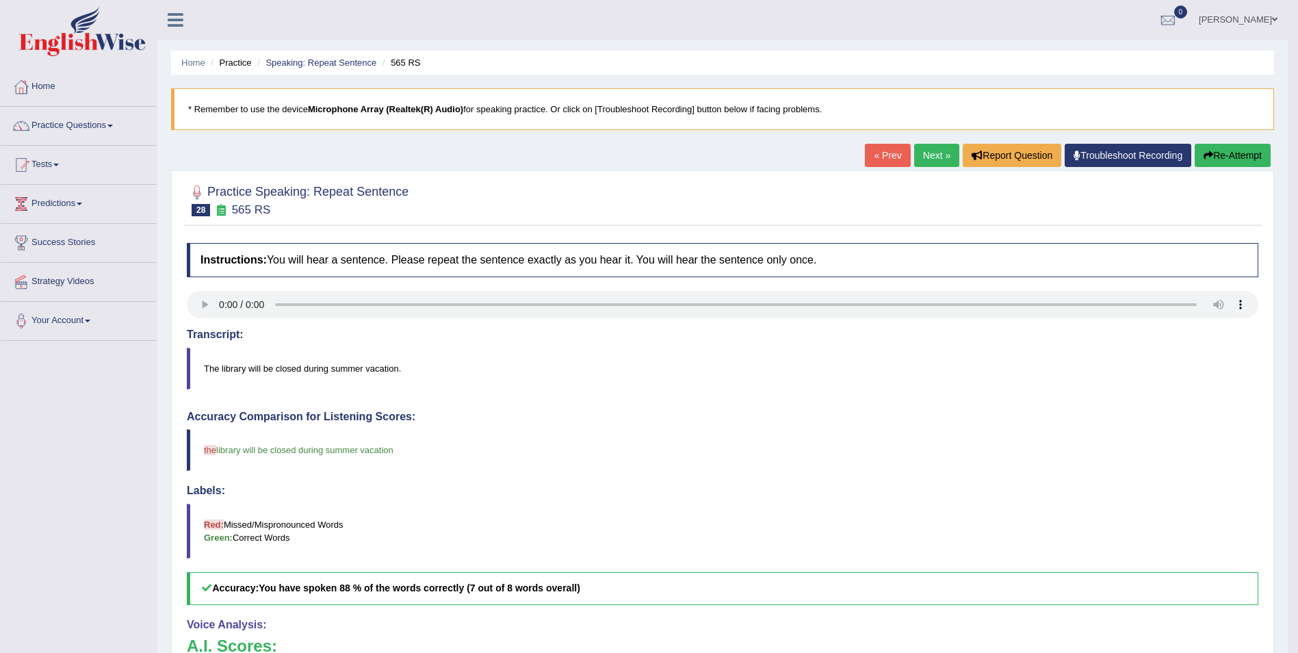
click at [933, 155] on link "Next »" at bounding box center [936, 155] width 45 height 23
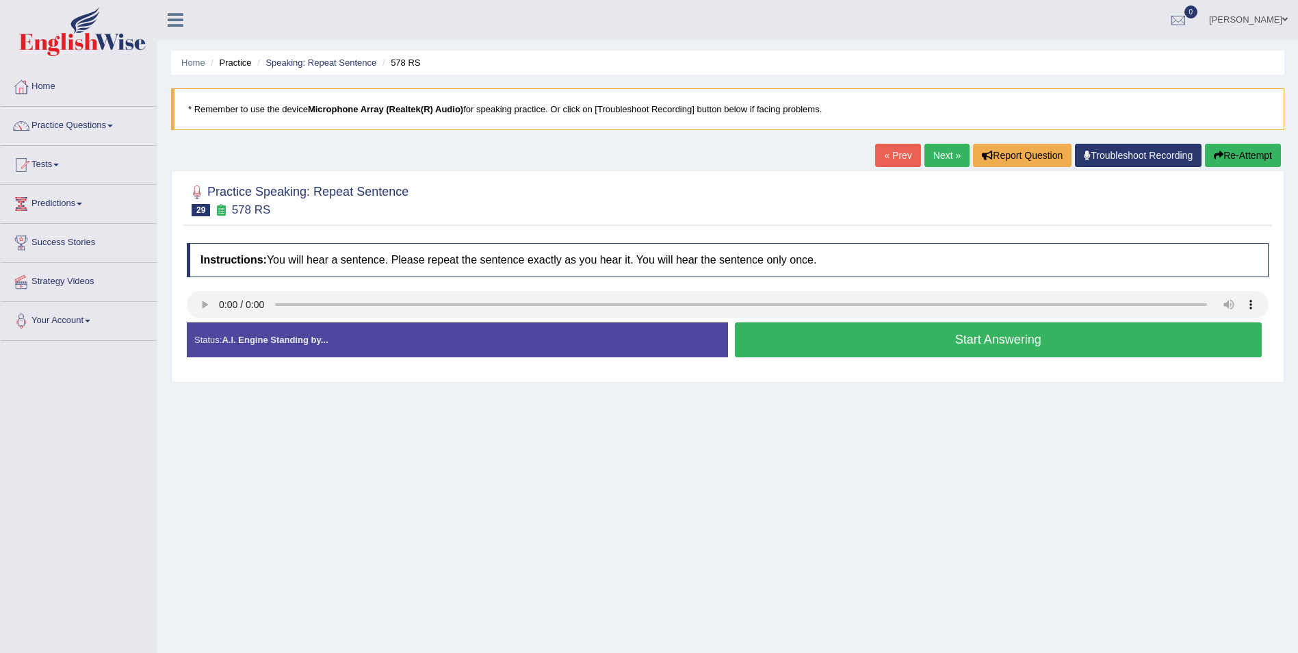
click at [1016, 339] on button "Start Answering" at bounding box center [999, 339] width 528 height 35
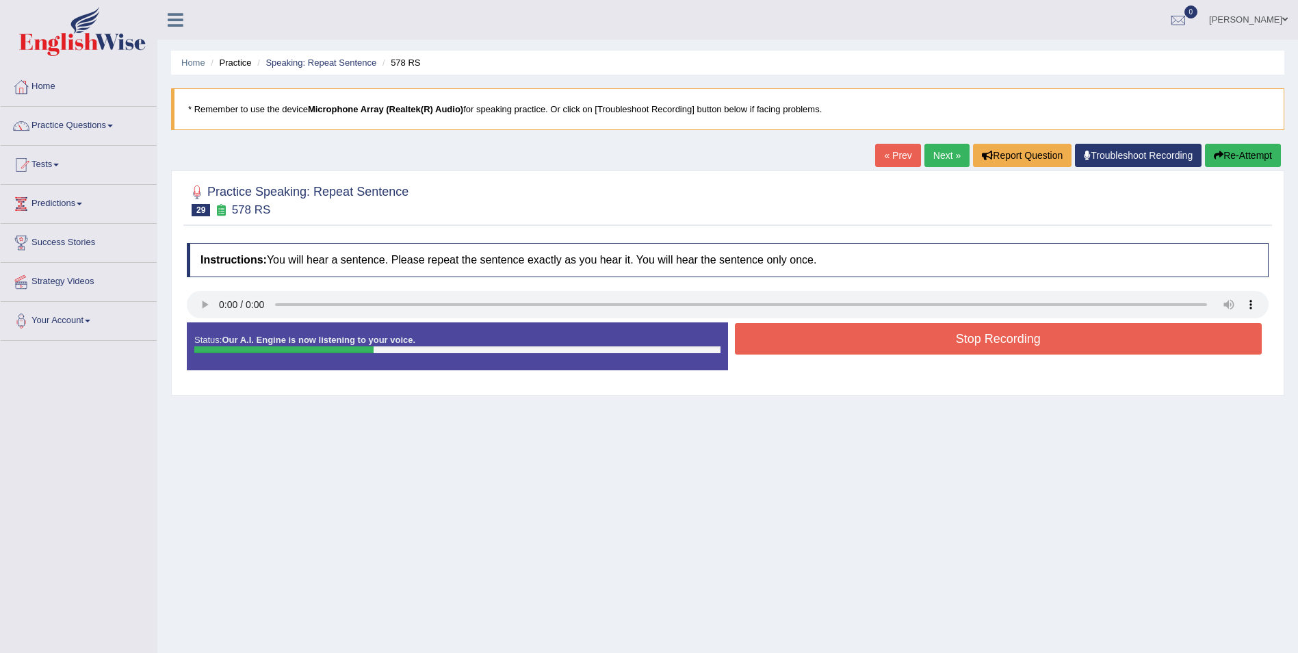
click at [921, 334] on button "Stop Recording" at bounding box center [999, 338] width 528 height 31
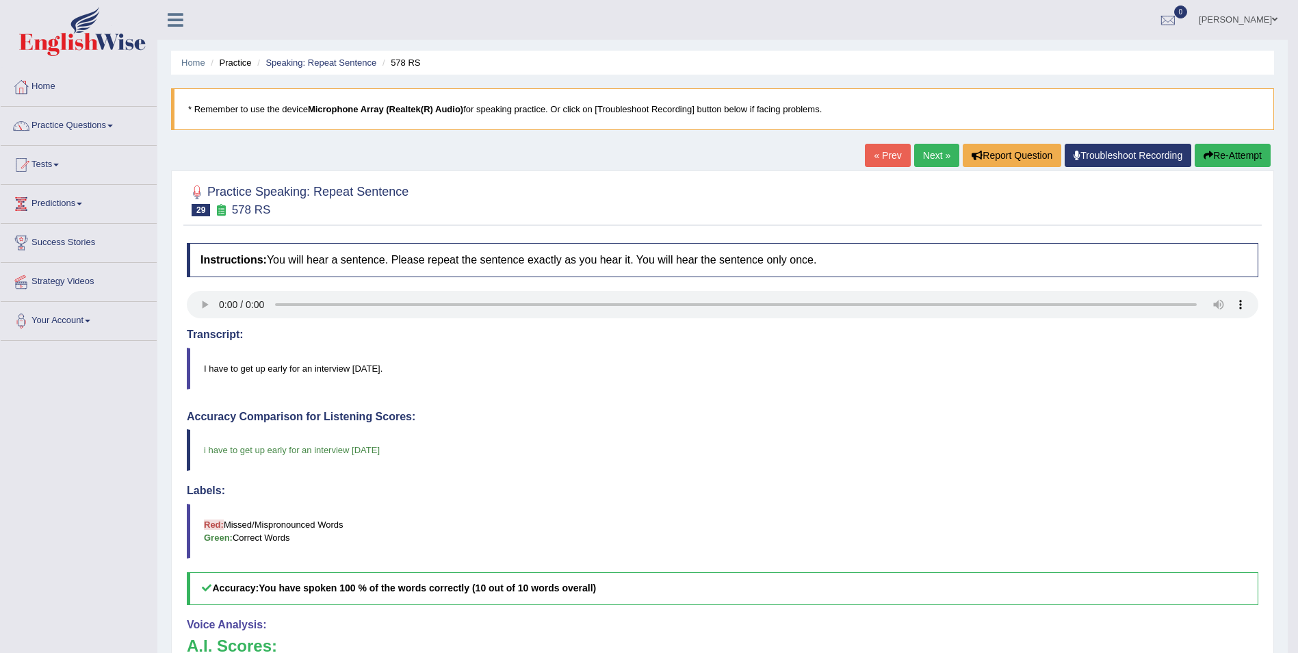
click at [920, 157] on link "Next »" at bounding box center [936, 155] width 45 height 23
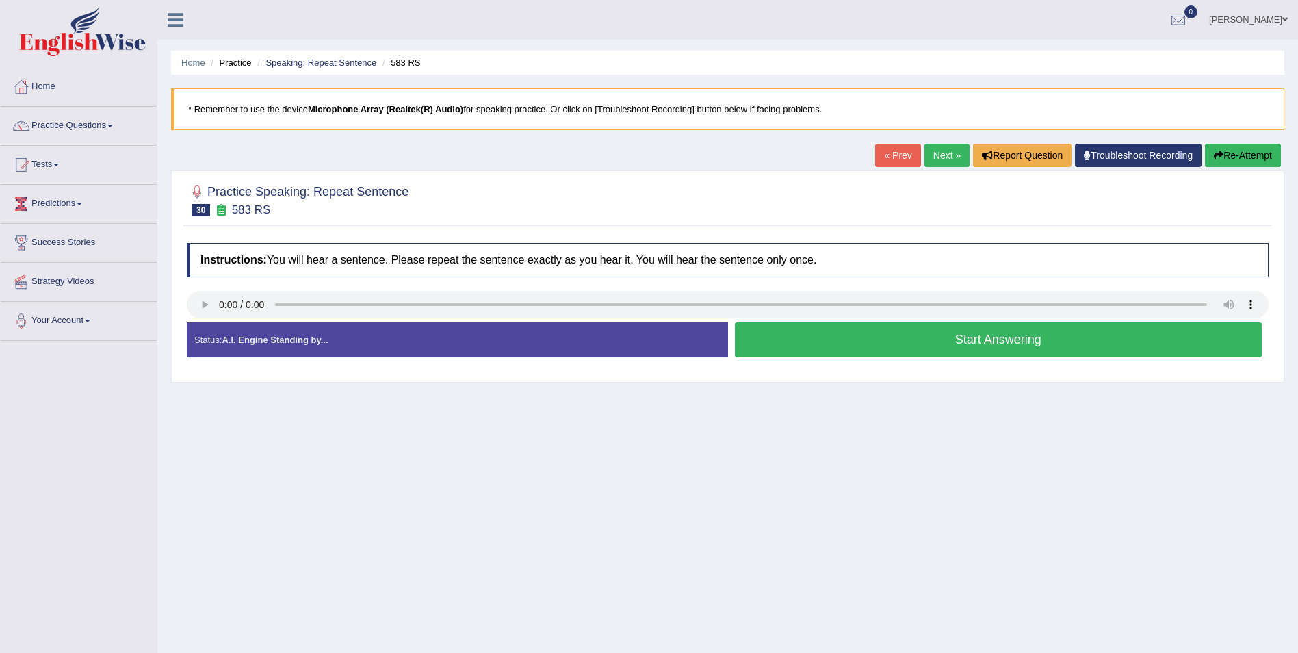
click at [903, 344] on button "Start Answering" at bounding box center [999, 339] width 528 height 35
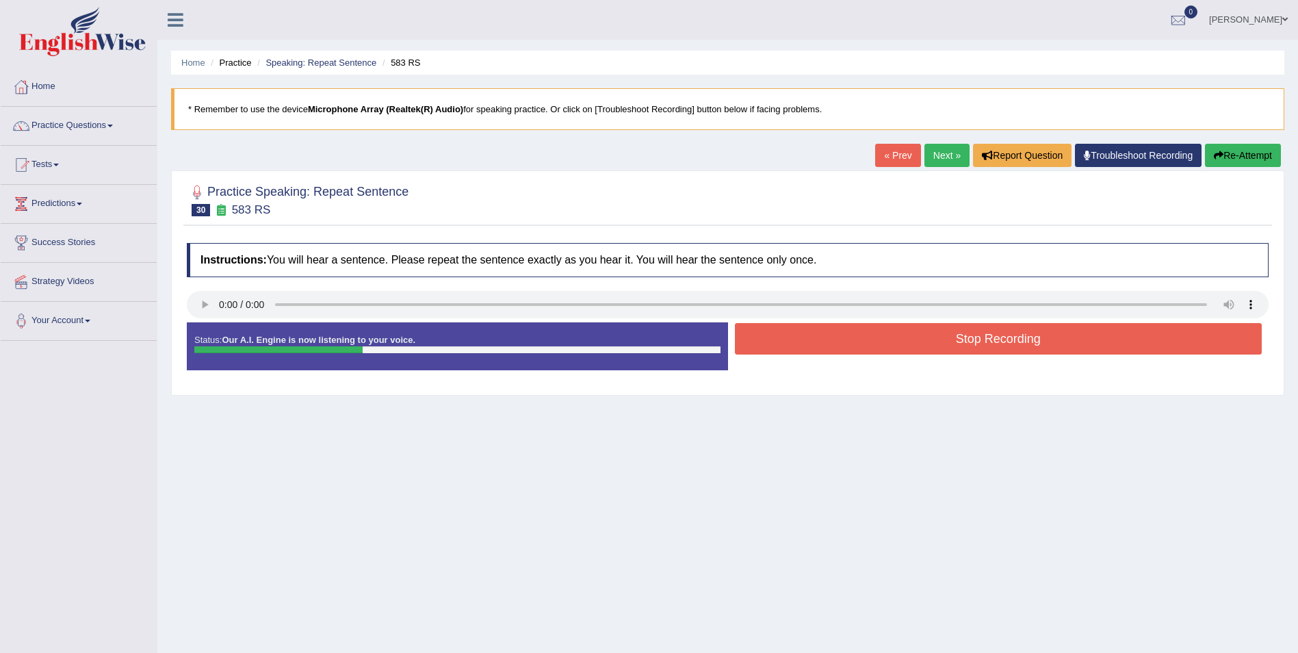
click at [833, 337] on button "Stop Recording" at bounding box center [999, 338] width 528 height 31
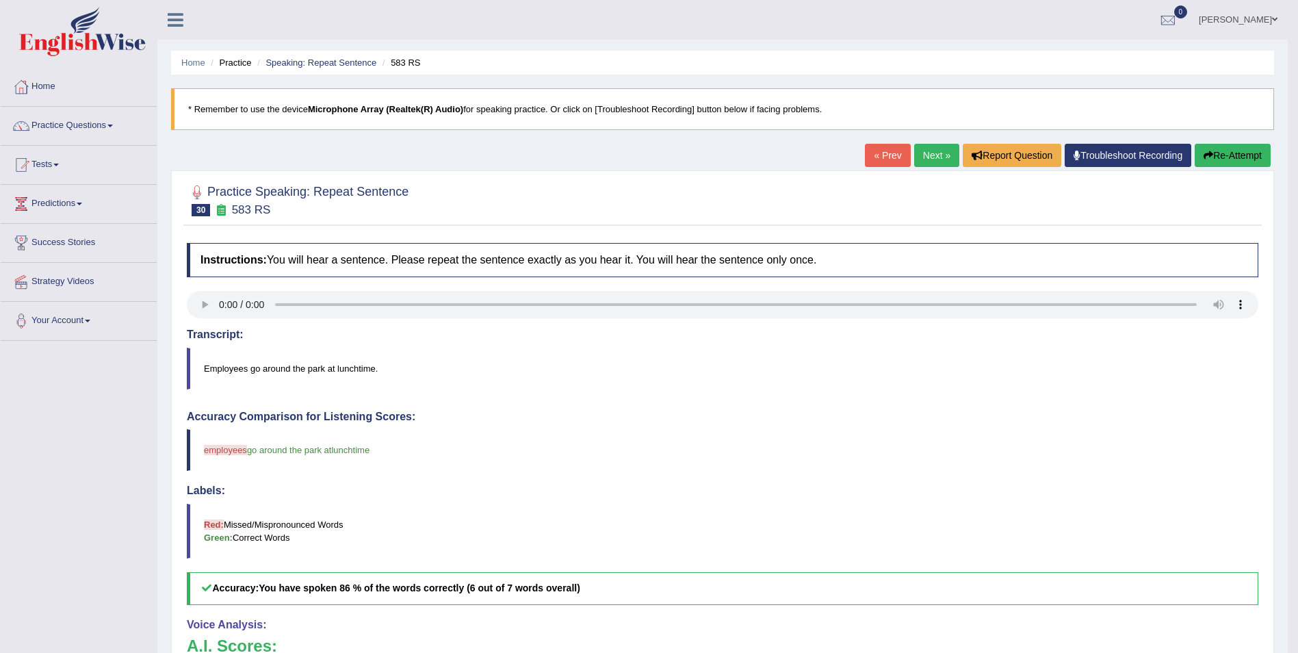
click at [945, 160] on link "Next »" at bounding box center [936, 155] width 45 height 23
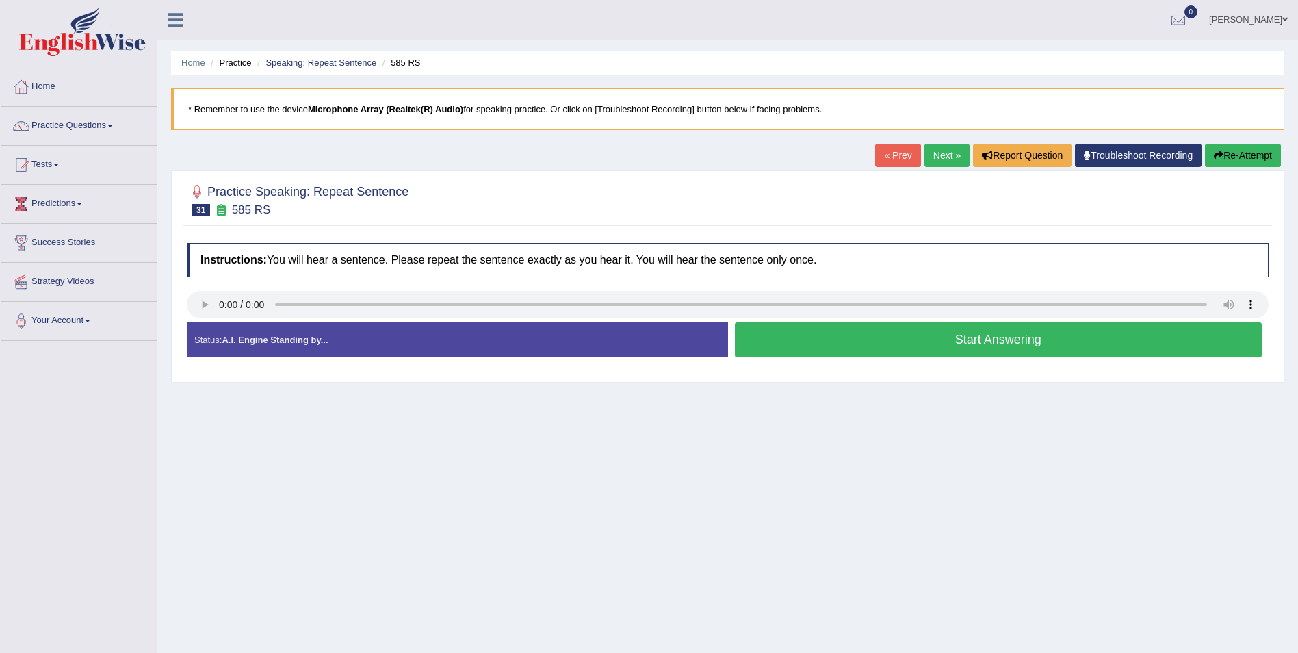
click at [1031, 342] on button "Start Answering" at bounding box center [999, 339] width 528 height 35
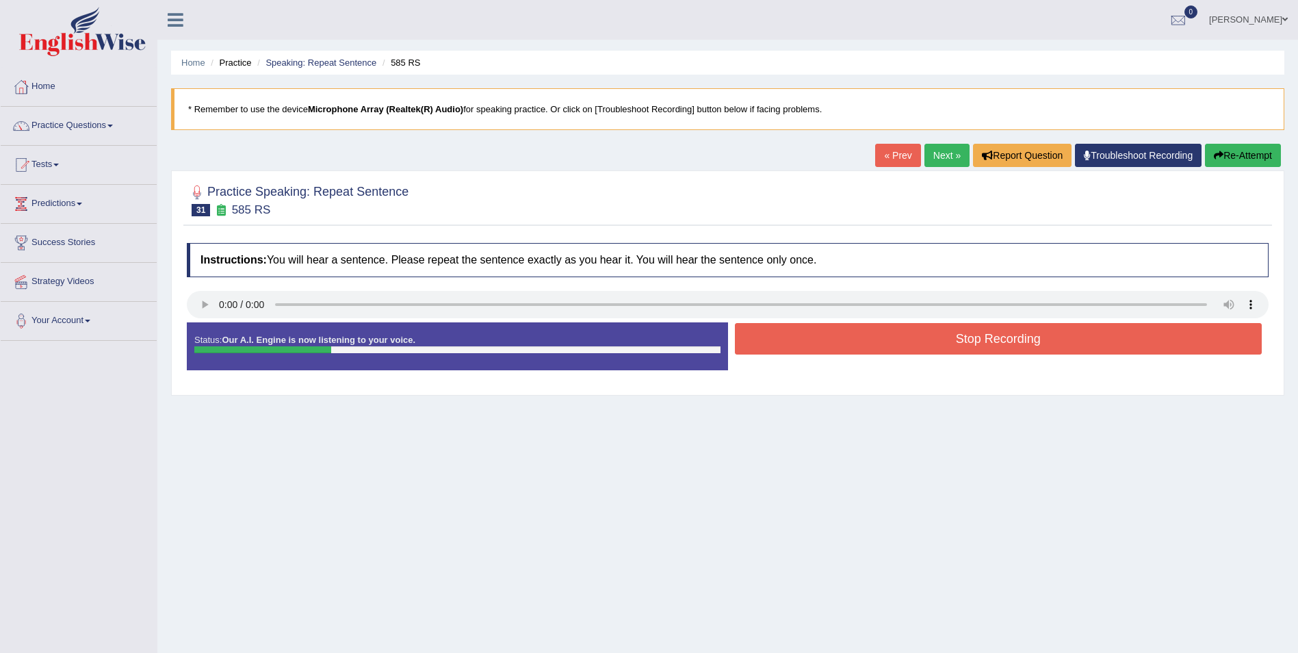
click at [895, 350] on button "Stop Recording" at bounding box center [999, 338] width 528 height 31
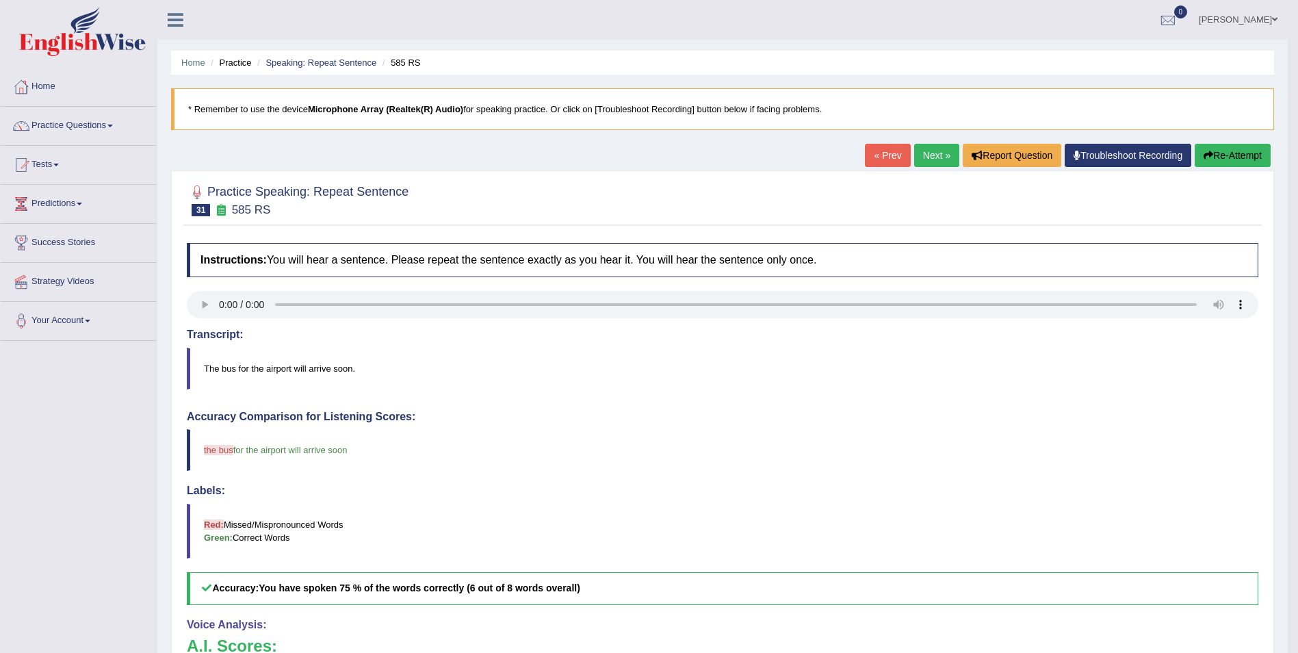
click at [924, 153] on link "Next »" at bounding box center [936, 155] width 45 height 23
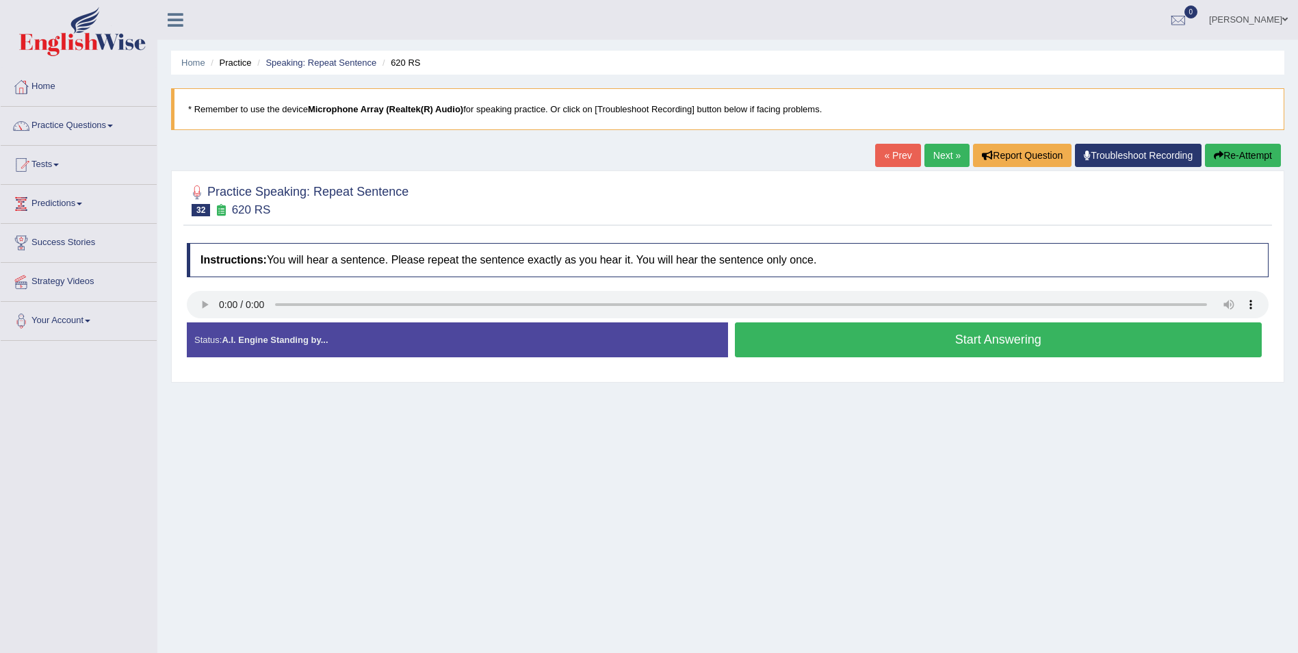
click at [948, 335] on button "Start Answering" at bounding box center [999, 339] width 528 height 35
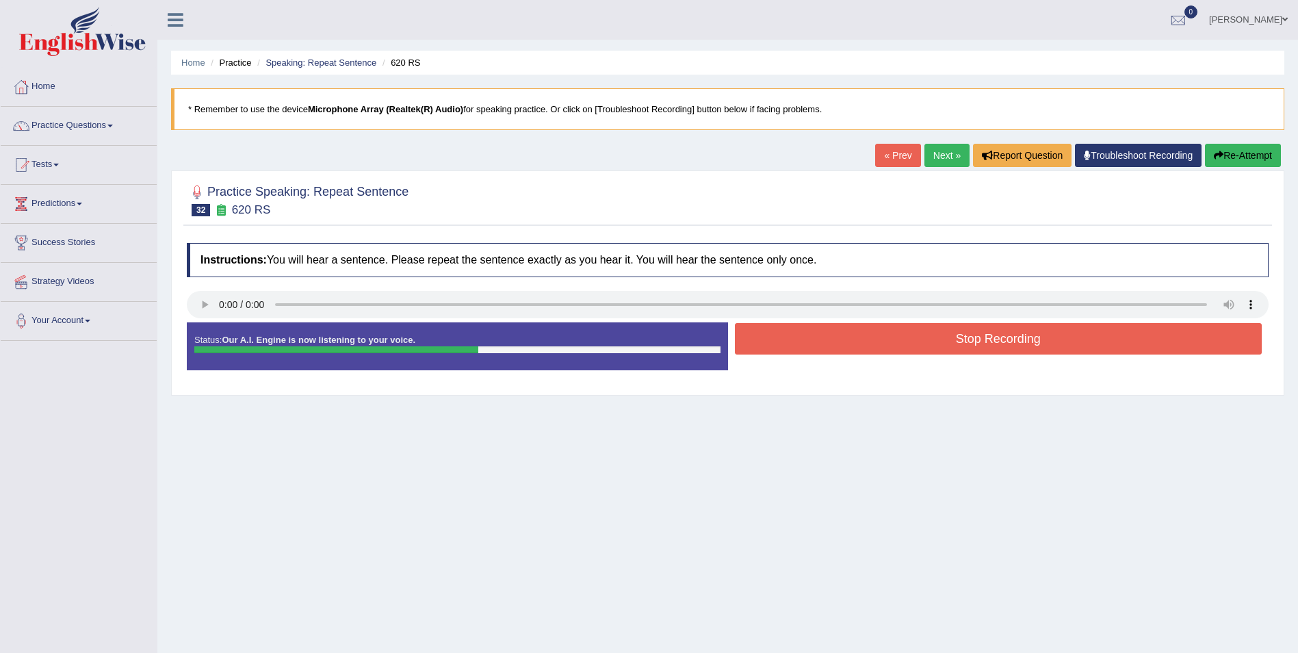
click at [877, 343] on button "Stop Recording" at bounding box center [999, 338] width 528 height 31
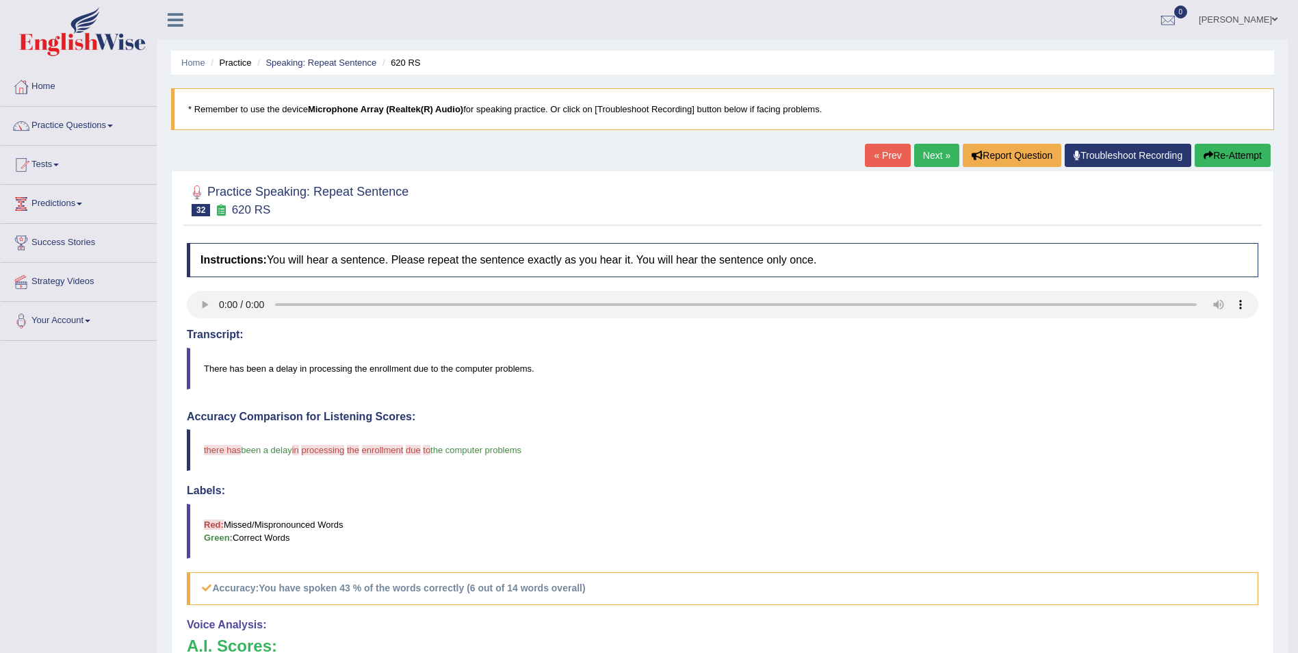
click at [929, 152] on link "Next »" at bounding box center [936, 155] width 45 height 23
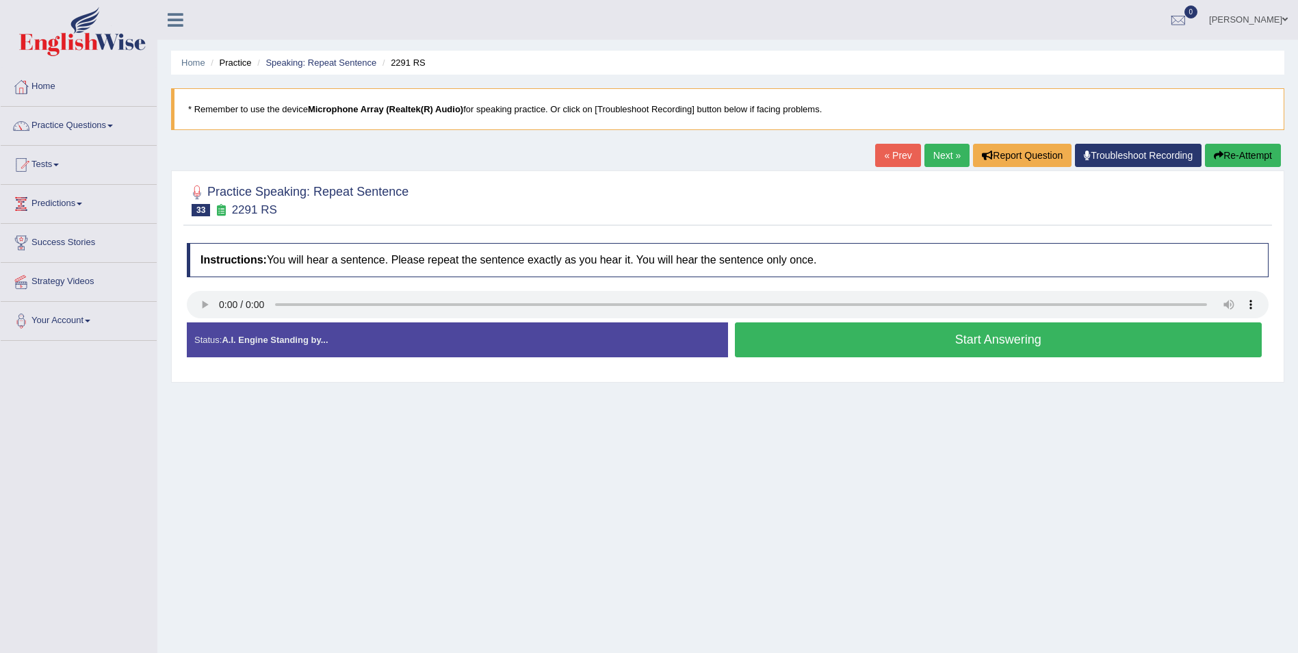
click at [1034, 333] on button "Start Answering" at bounding box center [999, 339] width 528 height 35
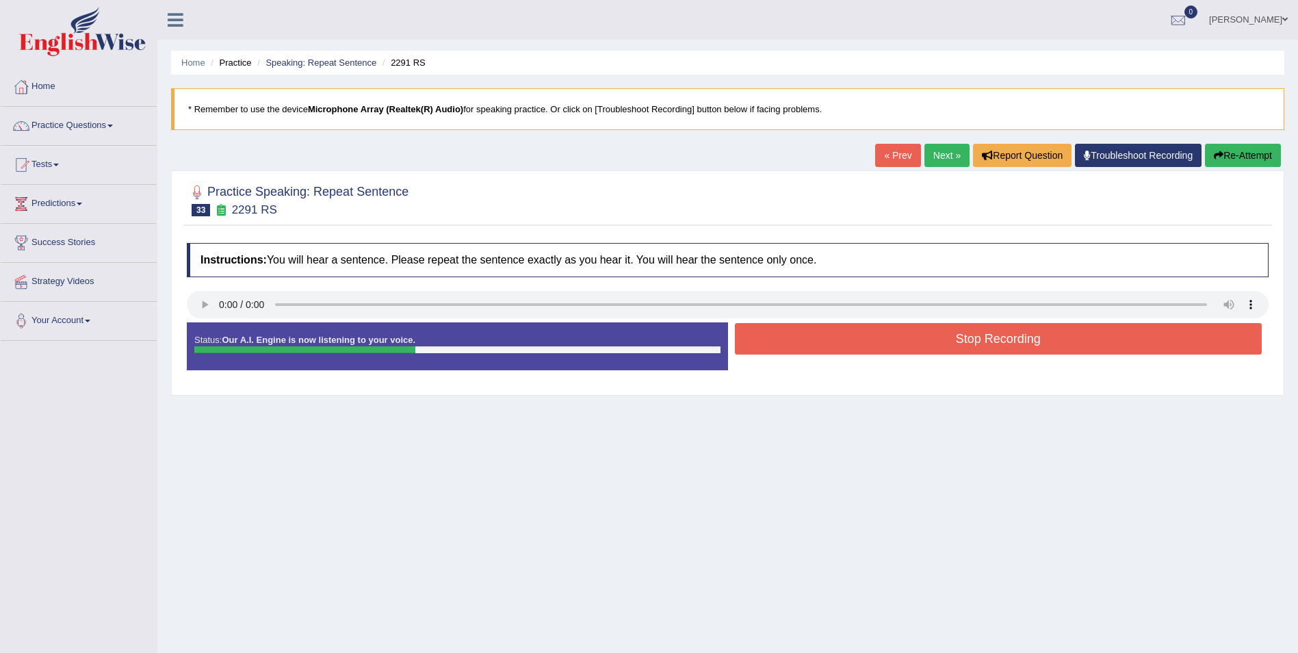
click at [971, 333] on button "Stop Recording" at bounding box center [999, 338] width 528 height 31
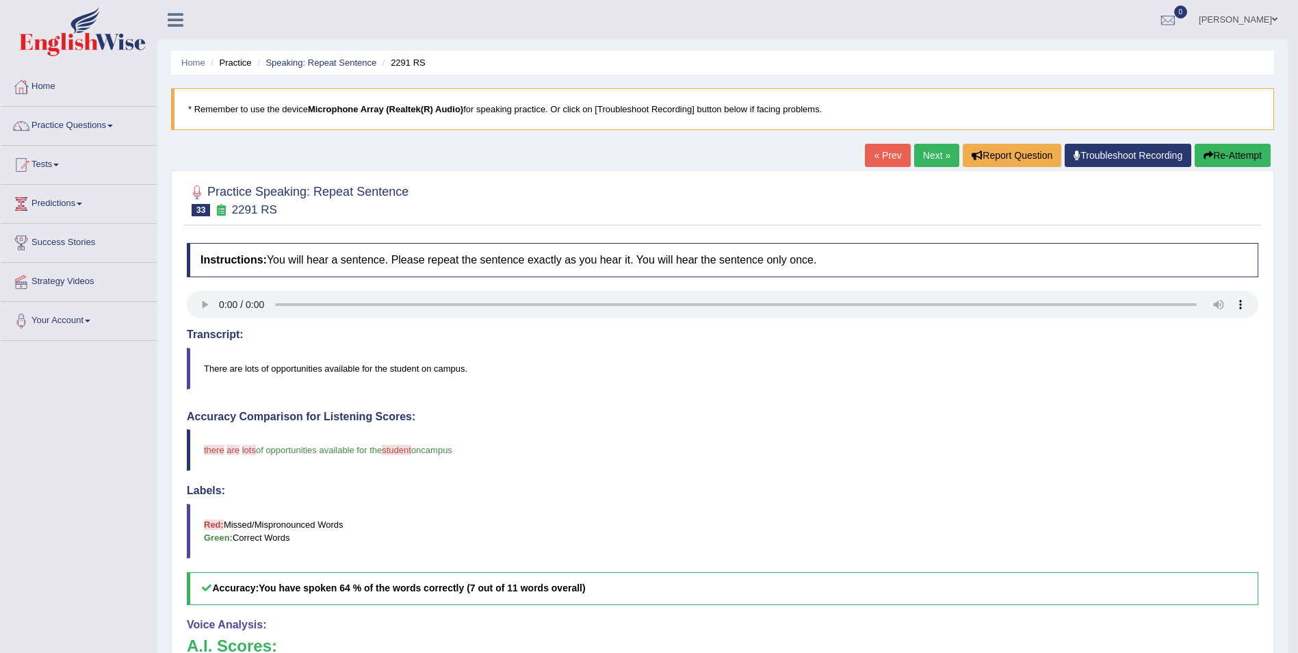
click at [910, 153] on div "« Prev Next » Report Question Troubleshoot Recording Re-Attempt" at bounding box center [1069, 157] width 409 height 27
click at [919, 153] on link "Next »" at bounding box center [936, 155] width 45 height 23
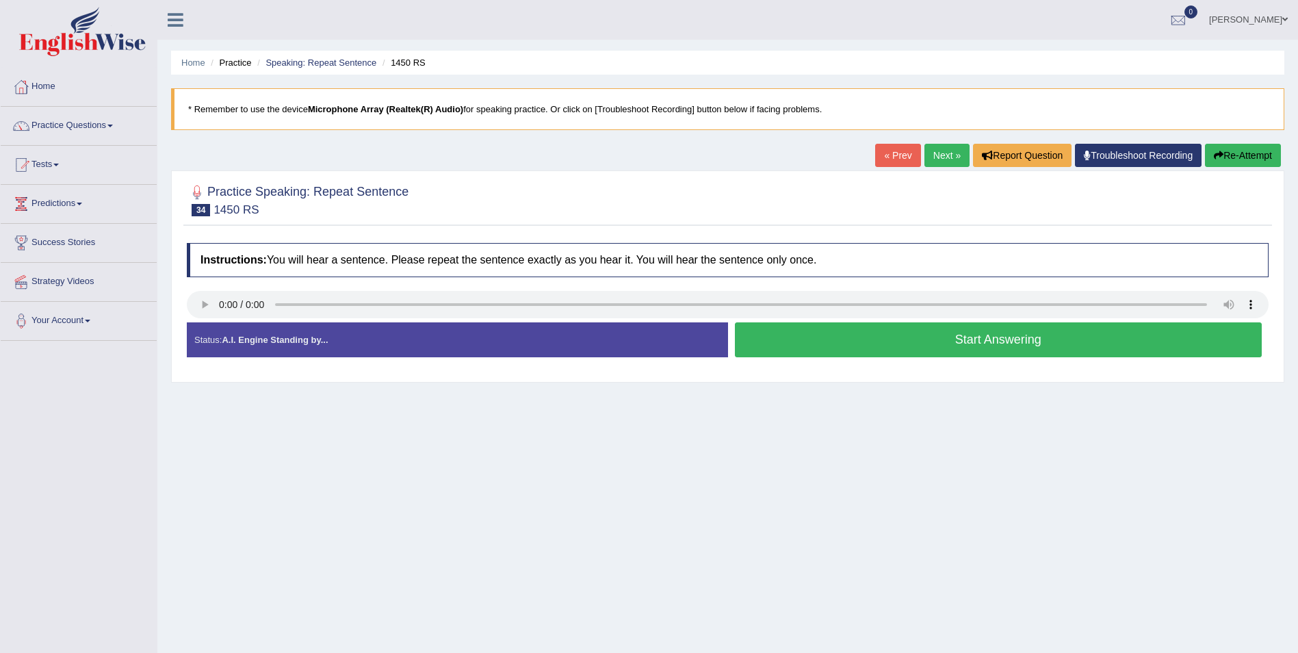
click at [1026, 350] on button "Start Answering" at bounding box center [999, 339] width 528 height 35
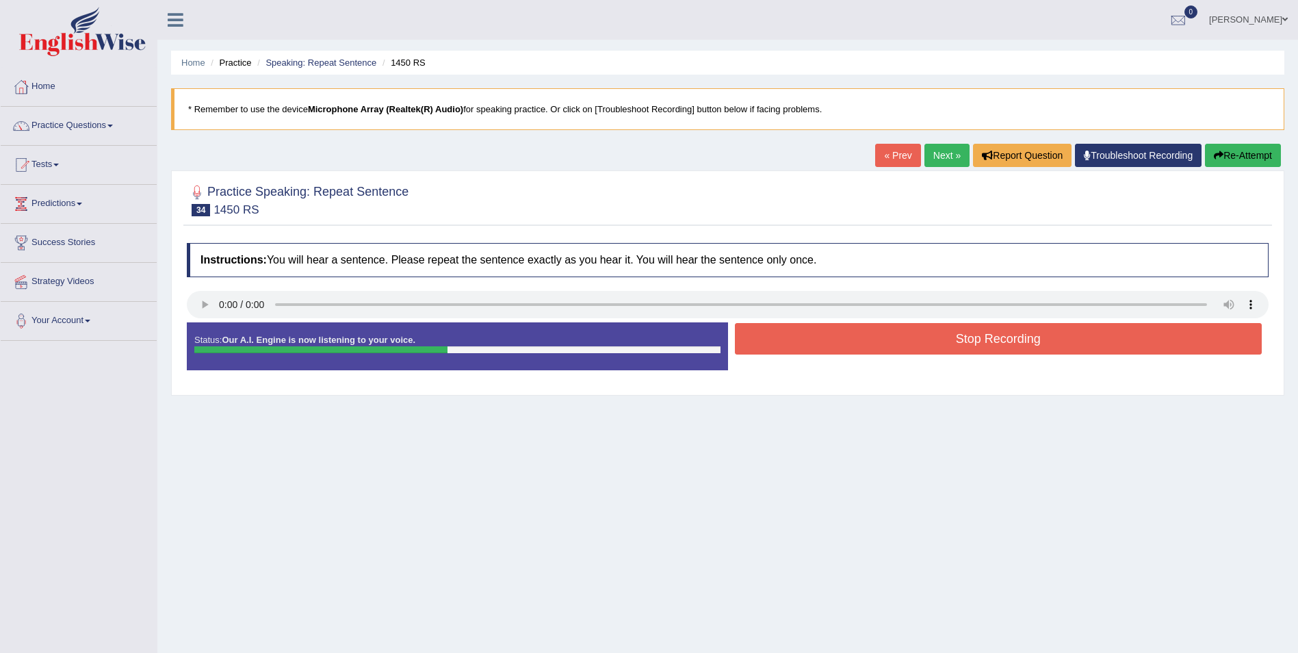
click at [890, 334] on button "Stop Recording" at bounding box center [999, 338] width 528 height 31
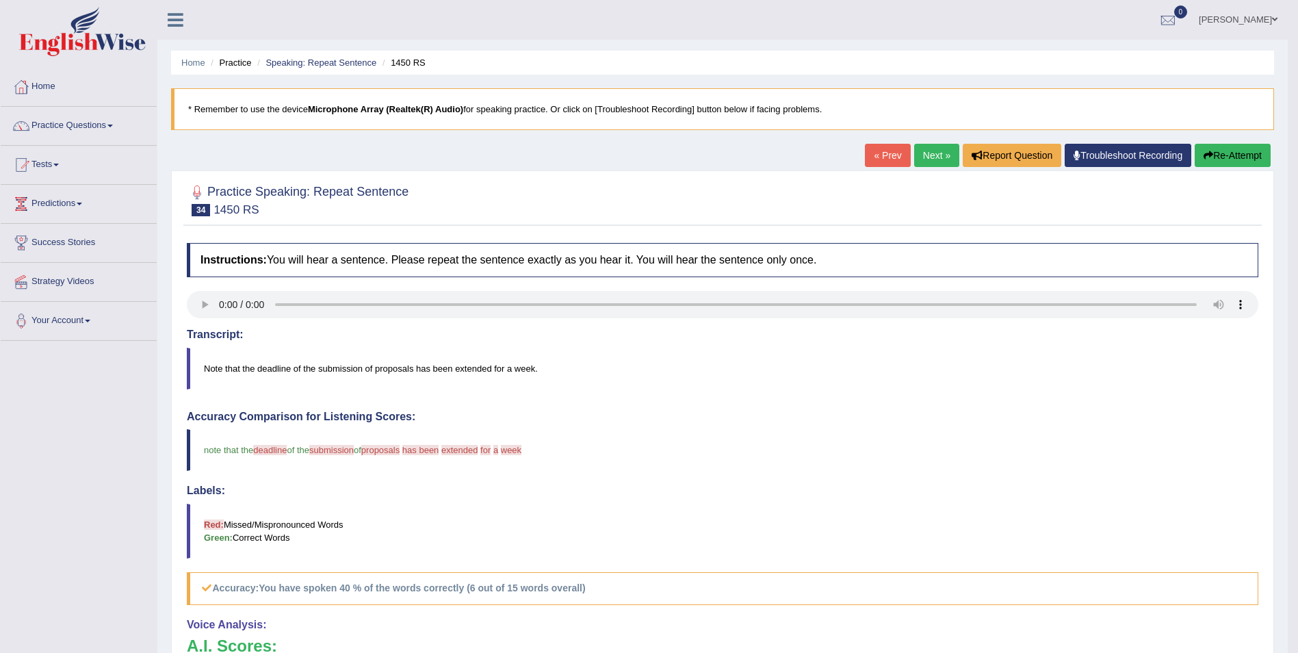
click at [934, 162] on link "Next »" at bounding box center [936, 155] width 45 height 23
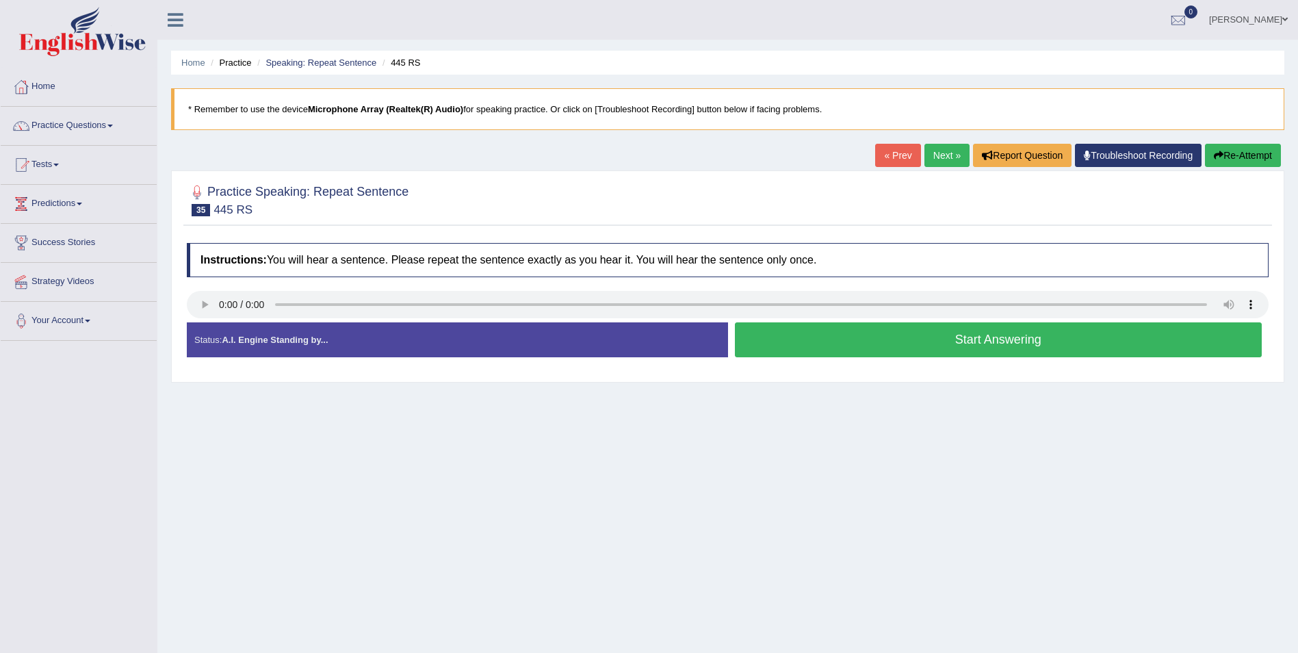
click at [950, 344] on button "Start Answering" at bounding box center [999, 339] width 528 height 35
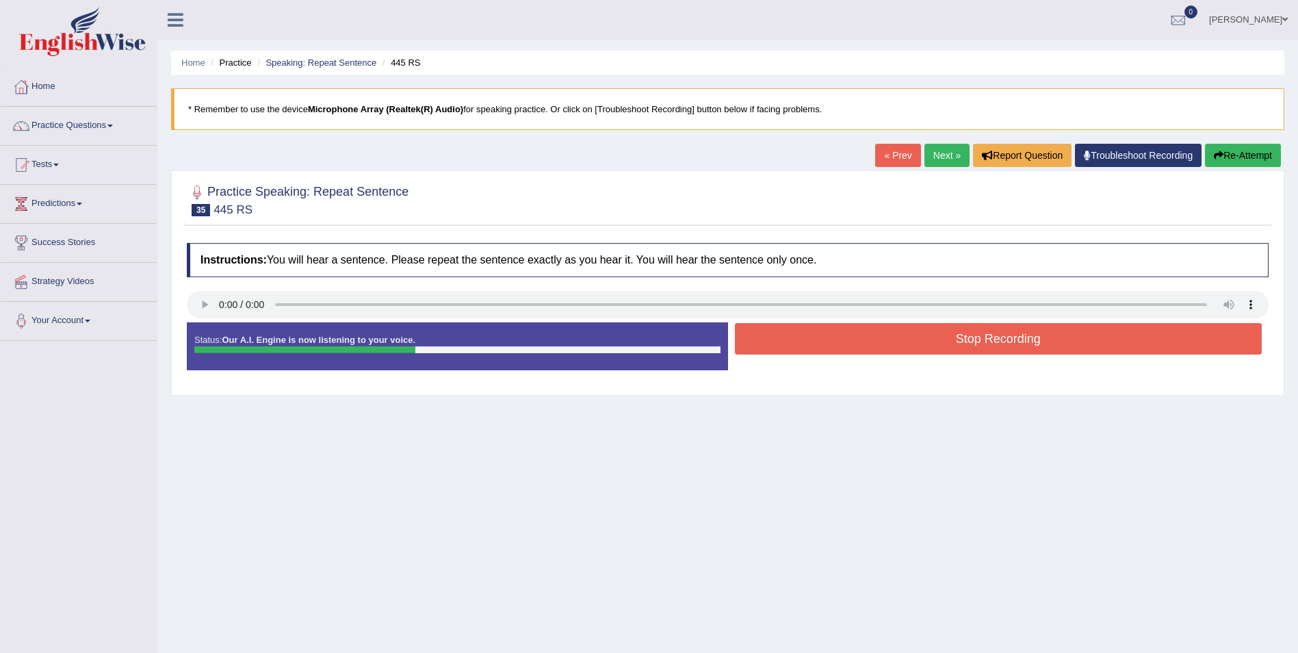
click at [981, 335] on button "Stop Recording" at bounding box center [999, 338] width 528 height 31
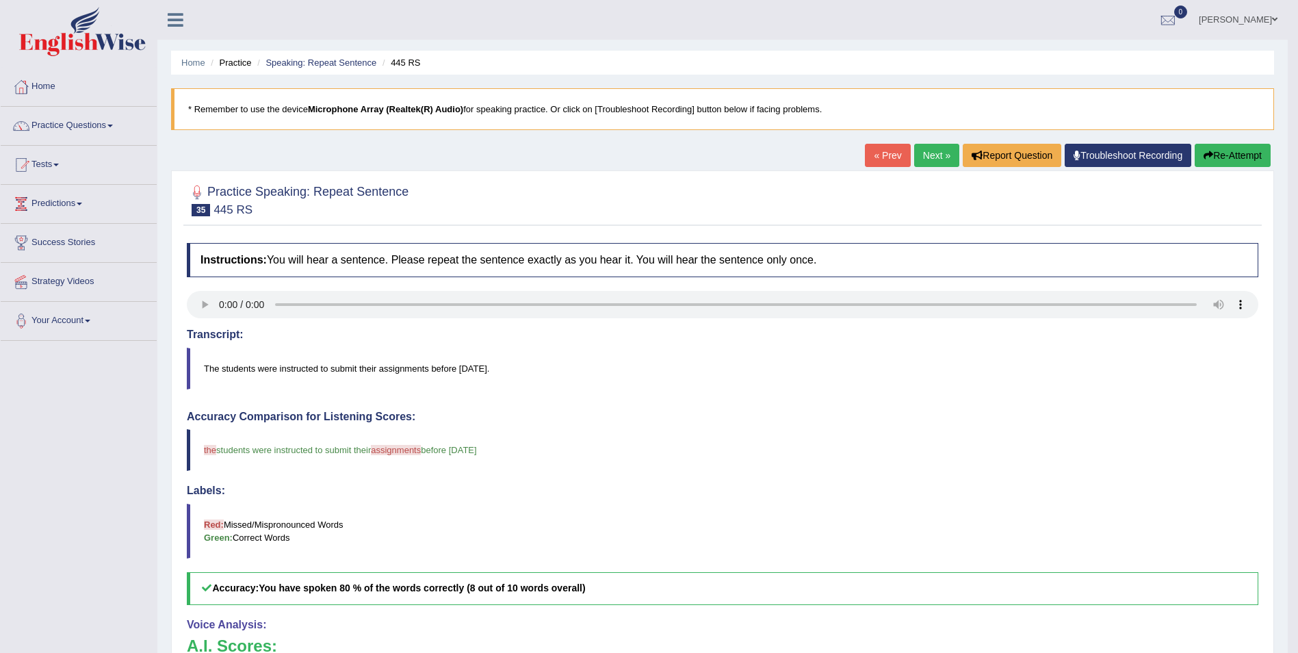
click at [946, 159] on link "Next »" at bounding box center [936, 155] width 45 height 23
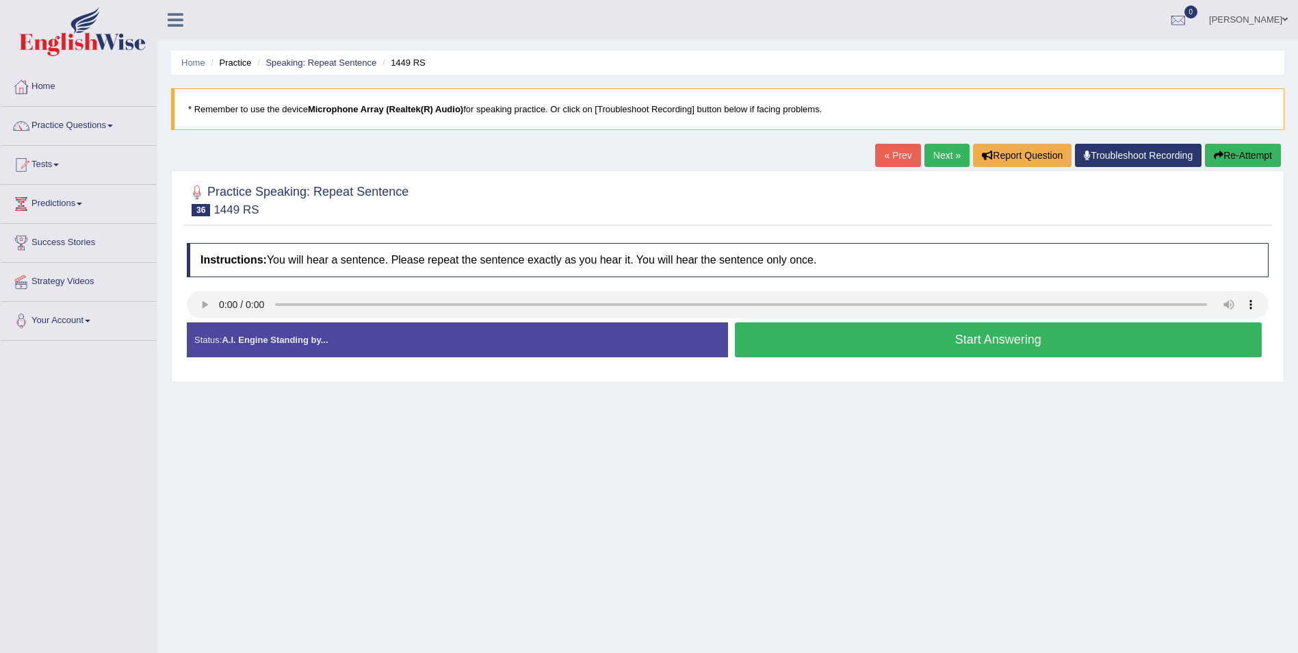
click at [1023, 350] on button "Start Answering" at bounding box center [999, 339] width 528 height 35
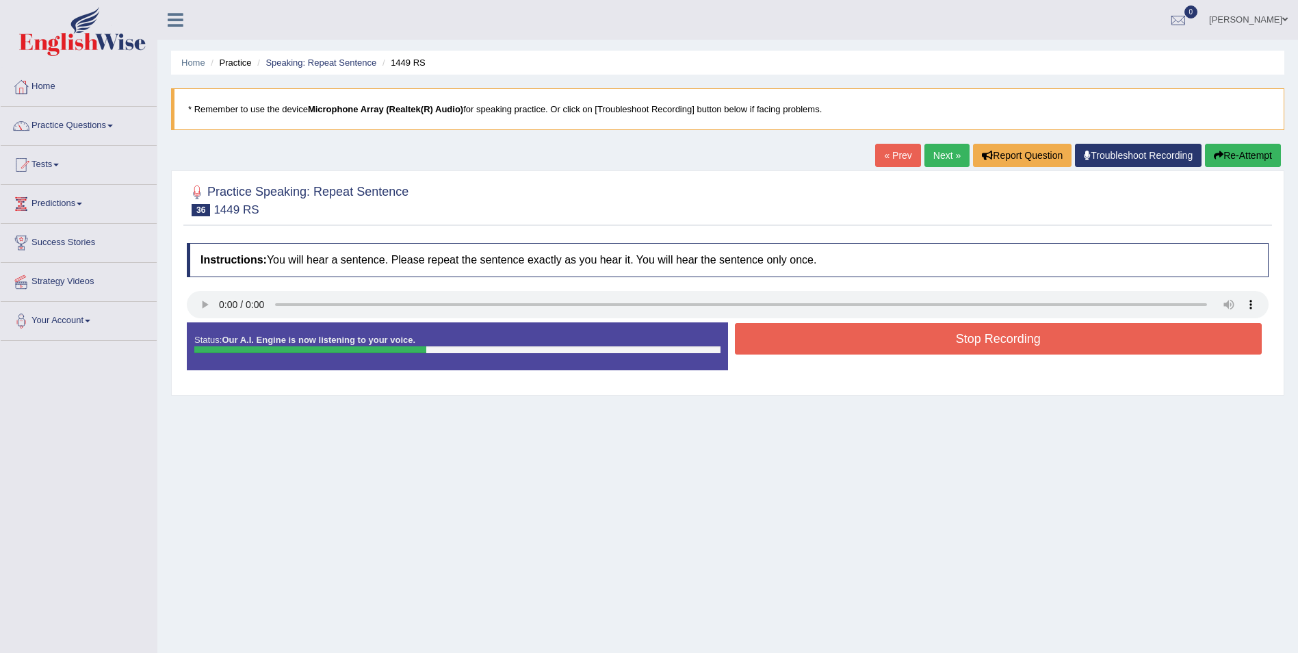
click at [893, 333] on button "Stop Recording" at bounding box center [999, 338] width 528 height 31
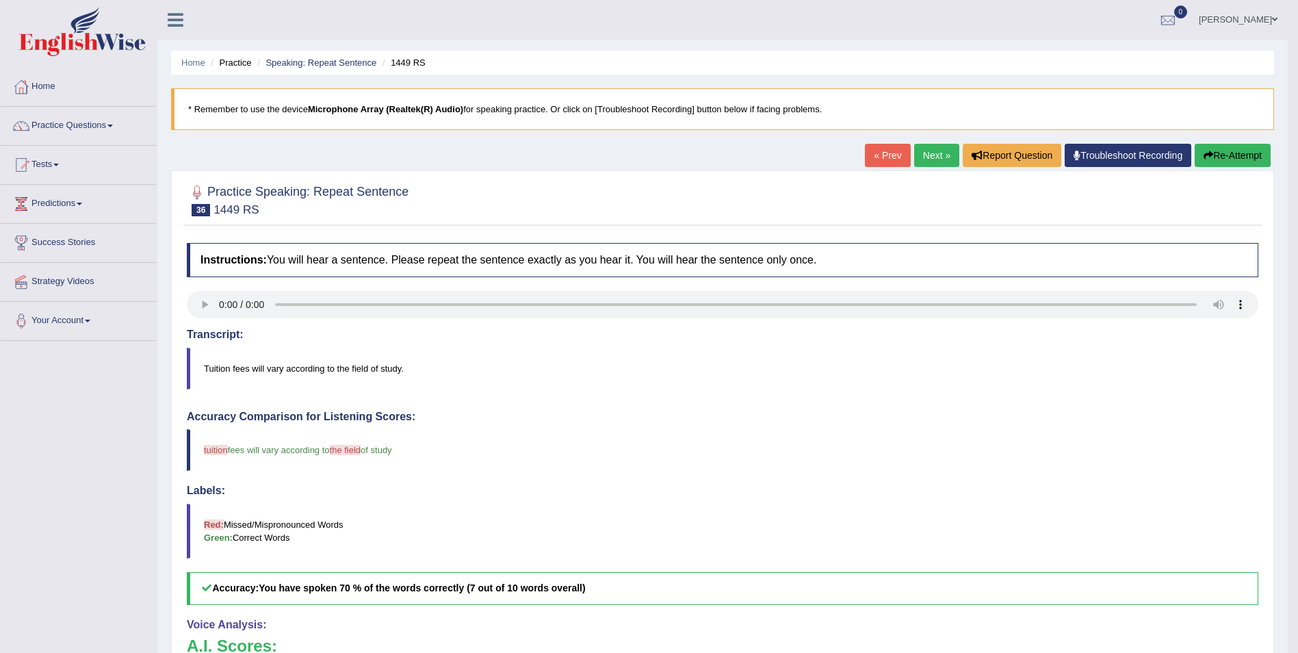
click at [1281, 16] on link "aswin reji" at bounding box center [1238, 18] width 99 height 36
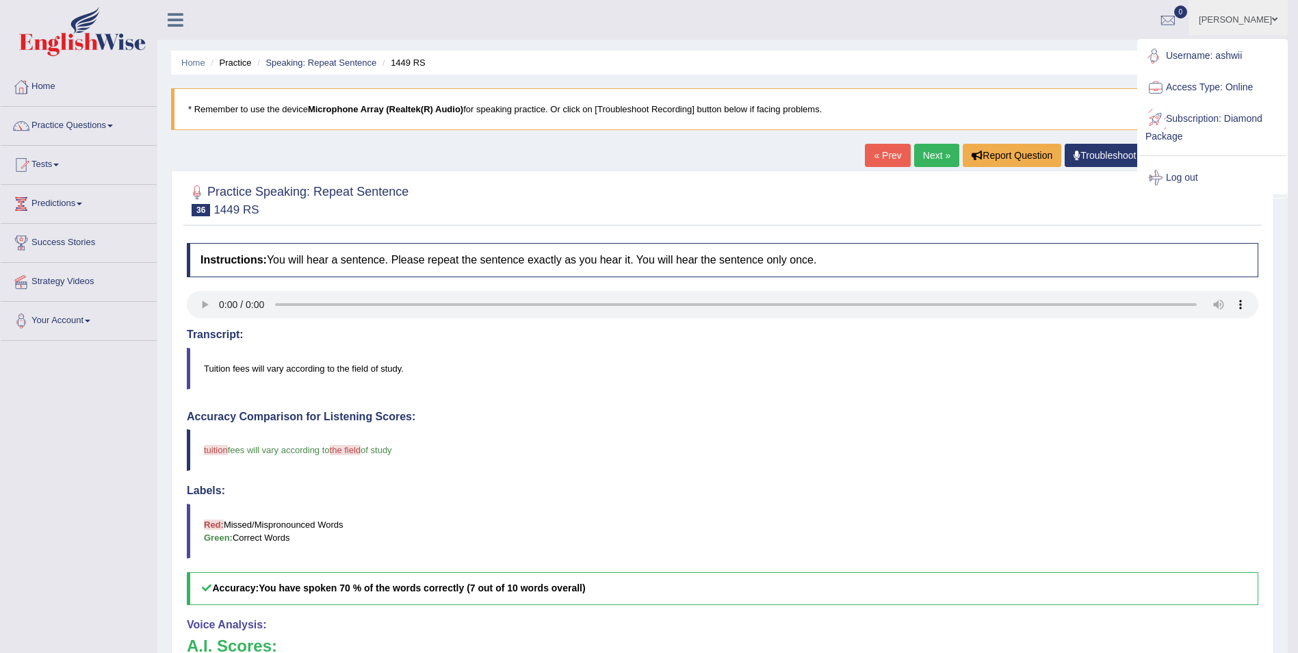
click at [1170, 173] on link "Log out" at bounding box center [1213, 177] width 148 height 31
